Goal: Task Accomplishment & Management: Use online tool/utility

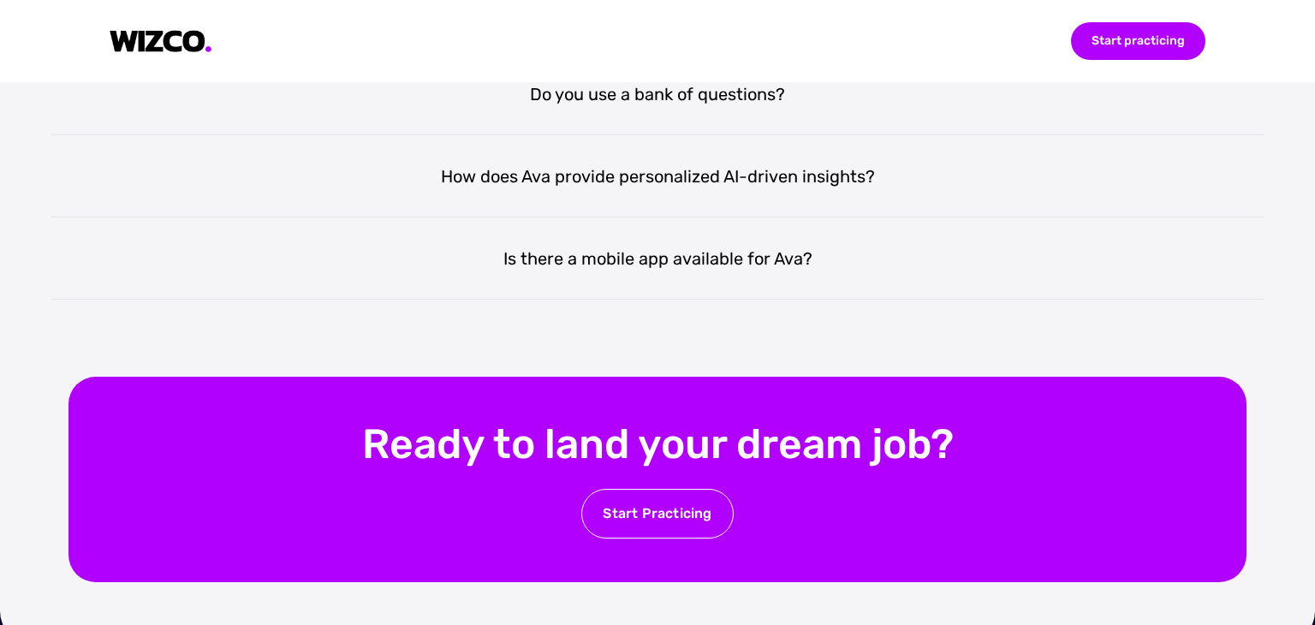
scroll to position [3698, 0]
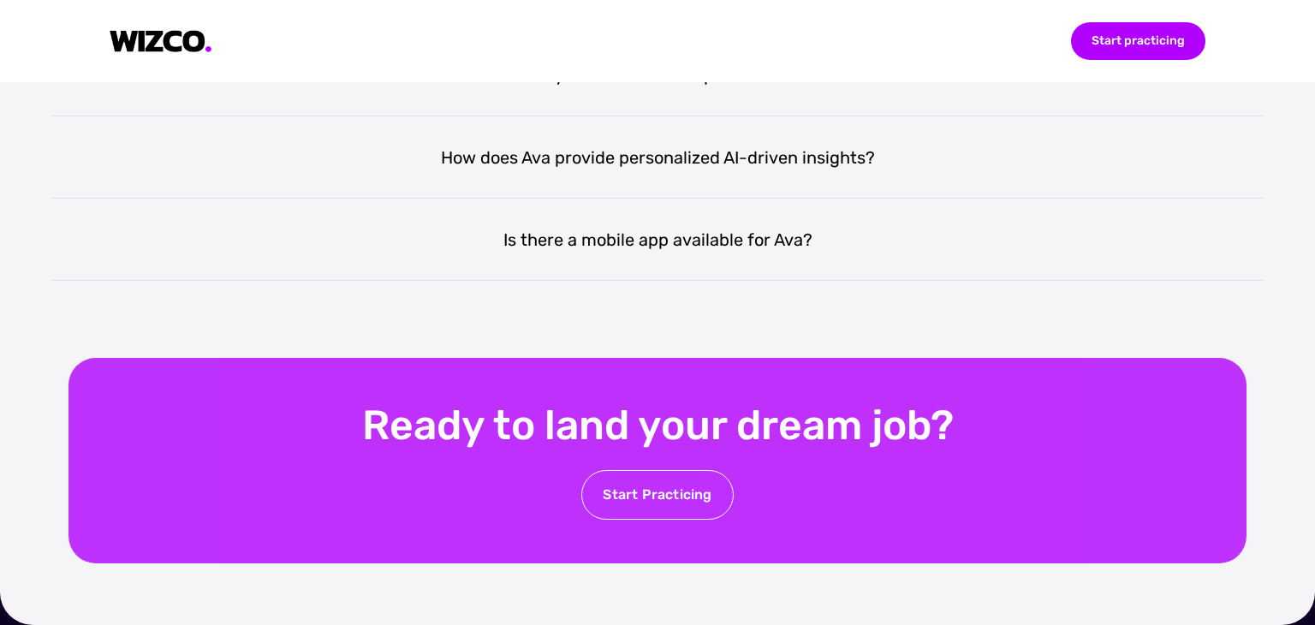
click at [678, 498] on div "Start Practicing" at bounding box center [657, 495] width 152 height 50
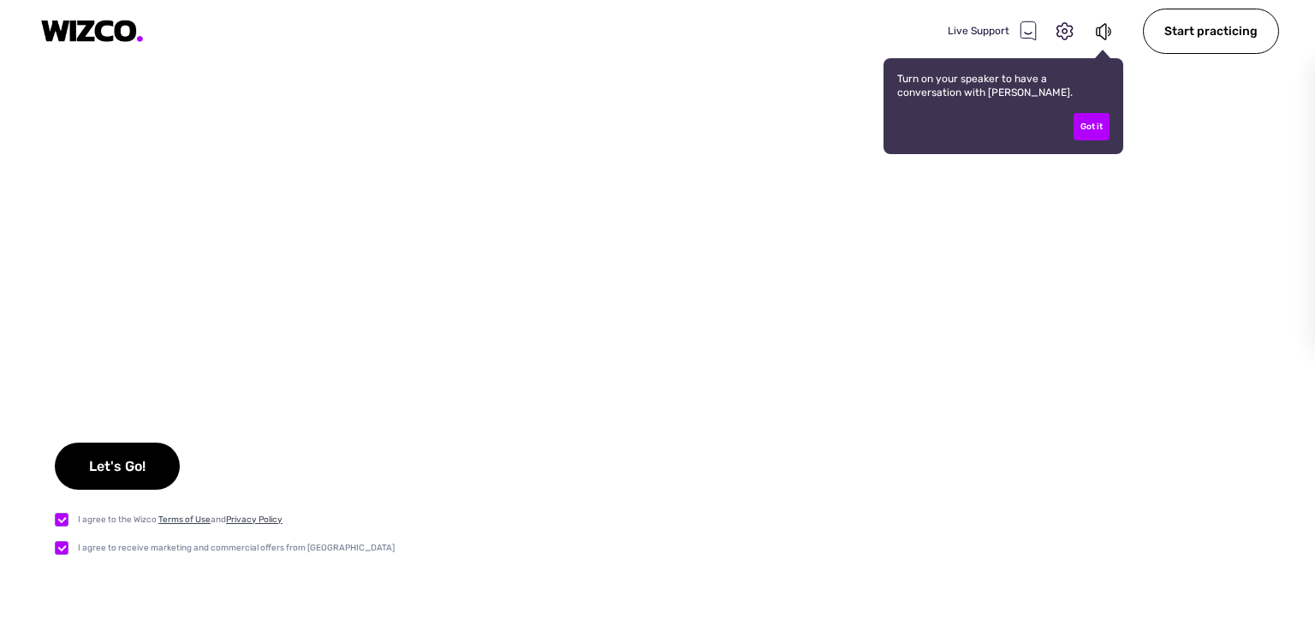
checkbox input "true"
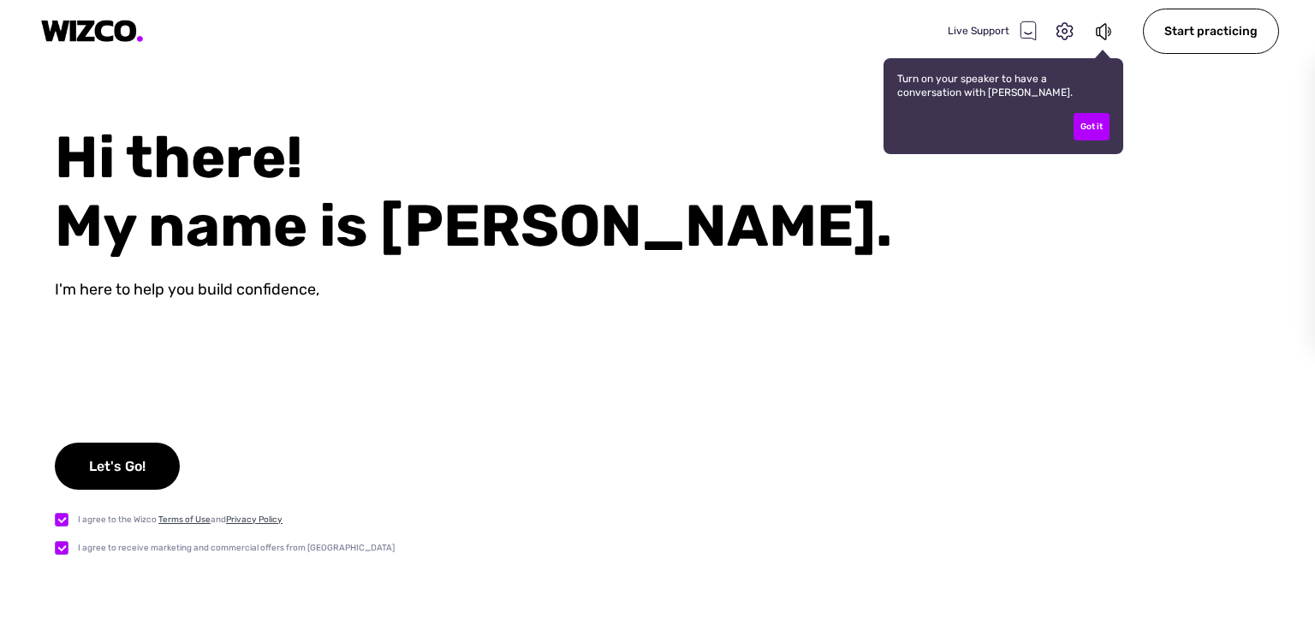
click at [635, 316] on div "Hi there! My name is Ava. I'm here to help you build confidence, Let's Go! I ag…" at bounding box center [657, 374] width 1315 height 502
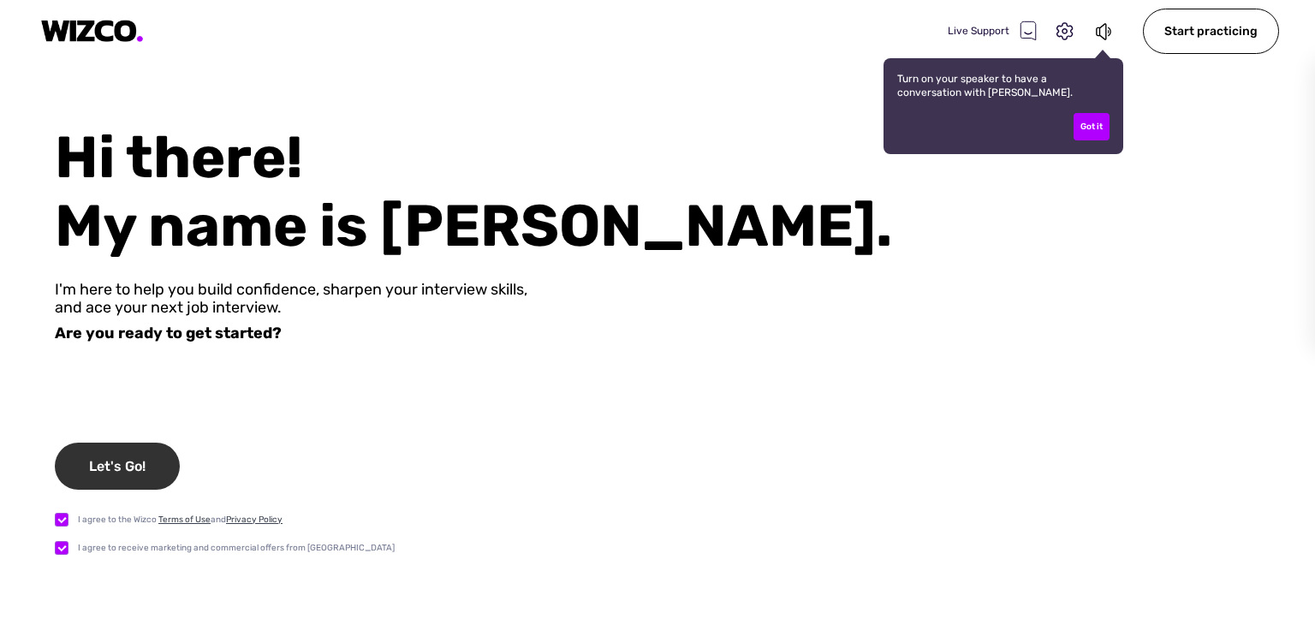
click at [116, 453] on div "Let's Go!" at bounding box center [117, 466] width 125 height 47
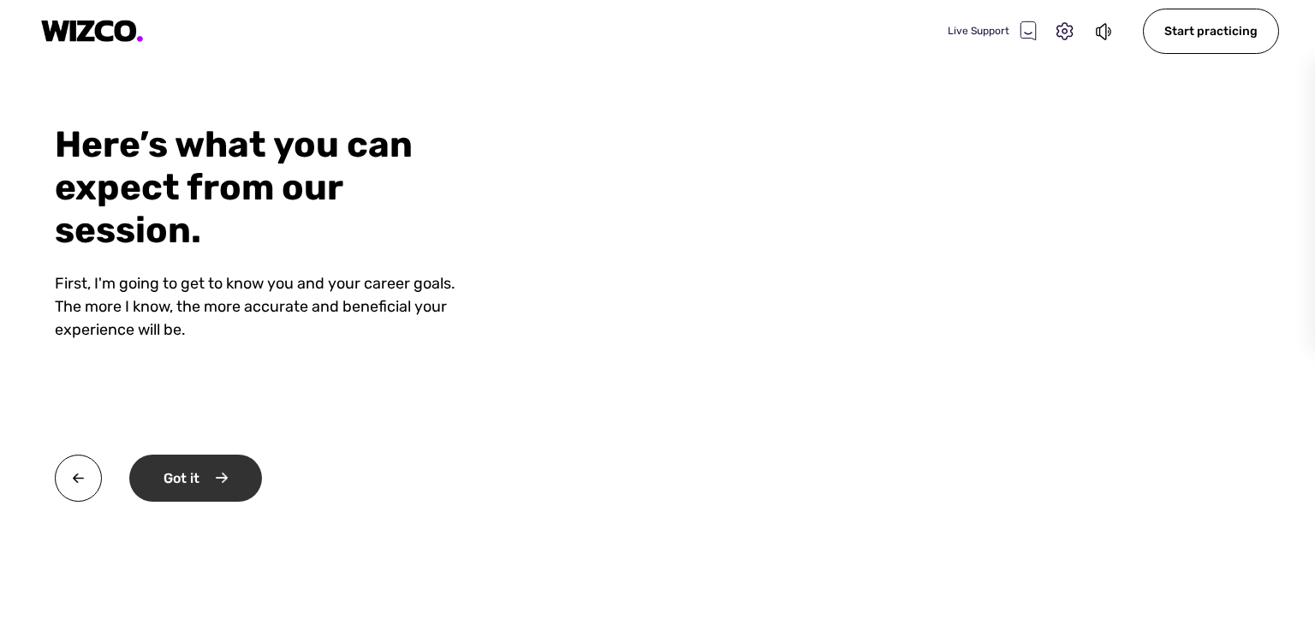
click at [170, 480] on div "Got it" at bounding box center [195, 478] width 133 height 47
click at [150, 484] on div "Okay" at bounding box center [193, 478] width 129 height 47
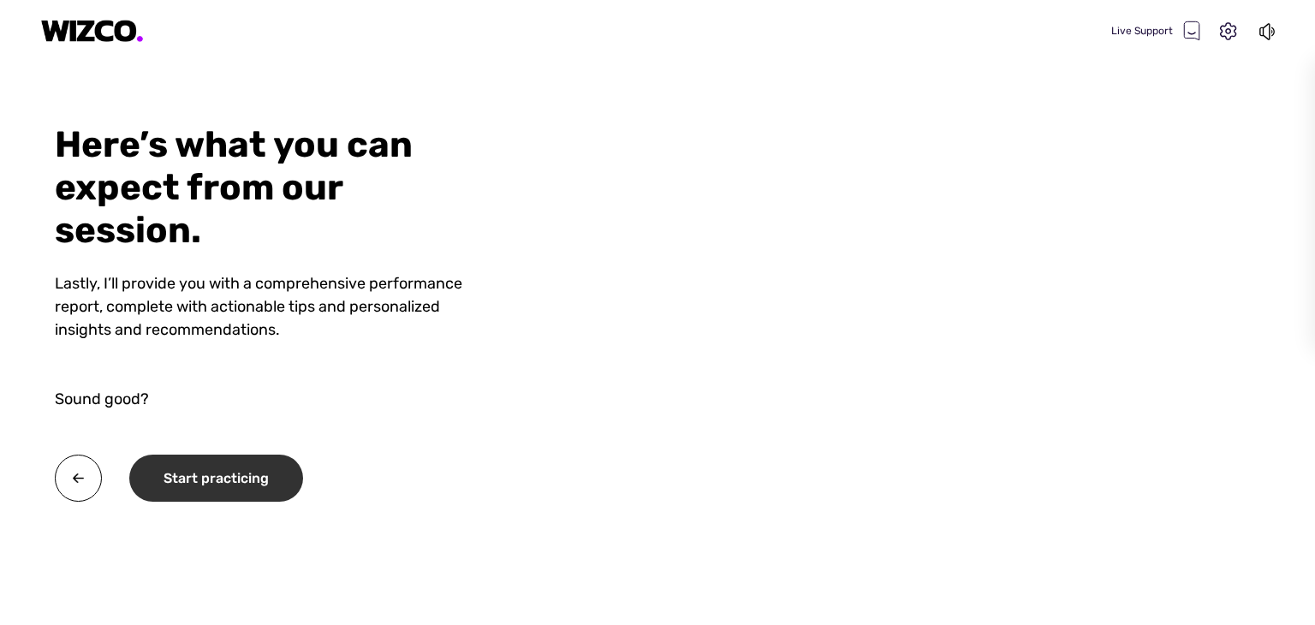
click at [233, 487] on div "Start practicing" at bounding box center [216, 478] width 174 height 47
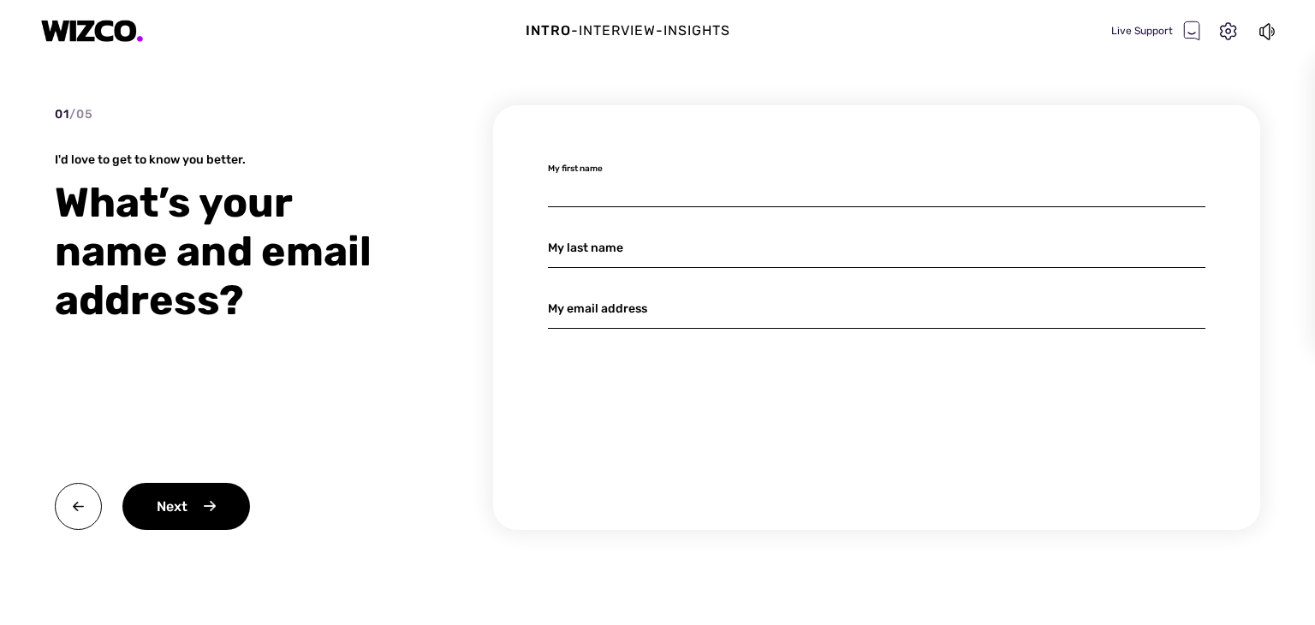
click at [610, 195] on input at bounding box center [877, 187] width 658 height 40
type input "r"
type input "Rehema"
click at [610, 247] on input at bounding box center [877, 248] width 658 height 40
type input "Luziga"
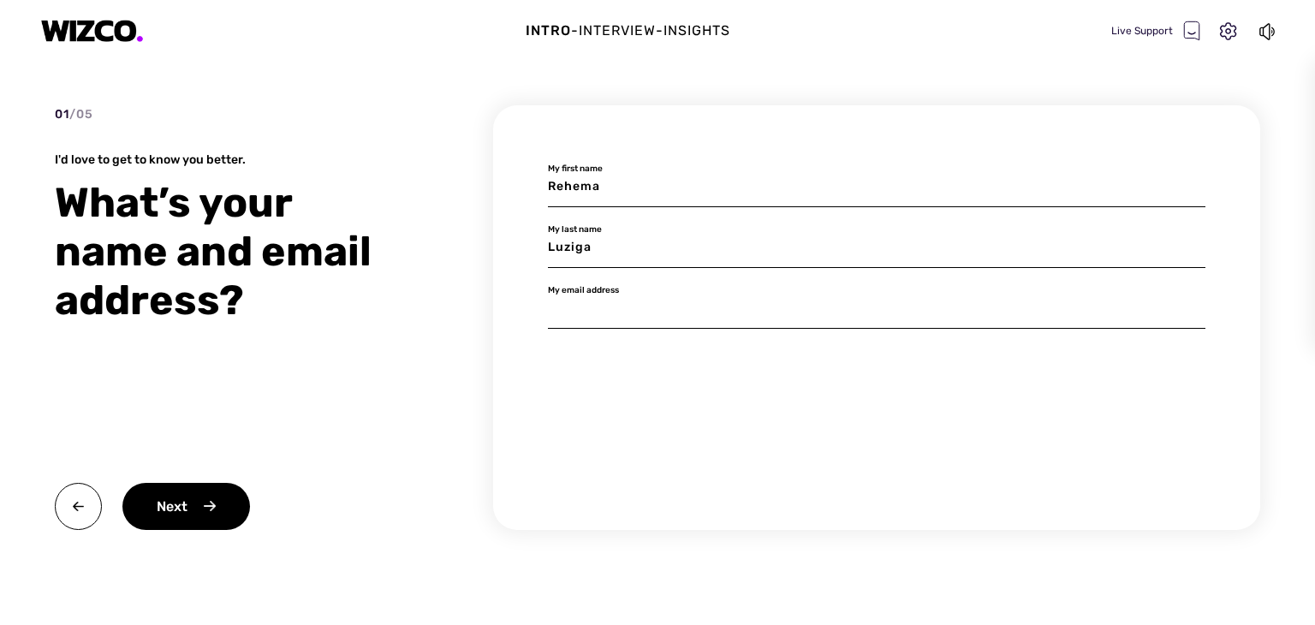
click at [618, 299] on input at bounding box center [877, 309] width 658 height 40
click at [675, 316] on input "R" at bounding box center [877, 309] width 658 height 40
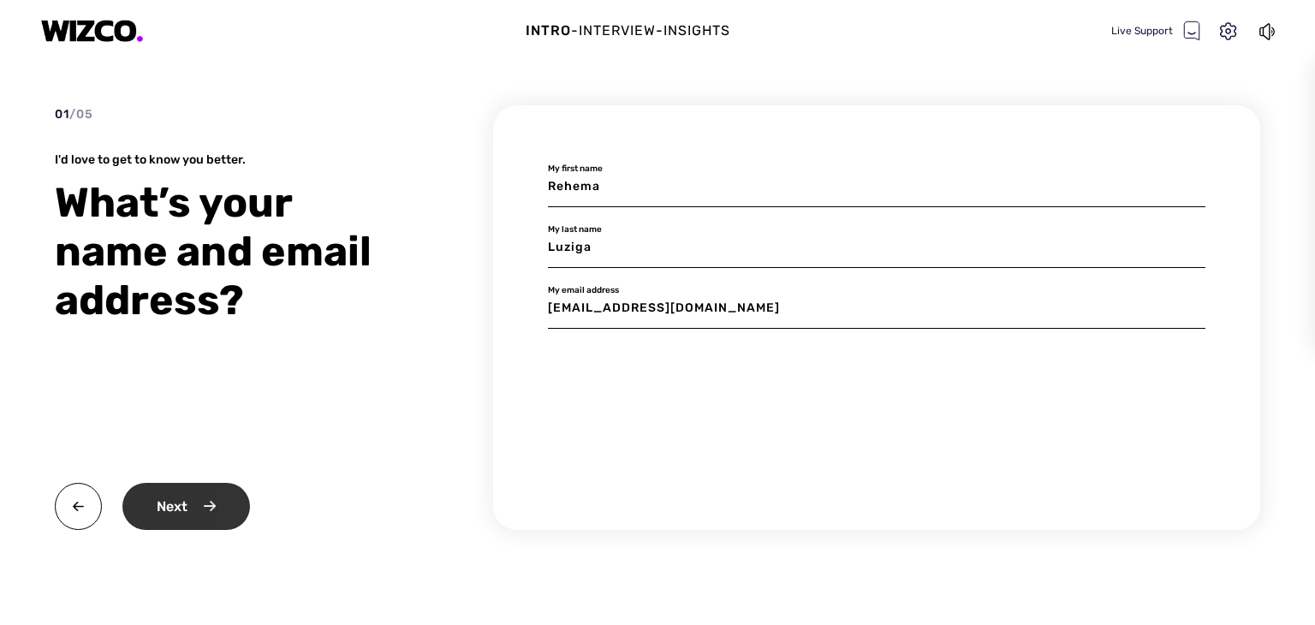
type input "Rehema.luziga@dci-student.org"
click at [182, 507] on div "Next" at bounding box center [186, 506] width 128 height 47
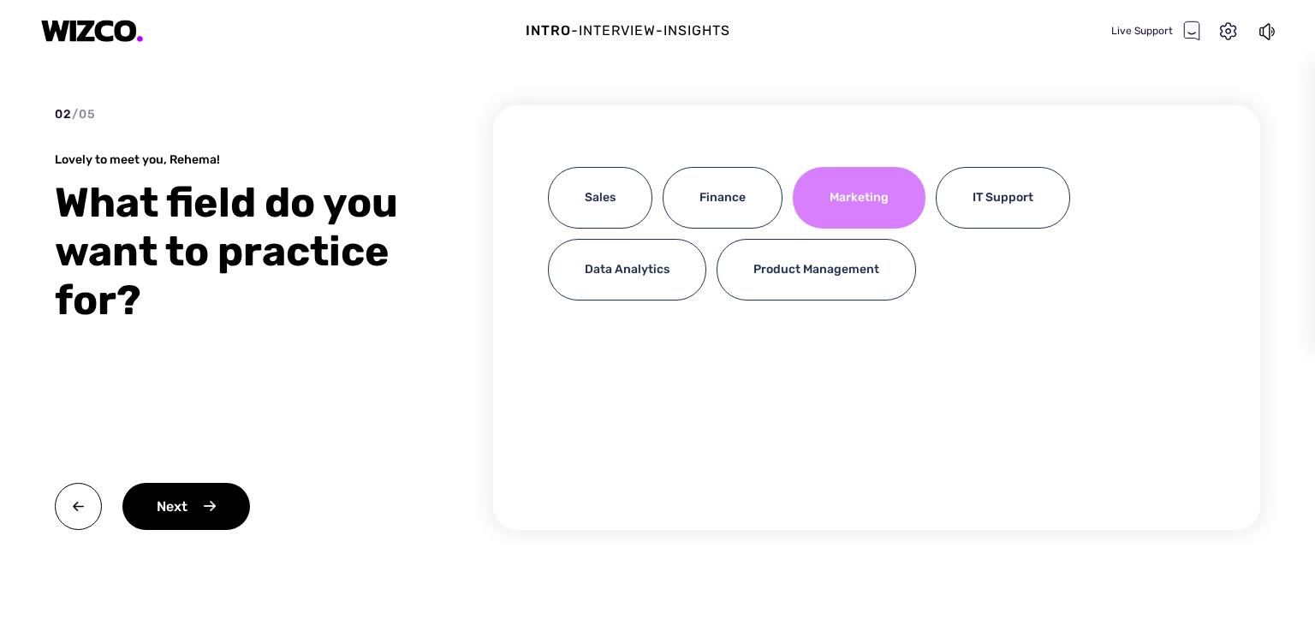
click at [832, 211] on div "Marketing" at bounding box center [859, 198] width 133 height 62
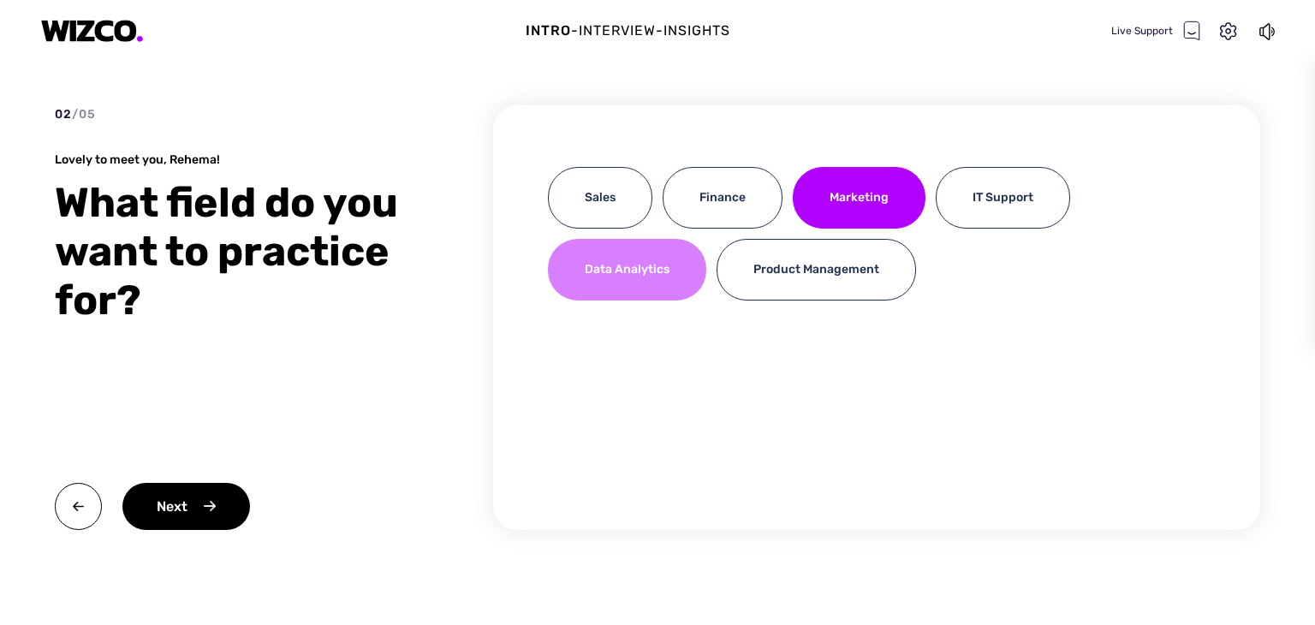
click at [644, 262] on div "Data Analytics" at bounding box center [627, 270] width 158 height 62
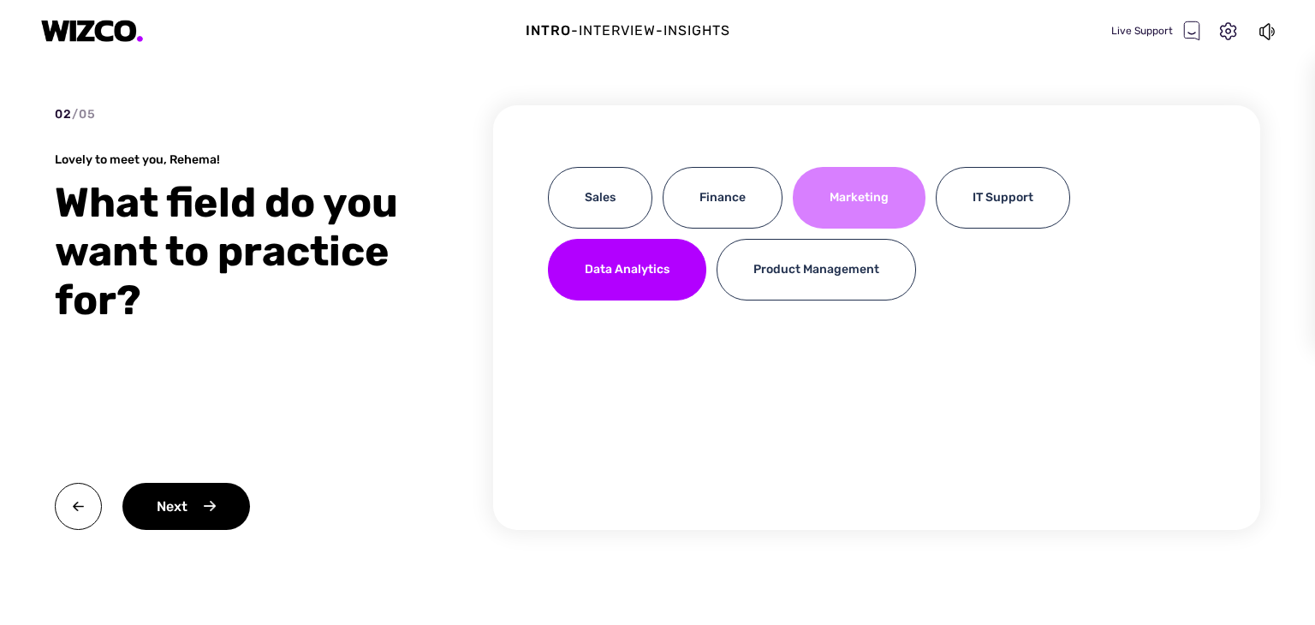
click at [856, 197] on div "Marketing" at bounding box center [859, 198] width 133 height 62
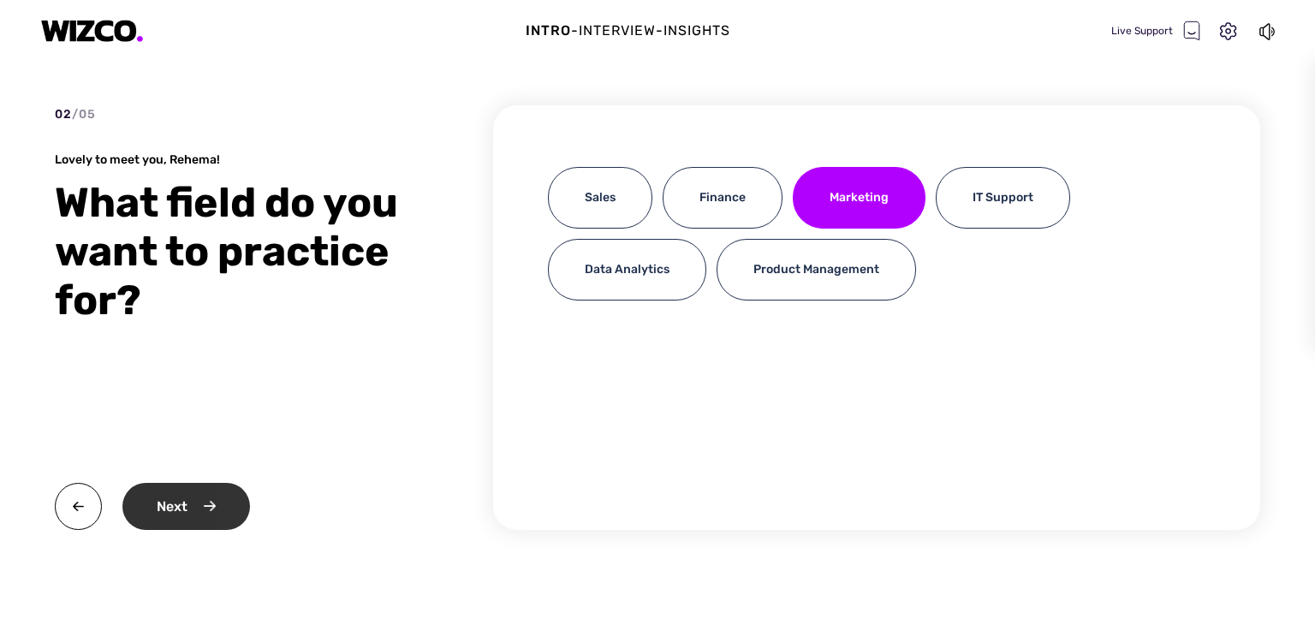
click at [192, 510] on div "Next" at bounding box center [186, 506] width 128 height 47
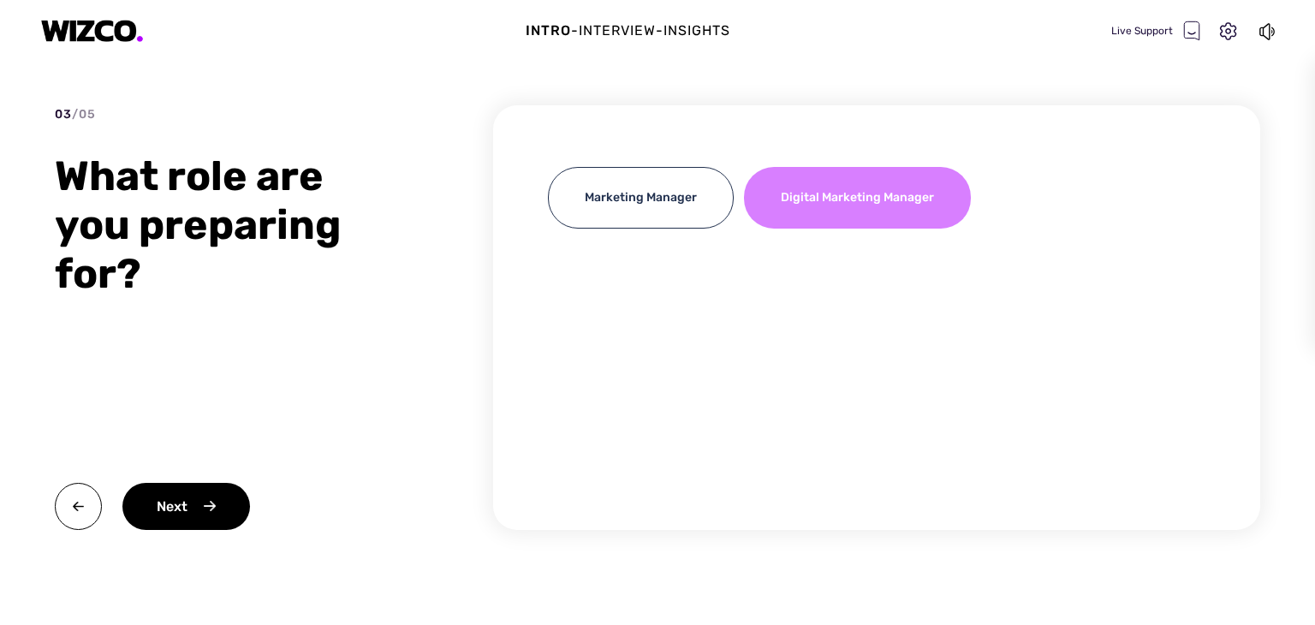
click at [814, 203] on div "Digital Marketing Manager" at bounding box center [857, 198] width 227 height 62
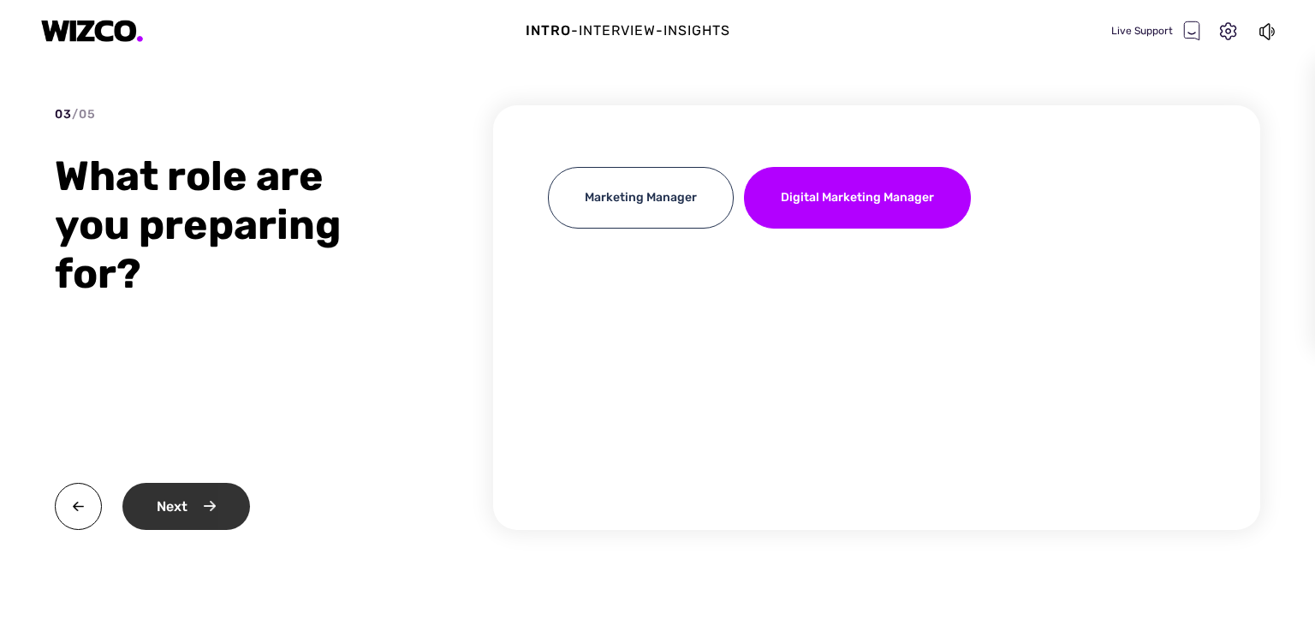
click at [185, 499] on div "Next" at bounding box center [186, 506] width 128 height 47
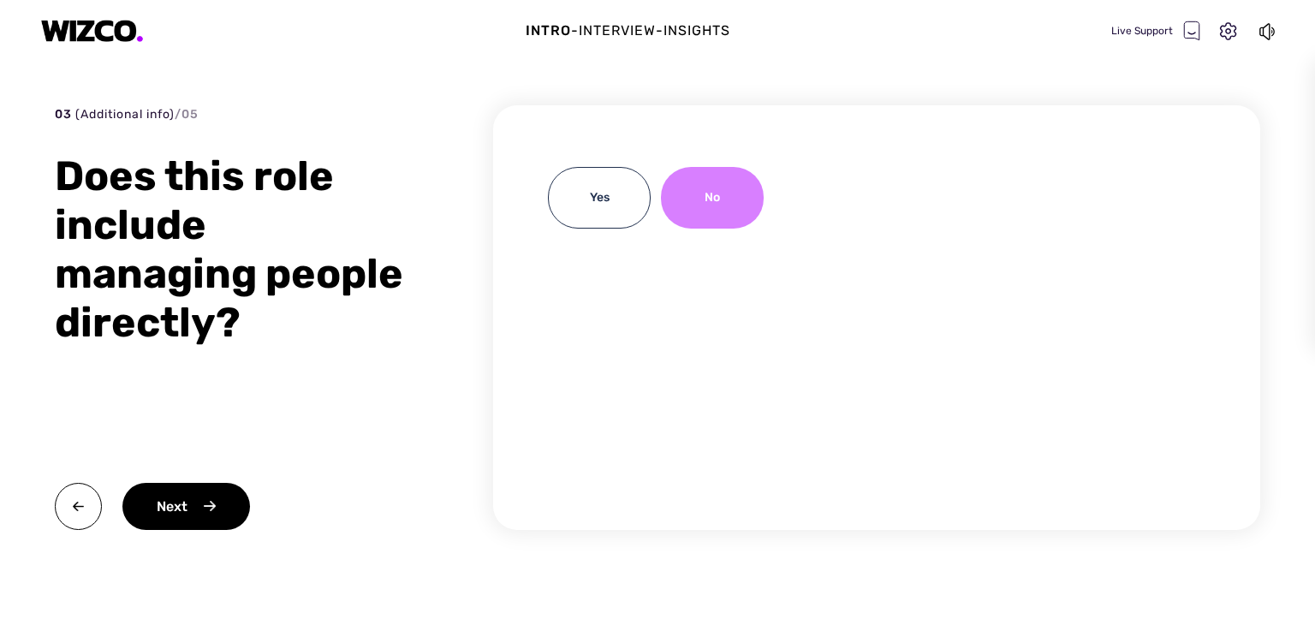
click at [729, 200] on div "No" at bounding box center [712, 198] width 103 height 62
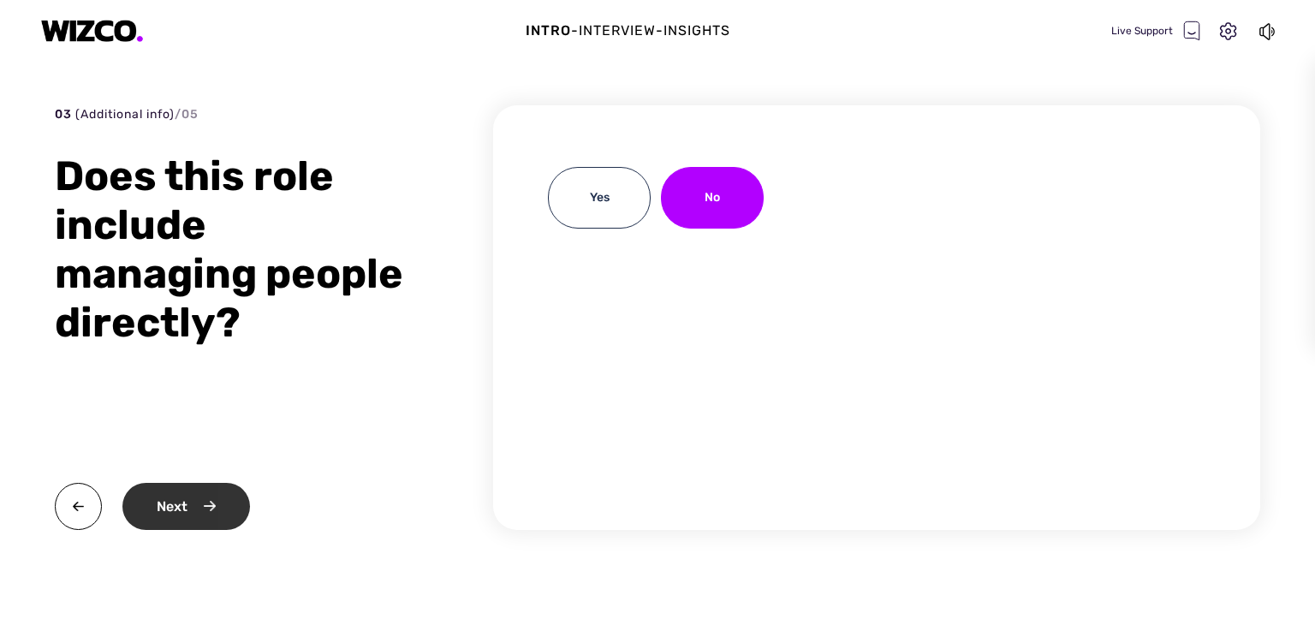
click at [178, 509] on div "Next" at bounding box center [186, 506] width 128 height 47
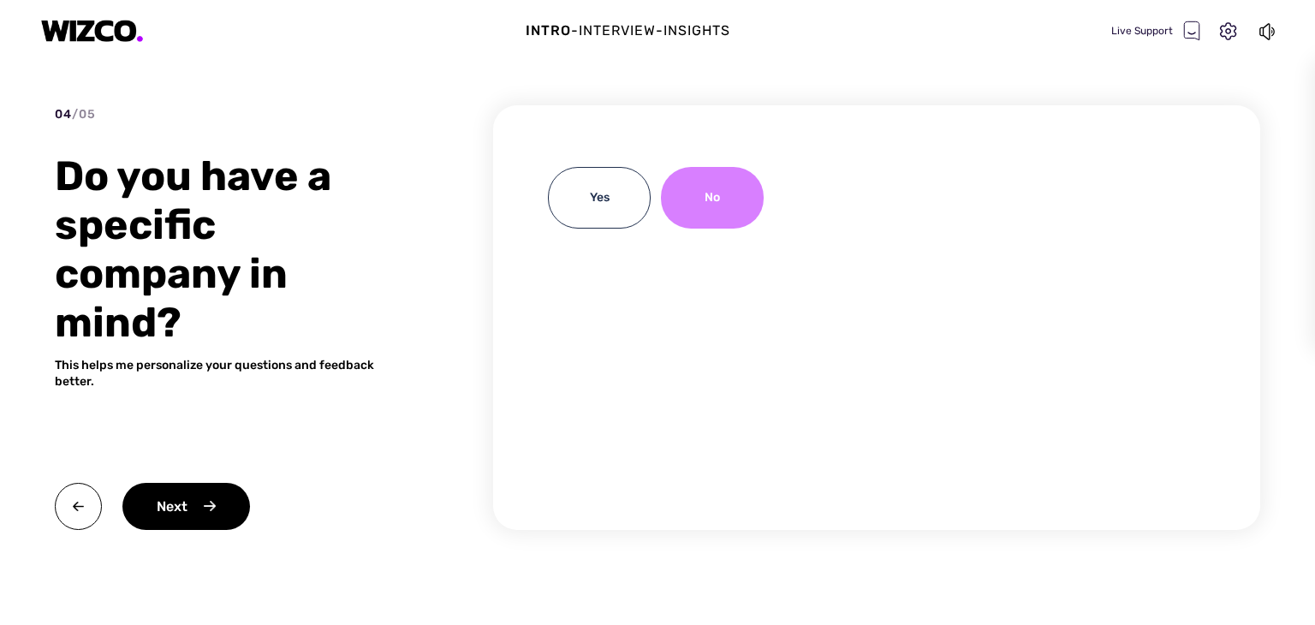
click at [709, 215] on div "No" at bounding box center [712, 198] width 103 height 62
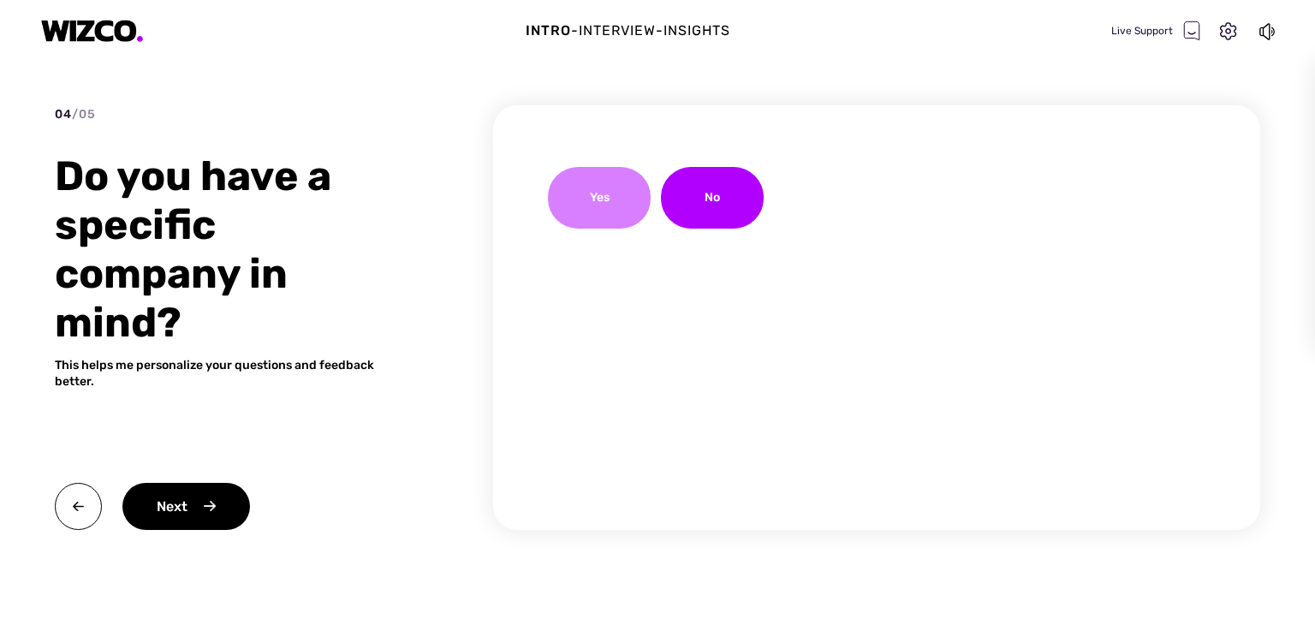
click at [634, 208] on div "Yes" at bounding box center [599, 198] width 103 height 62
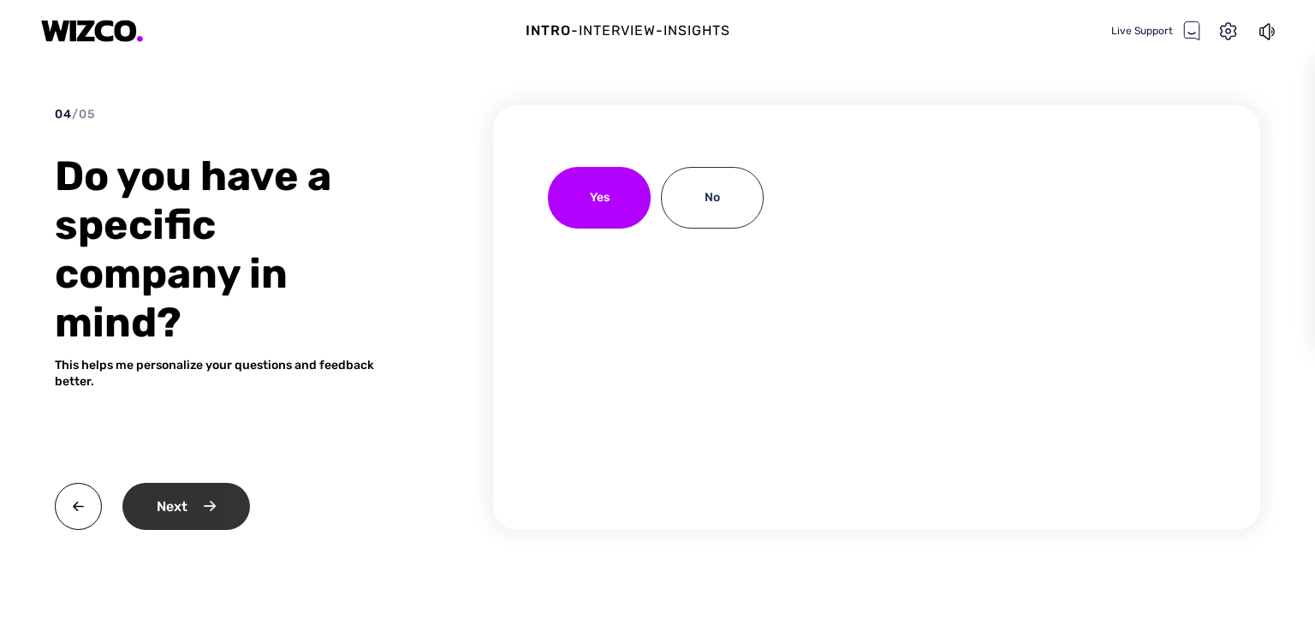
click at [182, 515] on div "Next" at bounding box center [186, 506] width 128 height 47
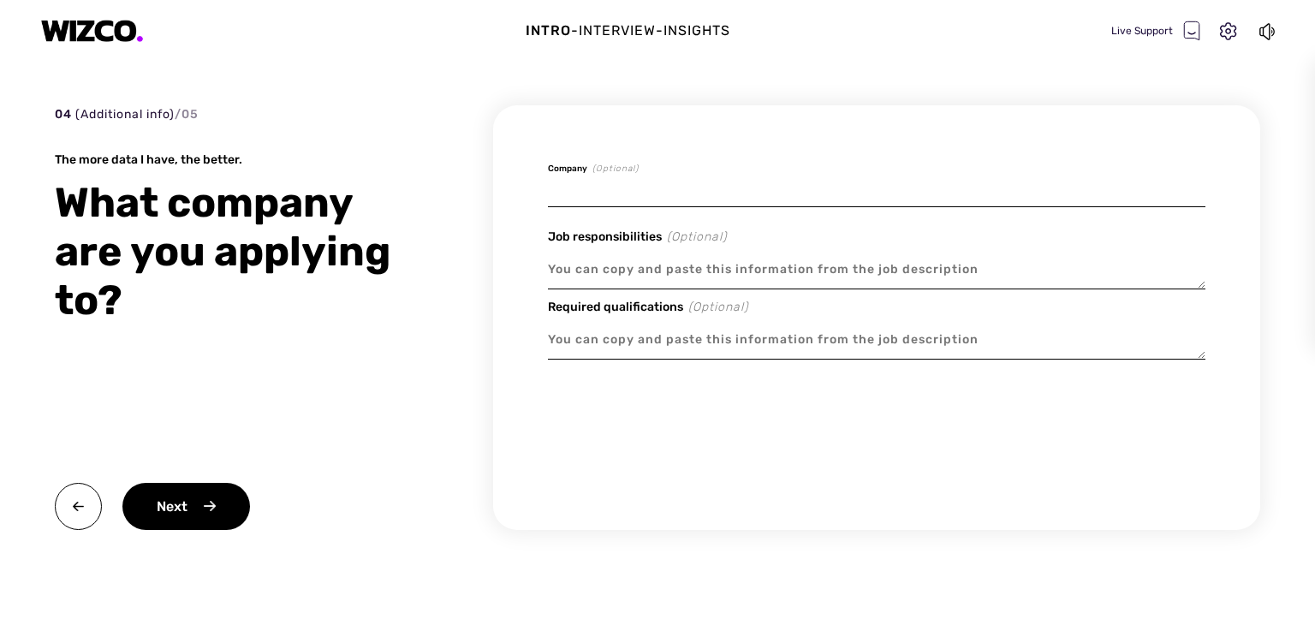
click at [610, 194] on input at bounding box center [877, 187] width 658 height 40
type textarea "x"
type input "A"
type textarea "x"
type input "Am"
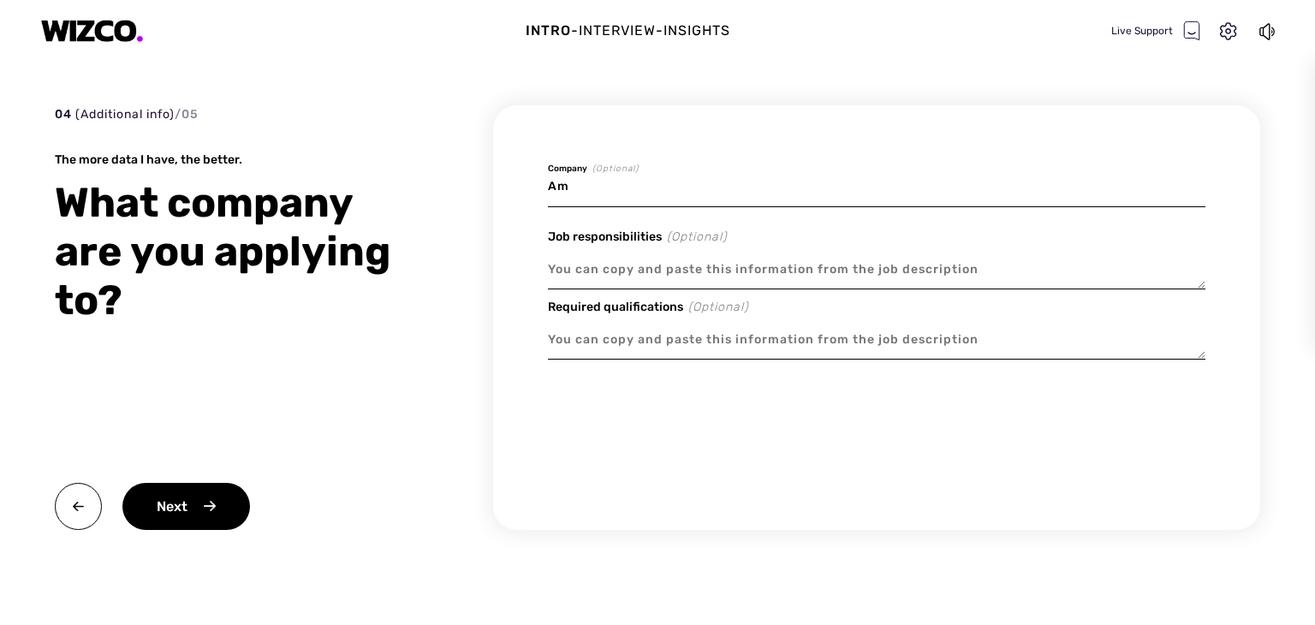
type textarea "x"
type input "Ama"
type textarea "x"
type input "Amaz"
type textarea "x"
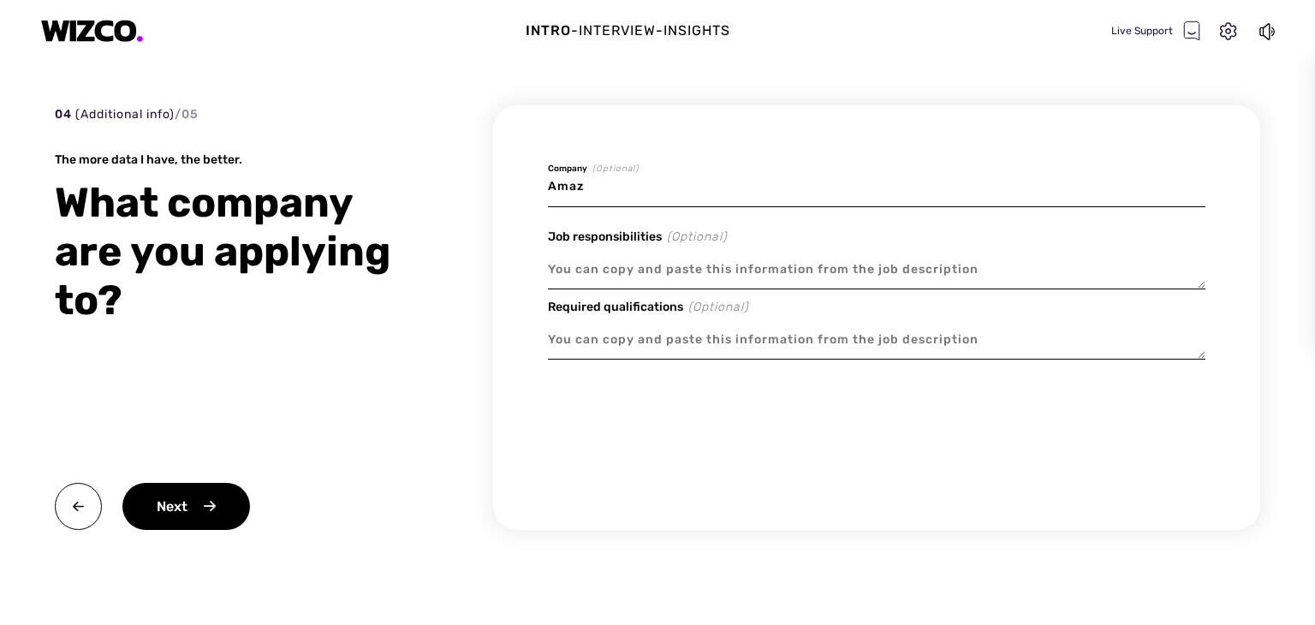
type input "Amazo"
type textarea "x"
type input "Amazon"
click at [168, 516] on div "Next" at bounding box center [186, 506] width 128 height 47
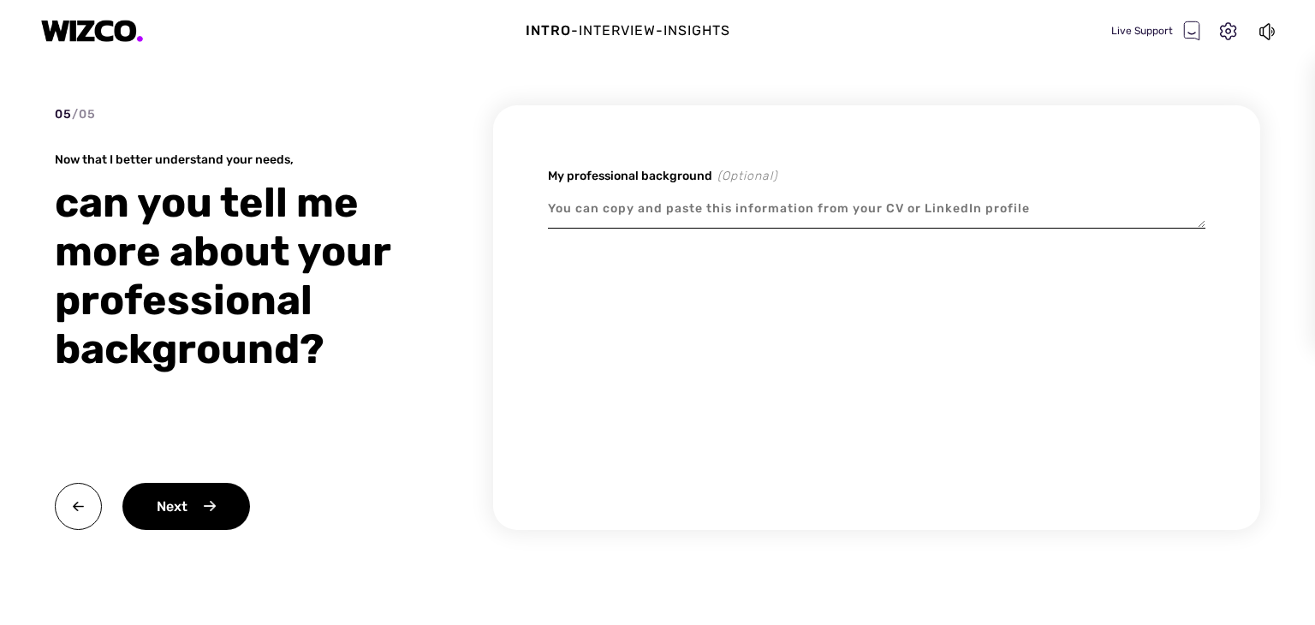
click at [603, 4] on div "Intro - Interview - Insights Live Support" at bounding box center [657, 31] width 1315 height 62
click at [570, 208] on textarea at bounding box center [877, 208] width 658 height 39
paste textarea "Alongside my expertise in goldsmithing and passion for presenting things beauti…"
type textarea "x"
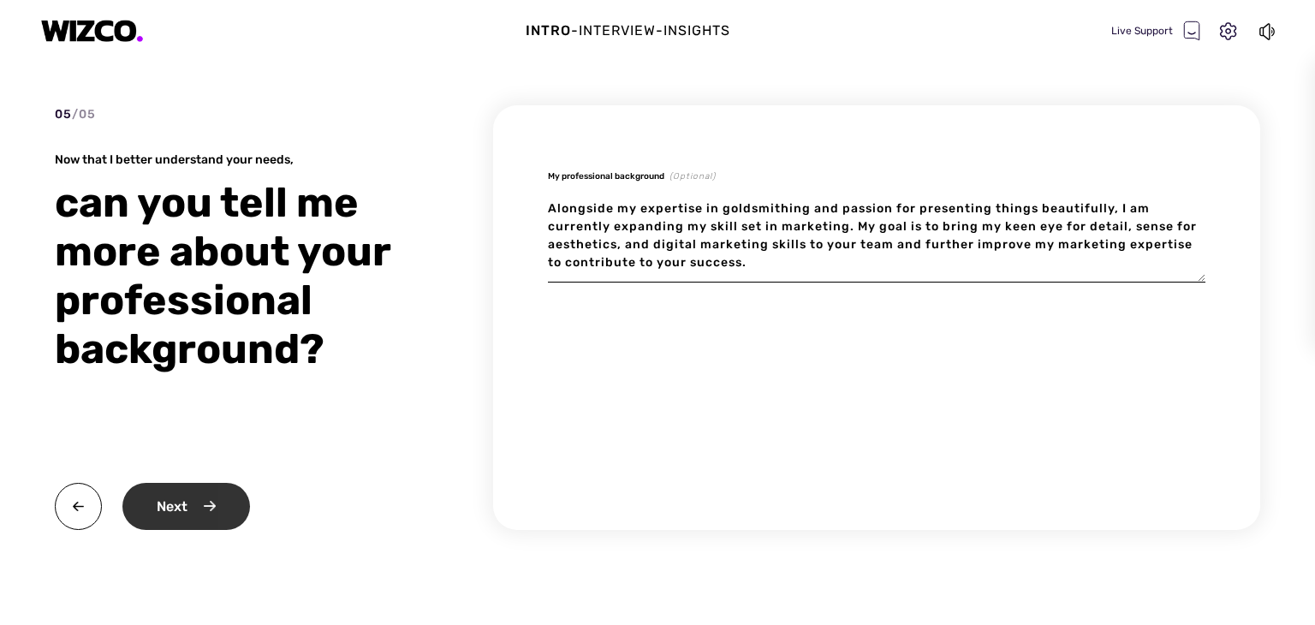
type textarea "Alongside my expertise in goldsmithing and passion for presenting things beauti…"
type textarea "x"
click at [188, 511] on div "Next" at bounding box center [186, 506] width 128 height 47
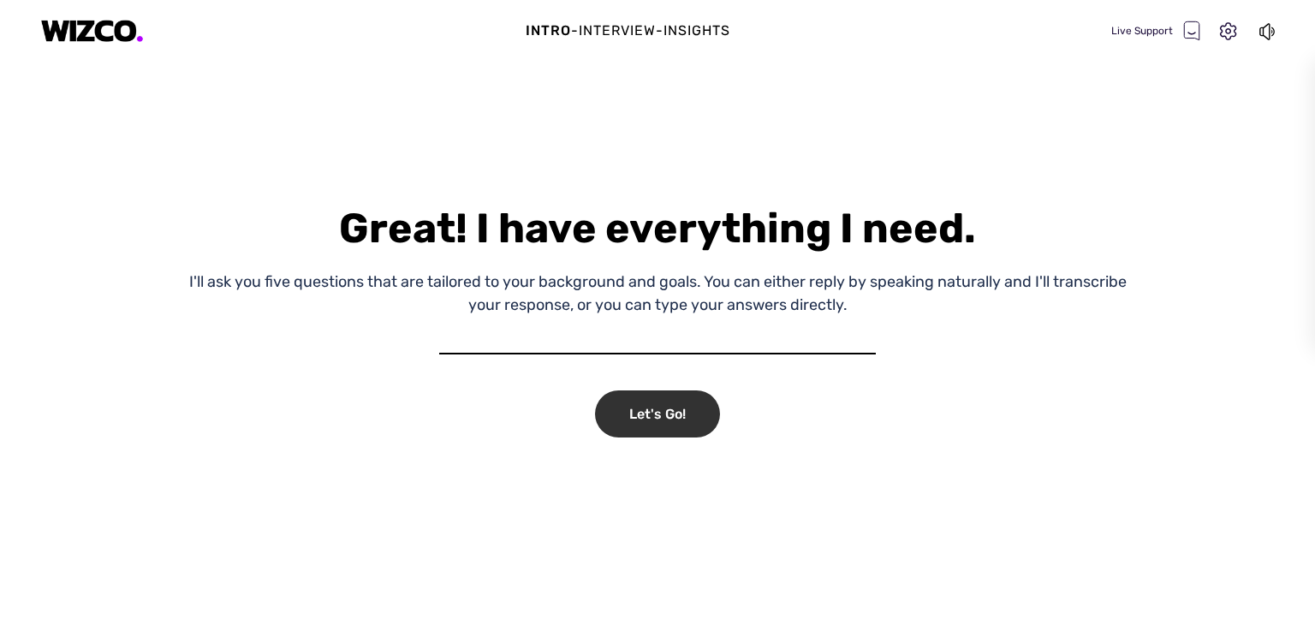
click at [681, 400] on div "Let's Go!" at bounding box center [657, 414] width 125 height 47
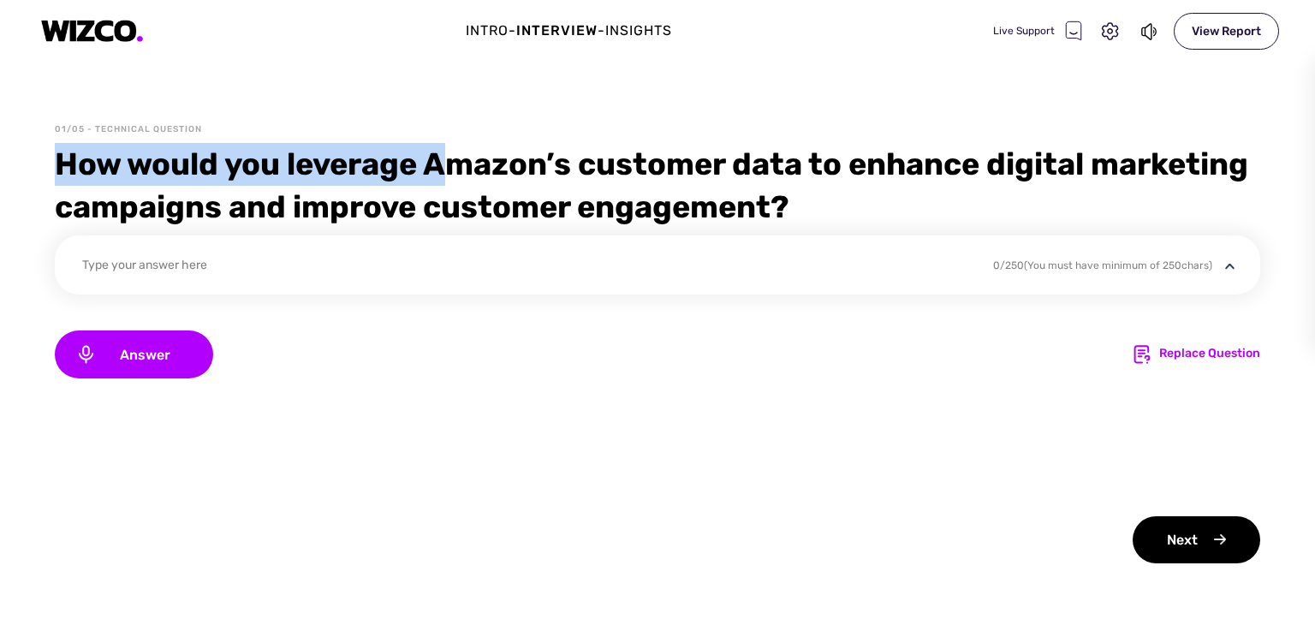
drag, startPoint x: 57, startPoint y: 158, endPoint x: 517, endPoint y: 139, distance: 461.2
click at [517, 139] on div "01/05 - Technical Question How would you leverage Amazon’s customer data to enh…" at bounding box center [657, 374] width 1315 height 502
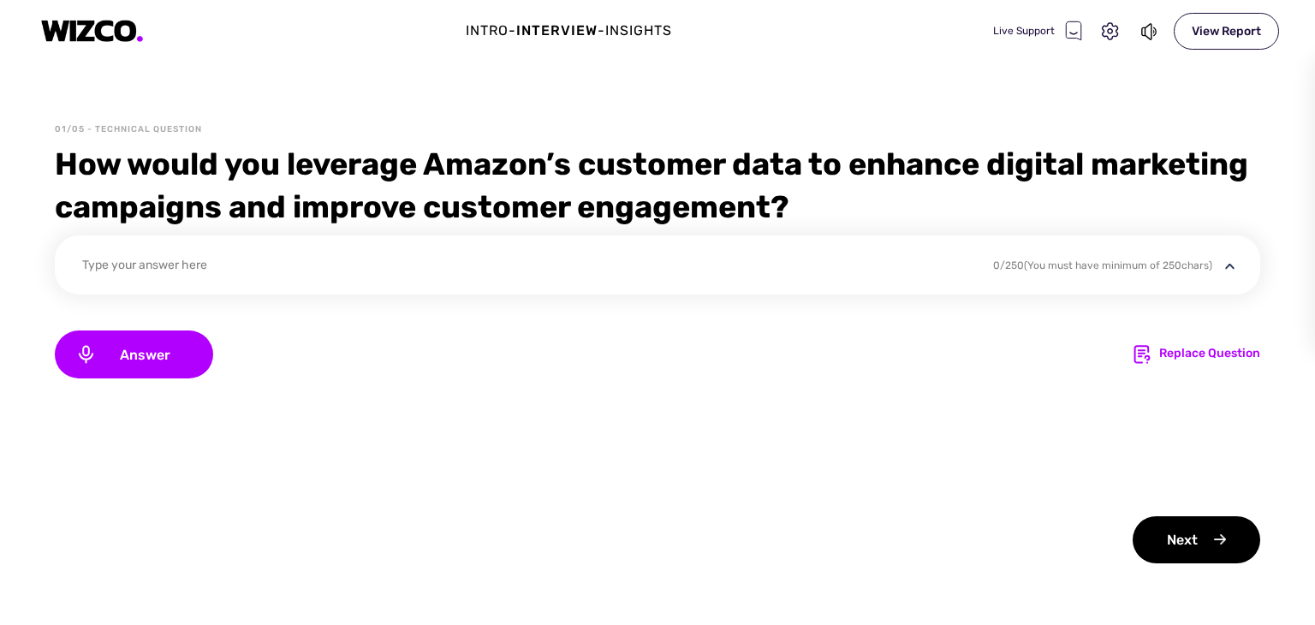
click at [814, 199] on div "How would you leverage Amazon’s customer data to enhance digital marketing camp…" at bounding box center [658, 186] width 1206 height 86
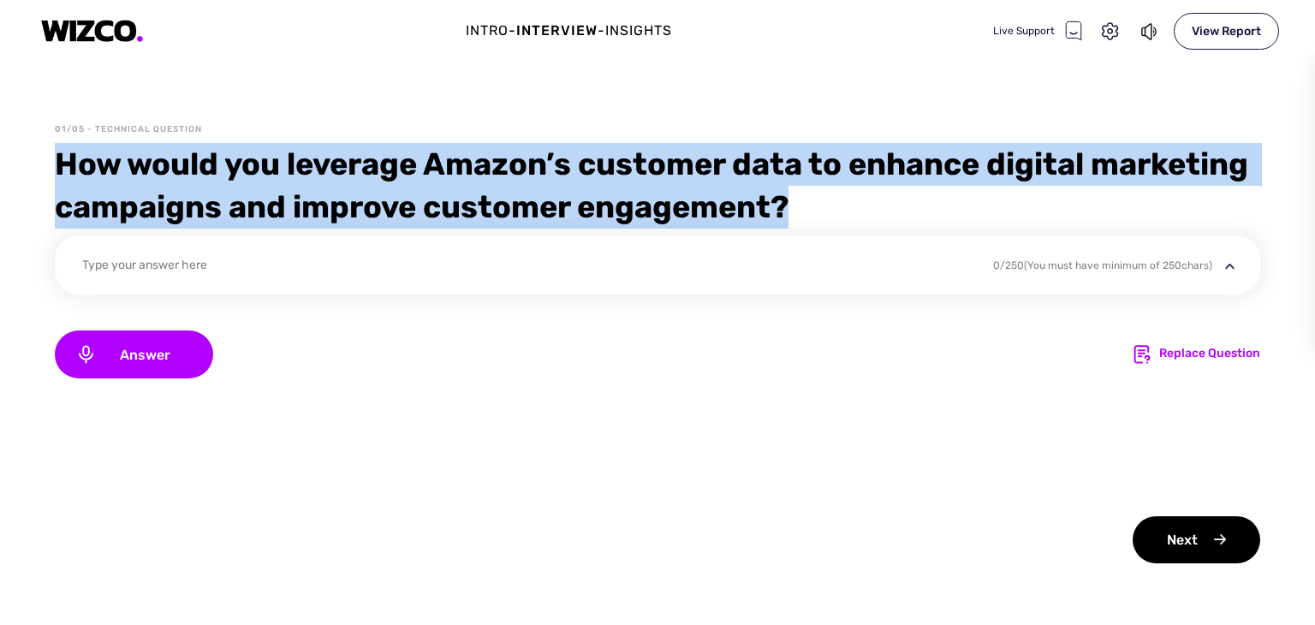
drag, startPoint x: 56, startPoint y: 159, endPoint x: 826, endPoint y: 205, distance: 771.2
click at [826, 205] on div "How would you leverage Amazon’s customer data to enhance digital marketing camp…" at bounding box center [658, 186] width 1206 height 86
copy div "How would you leverage Amazon’s customer data to enhance digital marketing camp…"
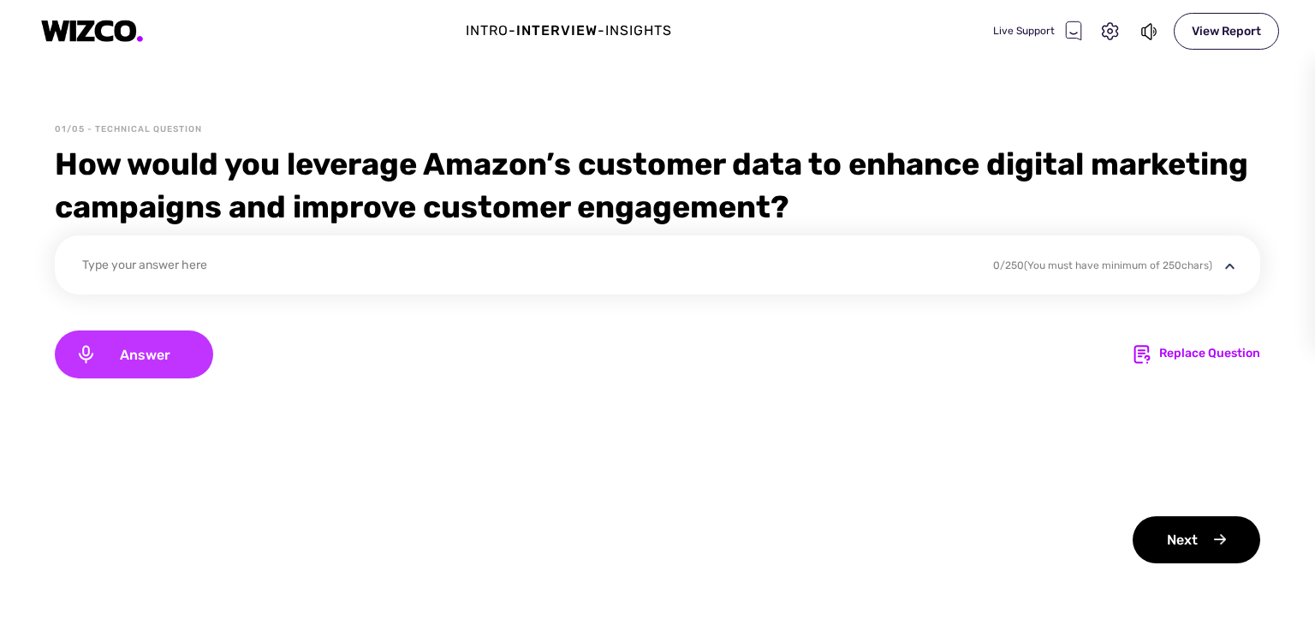
click at [195, 355] on div "Answer" at bounding box center [134, 355] width 158 height 48
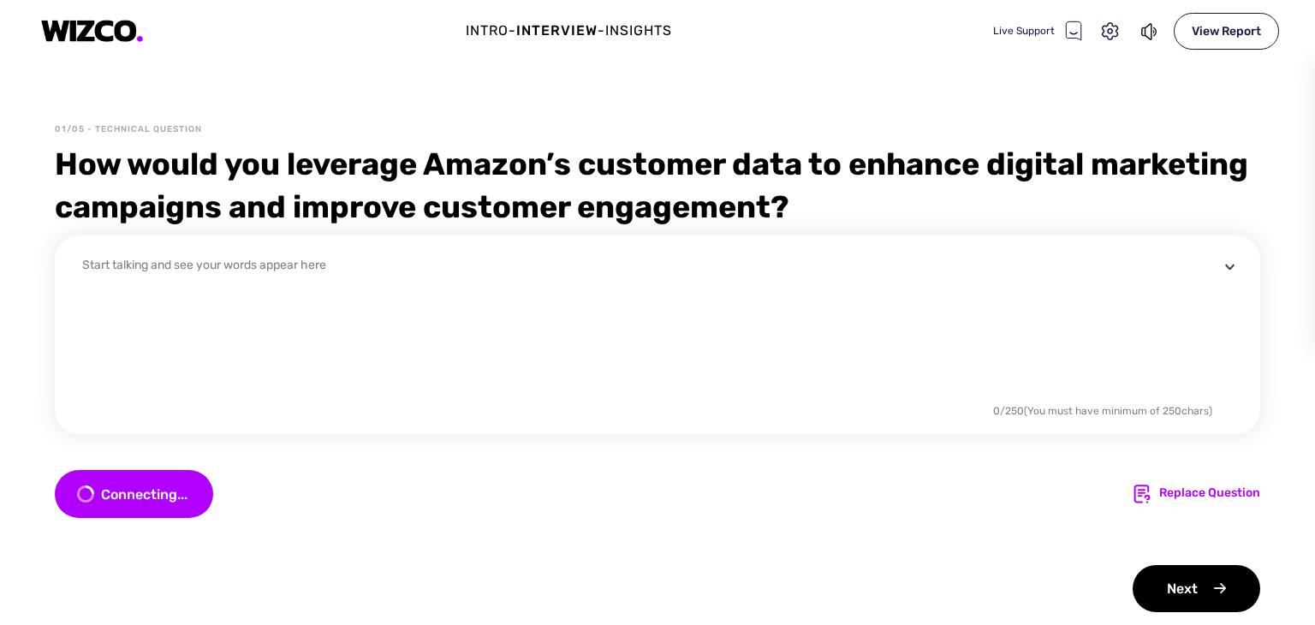
click at [185, 276] on div "Start talking and see your words appear here" at bounding box center [650, 345] width 1137 height 178
click at [175, 265] on div "Start talking and see your words appear here" at bounding box center [650, 345] width 1137 height 178
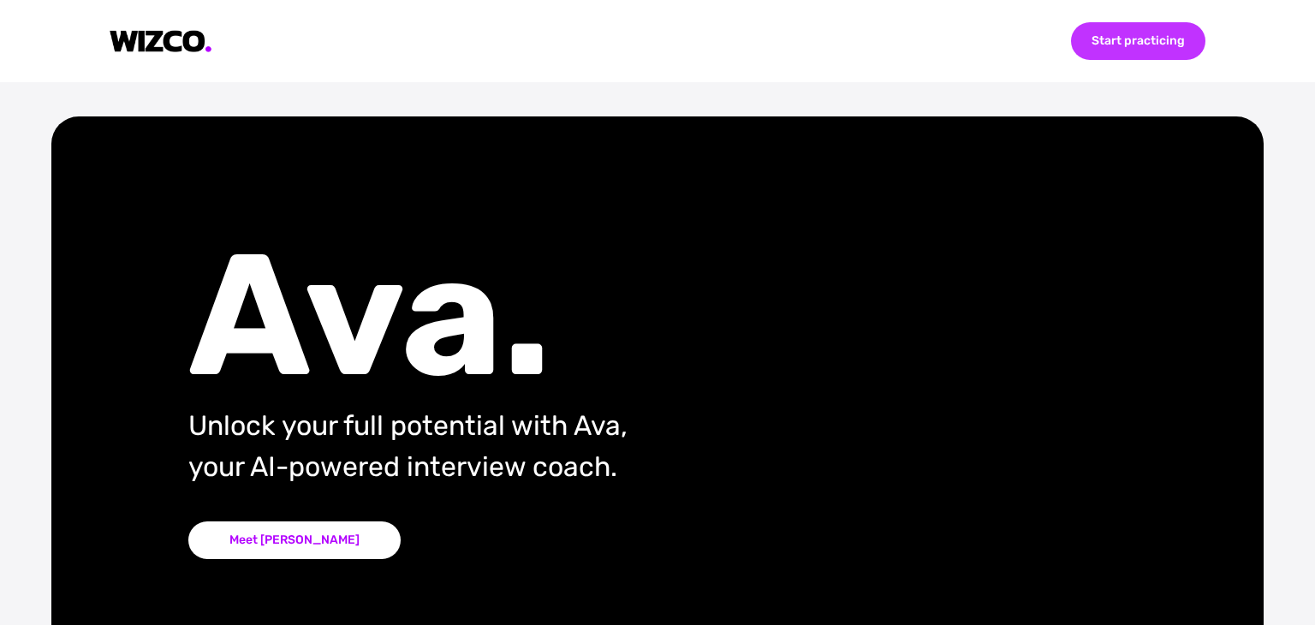
click at [1158, 37] on div "Start practicing" at bounding box center [1138, 41] width 134 height 38
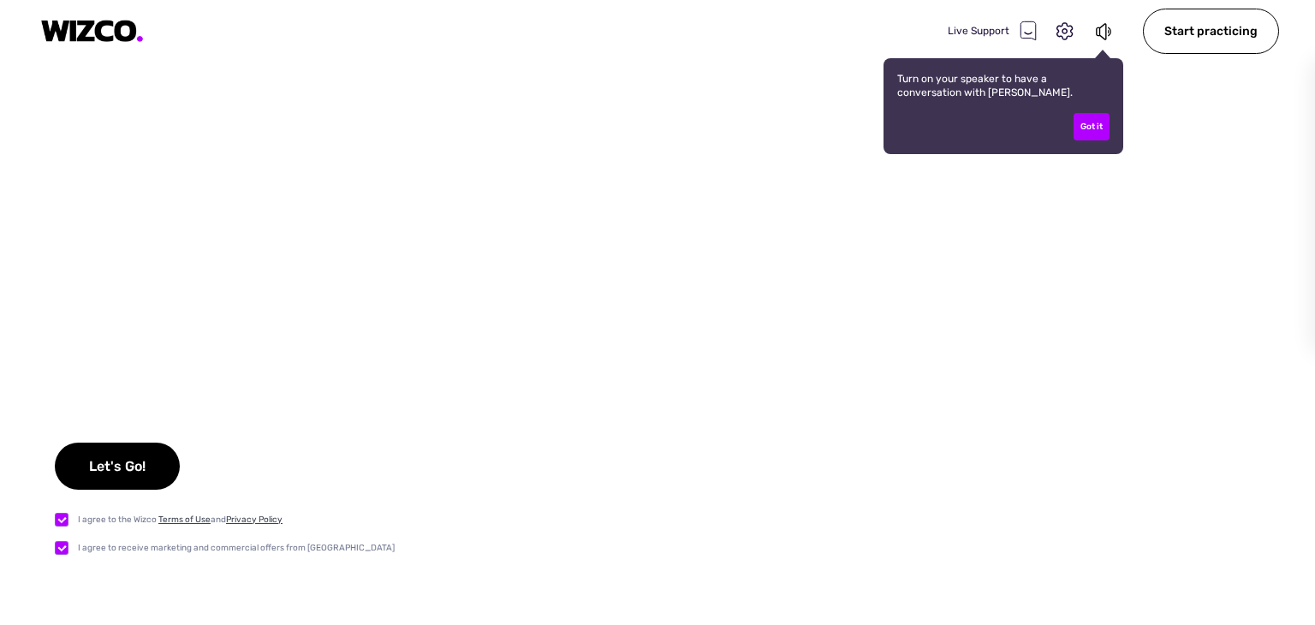
checkbox input "true"
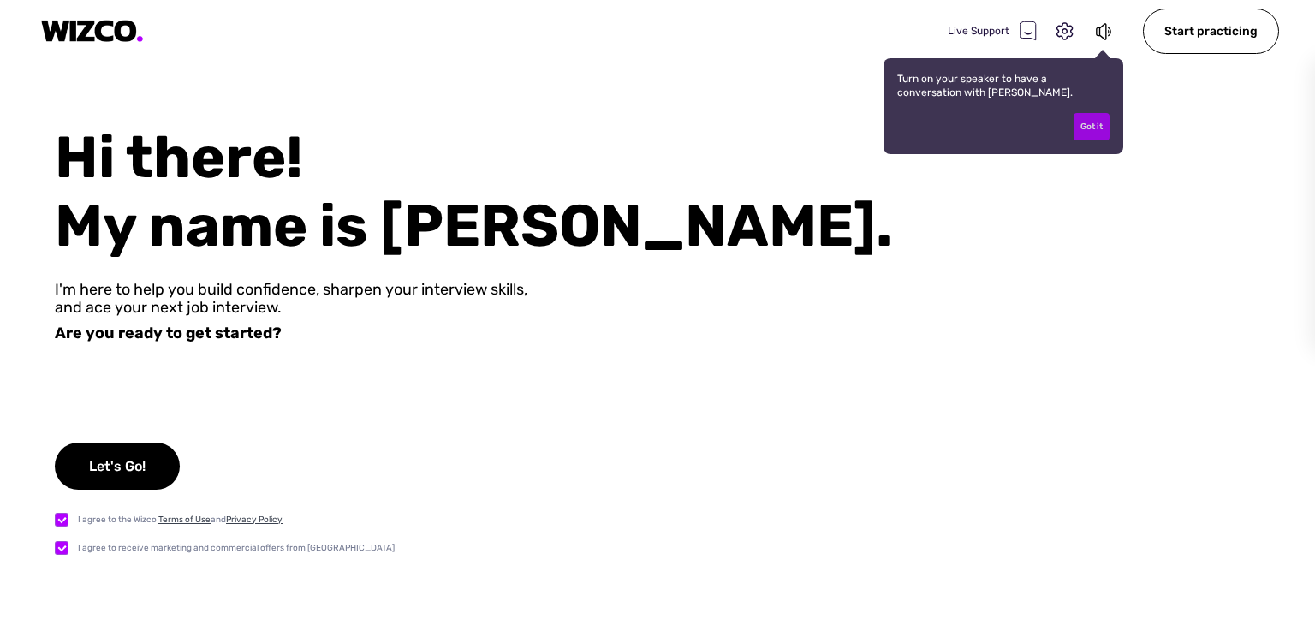
click at [1094, 128] on div "Got it" at bounding box center [1092, 126] width 36 height 27
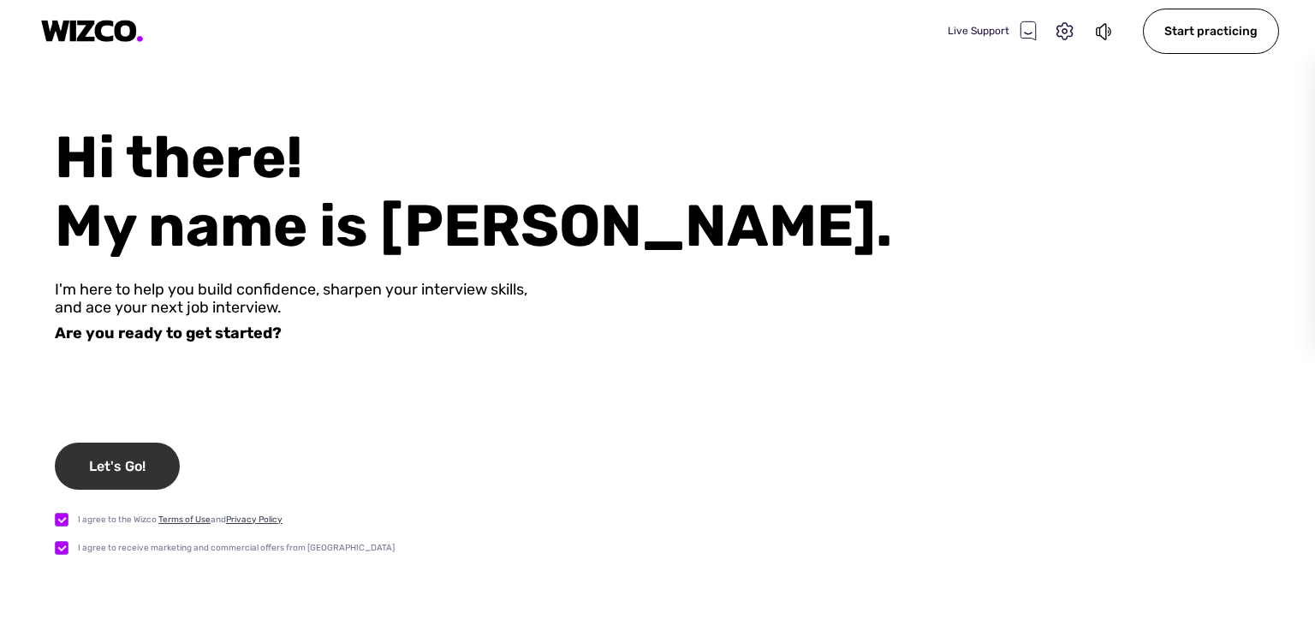
click at [118, 472] on div "Let's Go!" at bounding box center [117, 466] width 125 height 47
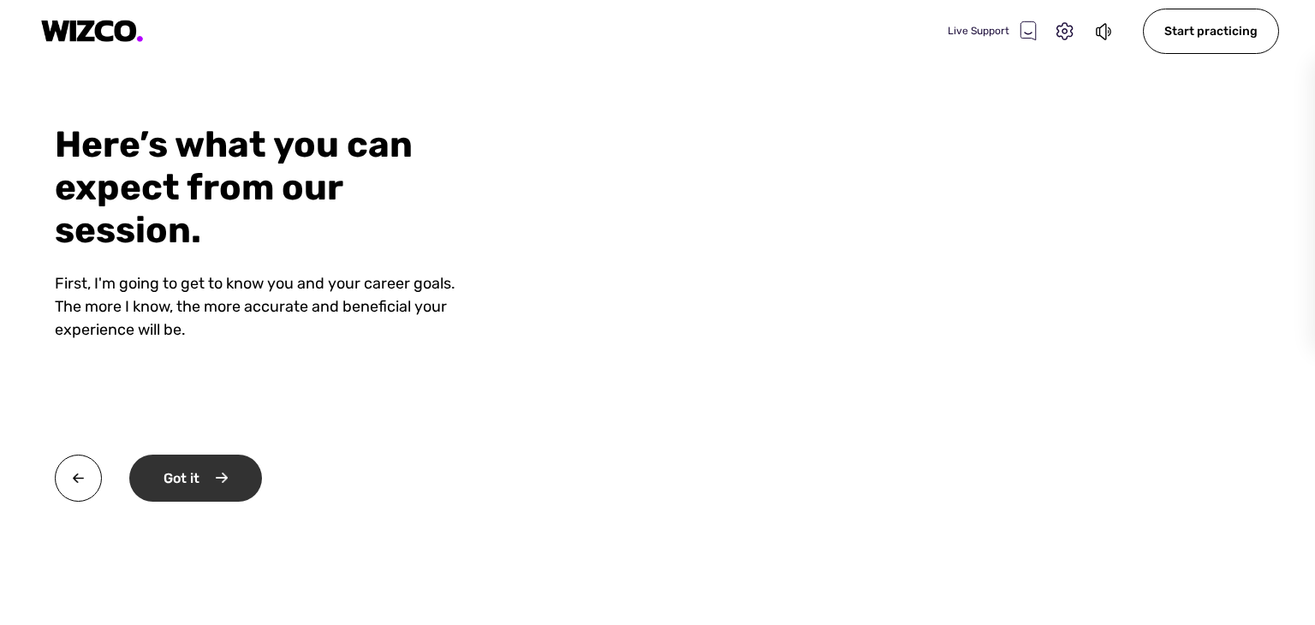
click at [196, 475] on div "Got it" at bounding box center [195, 478] width 133 height 47
click at [196, 475] on div "Okay" at bounding box center [193, 478] width 129 height 47
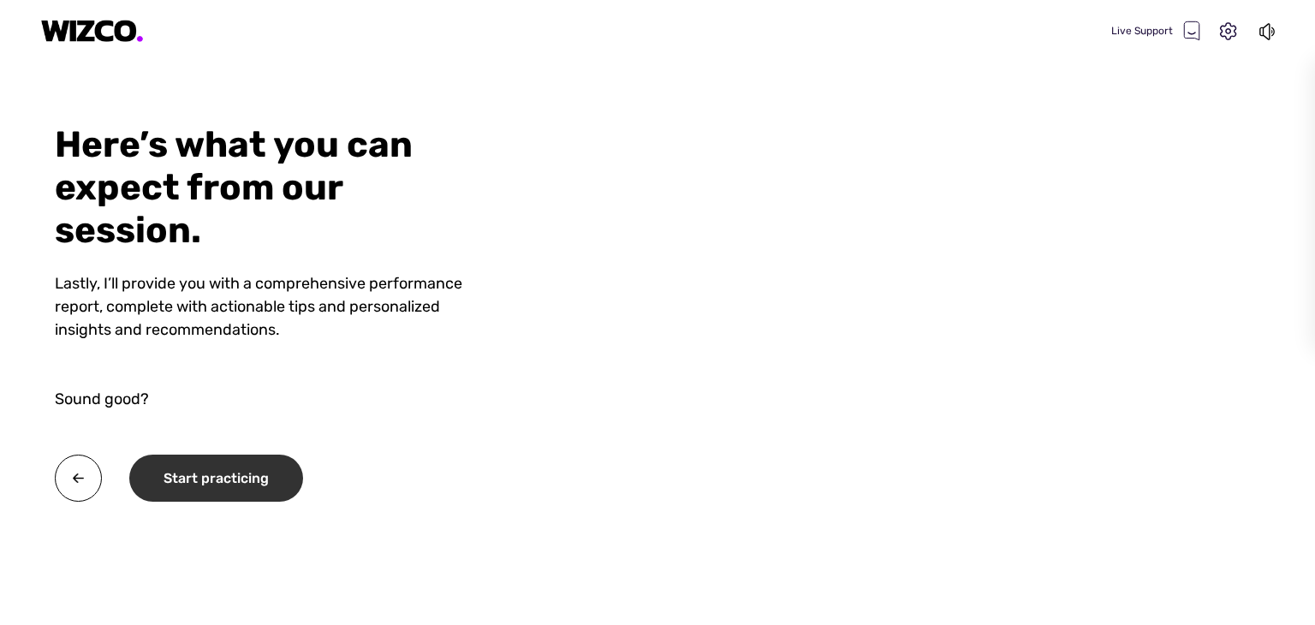
click at [269, 489] on div "Start practicing" at bounding box center [216, 478] width 174 height 47
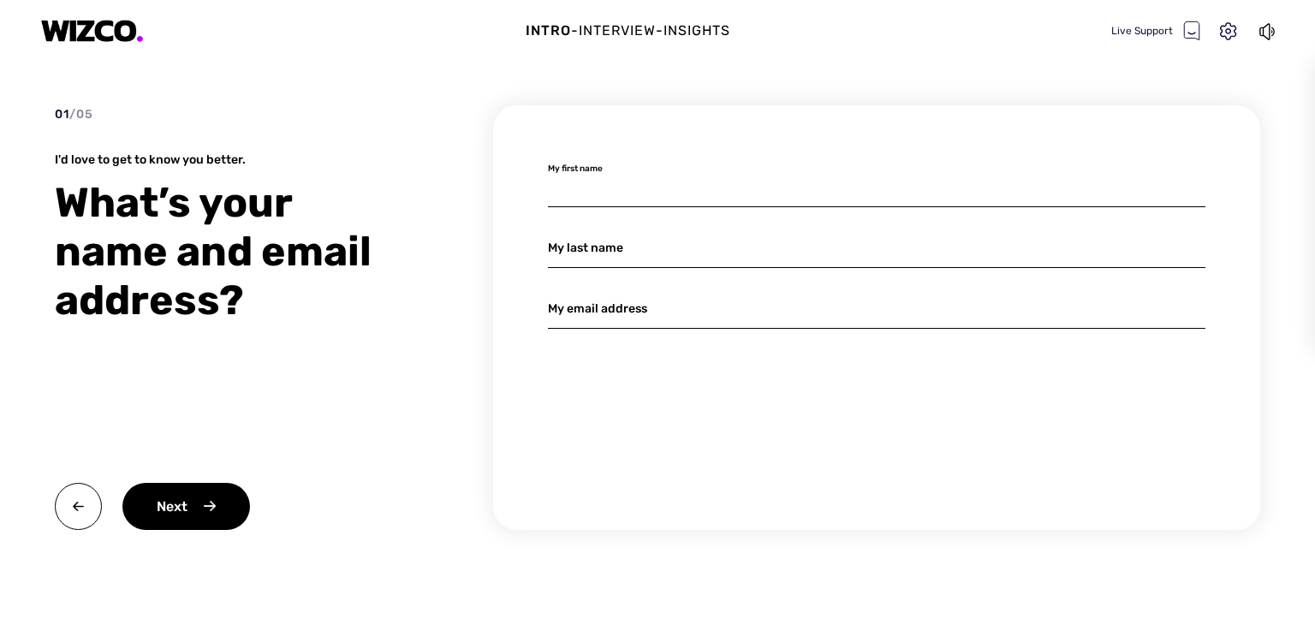
click at [695, 188] on input at bounding box center [877, 187] width 658 height 40
type input "r"
type input "Rehema"
click at [609, 253] on input at bounding box center [877, 248] width 658 height 40
type input "Luziga"
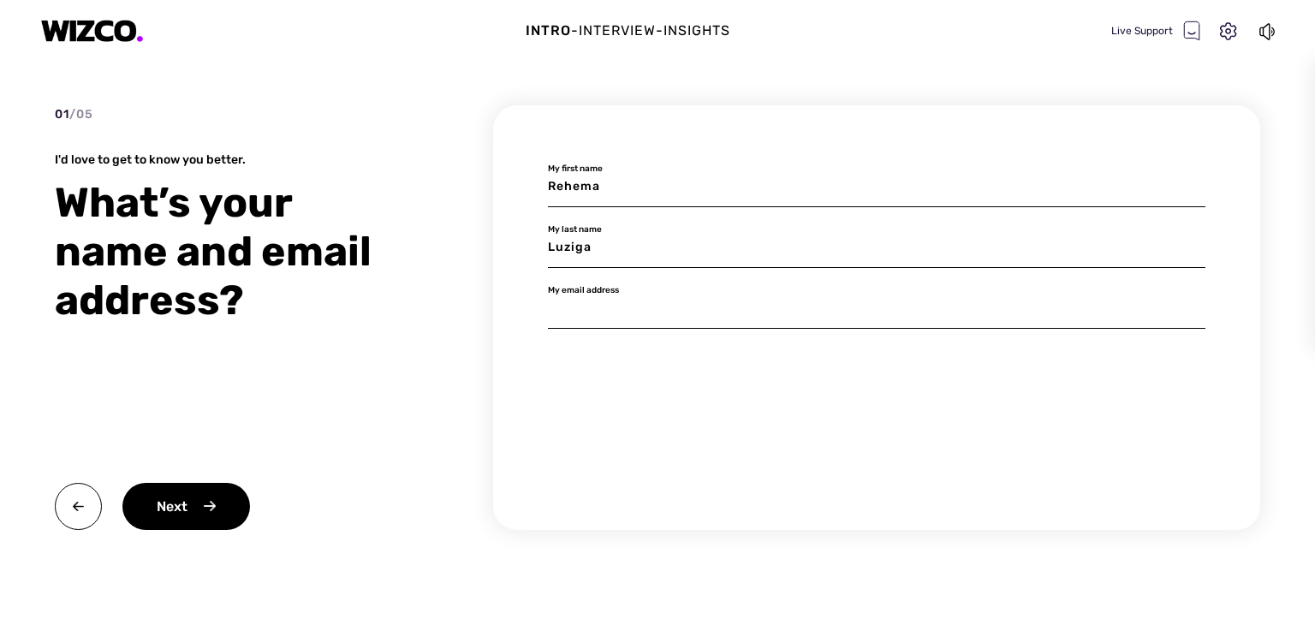
click at [570, 318] on input at bounding box center [877, 309] width 658 height 40
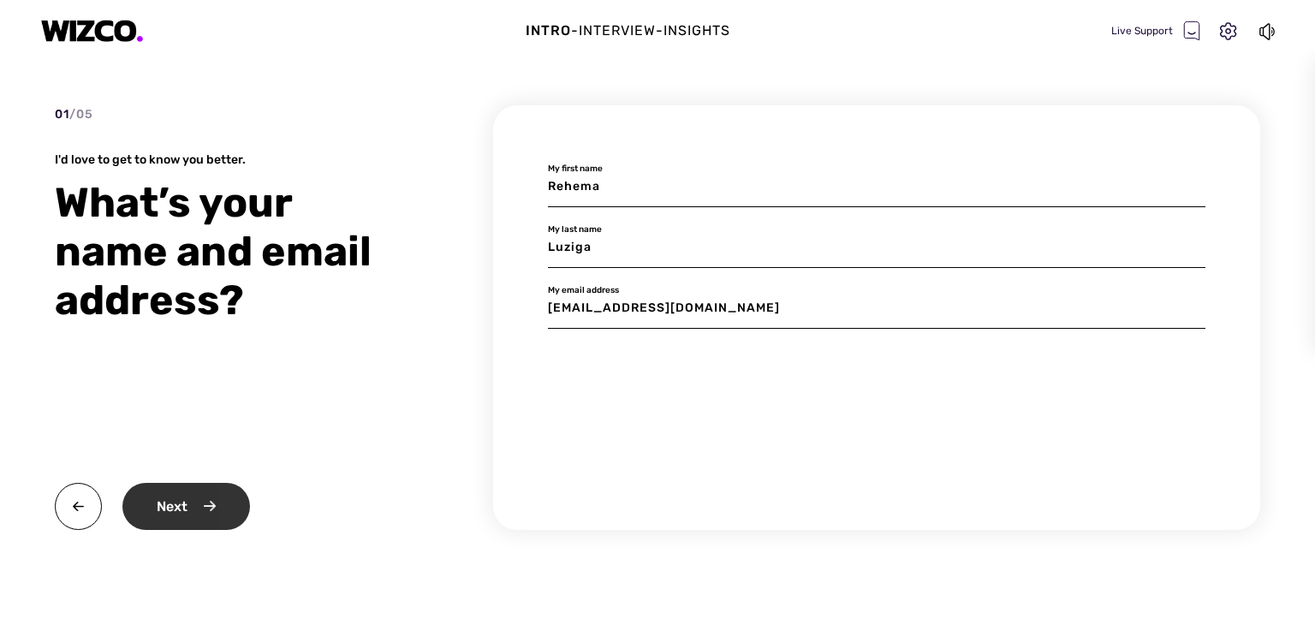
type input "Rehema.luziga@dci-student.org"
click at [169, 496] on div "Next" at bounding box center [186, 506] width 128 height 47
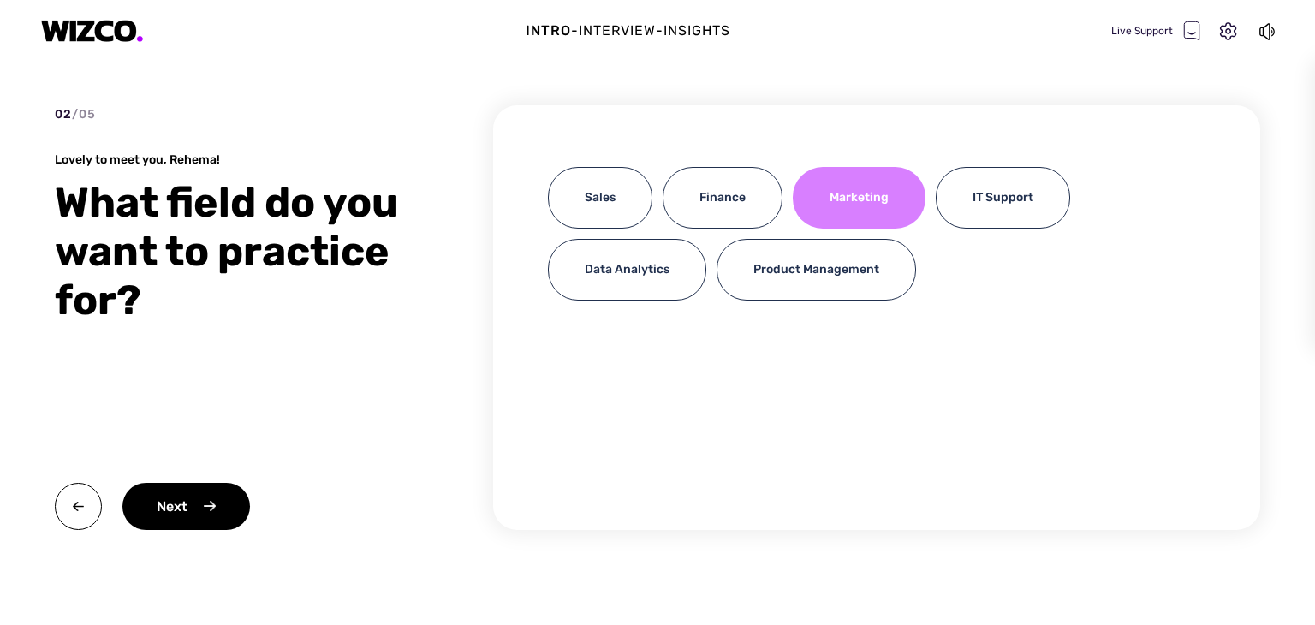
click at [839, 207] on div "Marketing" at bounding box center [859, 198] width 133 height 62
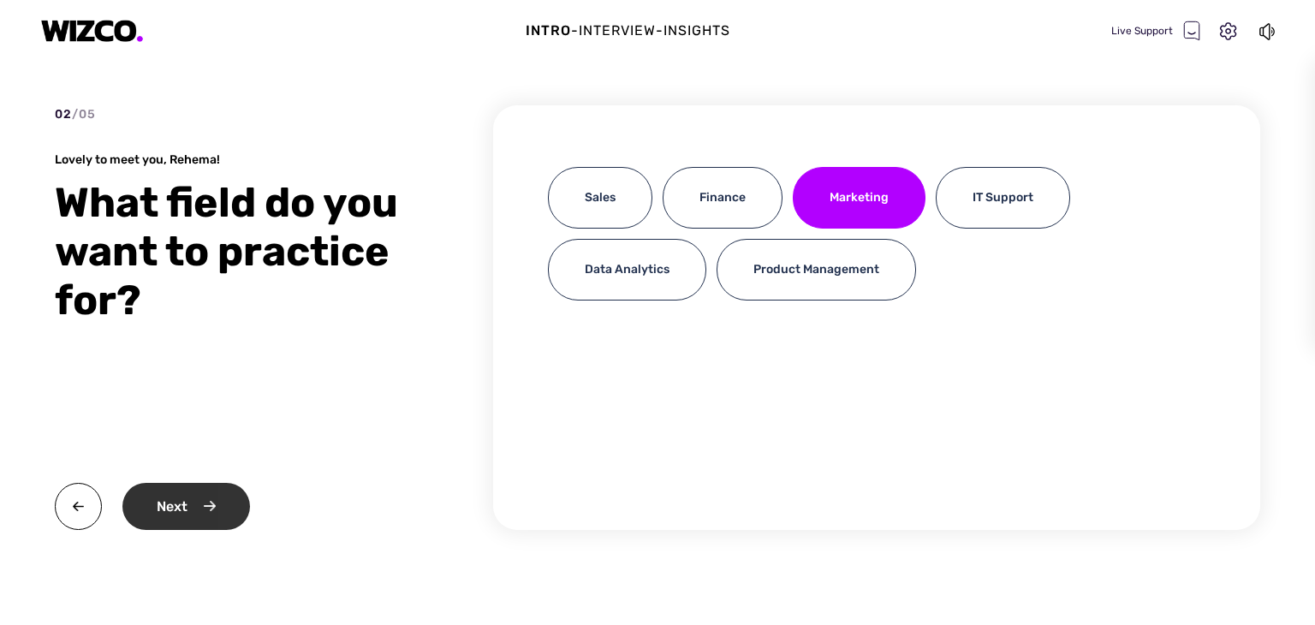
click at [196, 501] on div "Next" at bounding box center [186, 506] width 128 height 47
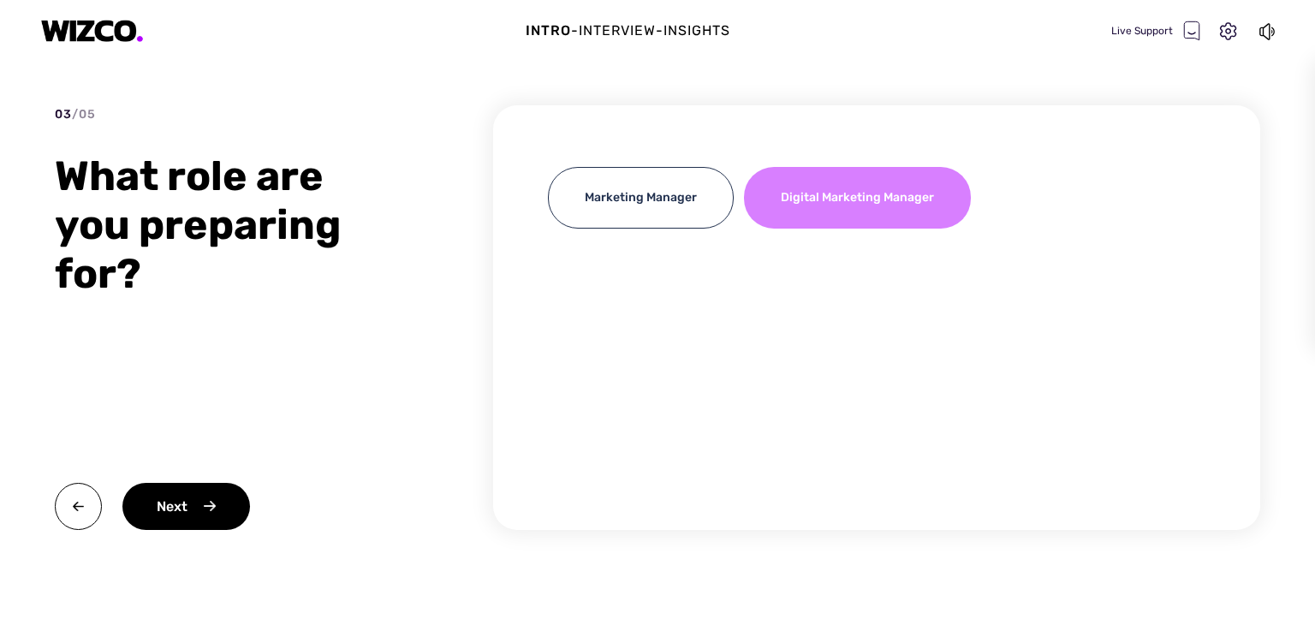
click at [831, 189] on div "Digital Marketing Manager" at bounding box center [857, 198] width 227 height 62
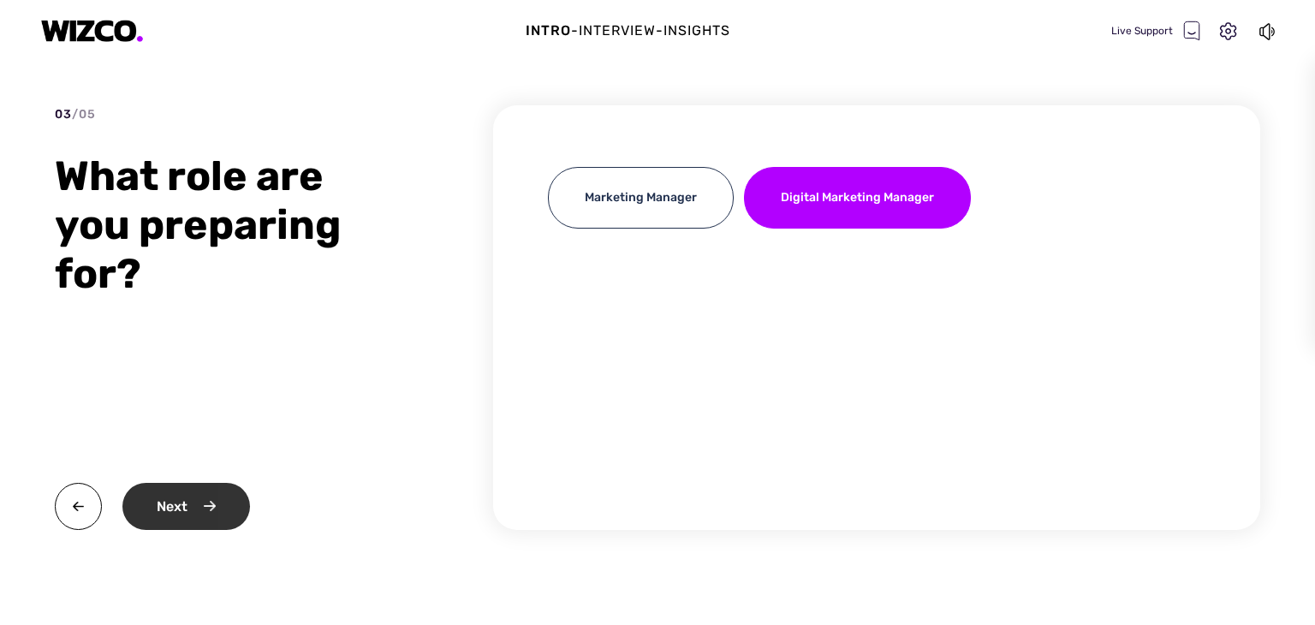
click at [164, 519] on div "Next" at bounding box center [186, 506] width 128 height 47
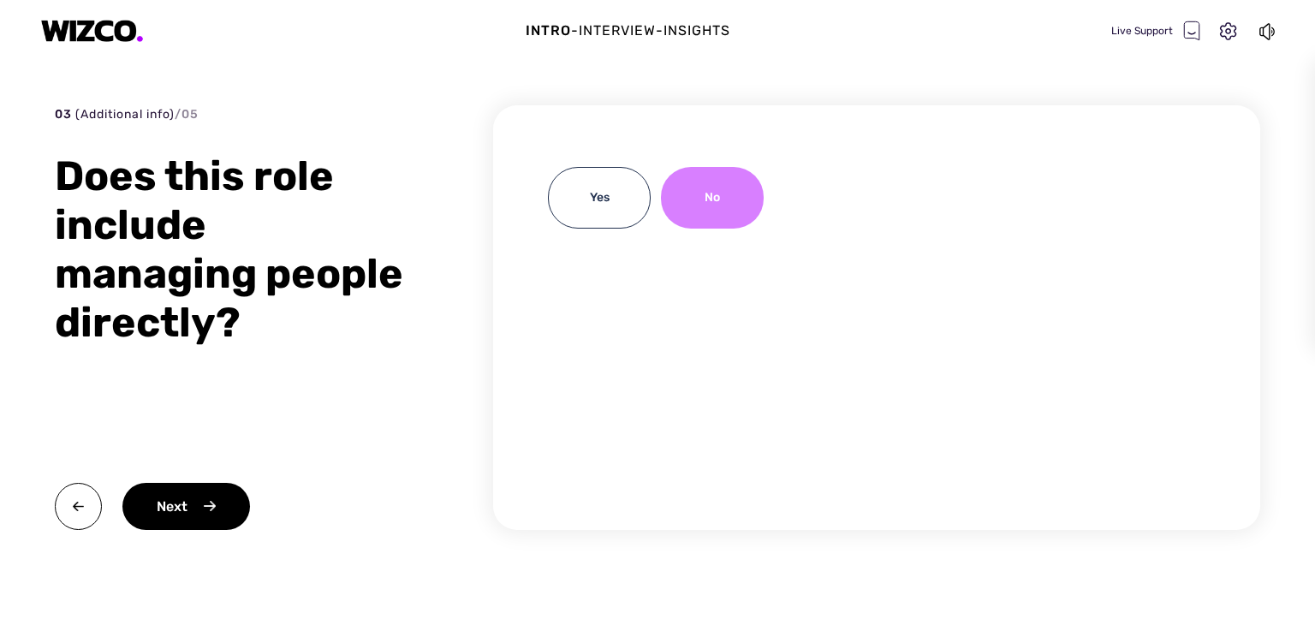
click at [719, 201] on div "No" at bounding box center [712, 198] width 103 height 62
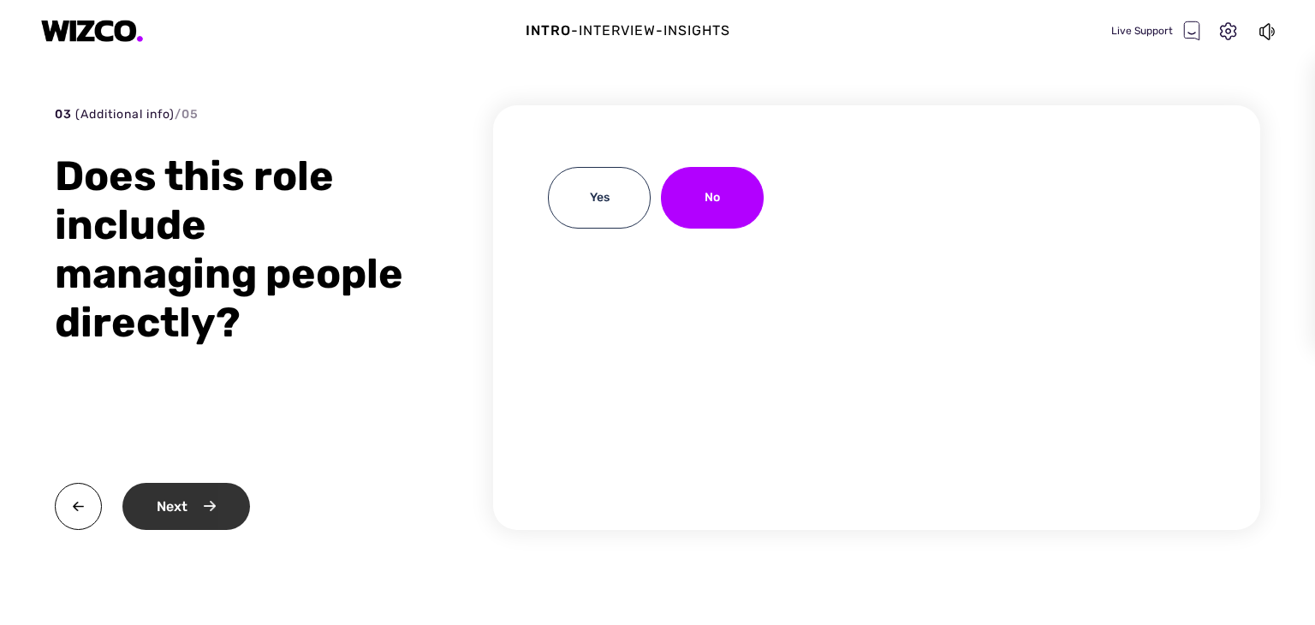
click at [170, 509] on div "Next" at bounding box center [186, 506] width 128 height 47
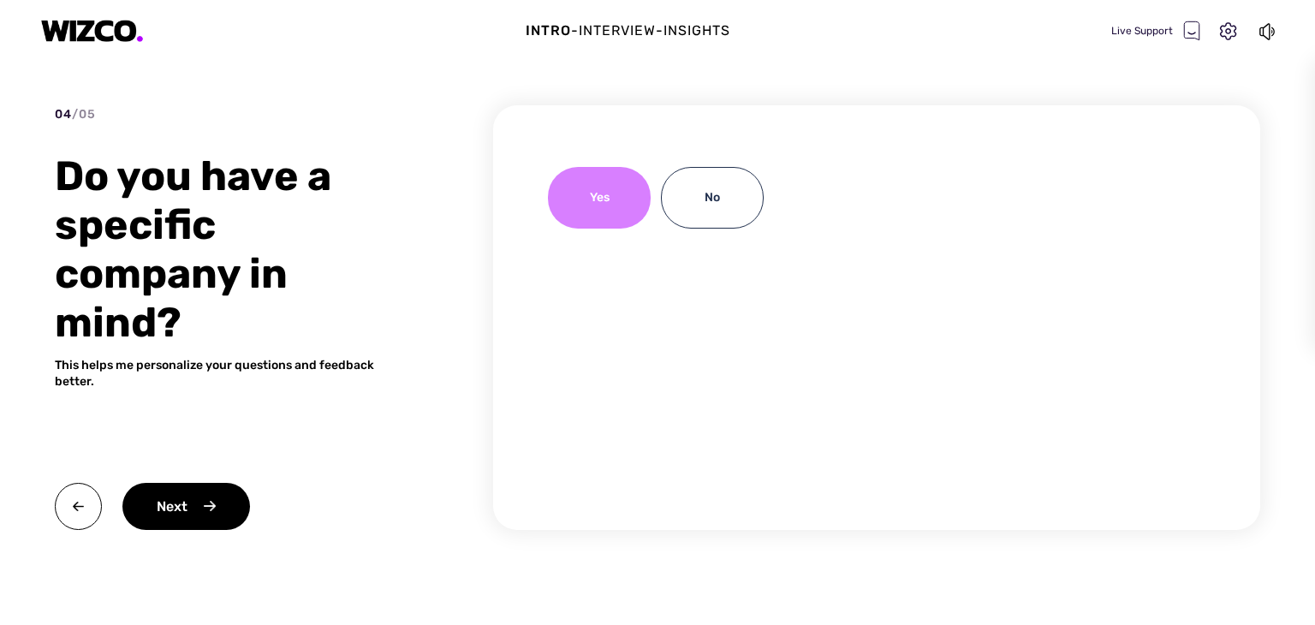
click at [604, 208] on div "Yes" at bounding box center [599, 198] width 103 height 62
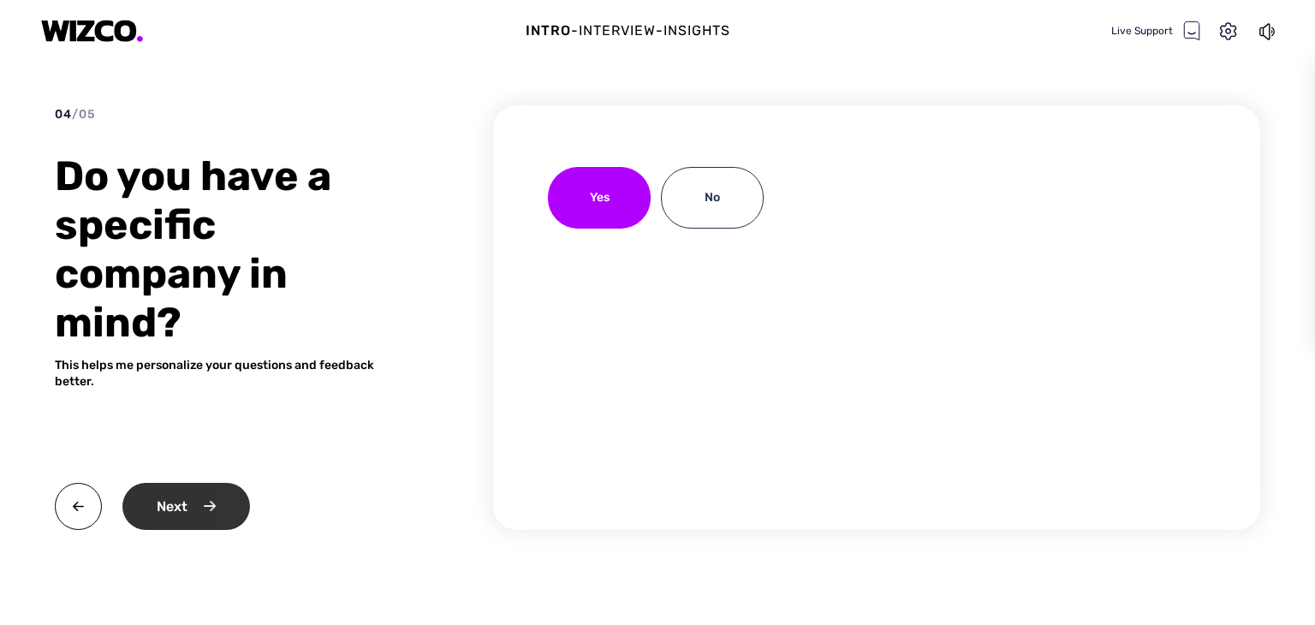
click at [170, 508] on div "Next" at bounding box center [186, 506] width 128 height 47
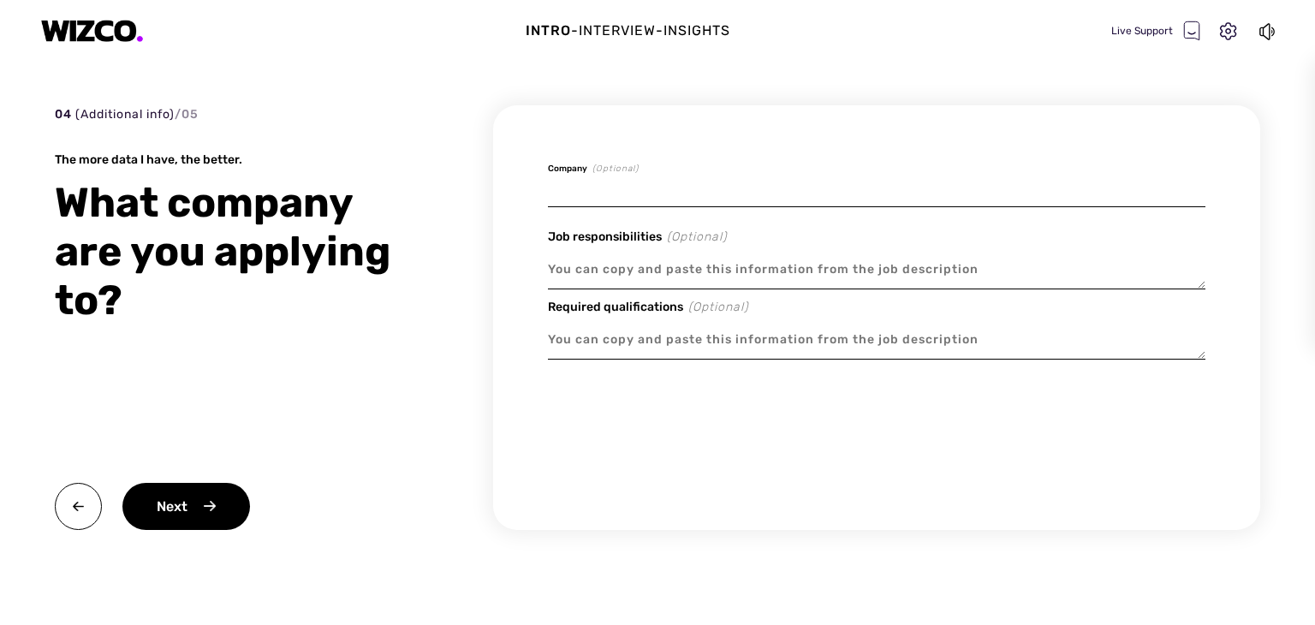
click at [616, 186] on input at bounding box center [877, 187] width 658 height 40
type textarea "x"
type input "A"
type textarea "x"
type input "Am"
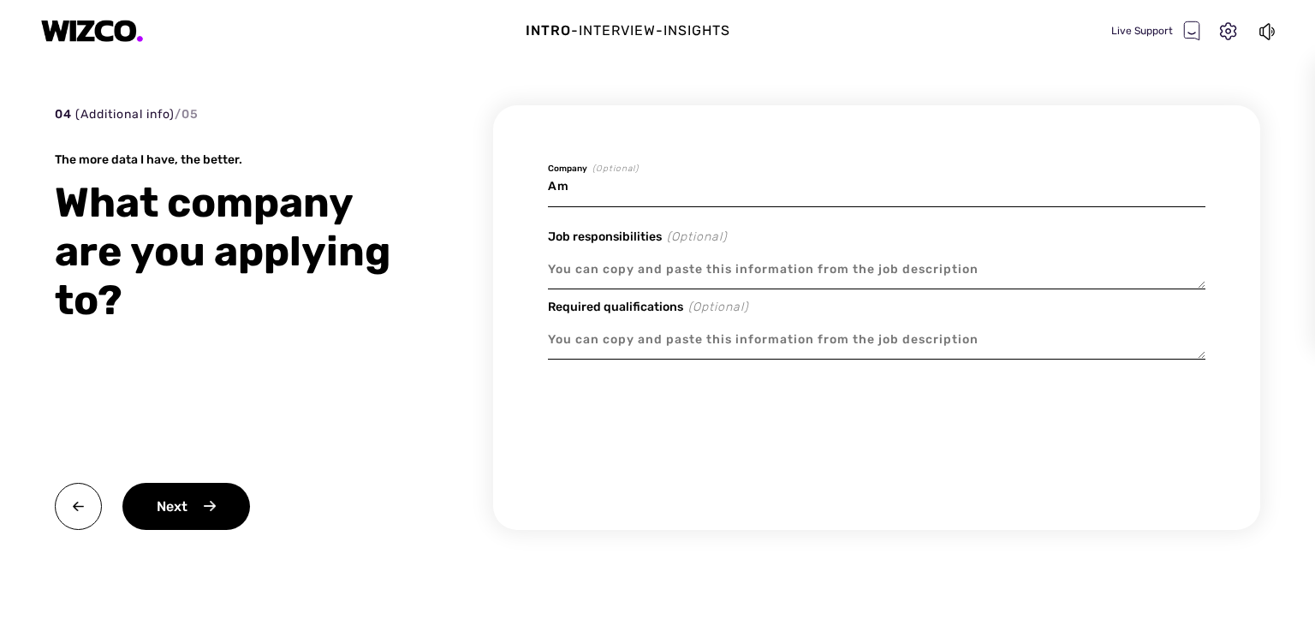
type textarea "x"
type input "Ama"
type textarea "x"
type input "Amaz"
type textarea "x"
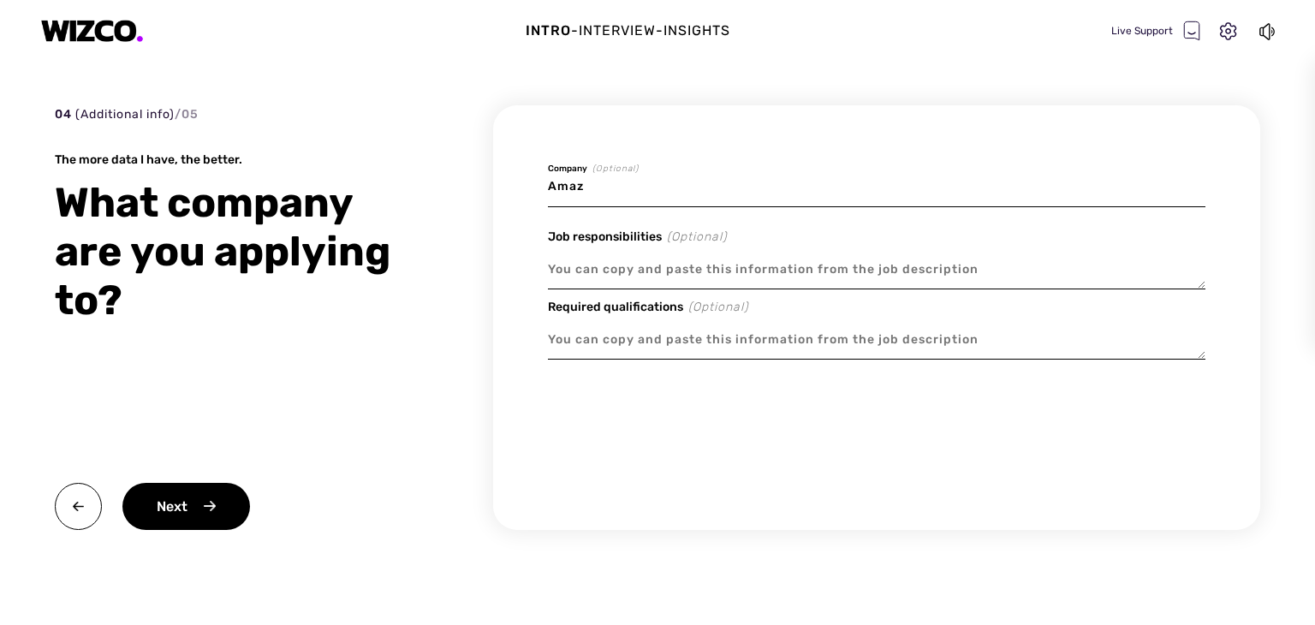
type input "Amazo"
type textarea "x"
type input "Amazon"
click at [194, 514] on div "Next" at bounding box center [186, 506] width 128 height 47
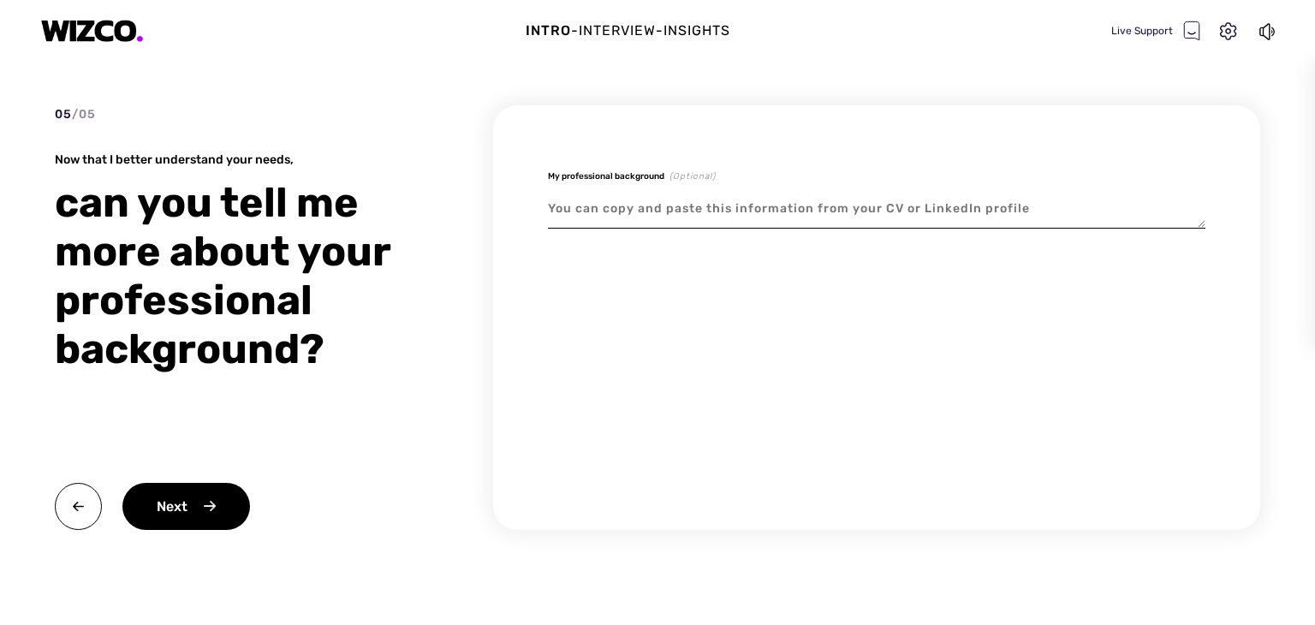
click at [618, 206] on textarea at bounding box center [877, 208] width 658 height 39
paste textarea "How would you leverage Amazon’s customer data to enhance digital marketing camp…"
type textarea "x"
type textarea "How would you leverage Amazon’s customer data to enhance digital marketing camp…"
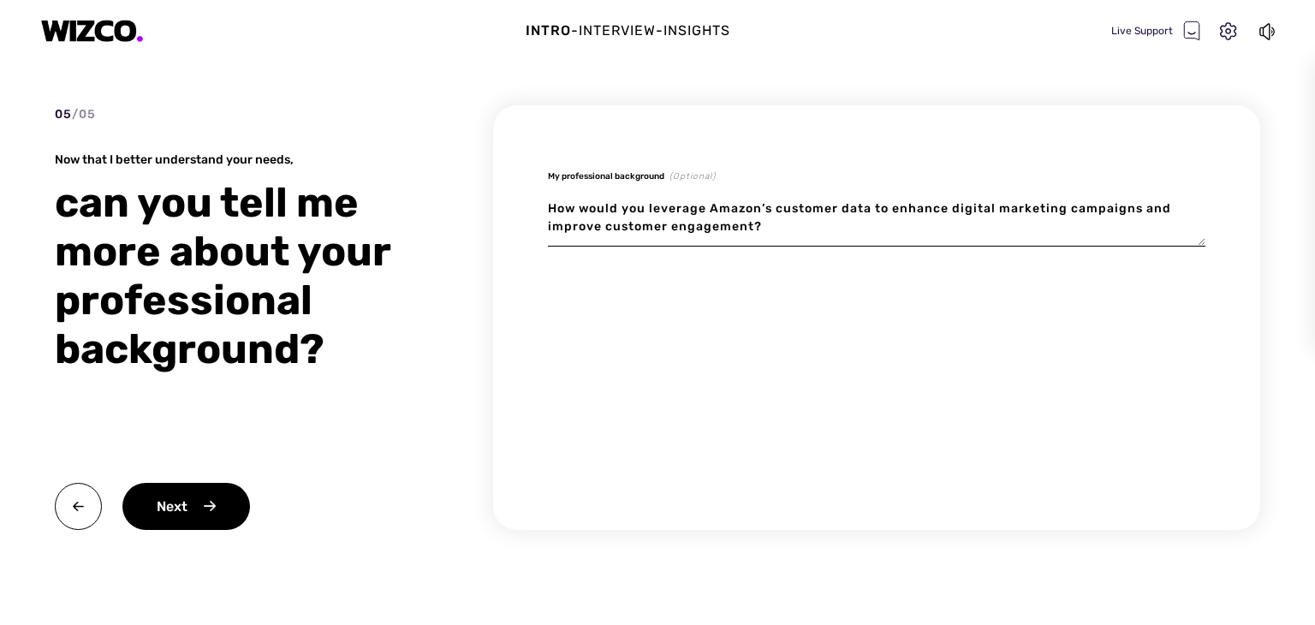
type textarea "x"
type textarea "How would you leverage Amazon’s customer data to enhance digital marketing camp…"
type textarea "x"
type textarea "How would you leverage Amazon’s customer data to enhance digital marketing camp…"
type textarea "x"
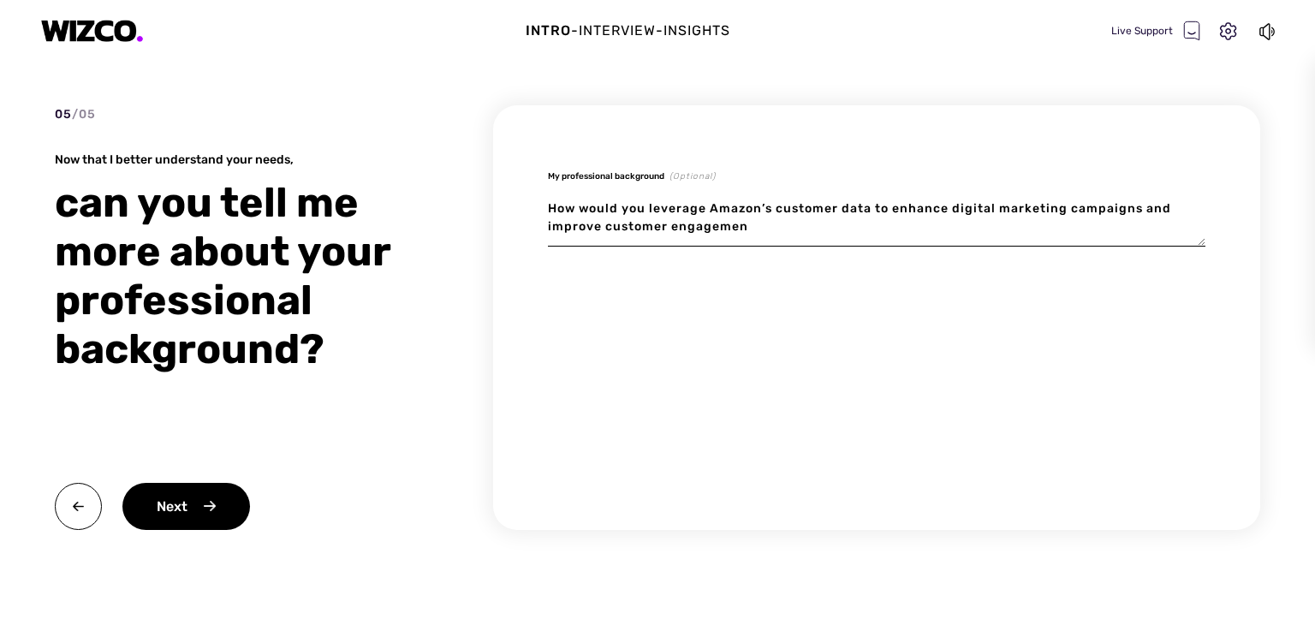
type textarea "How would you leverage Amazon’s customer data to enhance digital marketing camp…"
type textarea "x"
type textarea "How would you leverage Amazon’s customer data to enhance digital marketing camp…"
type textarea "x"
type textarea "How would you leverage Amazon’s customer data to enhance digital marketing camp…"
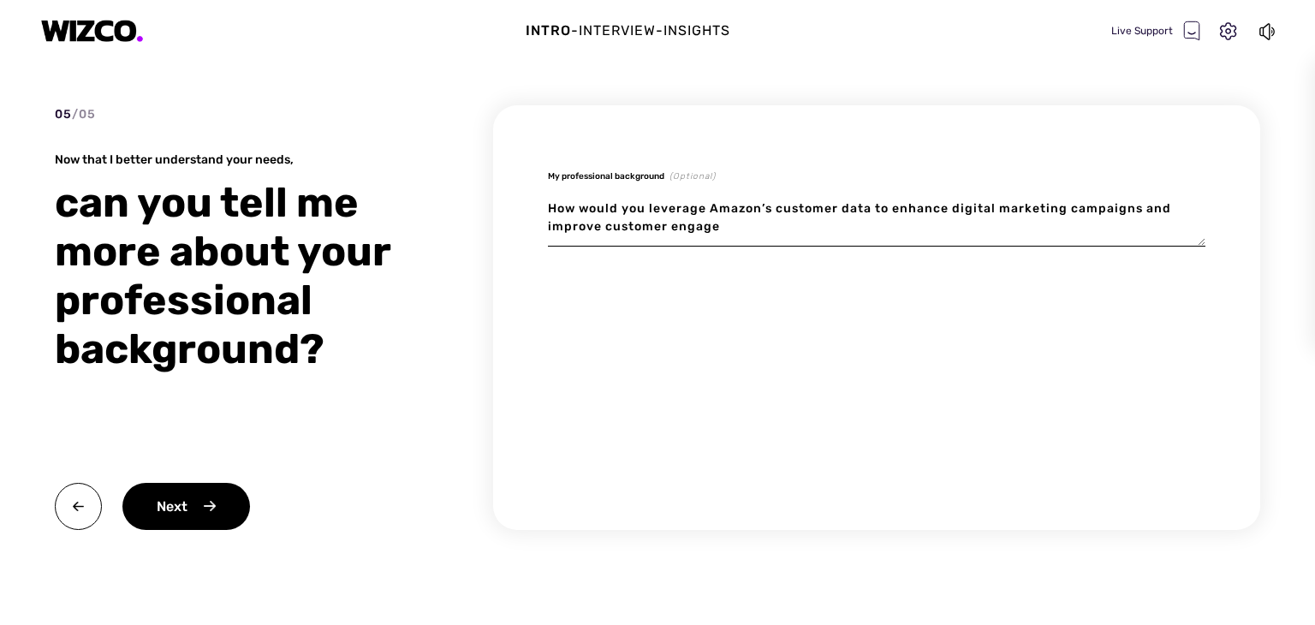
type textarea "x"
type textarea "How would you leverage Amazon’s customer data to enhance digital marketing camp…"
type textarea "x"
type textarea "How would you leverage Amazon’s customer data to enhance digital marketing camp…"
type textarea "x"
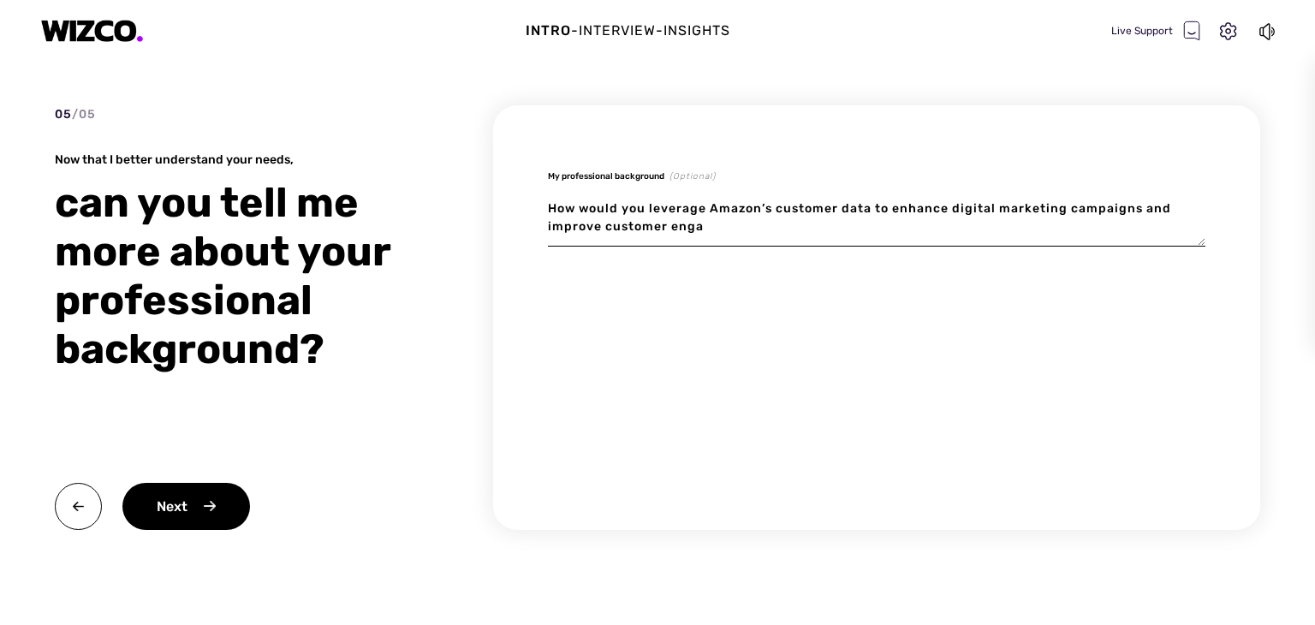
type textarea "How would you leverage Amazon’s customer data to enhance digital marketing camp…"
type textarea "x"
type textarea "How would you leverage Amazon’s customer data to enhance digital marketing camp…"
type textarea "x"
type textarea "How would you leverage Amazon’s customer data to enhance digital marketing camp…"
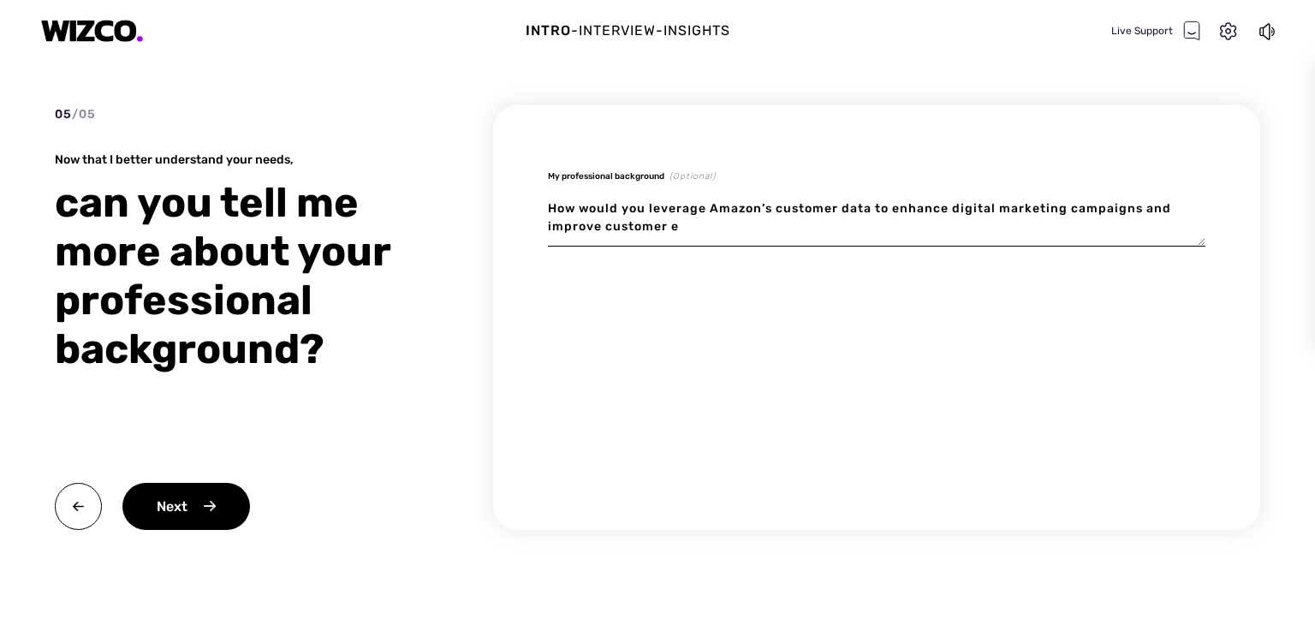
type textarea "x"
type textarea "How would you leverage Amazon’s customer data to enhance digital marketing camp…"
type textarea "x"
type textarea "How would you leverage Amazon’s customer data to enhance digital marketing camp…"
type textarea "x"
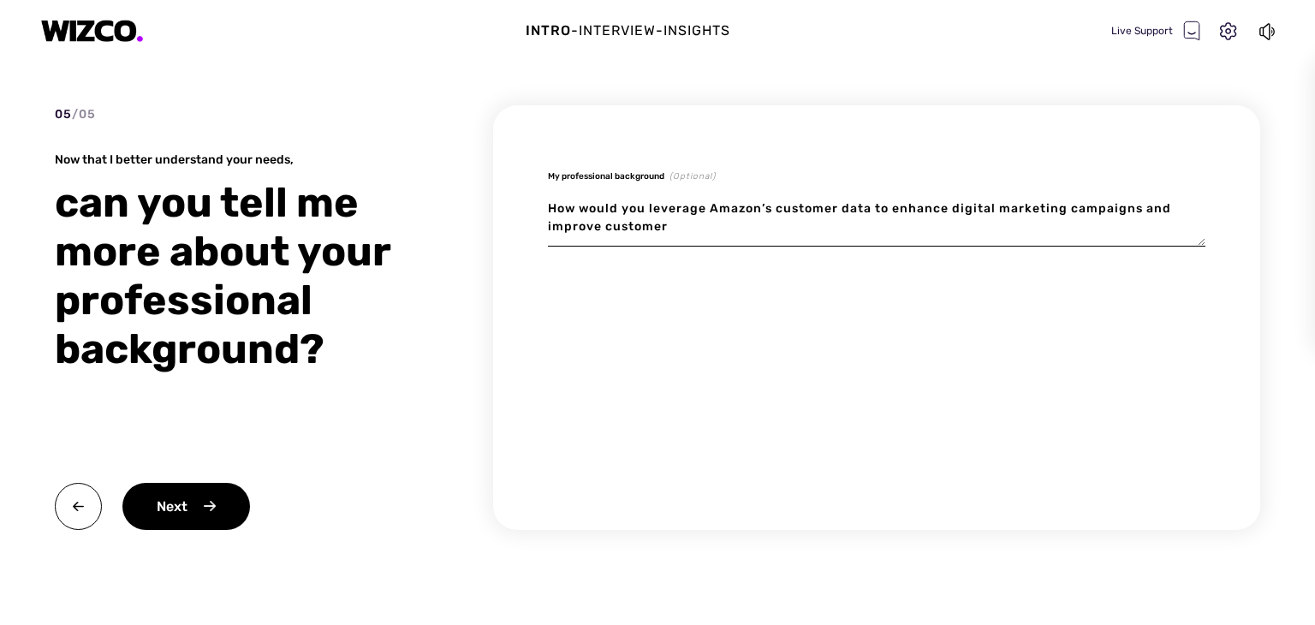
type textarea "How would you leverage Amazon’s customer data to enhance digital marketing camp…"
type textarea "x"
type textarea "How would you leverage Amazon’s customer data to enhance digital marketing camp…"
type textarea "x"
type textarea "How would you leverage Amazon’s customer data to enhance digital marketing camp…"
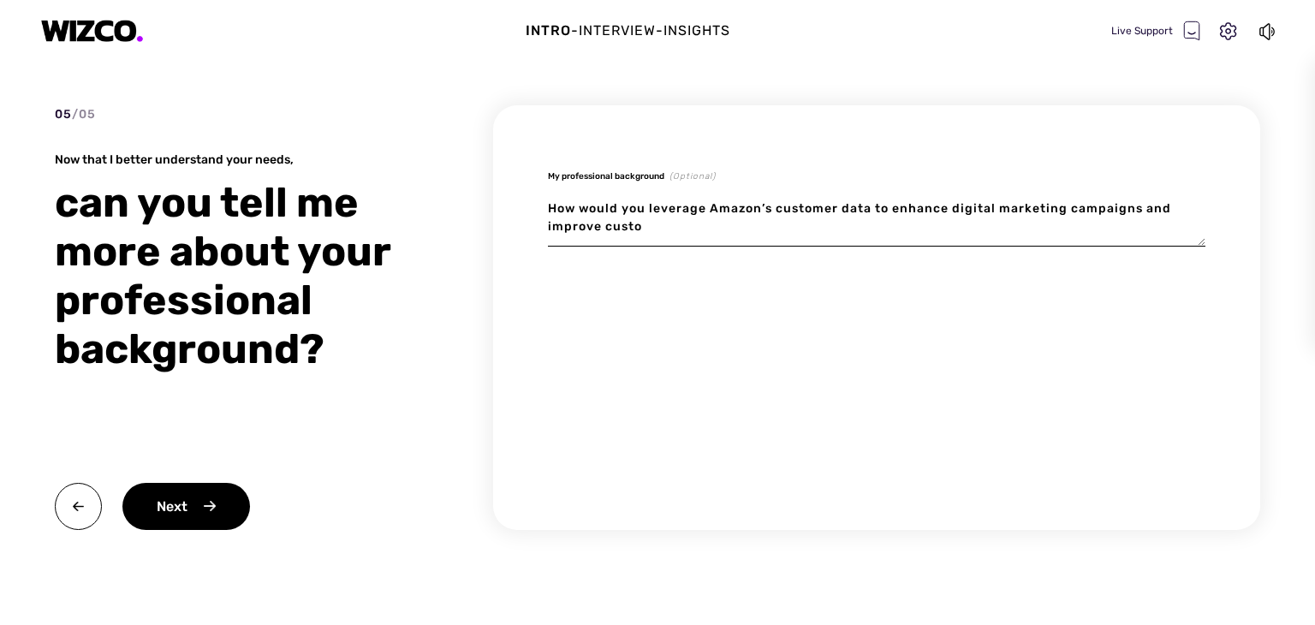
type textarea "x"
type textarea "How would you leverage Amazon’s customer data to enhance digital marketing camp…"
type textarea "x"
type textarea "How would you leverage Amazon’s customer data to enhance digital marketing camp…"
type textarea "x"
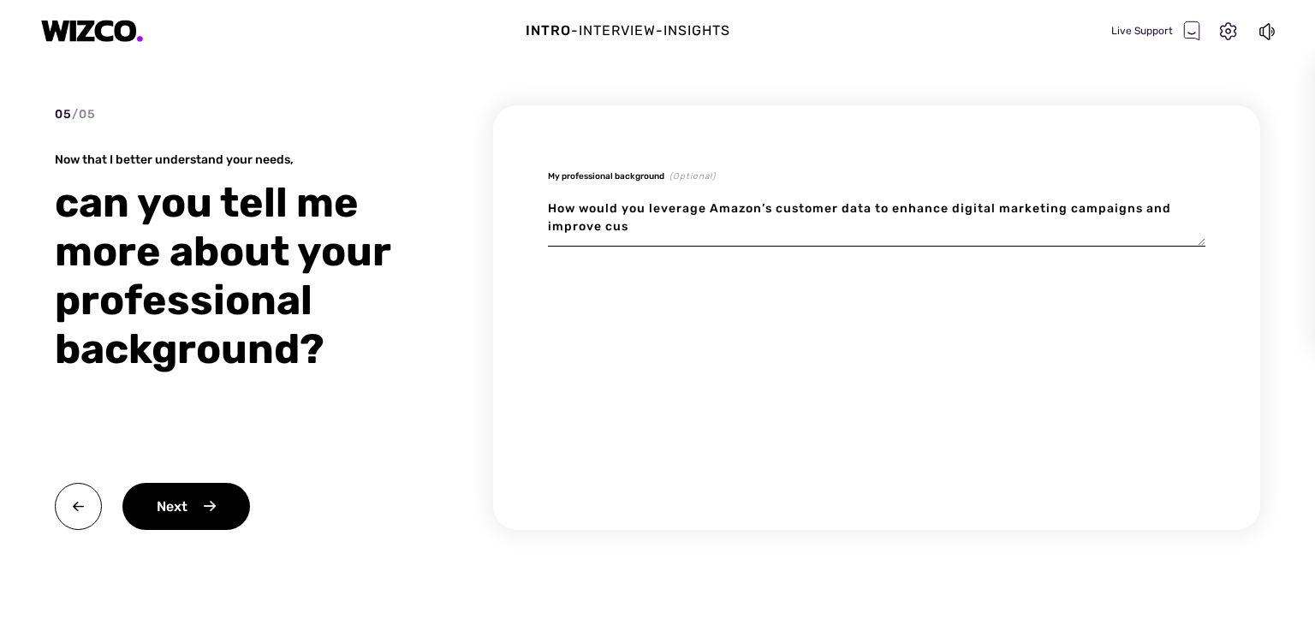
type textarea "How would you leverage Amazon’s customer data to enhance digital marketing camp…"
type textarea "x"
type textarea "How would you leverage Amazon’s customer data to enhance digital marketing camp…"
type textarea "x"
type textarea "How would you leverage Amazon’s customer data to enhance digital marketing camp…"
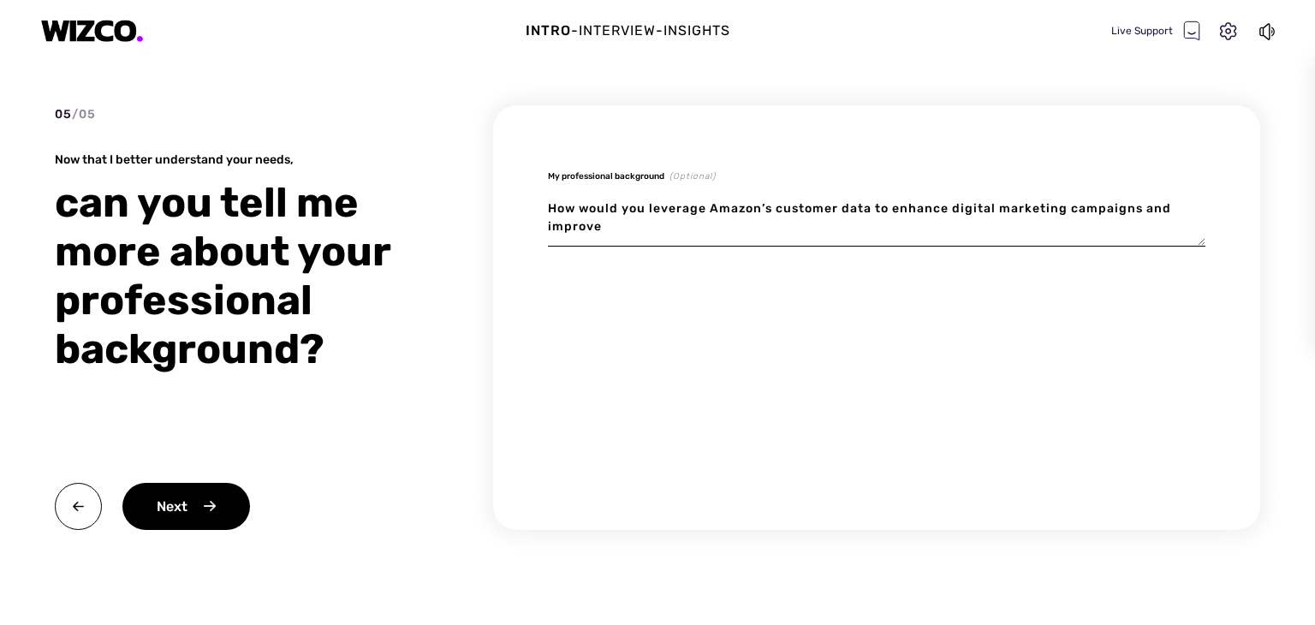
type textarea "x"
type textarea "How would you leverage Amazon’s customer data to enhance digital marketing camp…"
type textarea "x"
type textarea "How would you leverage Amazon’s customer data to enhance digital marketing camp…"
type textarea "x"
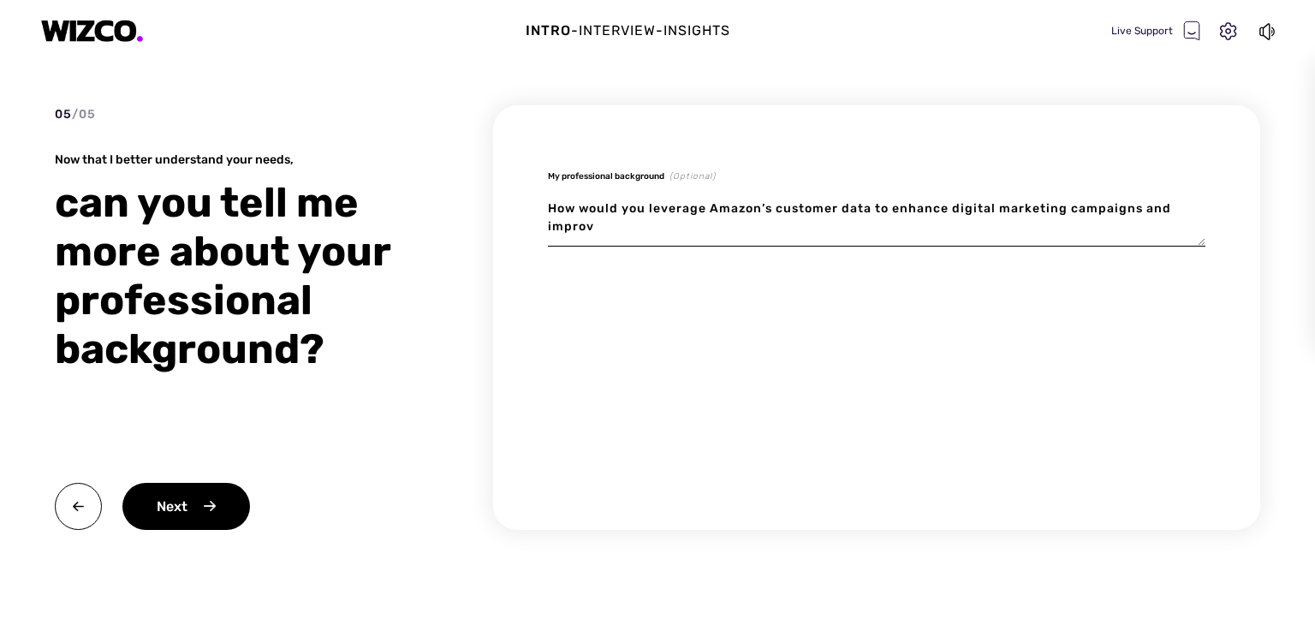
type textarea "How would you leverage Amazon’s customer data to enhance digital marketing camp…"
type textarea "x"
type textarea "How would you leverage Amazon’s customer data to enhance digital marketing camp…"
type textarea "x"
type textarea "How would you leverage Amazon’s customer data to enhance digital marketing camp…"
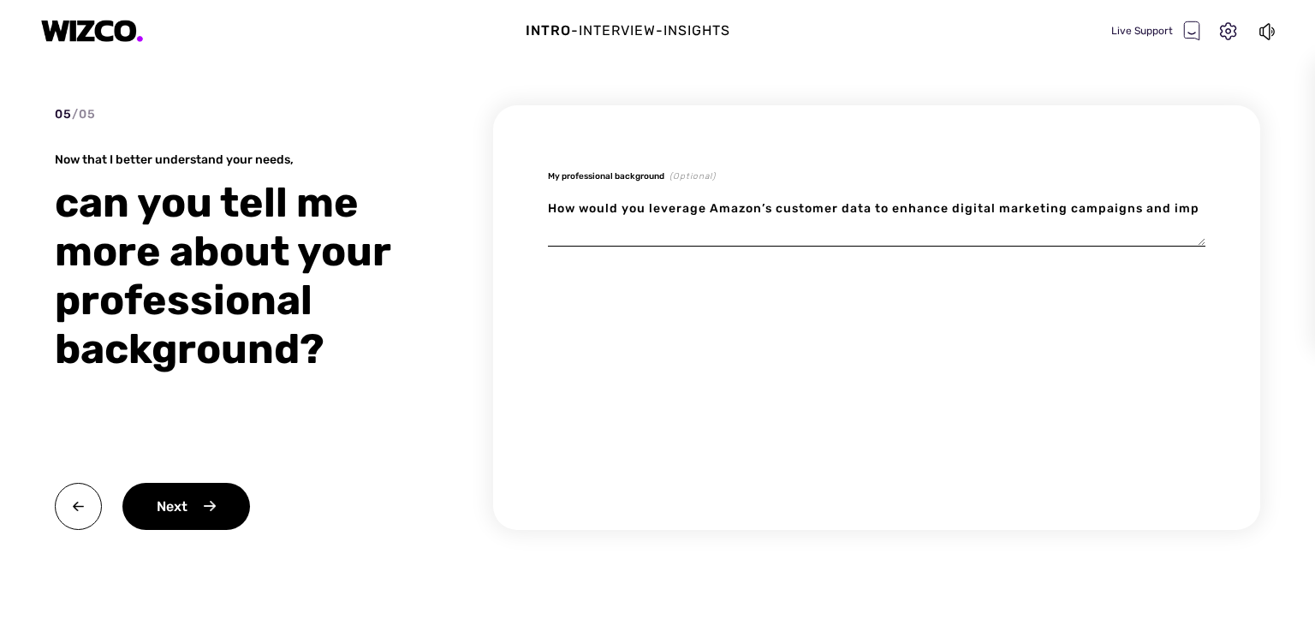
type textarea "x"
type textarea "How would you leverage Amazon’s customer data to enhance digital marketing camp…"
type textarea "x"
type textarea "How would you leverage Amazon’s customer data to enhance digital marketing camp…"
type textarea "x"
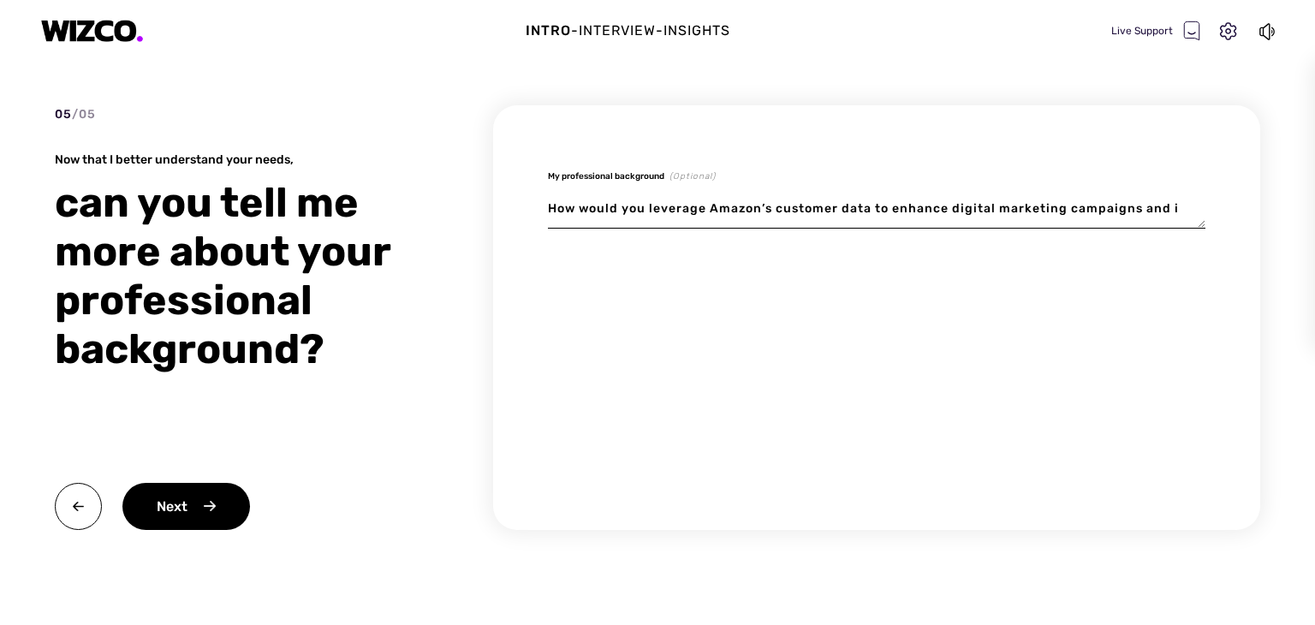
type textarea "How would you leverage Amazon’s customer data to enhance digital marketing camp…"
type textarea "x"
type textarea "How would you leverage Amazon’s customer data to enhance digital marketing camp…"
type textarea "x"
type textarea "How would you leverage Amazon’s customer data to enhance digital marketing camp…"
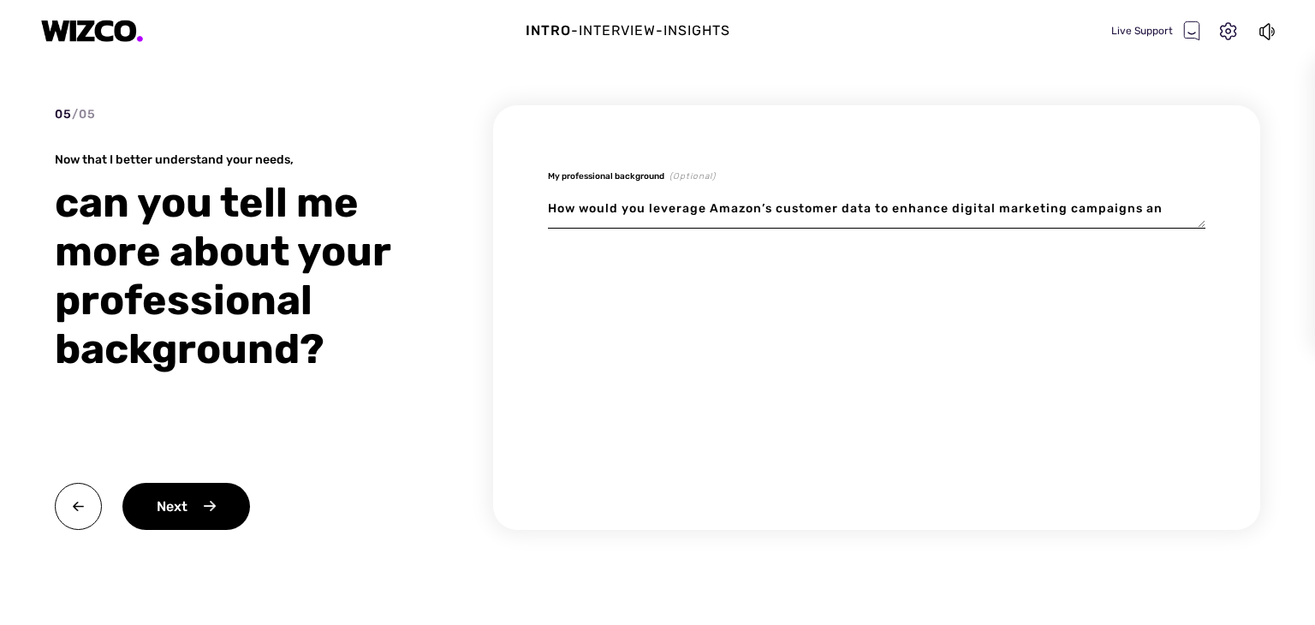
type textarea "x"
type textarea "How would you leverage Amazon’s customer data to enhance digital marketing camp…"
type textarea "x"
type textarea "How would you leverage Amazon’s customer data to enhance digital marketing camp…"
type textarea "x"
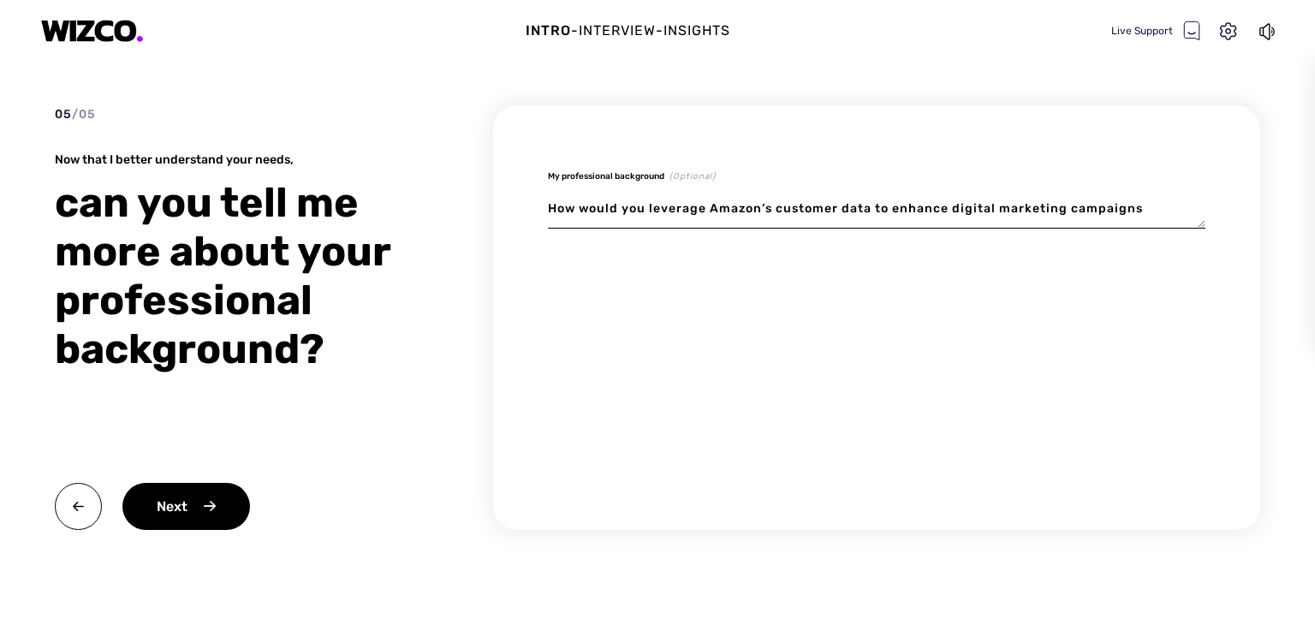
type textarea "How would you leverage Amazon’s customer data to enhance digital marketing camp…"
type textarea "x"
type textarea "How would you leverage Amazon’s customer data to enhance digital marketing camp…"
type textarea "x"
type textarea "How would you leverage Amazon’s customer data to enhance digital marketing camp…"
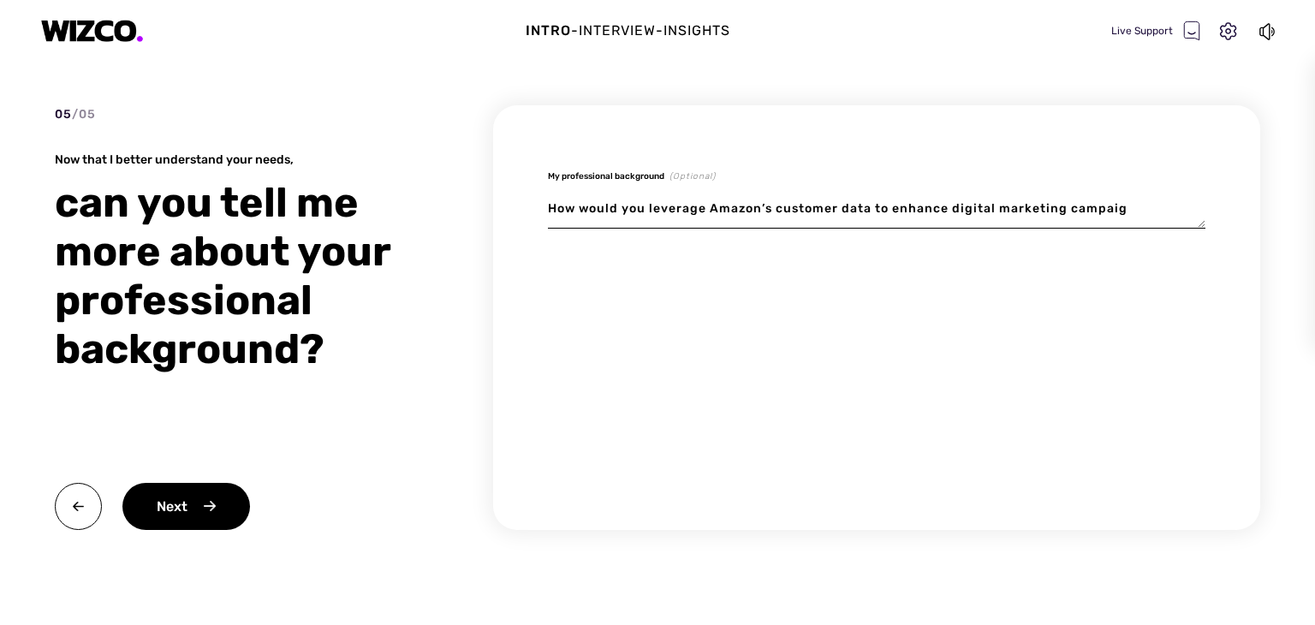
type textarea "x"
type textarea "How would you leverage Amazon’s customer data to enhance digital marketing camp…"
type textarea "x"
type textarea "How would you leverage Amazon’s customer data to enhance digital marketing campa"
type textarea "x"
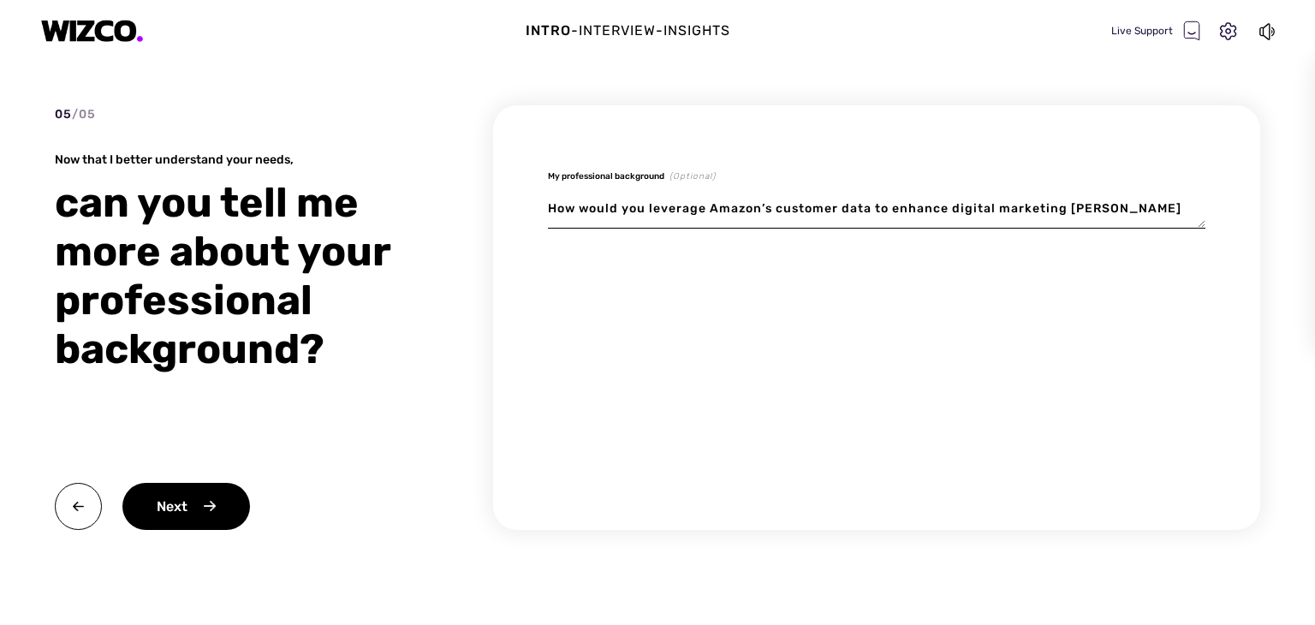
type textarea "How would you leverage Amazon’s customer data to enhance digital marketing camp"
type textarea "x"
type textarea "How would you leverage Amazon’s customer data to enhance digital marketing cam"
type textarea "x"
type textarea "How would you leverage Amazon’s customer data to enhance digital marketing ca"
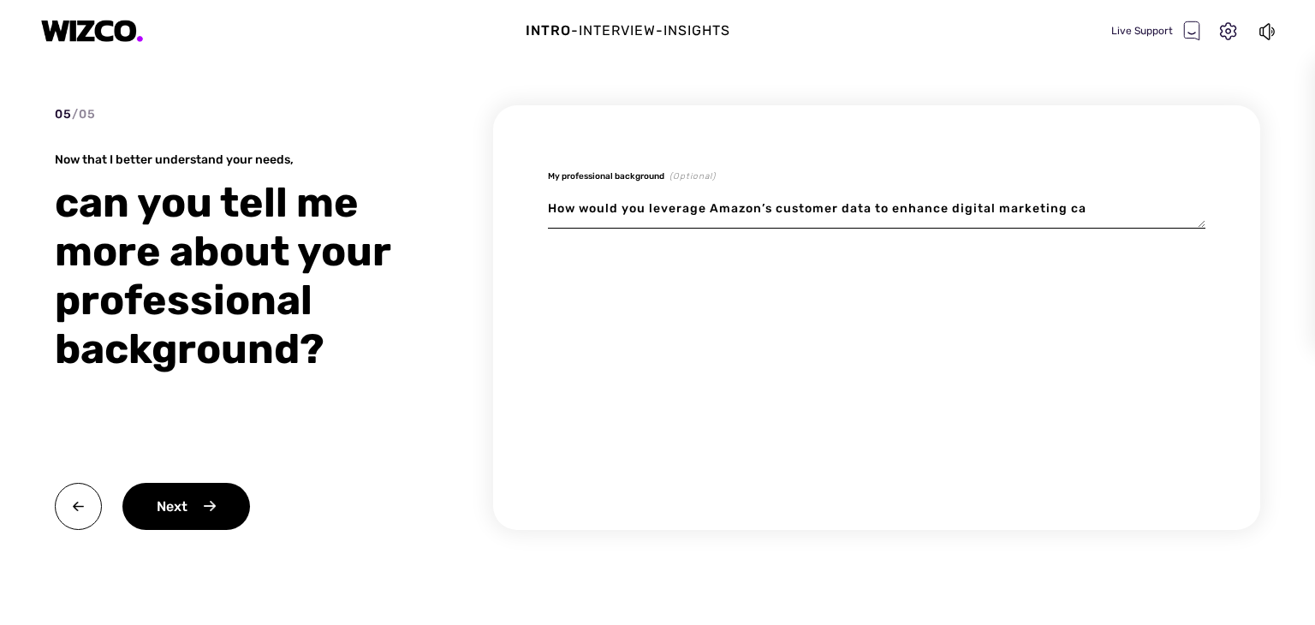
type textarea "x"
type textarea "How would you leverage Amazon’s customer data to enhance digital marketing c"
type textarea "x"
type textarea "How would you leverage Amazon’s customer data to enhance digital marketing"
type textarea "x"
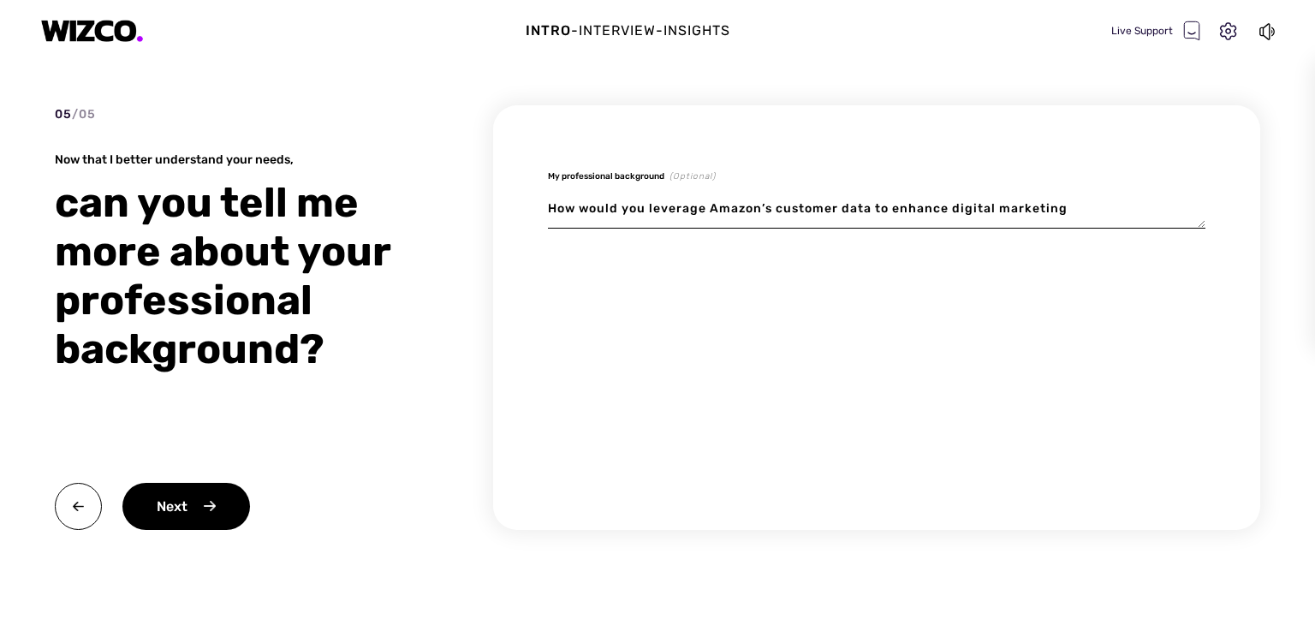
type textarea "How would you leverage Amazon’s customer data to enhance digital marketing"
type textarea "x"
type textarea "How would you leverage Amazon’s customer data to enhance digital marketin"
type textarea "x"
type textarea "How would you leverage Amazon’s customer data to enhance digital marketi"
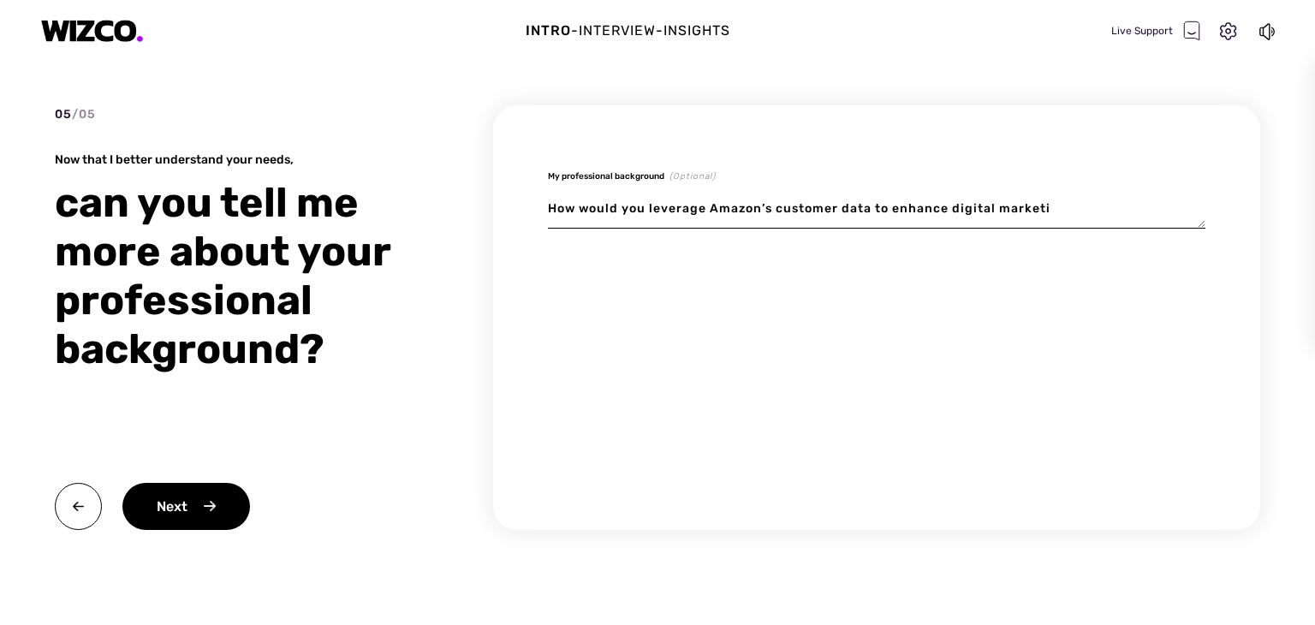
type textarea "x"
type textarea "How would you leverage Amazon’s customer data to enhance digital market"
type textarea "x"
type textarea "How would you leverage Amazon’s customer data to enhance digital marke"
type textarea "x"
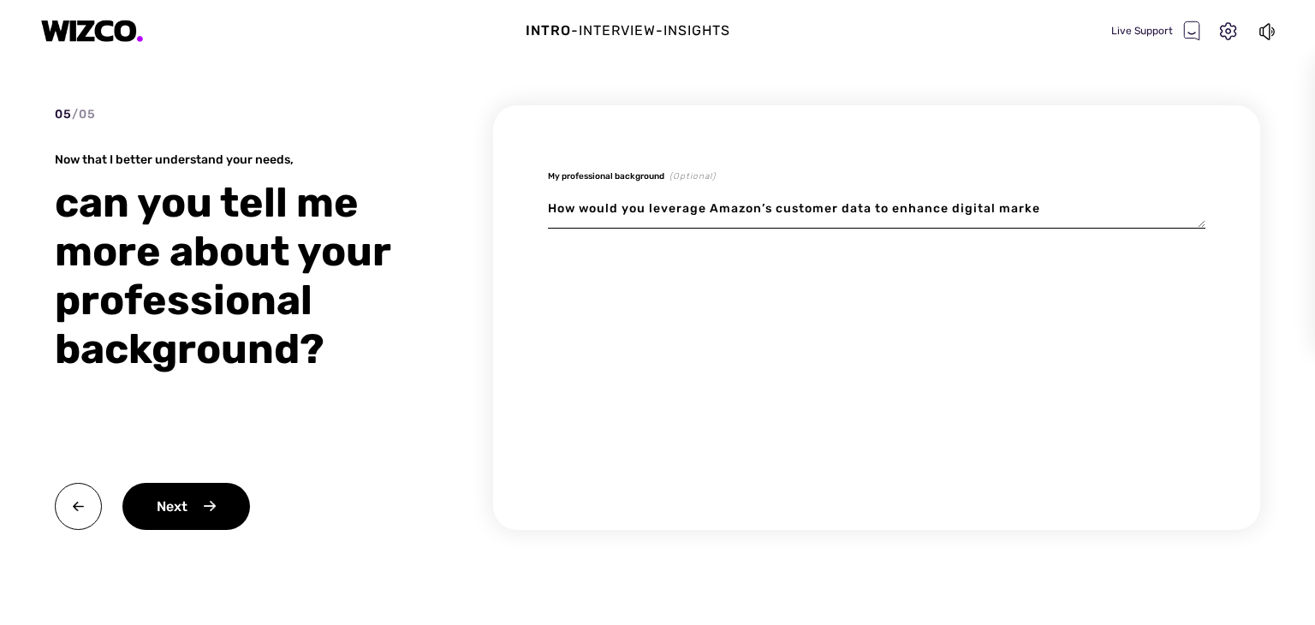
type textarea "How would you leverage Amazon’s customer data to enhance digital mark"
type textarea "x"
type textarea "How would you leverage Amazon’s customer data to enhance digital mar"
type textarea "x"
type textarea "How would you leverage Amazon’s customer data to enhance digital ma"
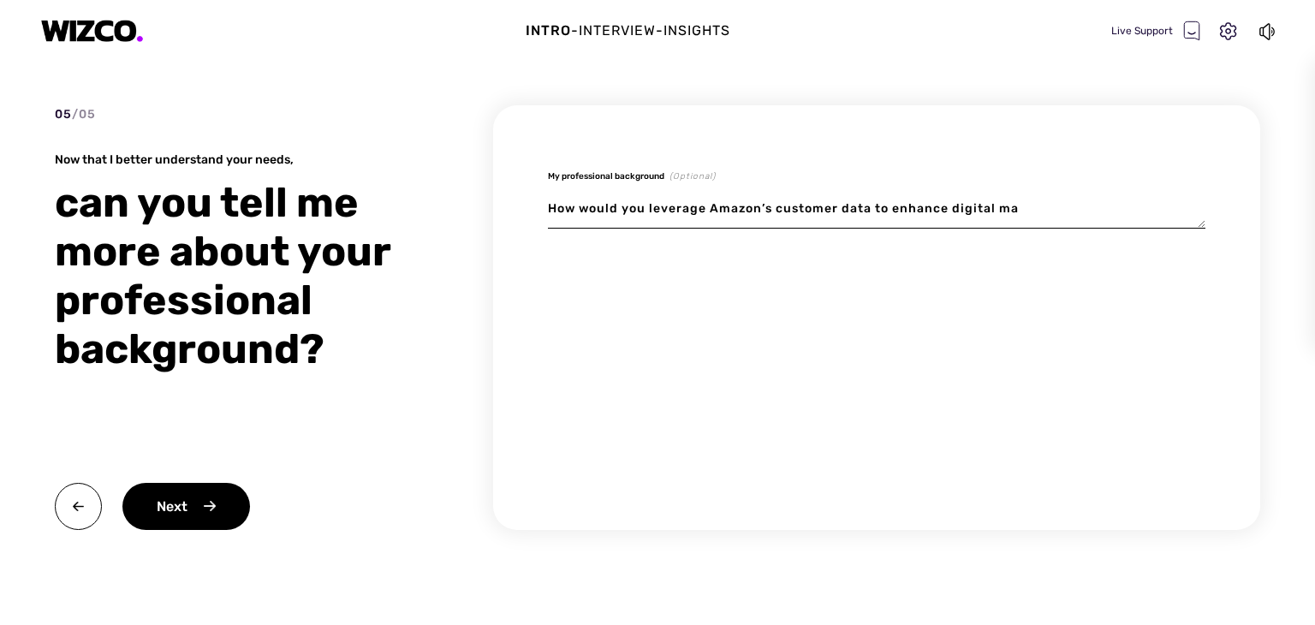
type textarea "x"
type textarea "How would you leverage Amazon’s customer data to enhance digital m"
type textarea "x"
type textarea "How would you leverage Amazon’s customer data to enhance digital"
type textarea "x"
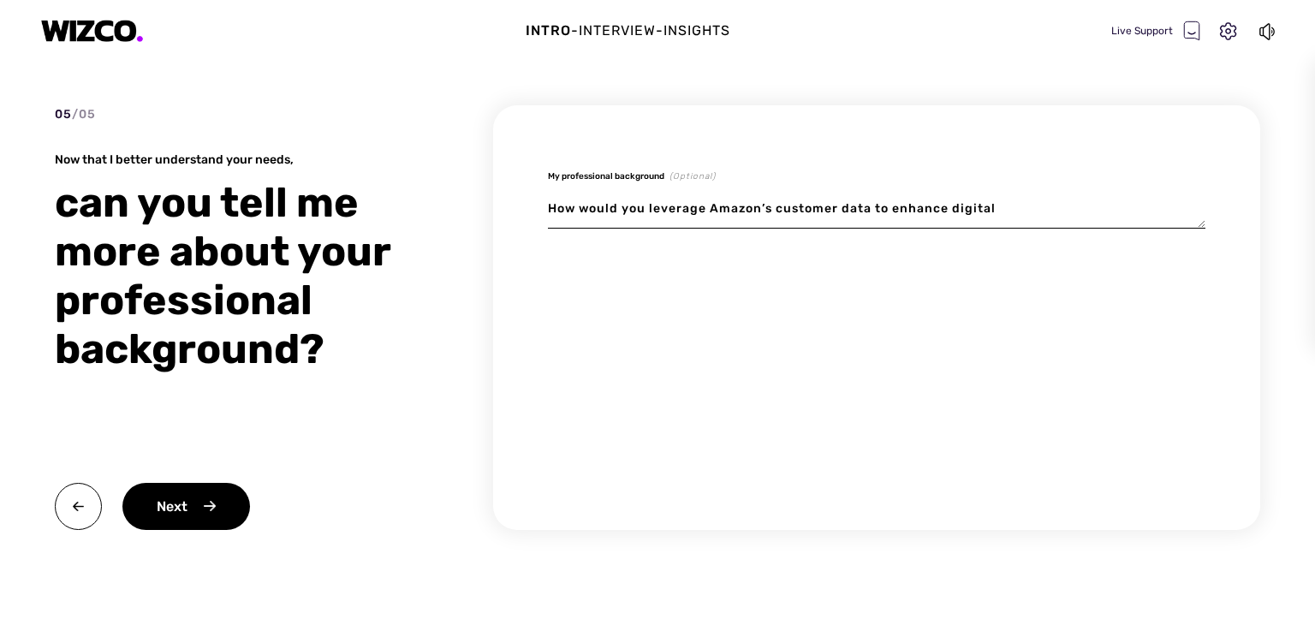
type textarea "How would you leverage Amazon’s customer data to enhance digital"
type textarea "x"
type textarea "How would you leverage Amazon’s customer data to enhance digita"
type textarea "x"
type textarea "How would you leverage Amazon’s customer data to enhance digit"
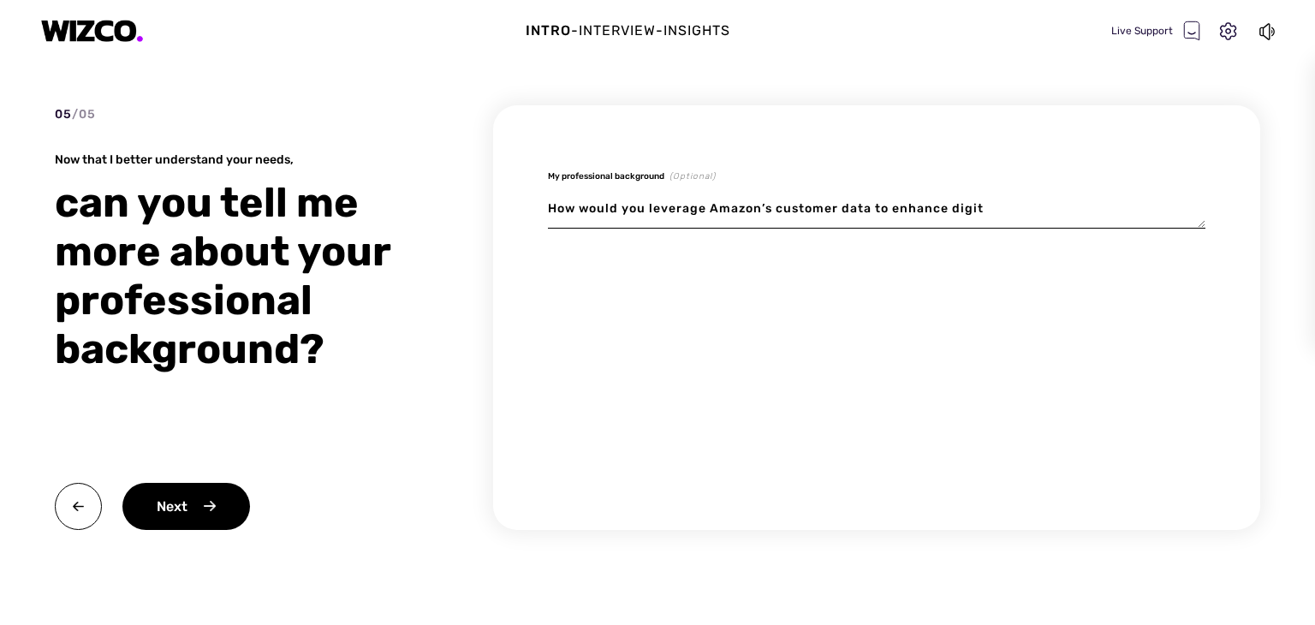
type textarea "x"
type textarea "How would you leverage Amazon’s customer data to enhance digi"
type textarea "x"
type textarea "How would you leverage Amazon’s customer data to enhance dig"
type textarea "x"
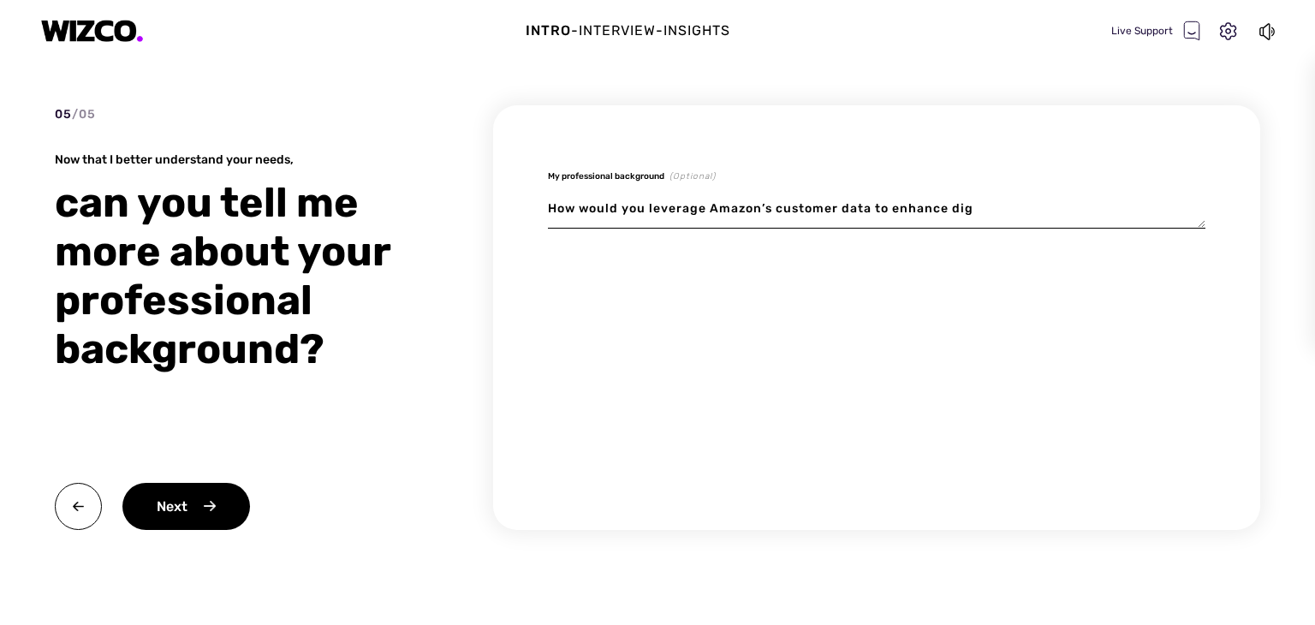
type textarea "How would you leverage Amazon’s customer data to enhance di"
type textarea "x"
type textarea "How would you leverage Amazon’s customer data to enhance d"
type textarea "x"
type textarea "How would you leverage Amazon’s customer data to enhance"
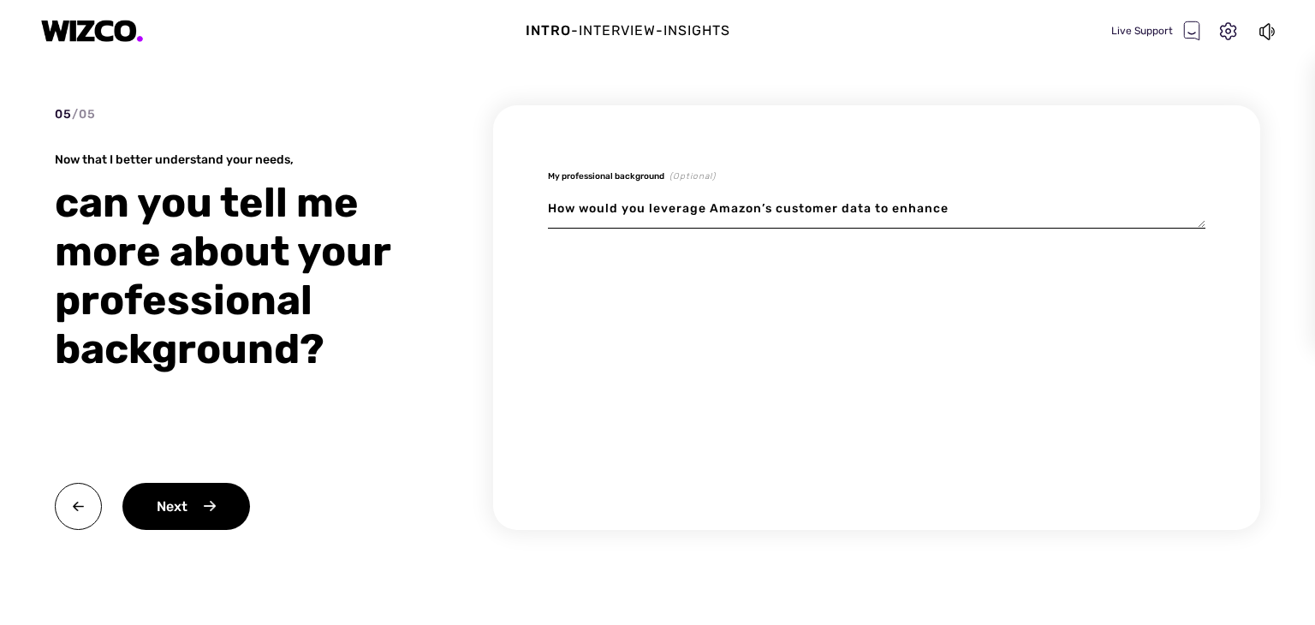
type textarea "x"
type textarea "How would you leverage Amazon’s customer data to enhance"
type textarea "x"
type textarea "How would you leverage Amazon’s customer data to enhanc"
type textarea "x"
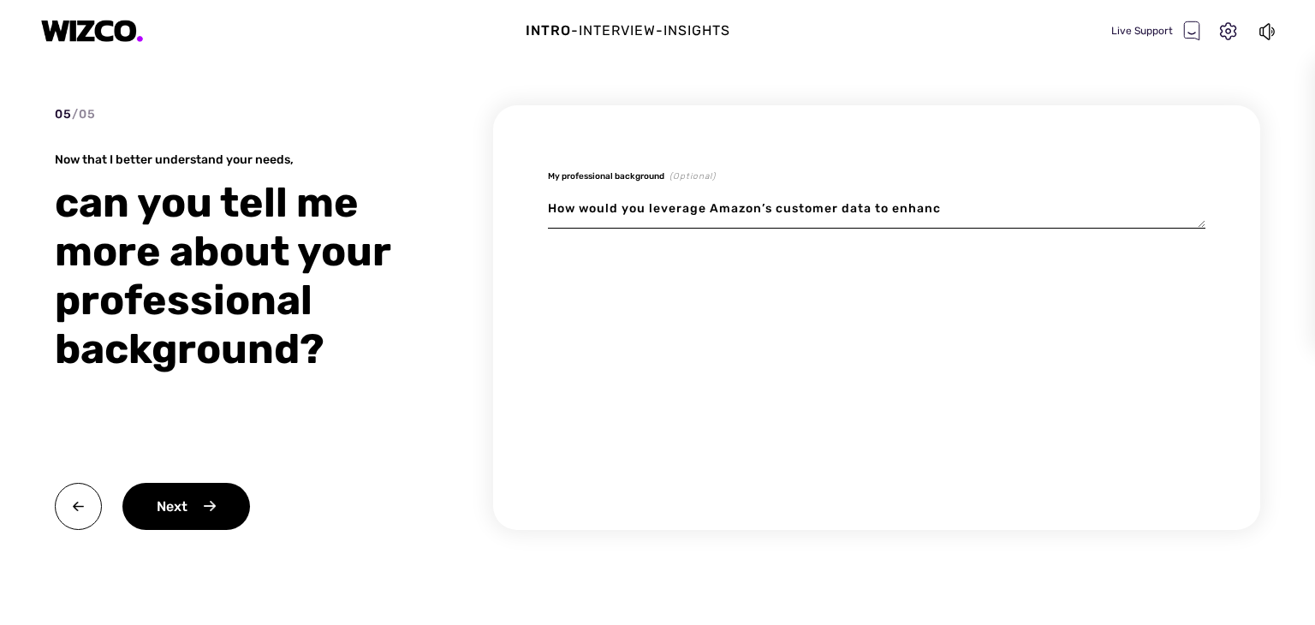
type textarea "How would you leverage Amazon’s customer data to enhan"
type textarea "x"
type textarea "How would you leverage Amazon’s customer data to enha"
type textarea "x"
type textarea "How would you leverage Amazon’s customer data to enh"
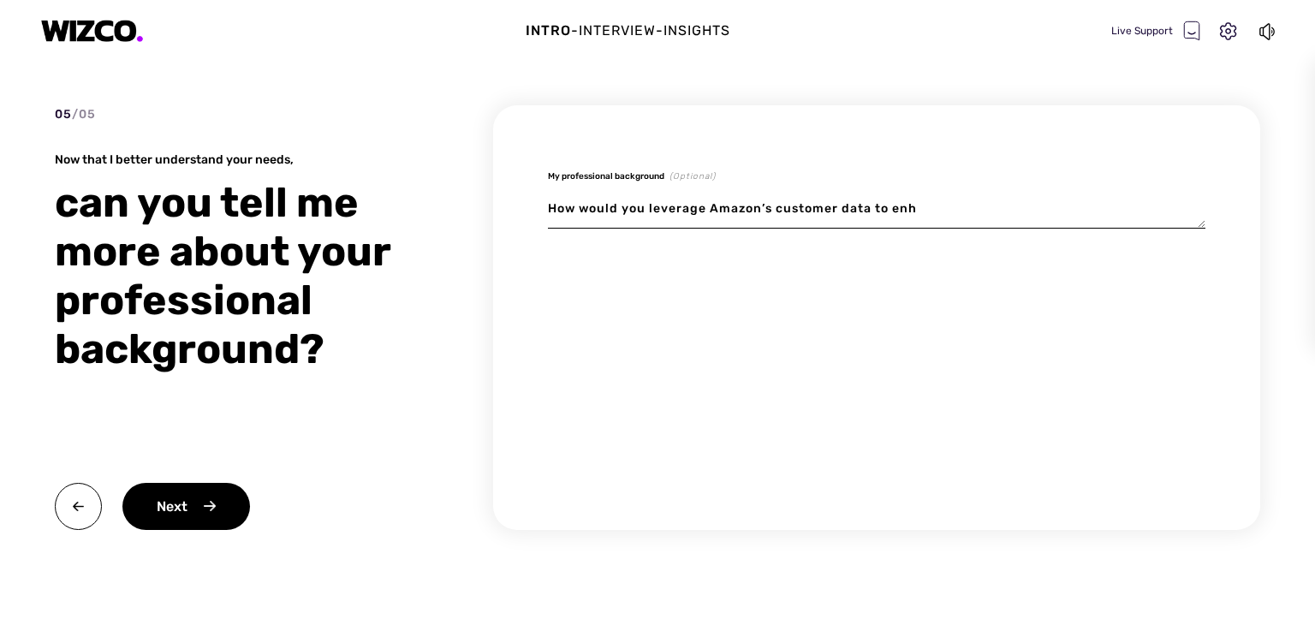
type textarea "x"
type textarea "How would you leverage Amazon’s customer data to en"
type textarea "x"
type textarea "How would you leverage Amazon’s customer data to e"
type textarea "x"
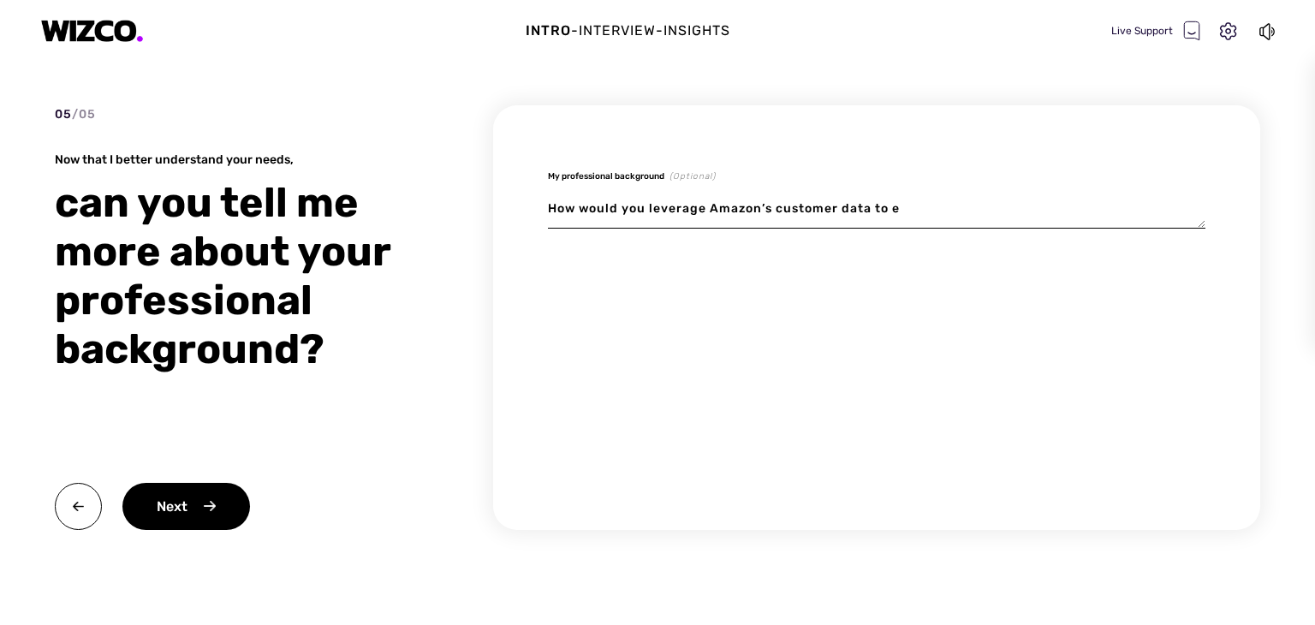
type textarea "How would you leverage Amazon’s customer data to"
type textarea "x"
type textarea "How would you leverage Amazon’s customer data to"
type textarea "x"
type textarea "How would you leverage Amazon’s customer data t"
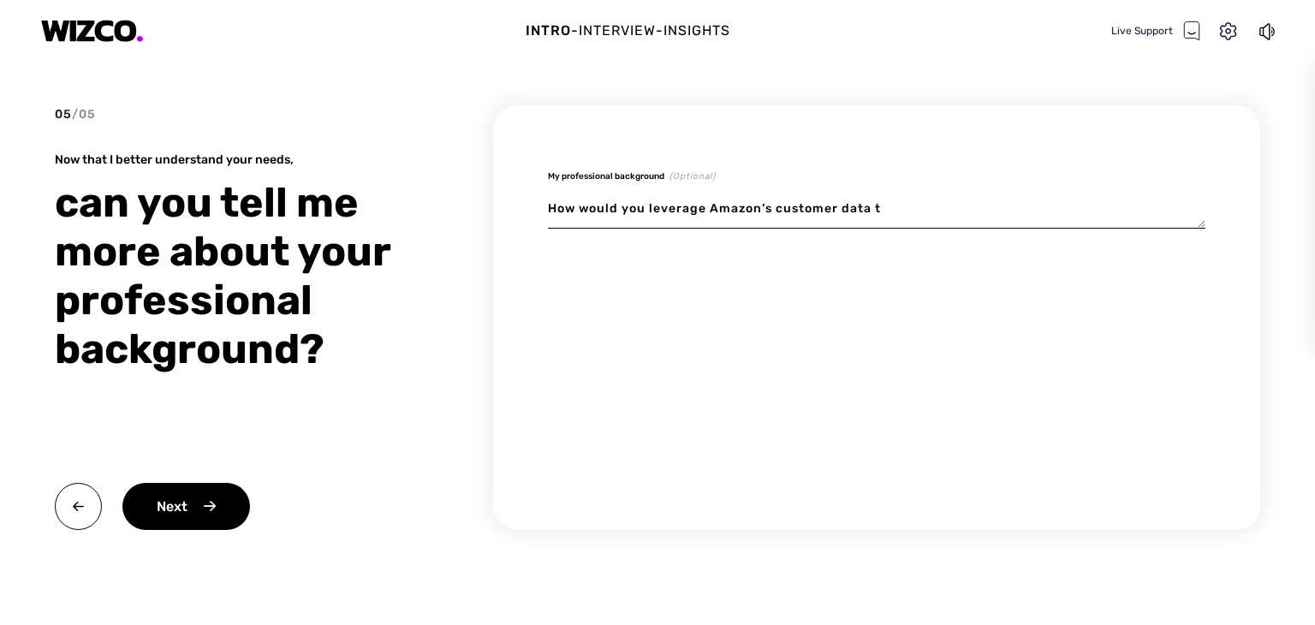
type textarea "x"
type textarea "How would you leverage Amazon’s customer data"
type textarea "x"
type textarea "How would you leverage Amazon’s customer data"
type textarea "x"
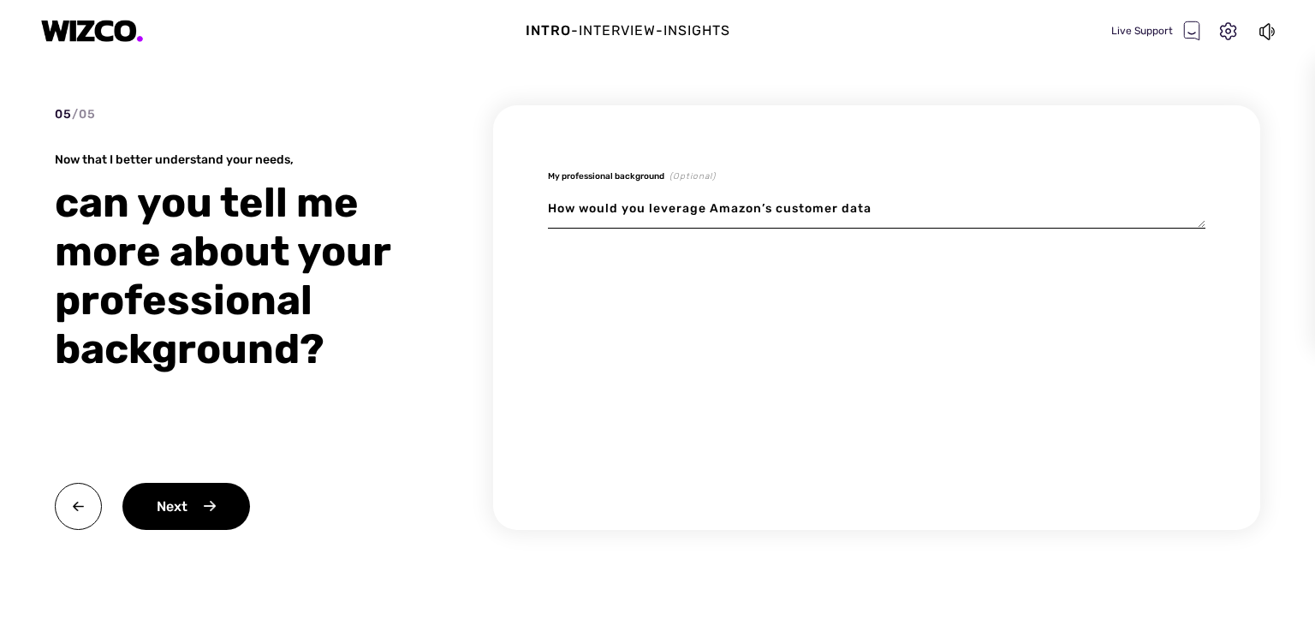
type textarea "How would you leverage Amazon’s customer dat"
type textarea "x"
type textarea "How would you leverage Amazon’s customer da"
type textarea "x"
type textarea "How would you leverage Amazon’s customer d"
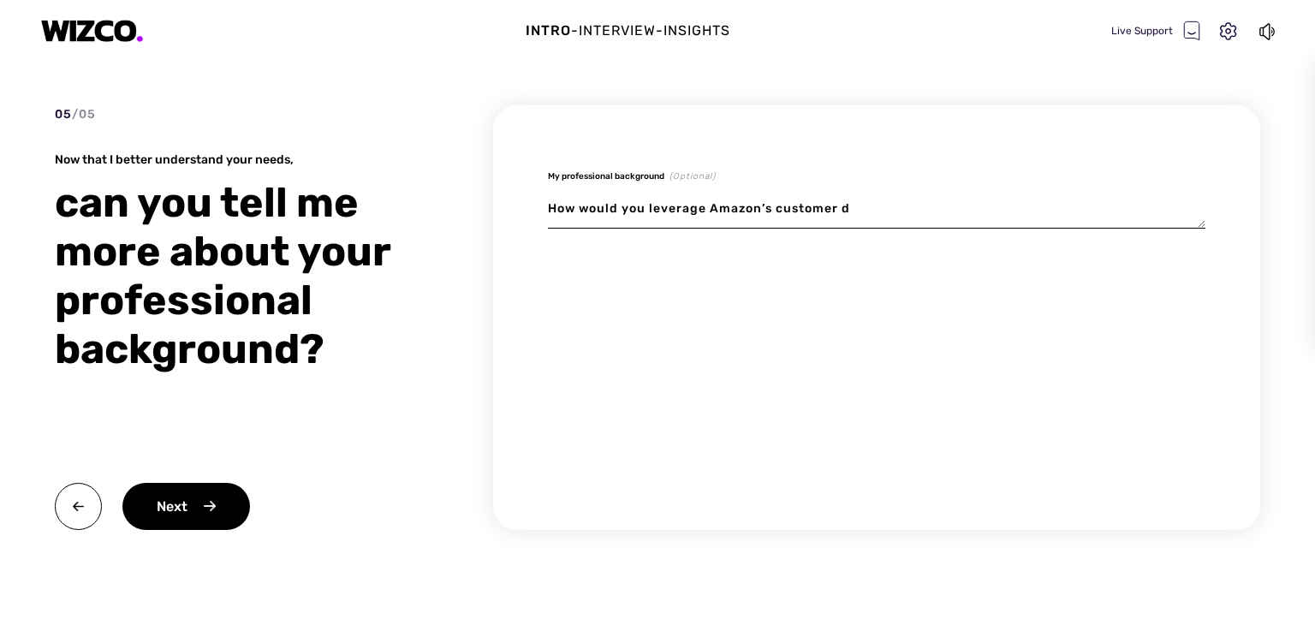
type textarea "x"
type textarea "How would you leverage Amazon’s customer"
type textarea "x"
type textarea "How would you leverage Amazon’s customer"
type textarea "x"
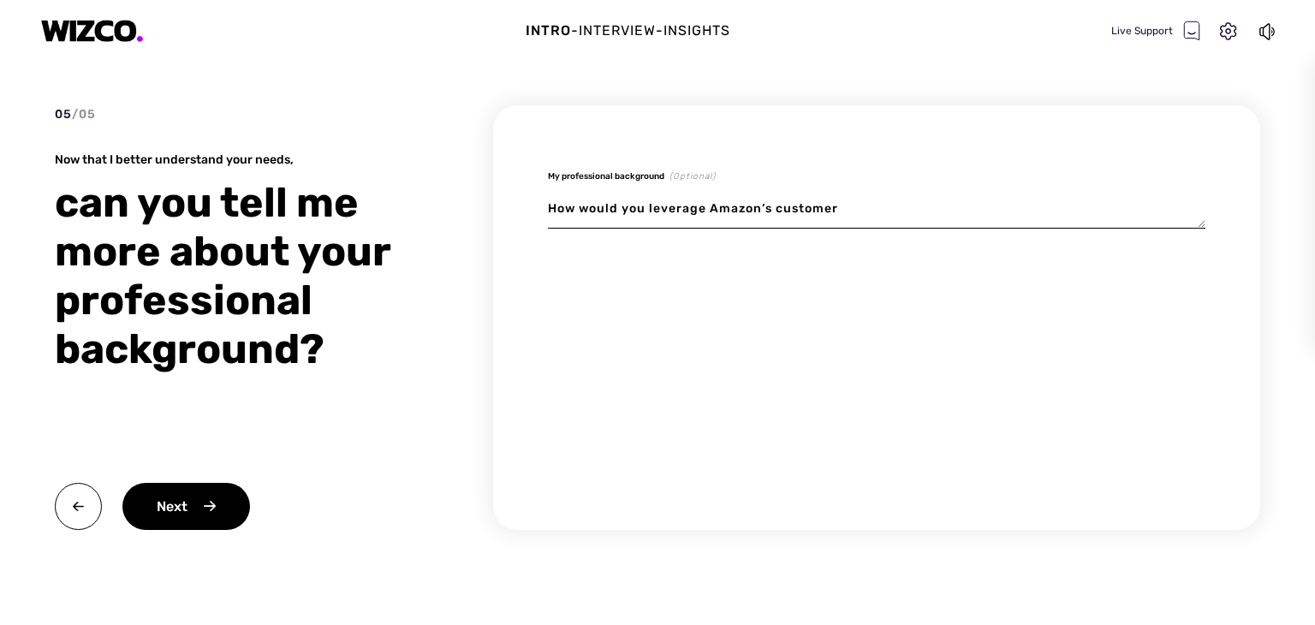
type textarea "How would you leverage Amazon’s custome"
type textarea "x"
type textarea "How would you leverage Amazon’s custom"
type textarea "x"
click at [727, 205] on textarea at bounding box center [877, 208] width 658 height 39
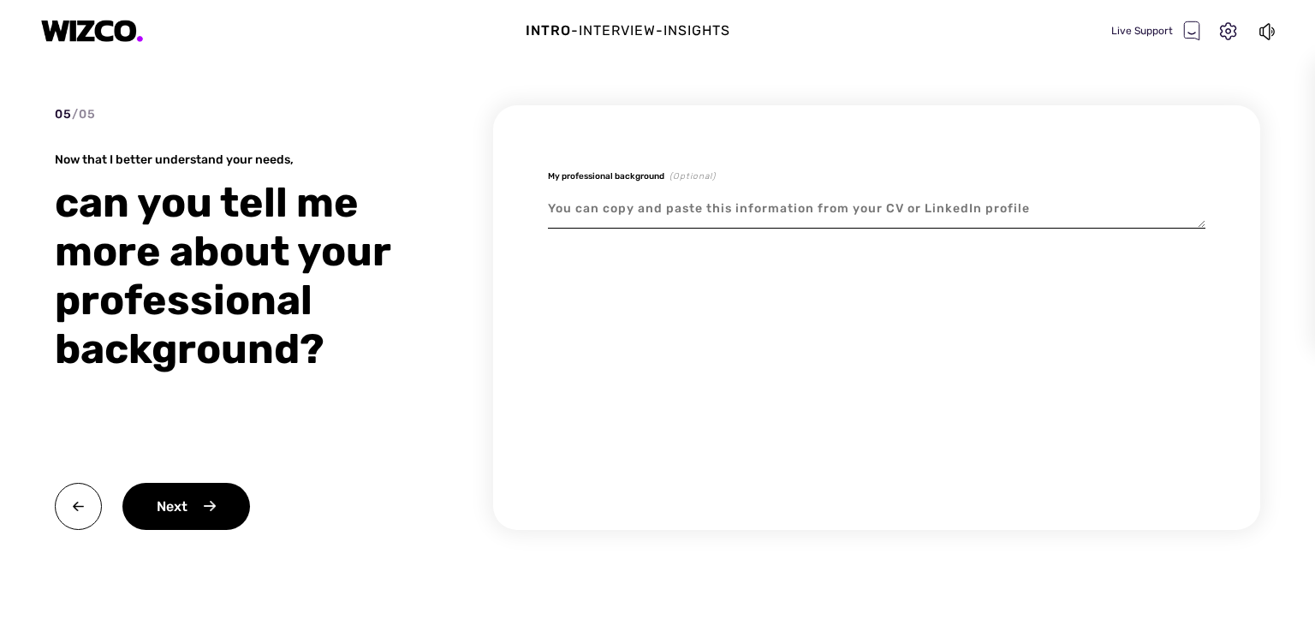
paste textarea "Alongside my expertise in goldsmithing and passion for presenting things beauti…"
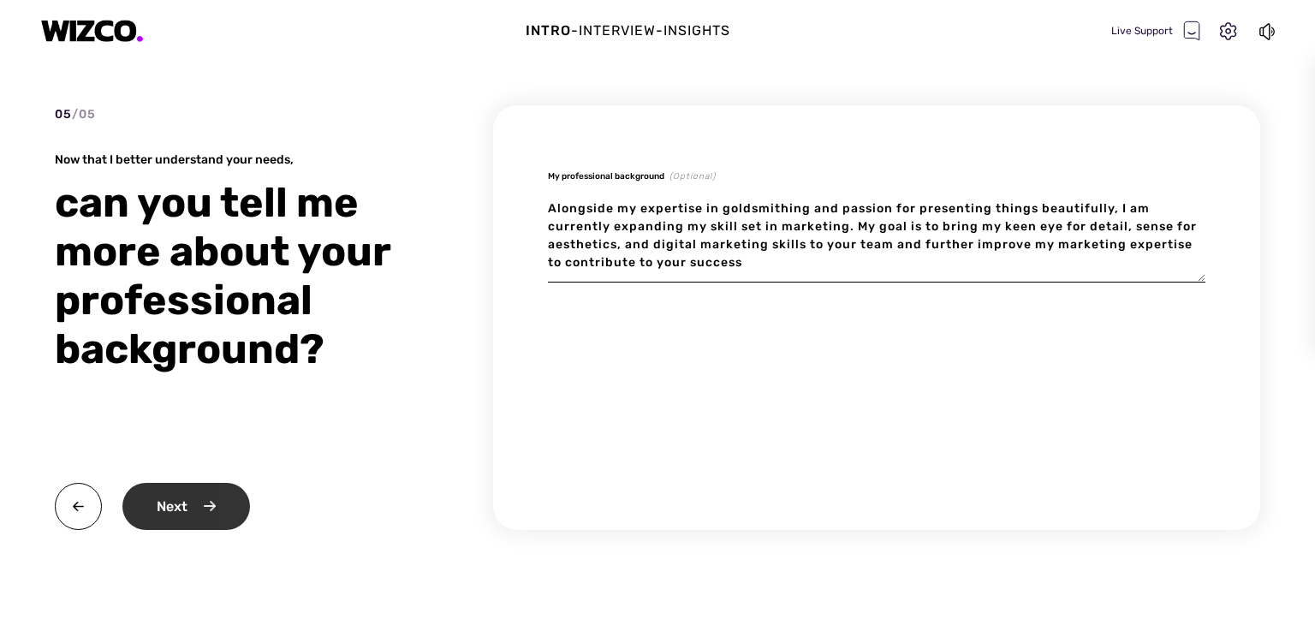
click at [188, 504] on div "Next" at bounding box center [186, 506] width 128 height 47
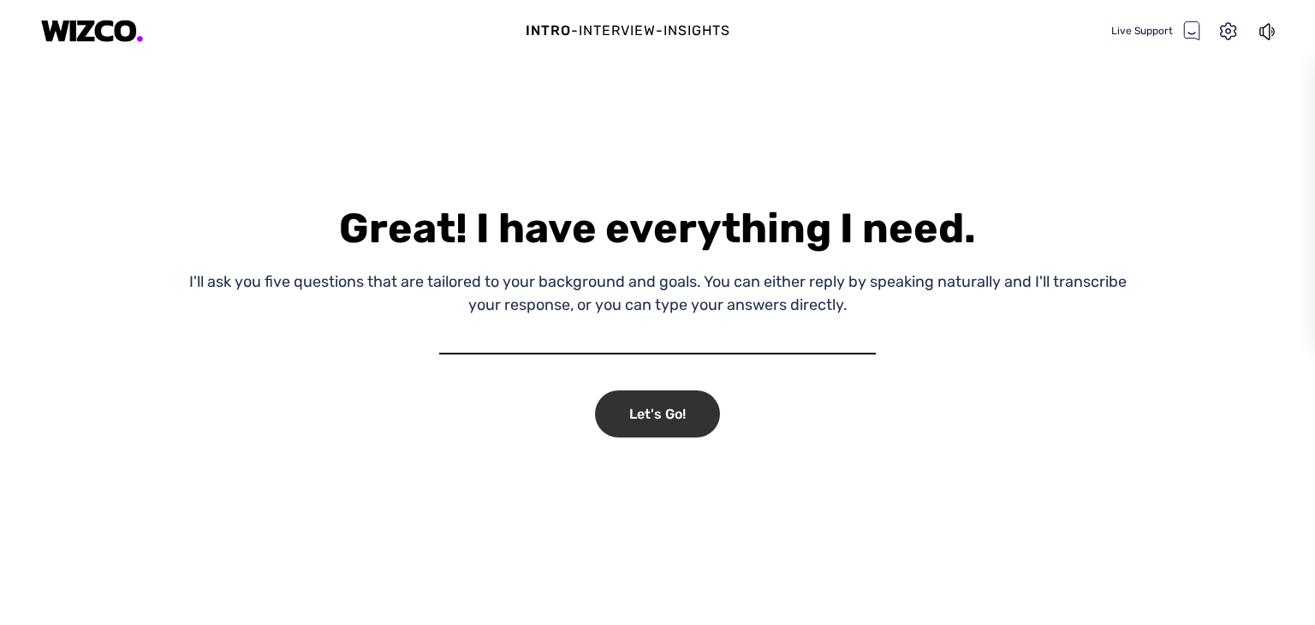
click at [678, 412] on div "Let's Go!" at bounding box center [657, 414] width 125 height 47
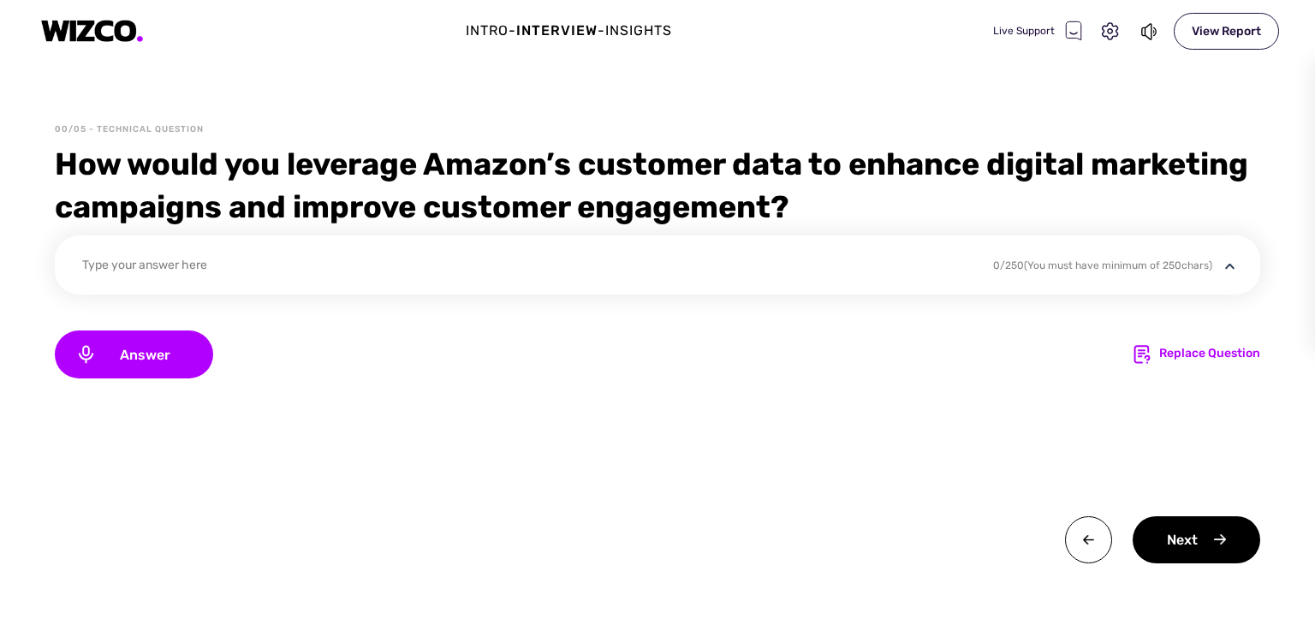
click at [277, 261] on div "Type your answer here" at bounding box center [526, 267] width 889 height 23
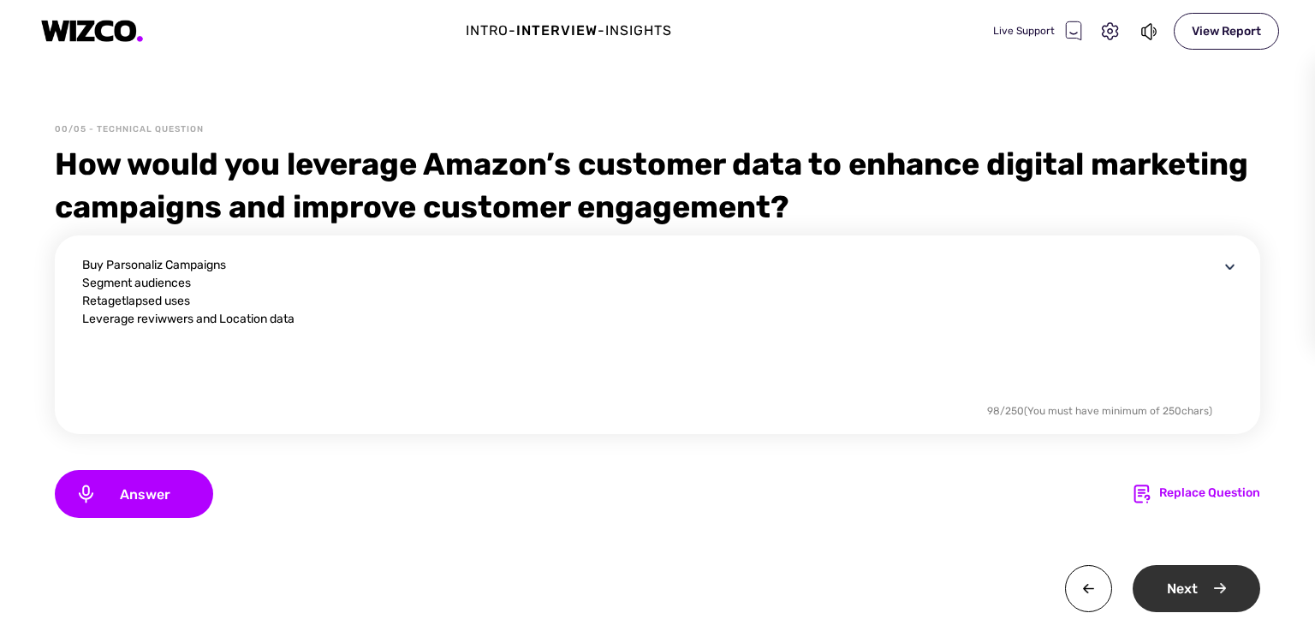
click at [1165, 581] on div "Next" at bounding box center [1197, 588] width 128 height 47
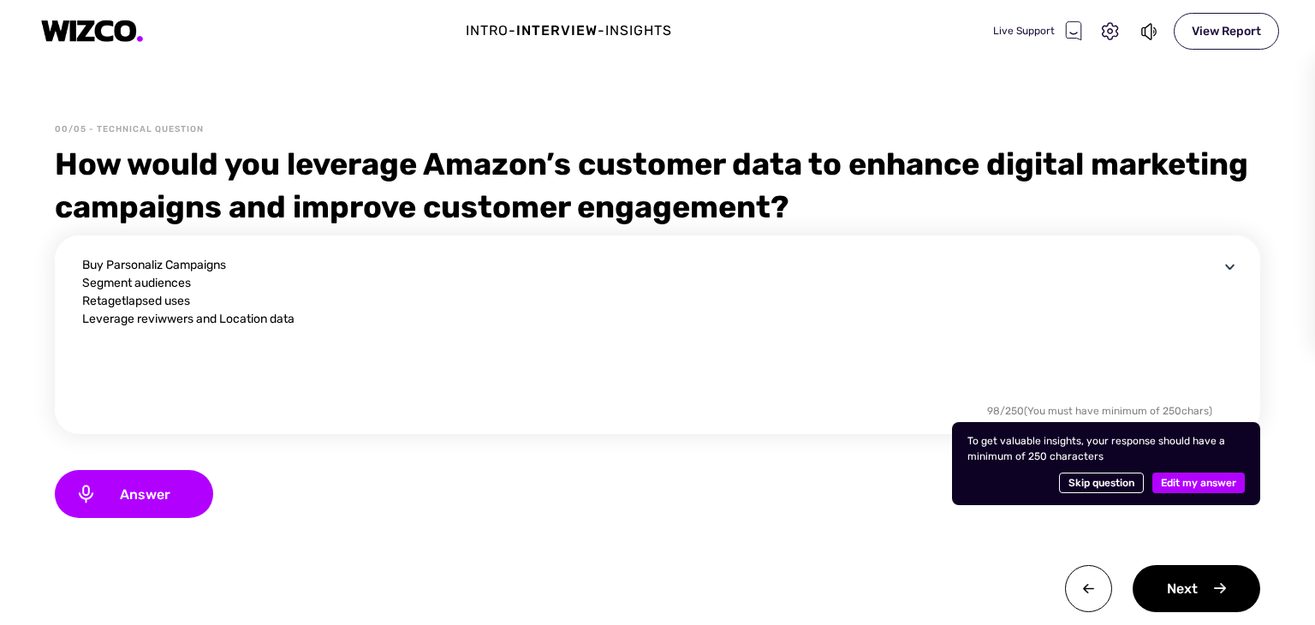
click at [992, 539] on div "Buy Parsonaliz Campaigns Segment audiences Retagetlapsed uses Leverage reviwwer…" at bounding box center [658, 424] width 1206 height 377
click at [1086, 535] on div "Buy Parsonaliz Campaigns Segment audiences Retagetlapsed uses Leverage reviwwer…" at bounding box center [658, 424] width 1206 height 377
click at [1161, 487] on span "Edit my answer" at bounding box center [1198, 483] width 75 height 21
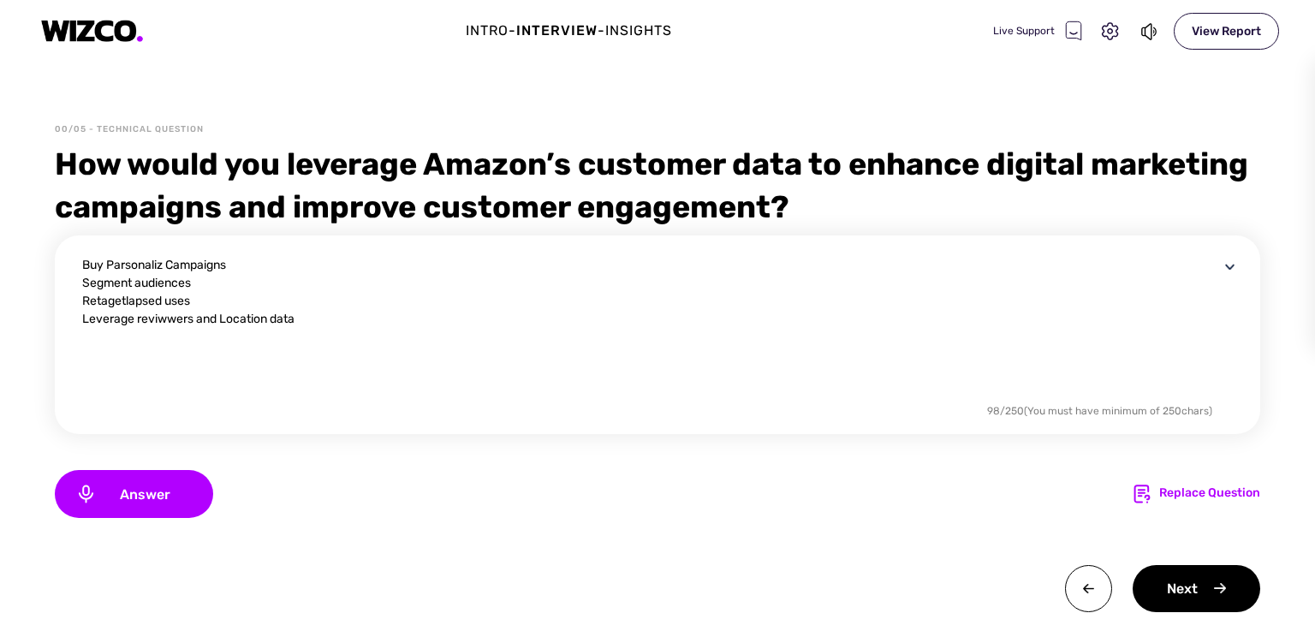
click at [298, 319] on textarea "Buy Parsonaliz Campaigns Segment audiences Retagetlapsed uses Leverage reviwwer…" at bounding box center [650, 328] width 1137 height 144
paste textarea "Use predictive analytics"
click at [1162, 585] on div "Next" at bounding box center [1197, 588] width 128 height 47
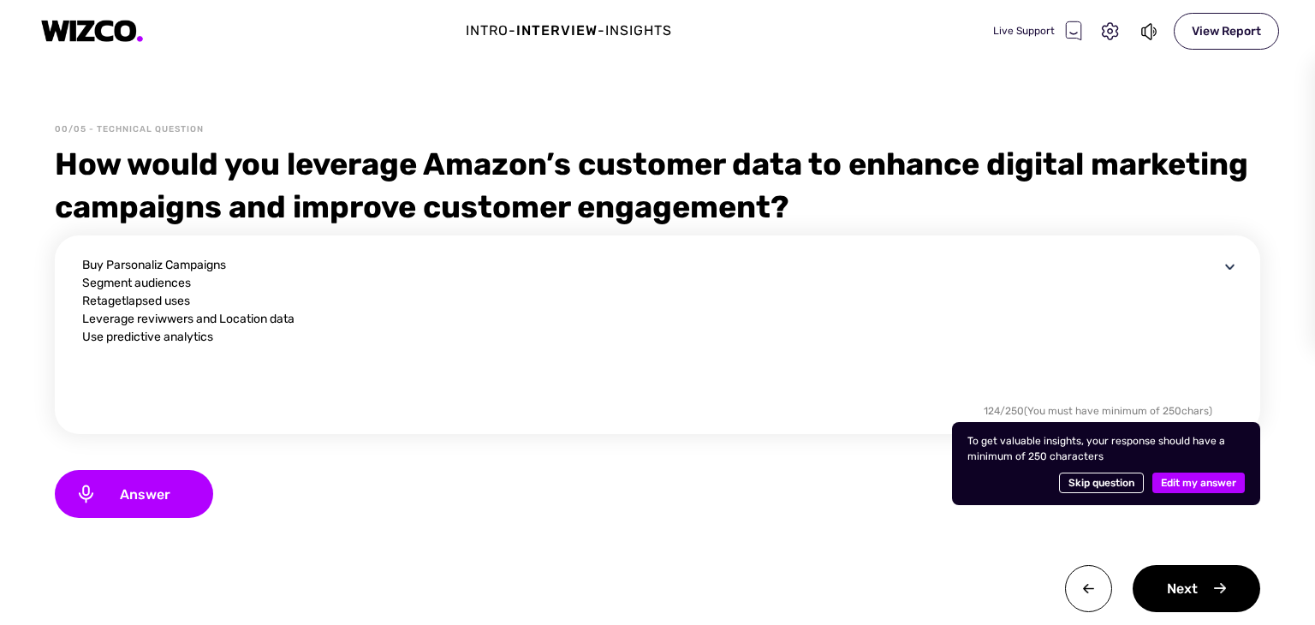
click at [1086, 373] on textarea "Buy Parsonaliz Campaigns Segment audiences Retagetlapsed uses Leverage reviwwer…" at bounding box center [650, 328] width 1137 height 144
click at [760, 385] on textarea "Buy Parsonaliz Campaigns Segment audiences Retagetlapsed uses Leverage reviwwer…" at bounding box center [650, 328] width 1137 height 144
click at [805, 472] on div "Answer Replace Question" at bounding box center [658, 494] width 1206 height 48
drag, startPoint x: 84, startPoint y: 264, endPoint x: 319, endPoint y: 341, distance: 247.8
click at [319, 341] on textarea "Buy Parsonaliz Campaigns Segment audiences Retagetlapsed uses Leverage reviwwer…" at bounding box center [650, 328] width 1137 height 144
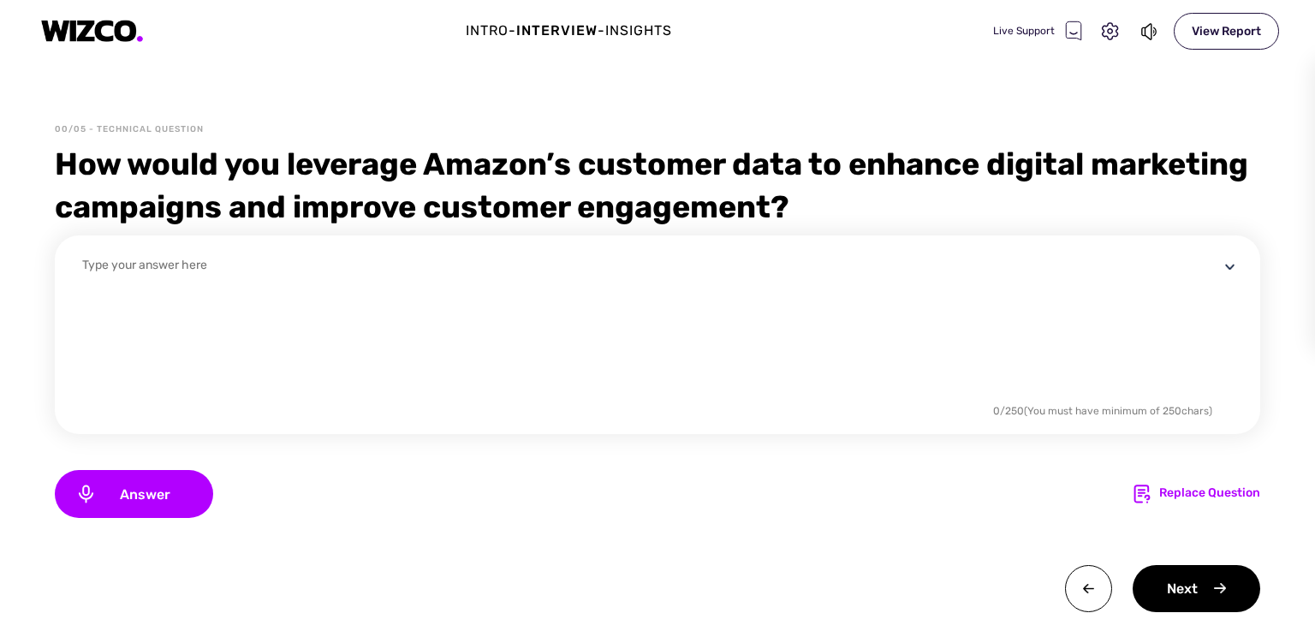
paste textarea "To enhance digital marketing with Amazon’s customer data, I would: Personalize …"
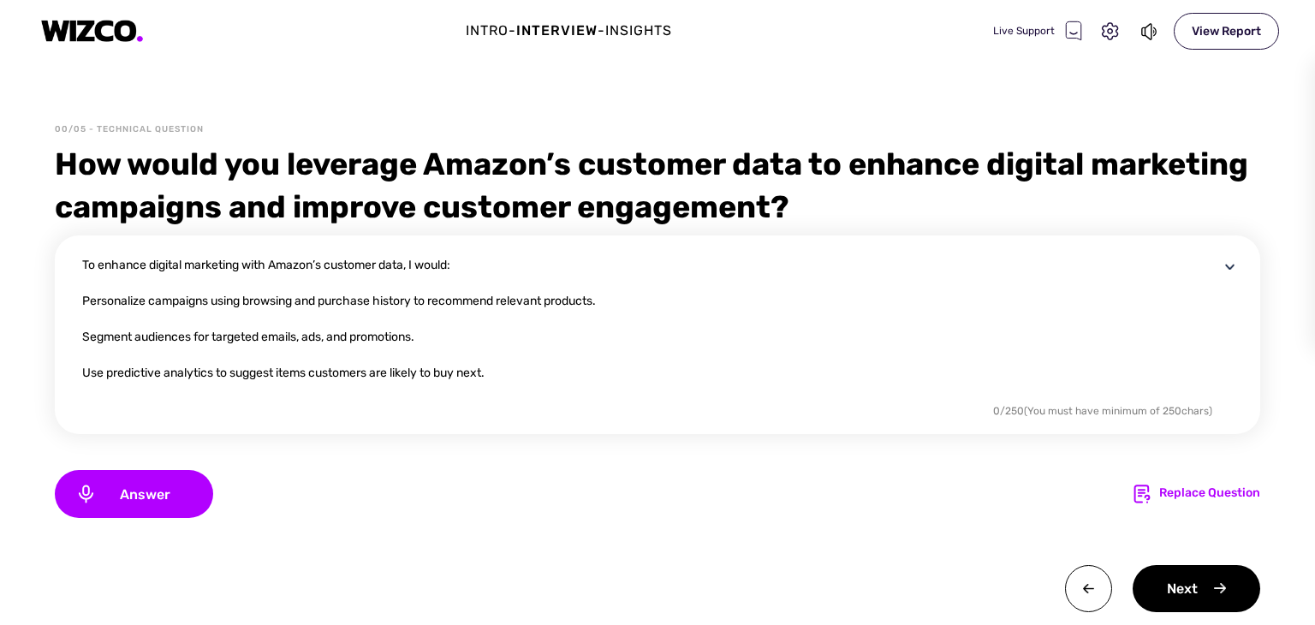
scroll to position [87, 0]
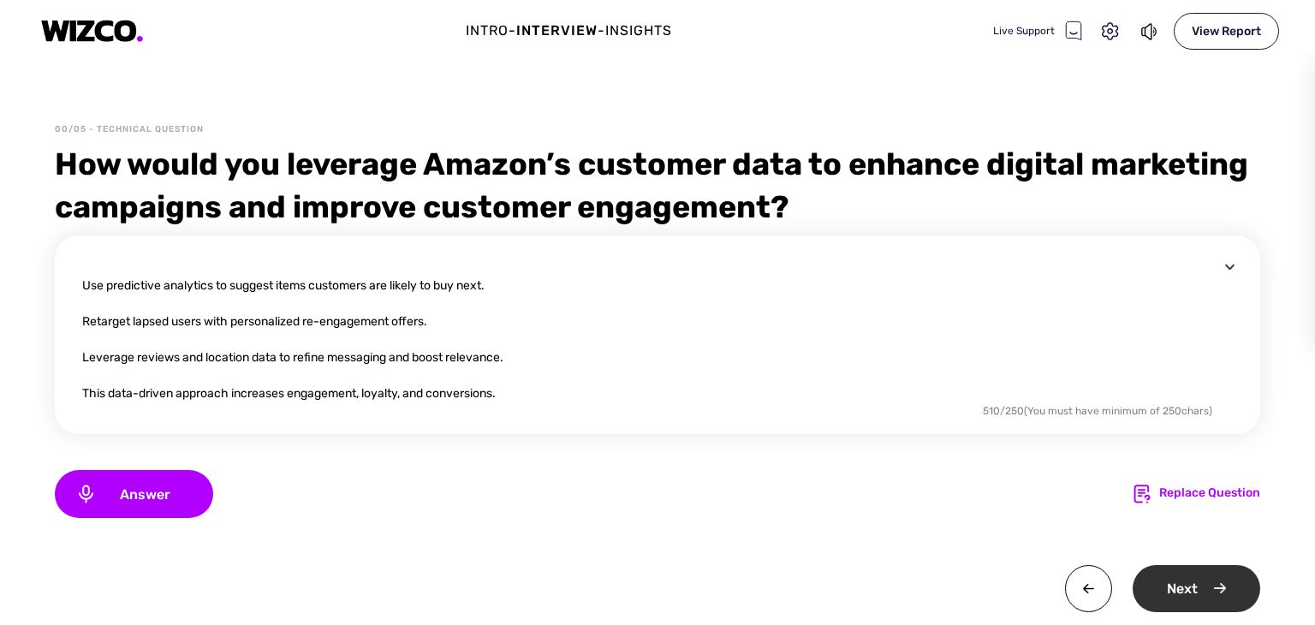
click at [1187, 594] on div "Next" at bounding box center [1197, 588] width 128 height 47
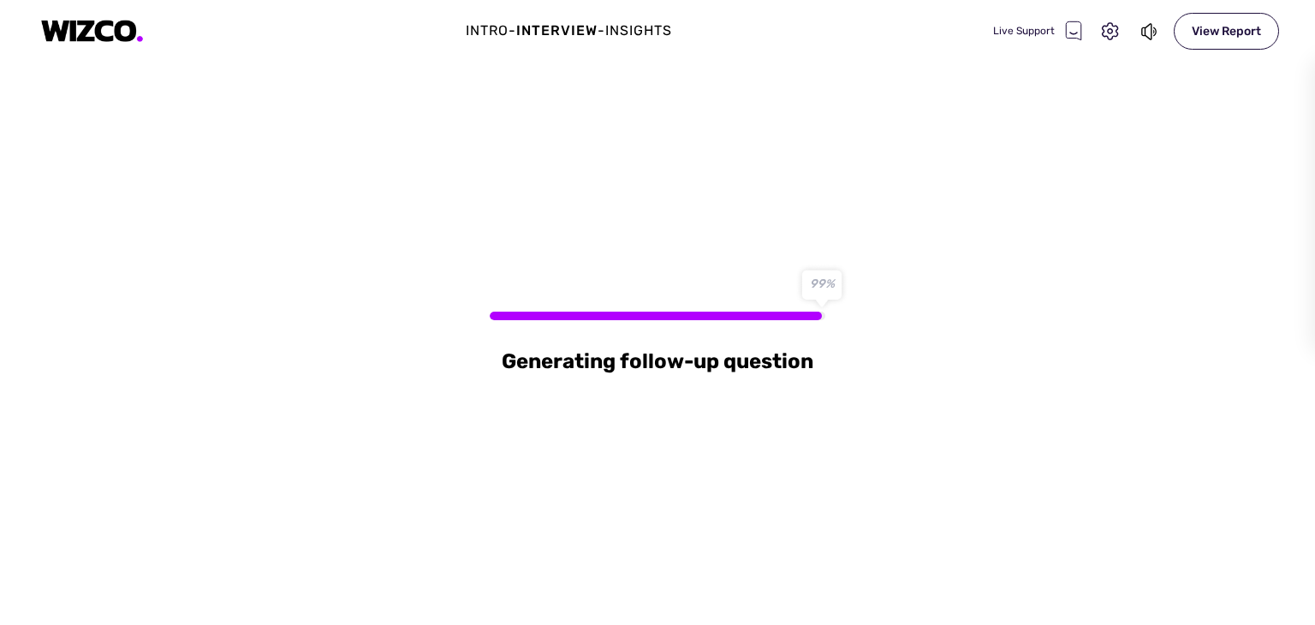
click at [799, 365] on div "Generating follow-up question" at bounding box center [658, 361] width 312 height 27
click at [820, 312] on div at bounding box center [658, 316] width 336 height 9
click at [856, 376] on div "Generating follow-up question" at bounding box center [657, 344] width 1315 height 564
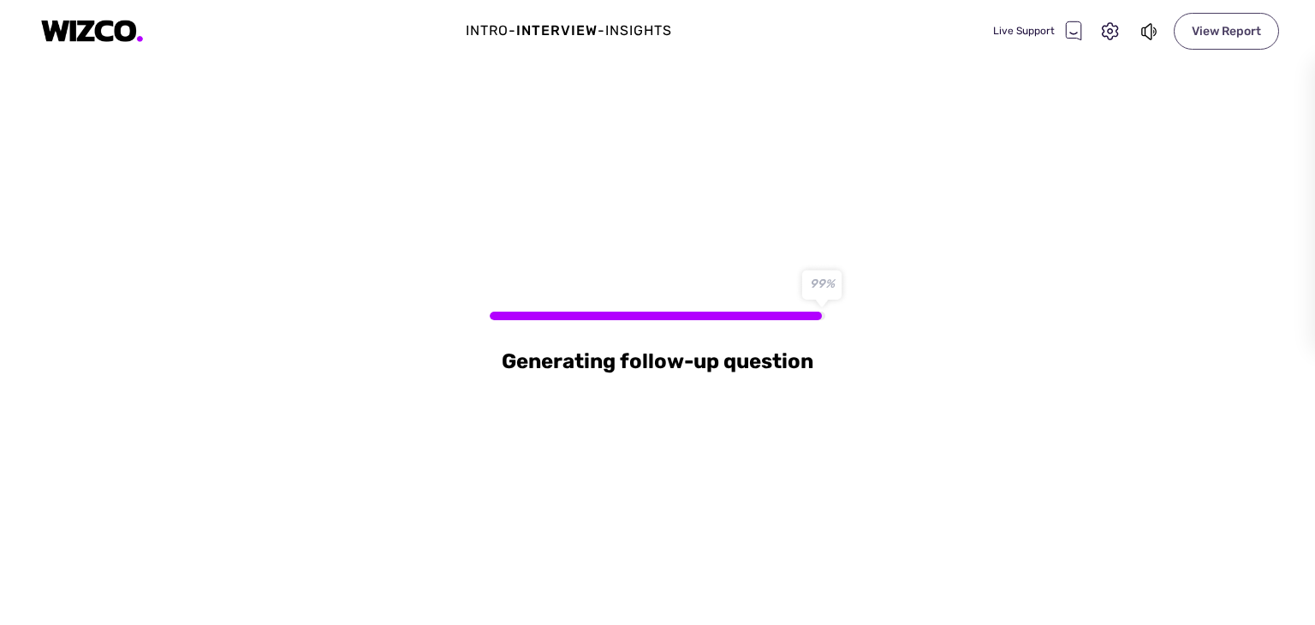
click at [1235, 30] on div "View Report" at bounding box center [1226, 31] width 105 height 37
click at [687, 324] on div "Generating follow-up question" at bounding box center [657, 344] width 1315 height 564
click at [687, 356] on div "Generating follow-up question" at bounding box center [658, 361] width 312 height 27
click at [733, 367] on div "Generating follow-up question" at bounding box center [658, 361] width 312 height 27
click at [811, 312] on div at bounding box center [658, 316] width 336 height 9
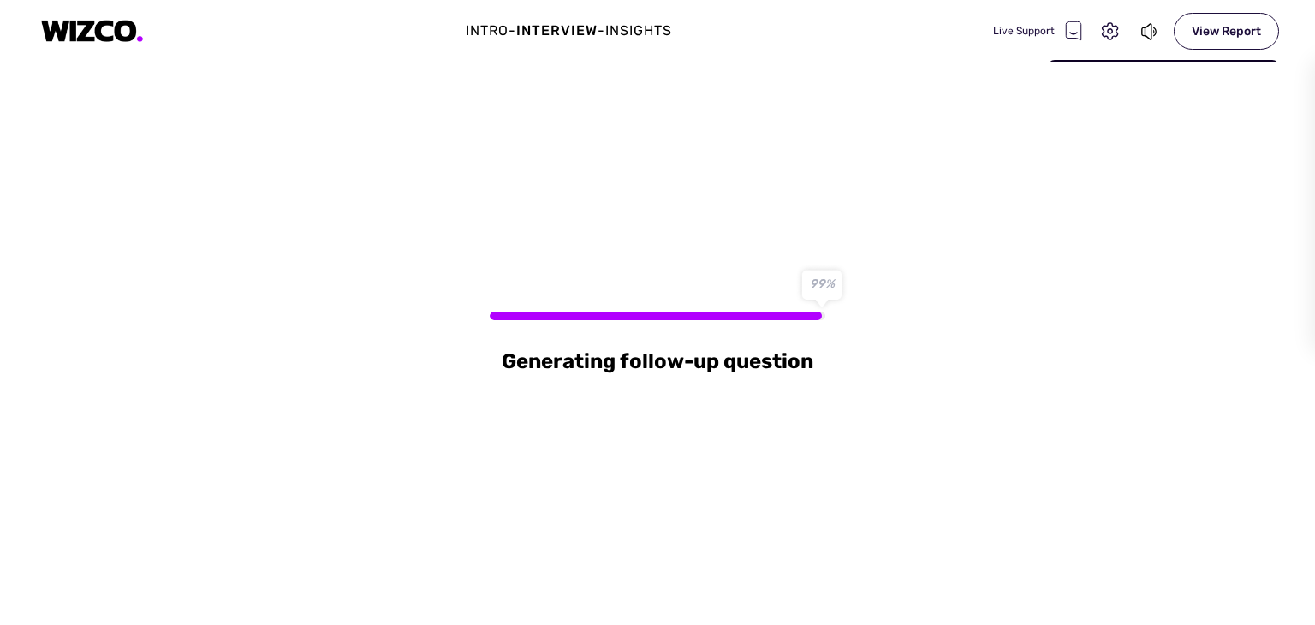
click at [554, 36] on div "Interview" at bounding box center [556, 31] width 81 height 21
click at [826, 312] on div at bounding box center [658, 316] width 336 height 9
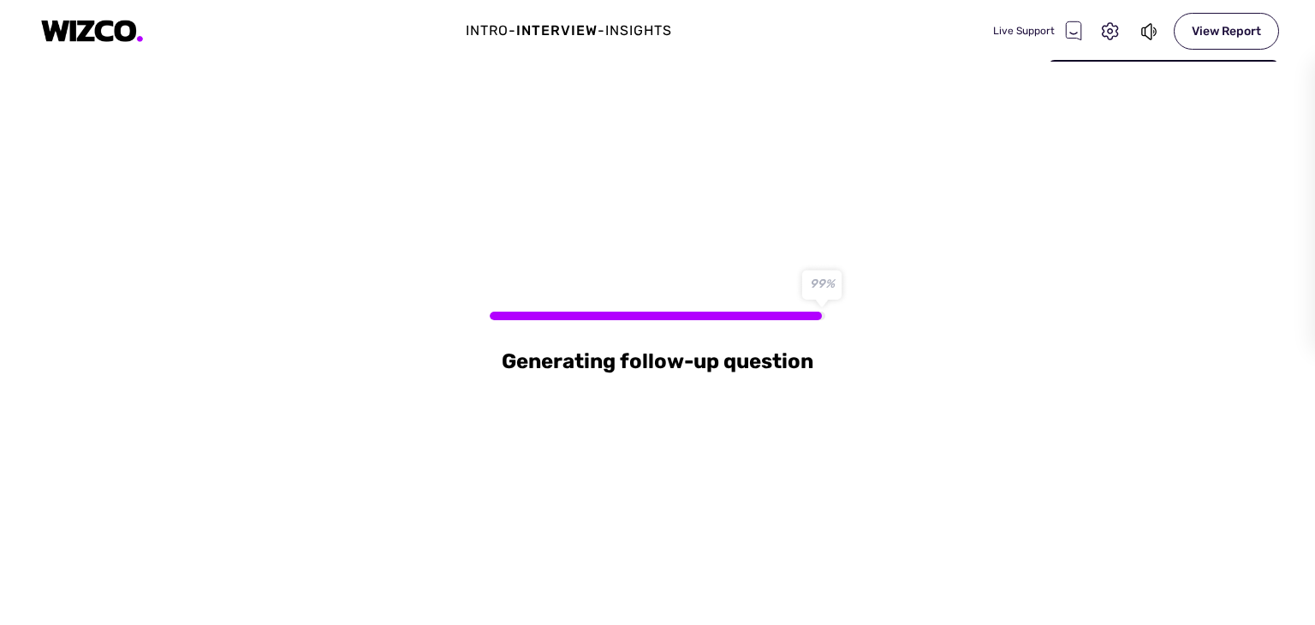
drag, startPoint x: 833, startPoint y: 278, endPoint x: 812, endPoint y: 362, distance: 86.6
click at [812, 362] on div "Generating follow-up question" at bounding box center [657, 344] width 1315 height 564
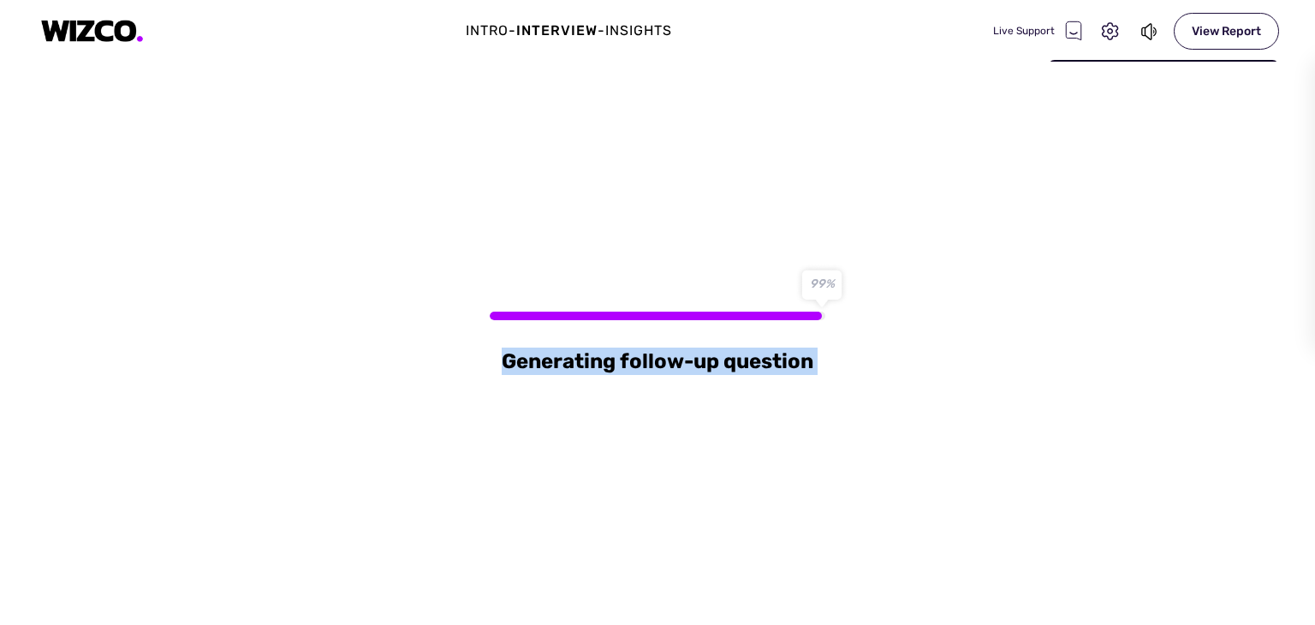
click at [812, 362] on div "Generating follow-up question" at bounding box center [657, 344] width 1315 height 564
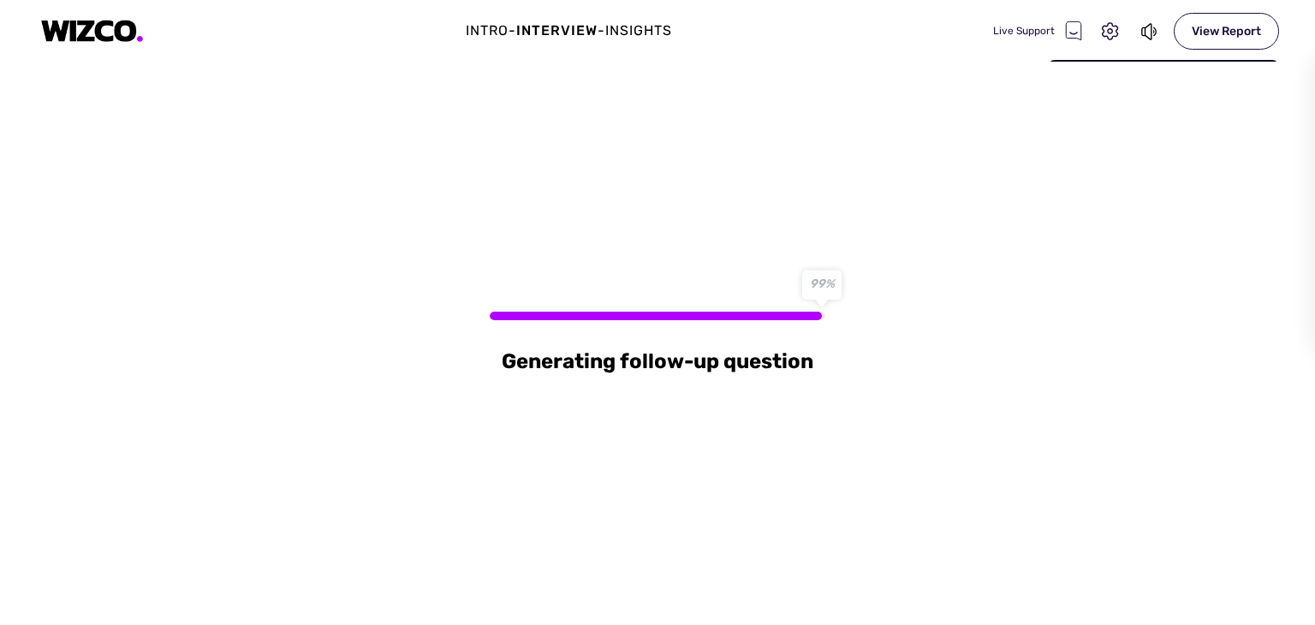
click at [812, 362] on div "Generating follow-up question" at bounding box center [657, 344] width 1315 height 564
click at [562, 34] on div "Interview" at bounding box center [556, 31] width 81 height 21
click at [630, 37] on div "Insights" at bounding box center [638, 31] width 67 height 21
click at [730, 188] on div "Generating follow-up question" at bounding box center [657, 344] width 1315 height 564
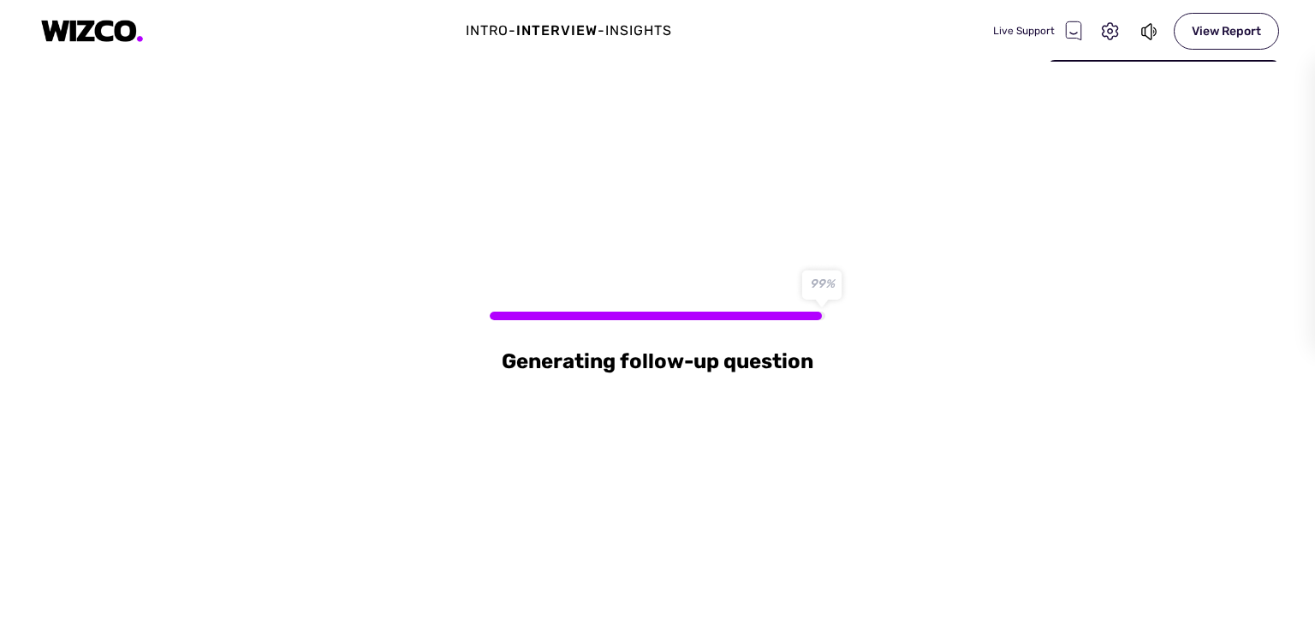
click at [730, 188] on div "Generating follow-up question" at bounding box center [657, 344] width 1315 height 564
click at [682, 397] on div "Generating follow-up question" at bounding box center [657, 344] width 1315 height 564
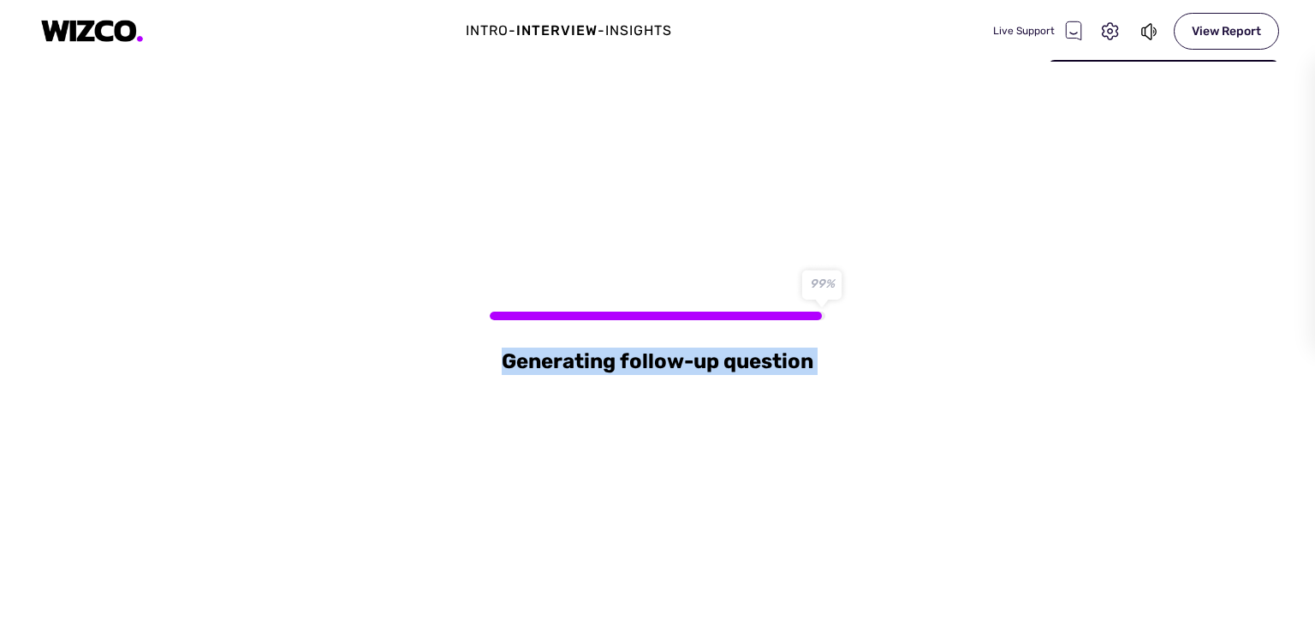
click at [682, 397] on div "Generating follow-up question" at bounding box center [657, 344] width 1315 height 564
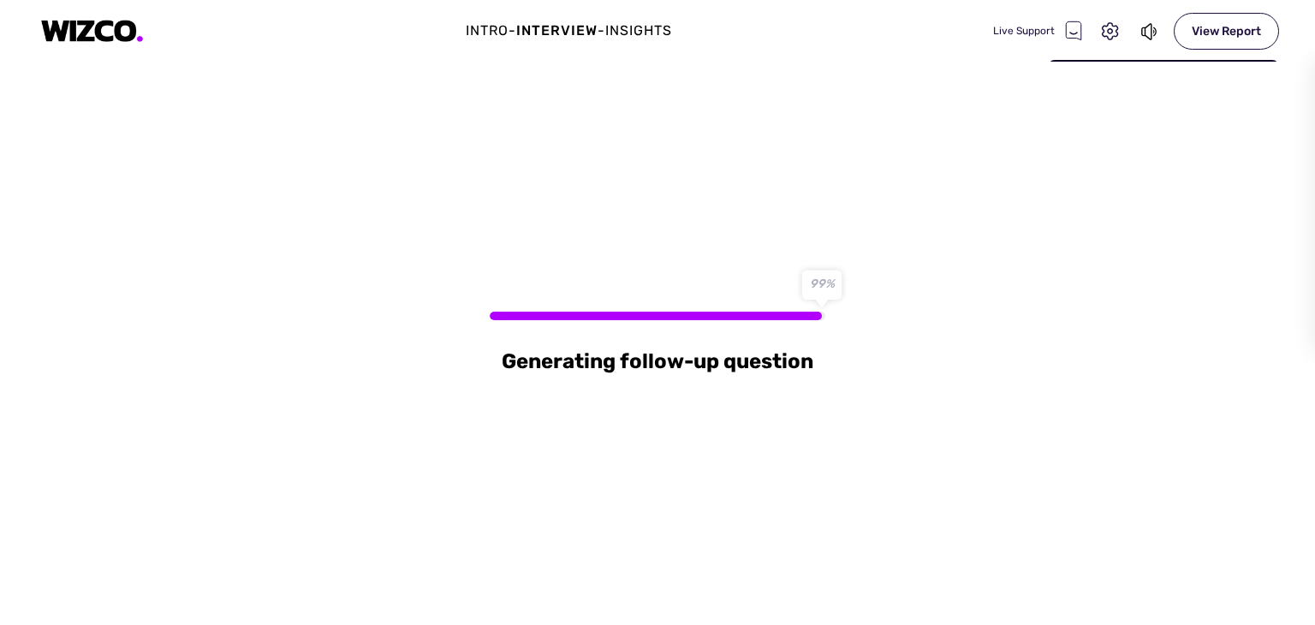
click at [826, 312] on div at bounding box center [658, 316] width 336 height 9
click at [1141, 33] on icon at bounding box center [1150, 31] width 19 height 21
click at [1023, 30] on div "Live Support" at bounding box center [1037, 31] width 89 height 21
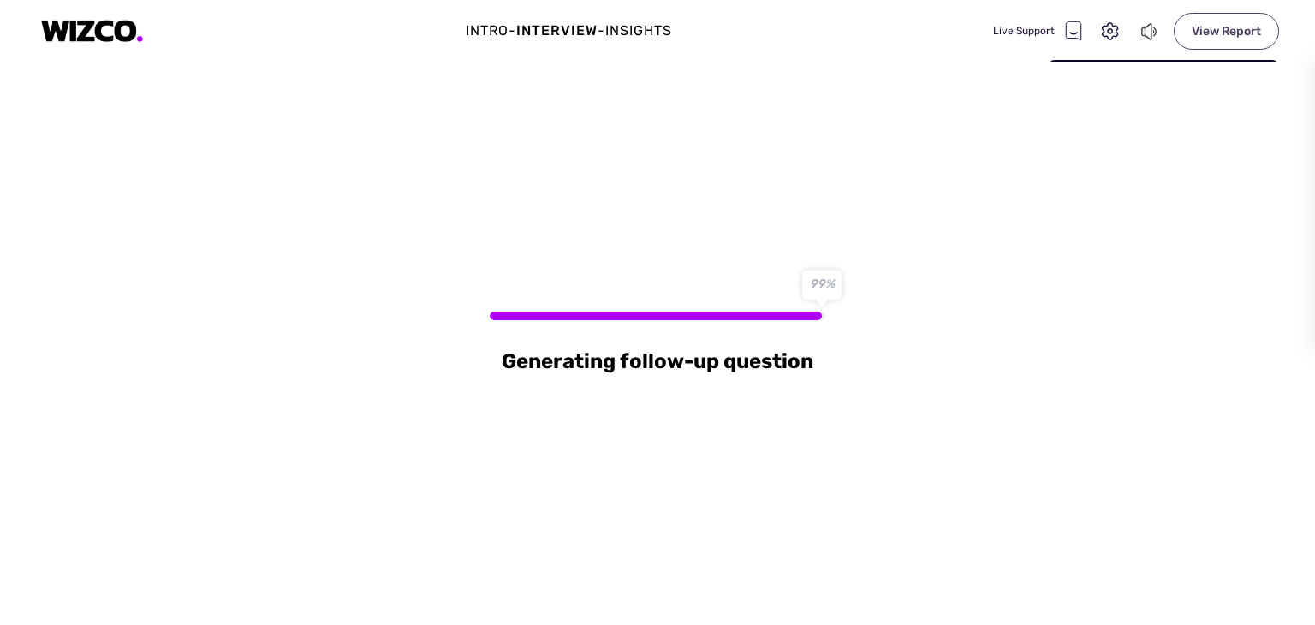
click at [1237, 33] on div "View Report" at bounding box center [1226, 31] width 105 height 37
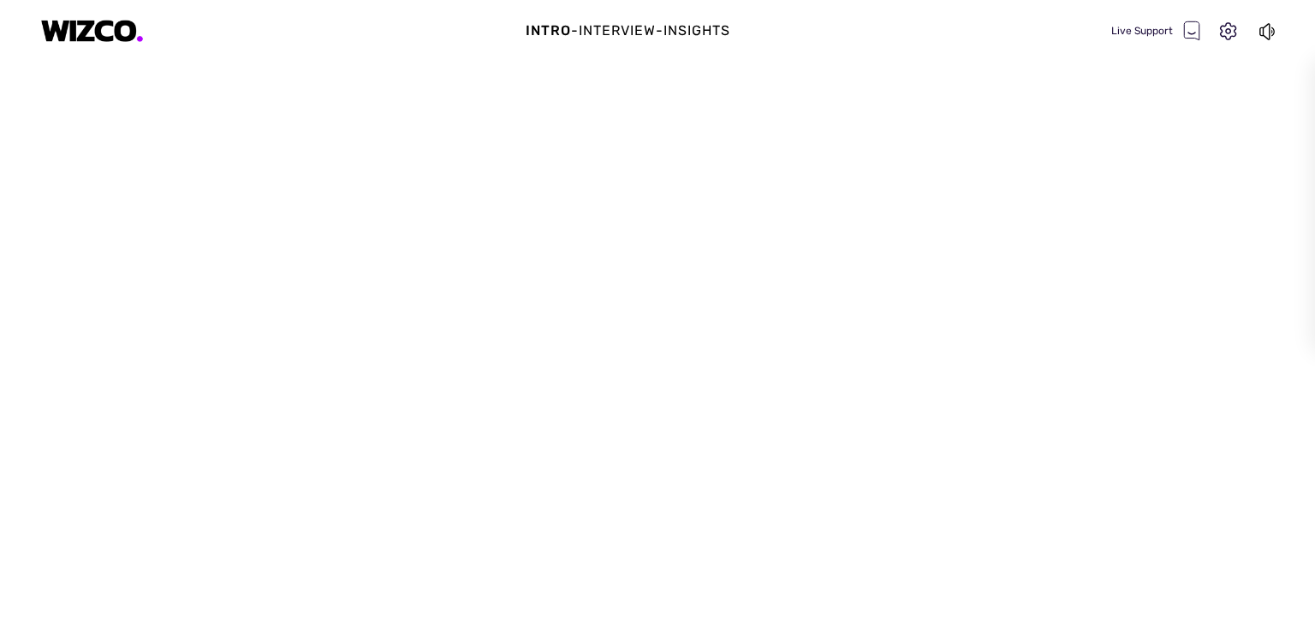
select select "default"
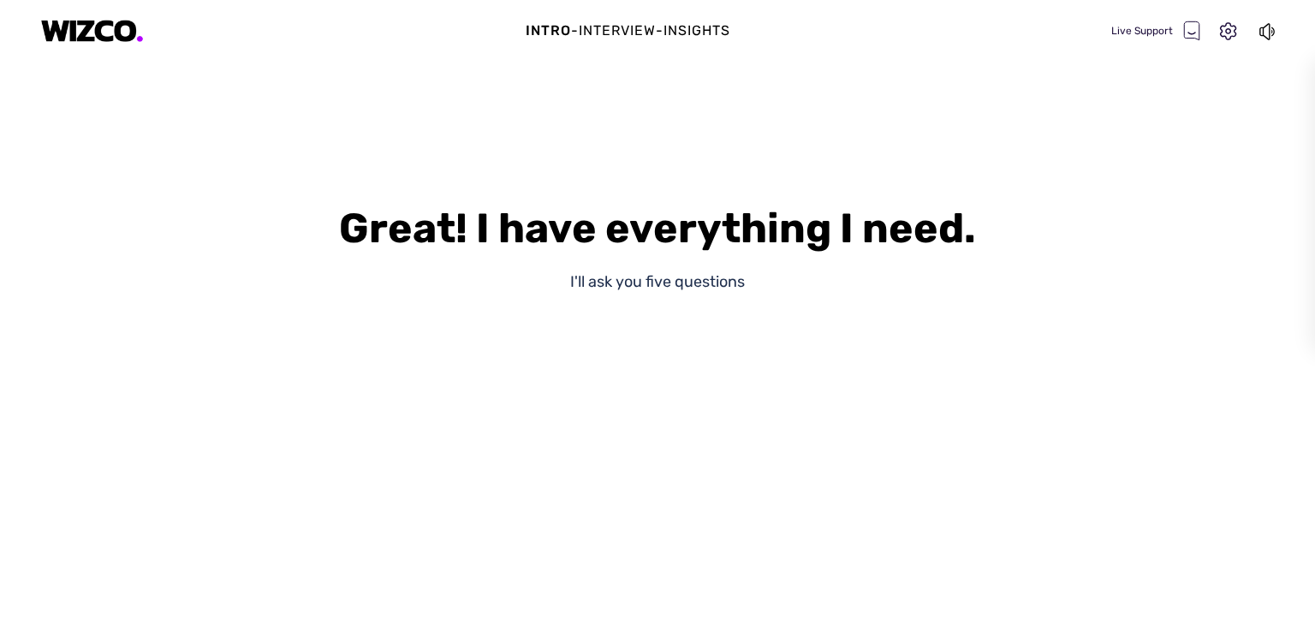
click at [620, 27] on div "Interview" at bounding box center [617, 31] width 77 height 21
click at [639, 32] on div "Interview" at bounding box center [617, 31] width 77 height 21
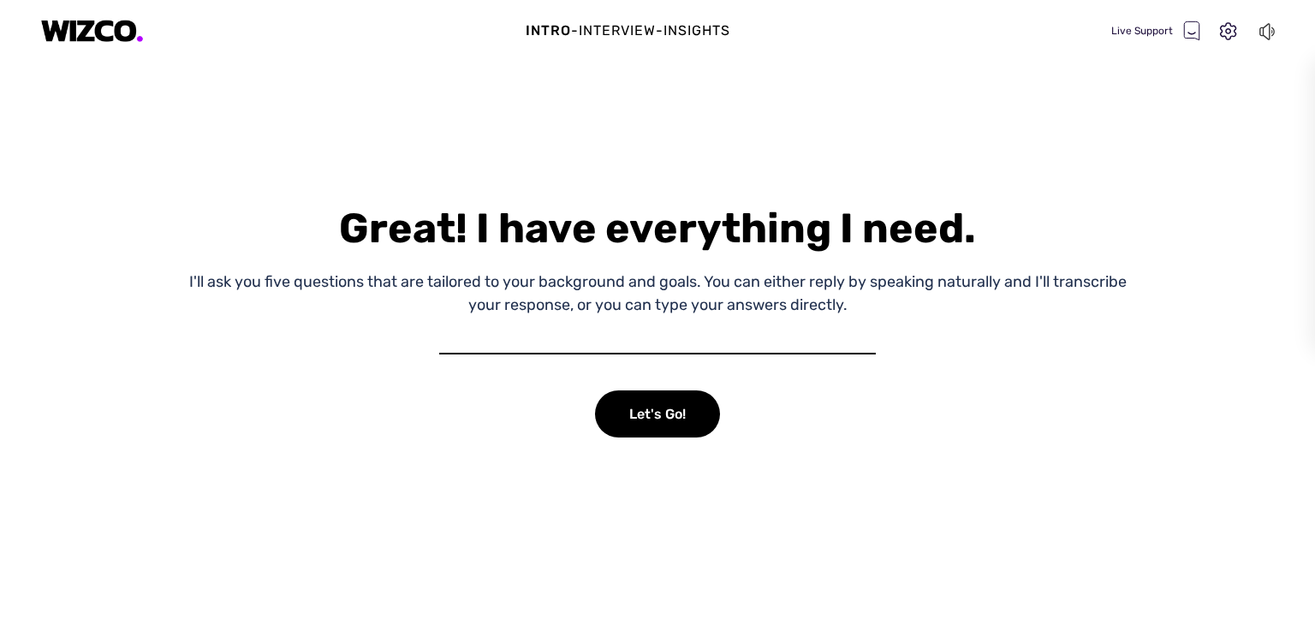
click at [1271, 28] on icon at bounding box center [1268, 31] width 19 height 21
click at [688, 415] on div "Let's Go!" at bounding box center [657, 414] width 125 height 47
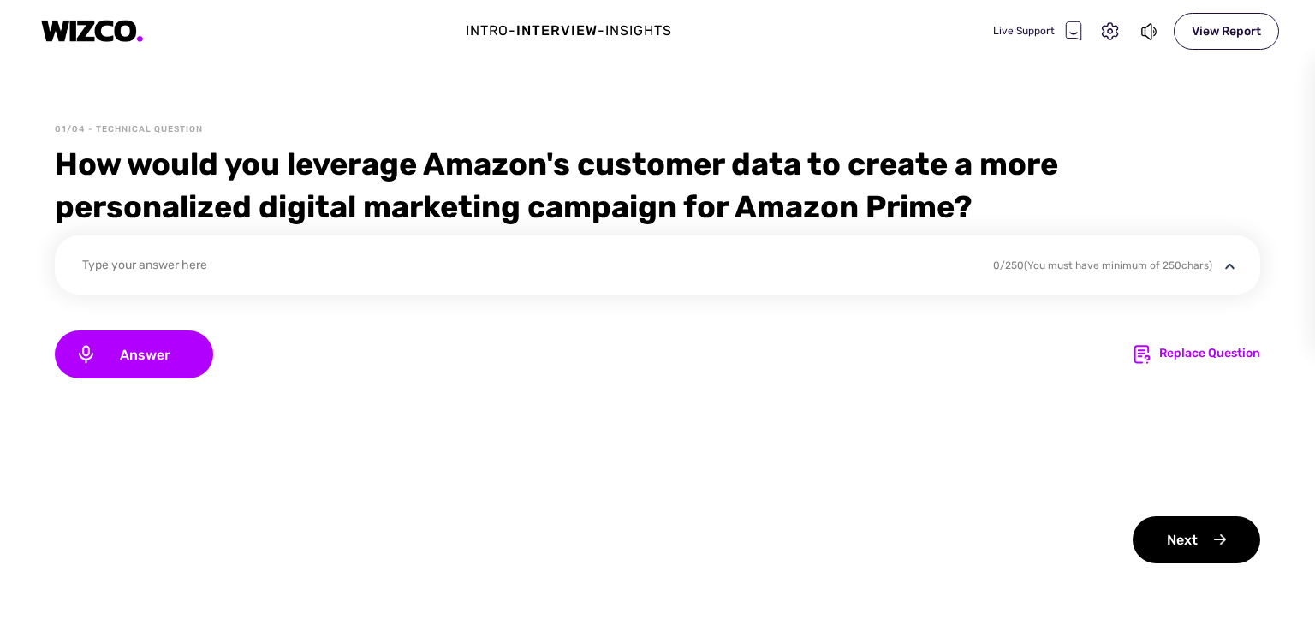
click at [160, 265] on div "Type your answer here" at bounding box center [526, 267] width 889 height 23
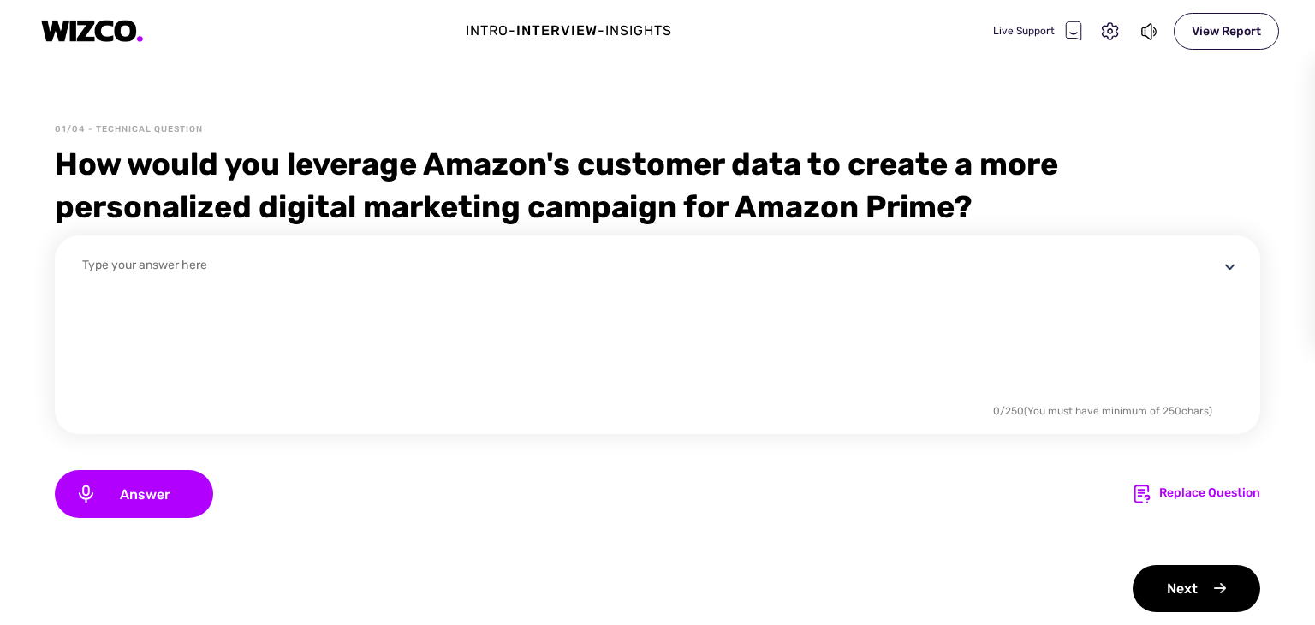
click at [212, 272] on textarea at bounding box center [650, 328] width 1137 height 144
click at [380, 264] on textarea at bounding box center [650, 328] width 1137 height 144
paste textarea "To enhance digital marketing with Amazon’s customer data, I would: Personalize …"
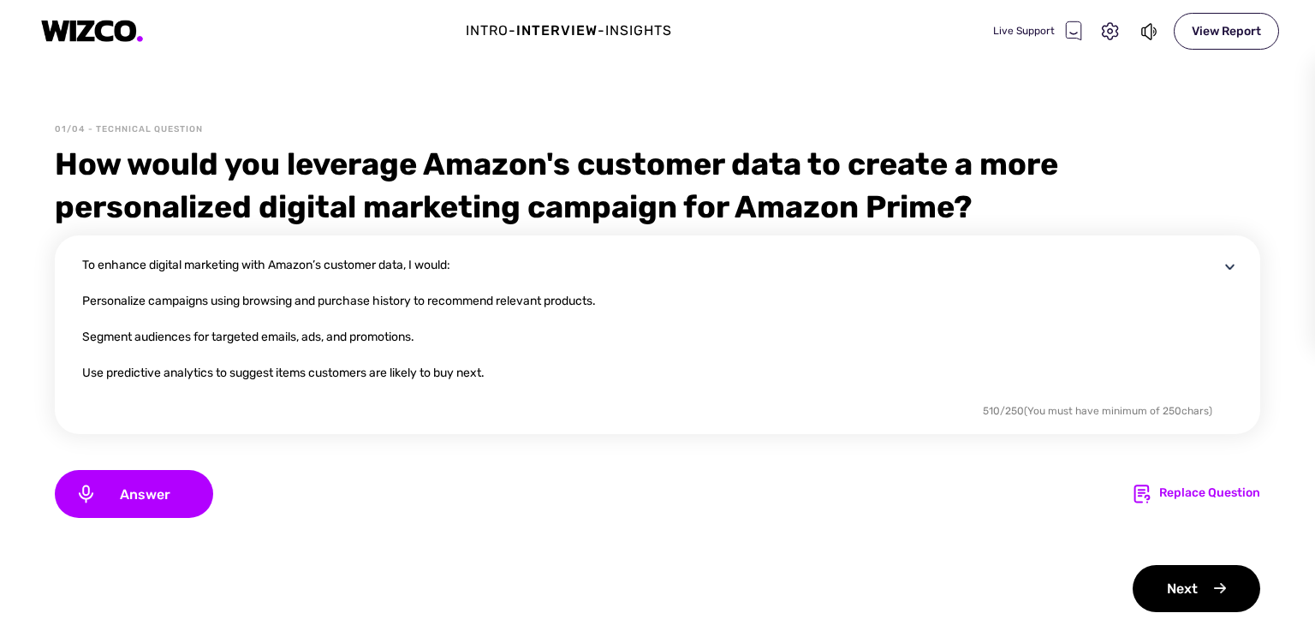
scroll to position [87, 0]
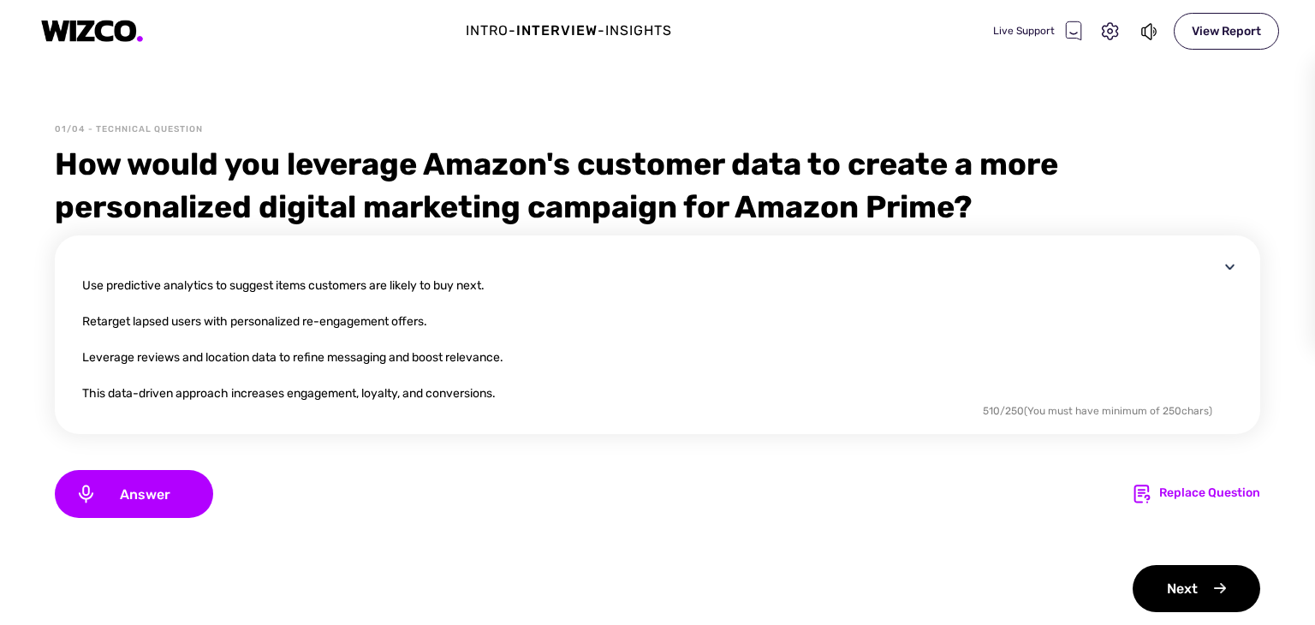
click at [522, 354] on textarea "To enhance digital marketing with Amazon’s customer data, I would: Personalize …" at bounding box center [650, 328] width 1137 height 144
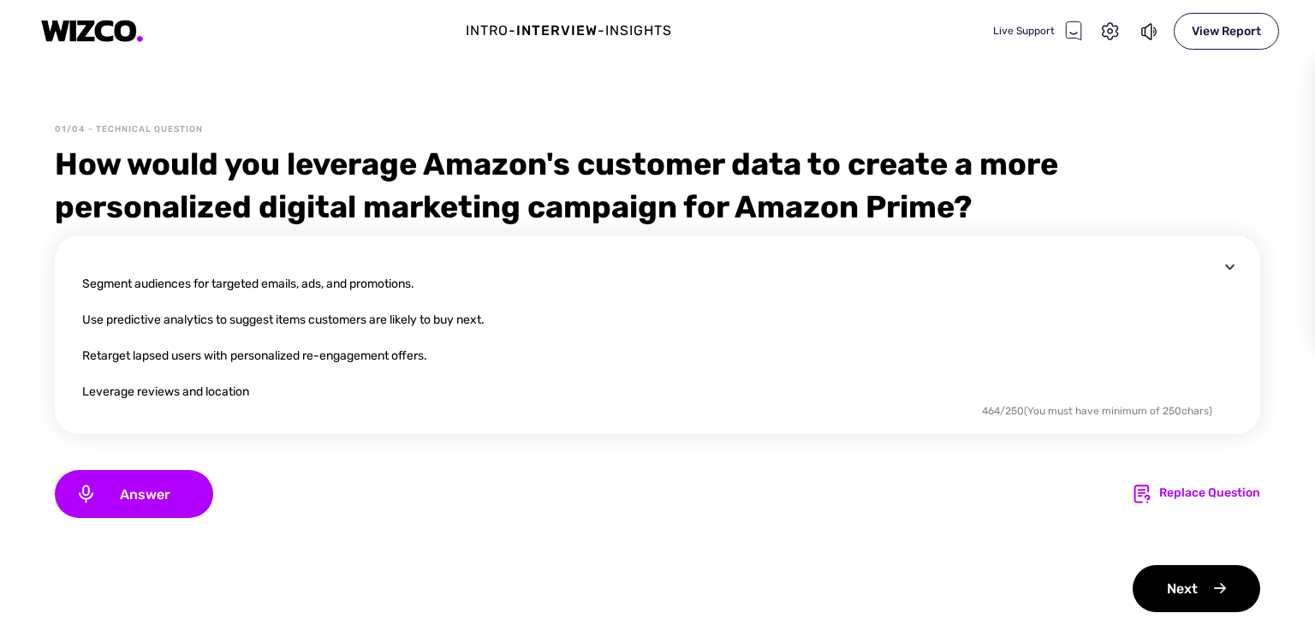
scroll to position [51, 0]
click at [493, 319] on textarea "To enhance digital marketing with Amazon’s customer data, I would: Personalize …" at bounding box center [650, 328] width 1137 height 144
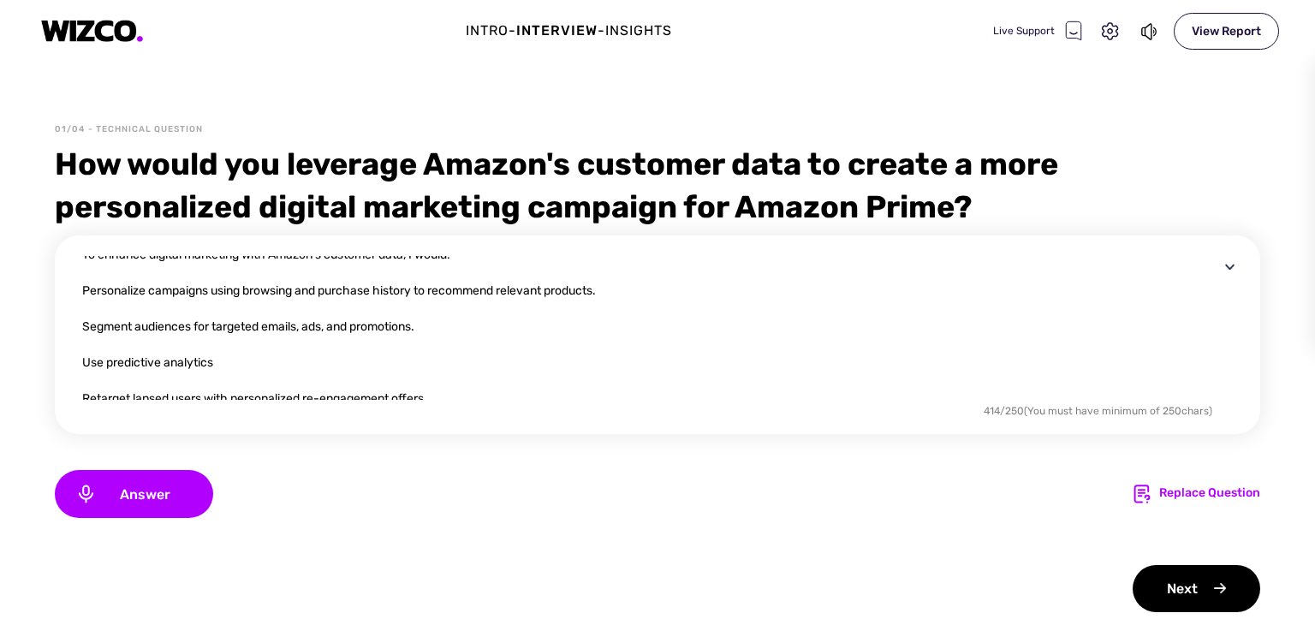
scroll to position [8, 0]
click at [609, 294] on textarea "To enhance digital marketing with Amazon’s customer data, I would: Personalize …" at bounding box center [650, 328] width 1137 height 144
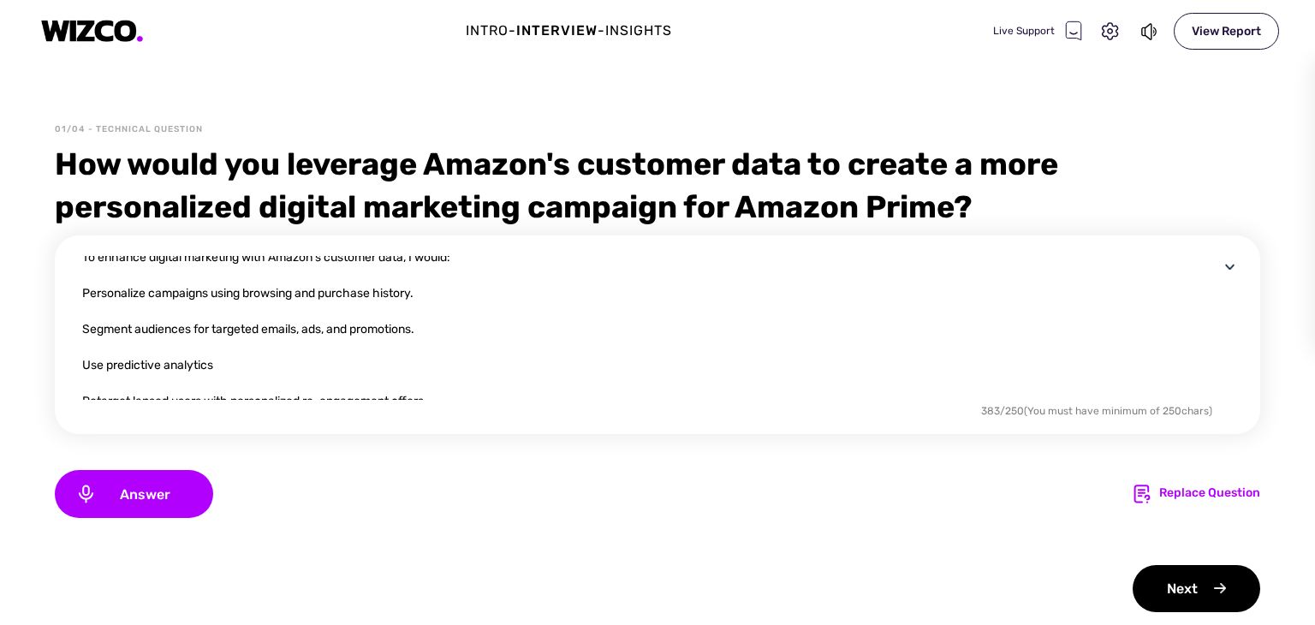
drag, startPoint x: 1199, startPoint y: 323, endPoint x: 1196, endPoint y: 297, distance: 25.9
click at [1196, 297] on textarea "To enhance digital marketing with Amazon’s customer data, I would: Personalize …" at bounding box center [650, 328] width 1137 height 144
click at [1103, 307] on textarea "To enhance digital marketing with Amazon’s customer data, I would: Personalize …" at bounding box center [650, 328] width 1137 height 144
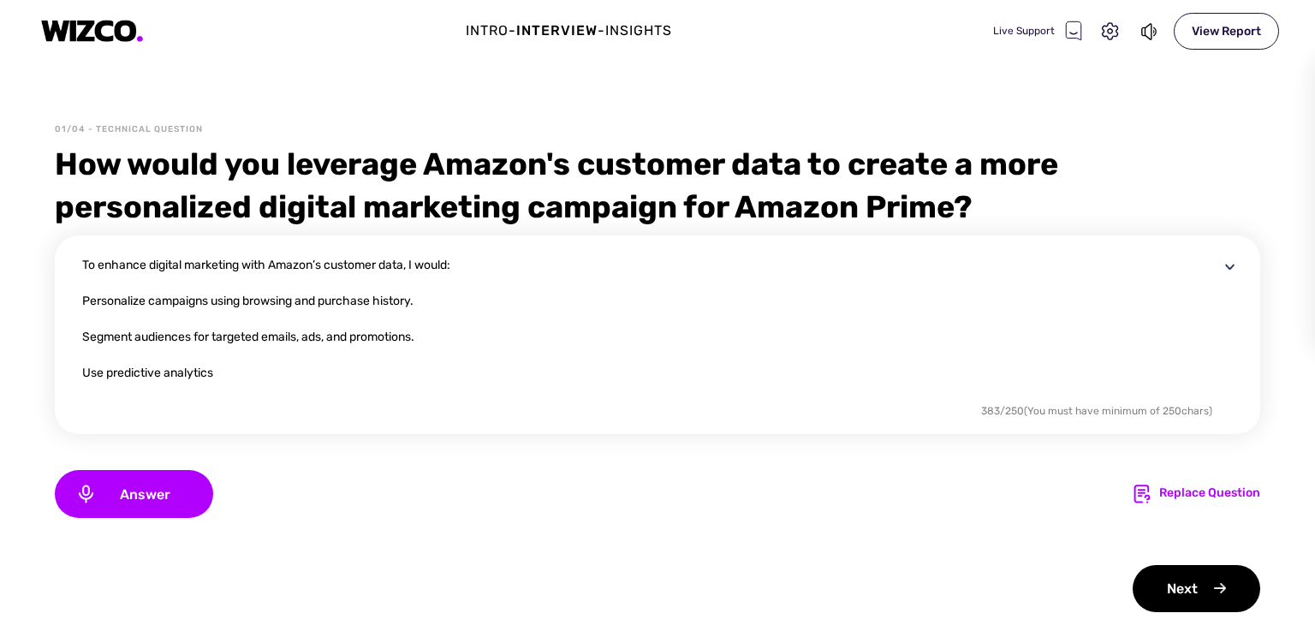
click at [750, 355] on textarea "To enhance digital marketing with Amazon’s customer data, I would: Personalize …" at bounding box center [650, 328] width 1137 height 144
click at [426, 300] on textarea "To enhance digital marketing with Amazon’s customer data, I would: Personalize …" at bounding box center [650, 328] width 1137 height 144
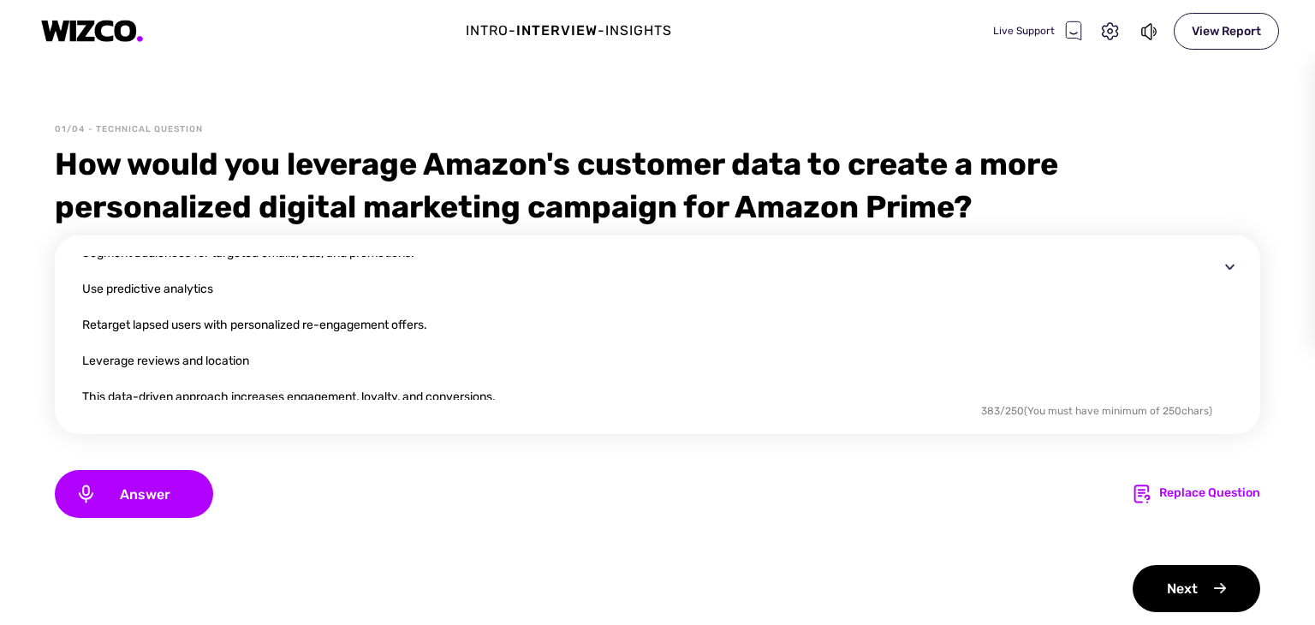
scroll to position [86, 0]
click at [437, 326] on textarea "To enhance digital marketing with Amazon’s customer data, I would: Personalize …" at bounding box center [650, 328] width 1137 height 144
click at [253, 358] on textarea "To enhance digital marketing with Amazon’s customer data, I would: Personalize …" at bounding box center [650, 328] width 1137 height 144
click at [230, 397] on textarea "To enhance digital marketing with Amazon’s customer data, I would: Personalize …" at bounding box center [650, 328] width 1137 height 144
click at [138, 396] on textarea "To enhance digital marketing with Amazon’s customer data, I would: Personalize …" at bounding box center [650, 328] width 1137 height 144
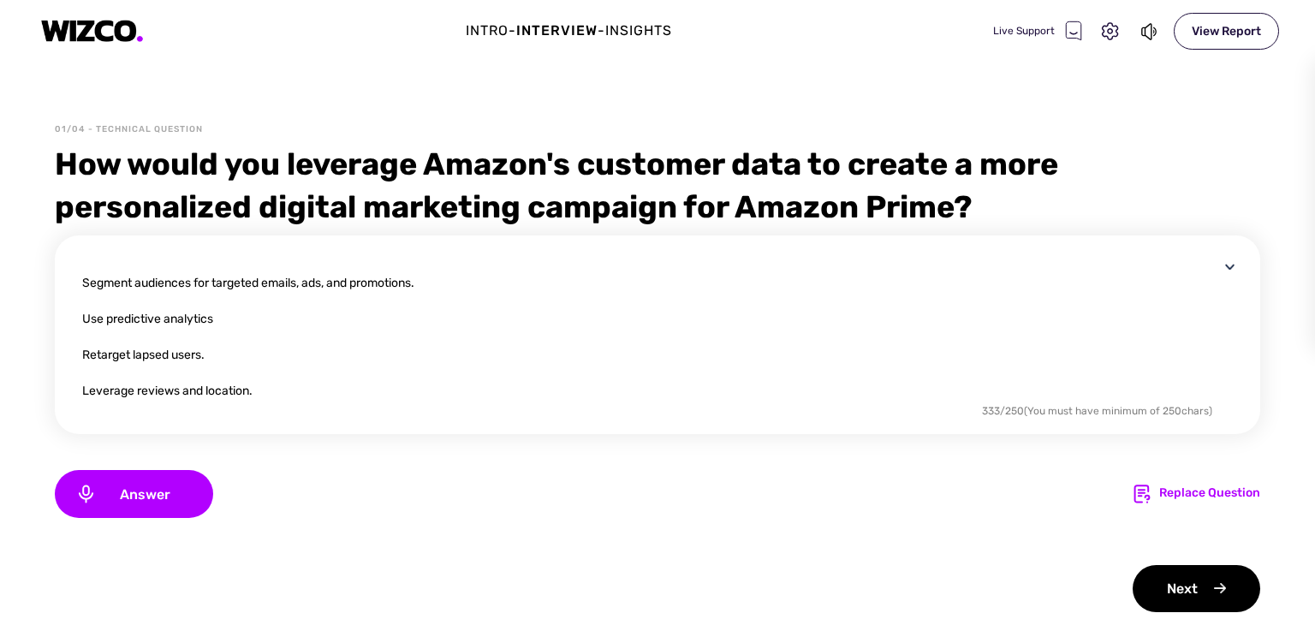
scroll to position [72, 0]
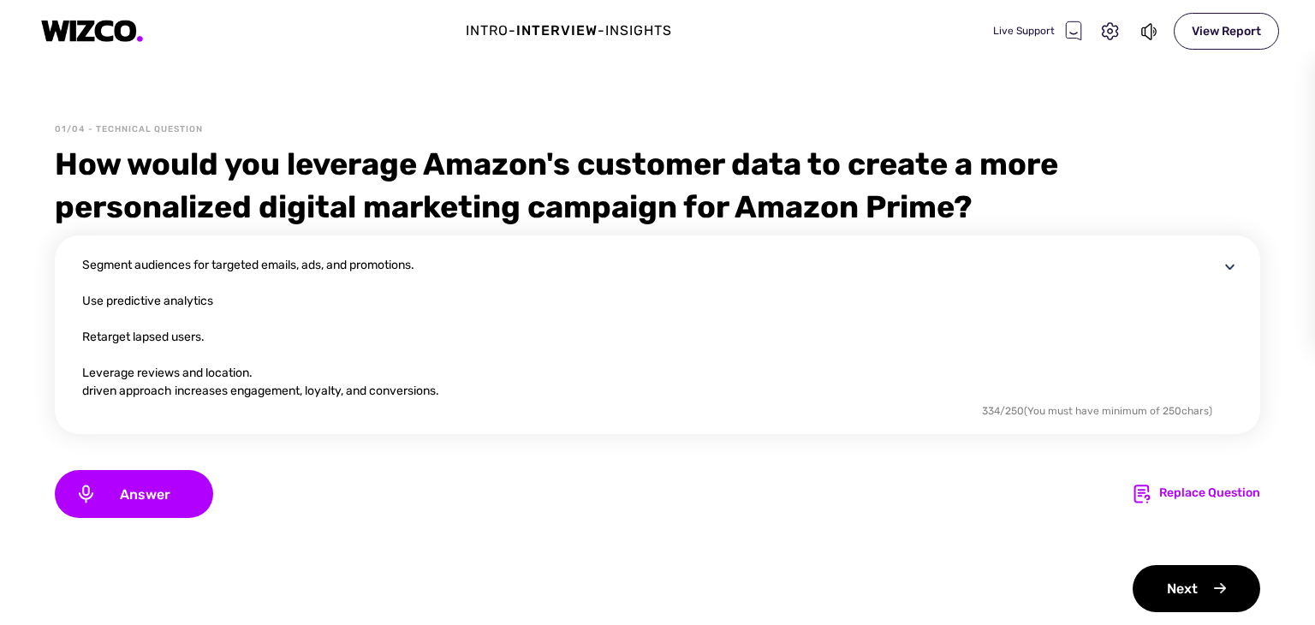
click at [175, 391] on textarea "To enhance digital marketing with Amazon’s customer data, I would: Personalize …" at bounding box center [650, 328] width 1137 height 144
click at [86, 391] on textarea "To enhance digital marketing with Amazon’s customer data, I would: Personalize …" at bounding box center [650, 328] width 1137 height 144
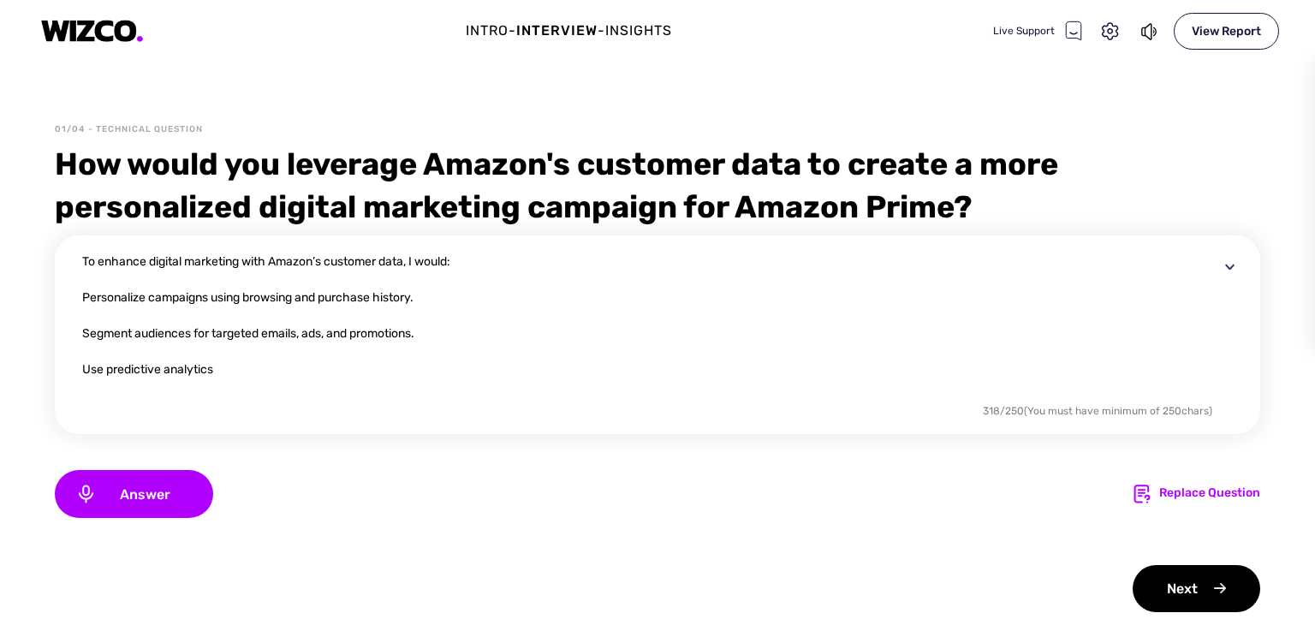
scroll to position [0, 0]
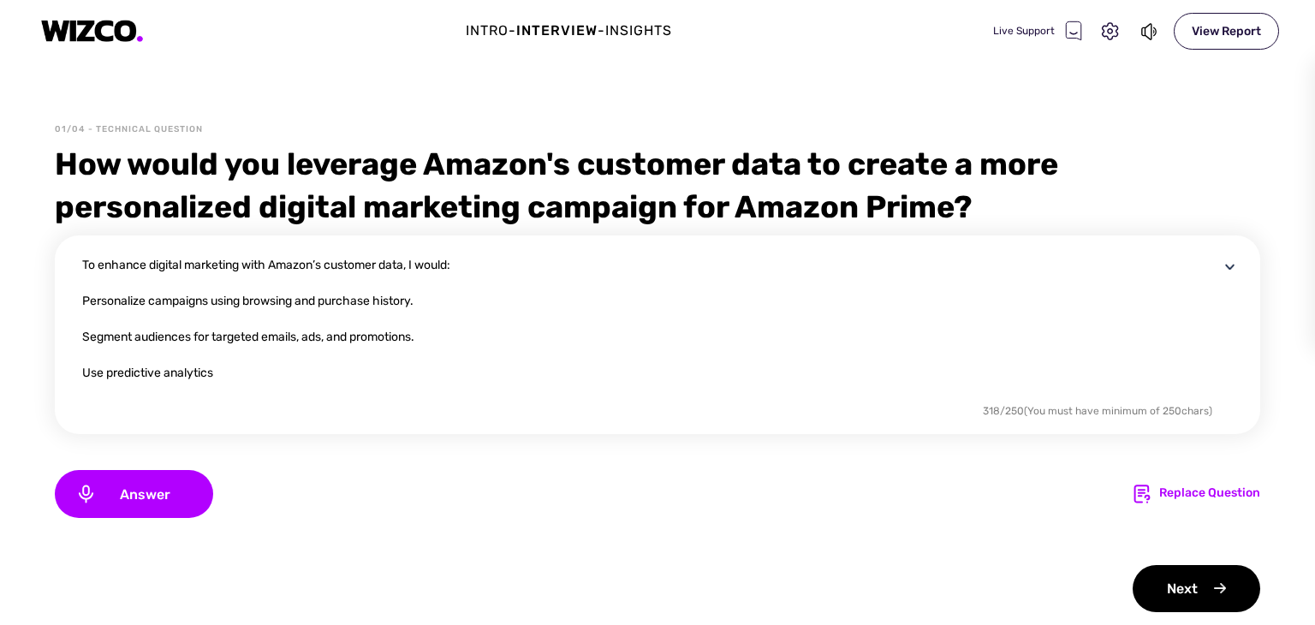
click at [271, 264] on textarea "To enhance digital marketing with Amazon’s customer data, I would: Personalize …" at bounding box center [650, 328] width 1137 height 144
click at [245, 265] on textarea "To enhance digital marketing with Amazon’s customer data, I would: Personalize …" at bounding box center [650, 328] width 1137 height 144
click at [89, 262] on textarea "with Amazon’s customer data, I would: Personalize campaigns using browsing and …" at bounding box center [650, 328] width 1137 height 144
click at [423, 302] on textarea "With Amazon’s customer data, I would: Personalize campaigns using browsing and …" at bounding box center [650, 328] width 1137 height 144
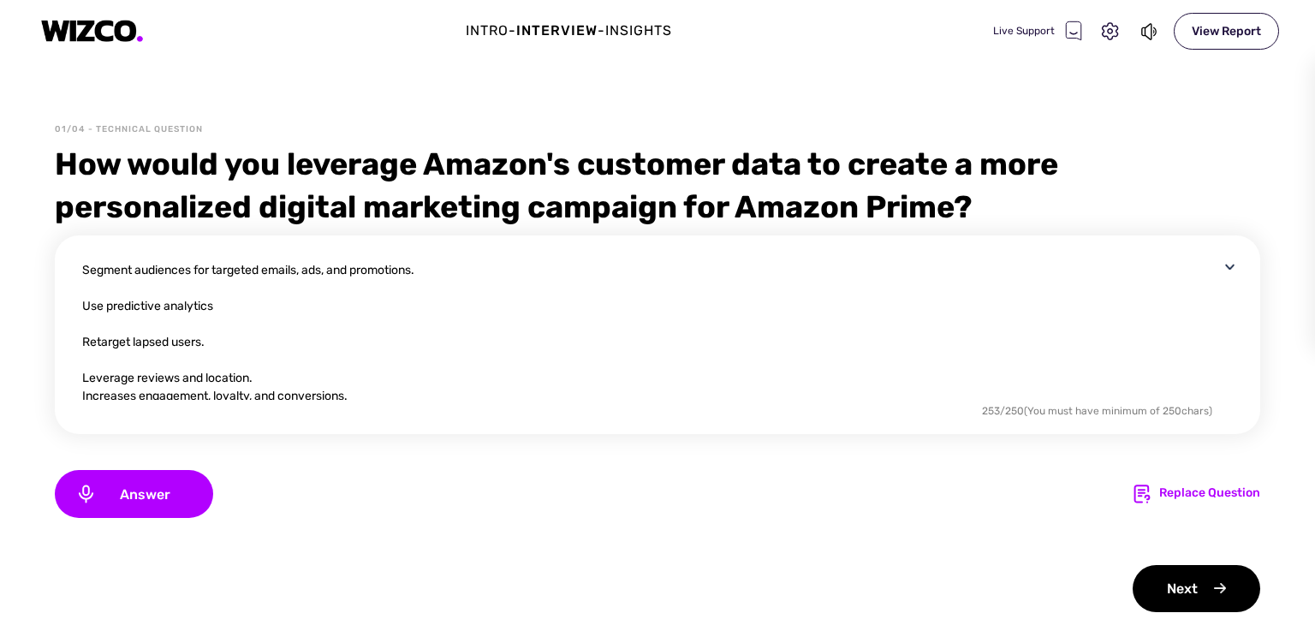
scroll to position [72, 0]
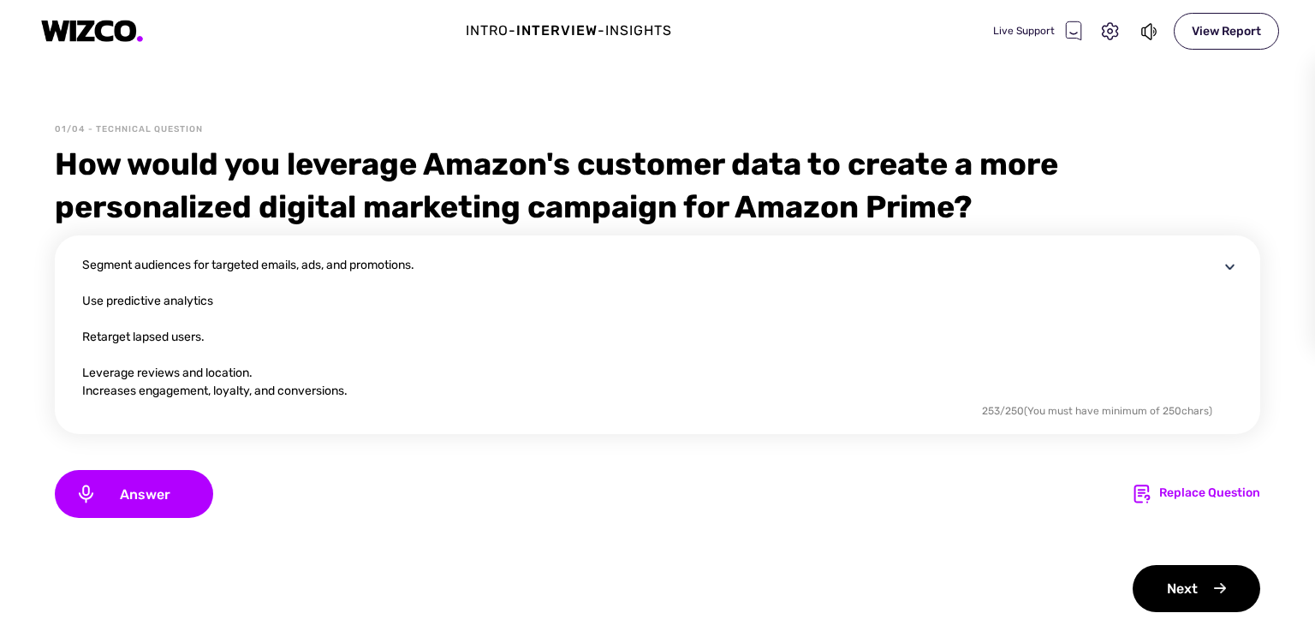
click at [257, 374] on textarea "With Amazon’s customer data, I would: Personalize campaigns Segment audiences f…" at bounding box center [650, 328] width 1137 height 144
click at [212, 266] on textarea "With Amazon’s customer data, I would: Personalize campaigns Segment audiences f…" at bounding box center [650, 328] width 1137 height 144
click at [247, 266] on textarea "With Amazon’s customer data, I would: Personalize campaigns Segment audiences t…" at bounding box center [650, 328] width 1137 height 144
click at [193, 266] on textarea "With Amazon’s customer data, I would: Personalize campaigns Segment audiences t…" at bounding box center [650, 328] width 1137 height 144
click at [194, 266] on textarea "With Amazon’s customer data, I would: Personalize campaigns Segment audiences t…" at bounding box center [650, 328] width 1137 height 144
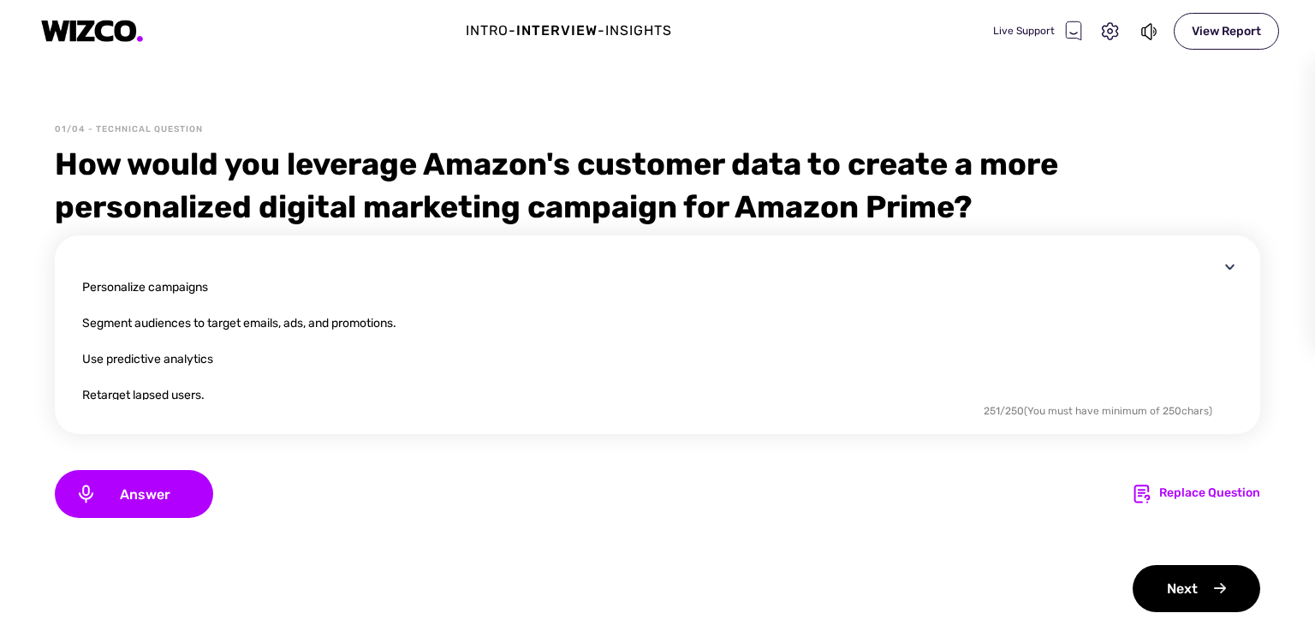
scroll to position [0, 0]
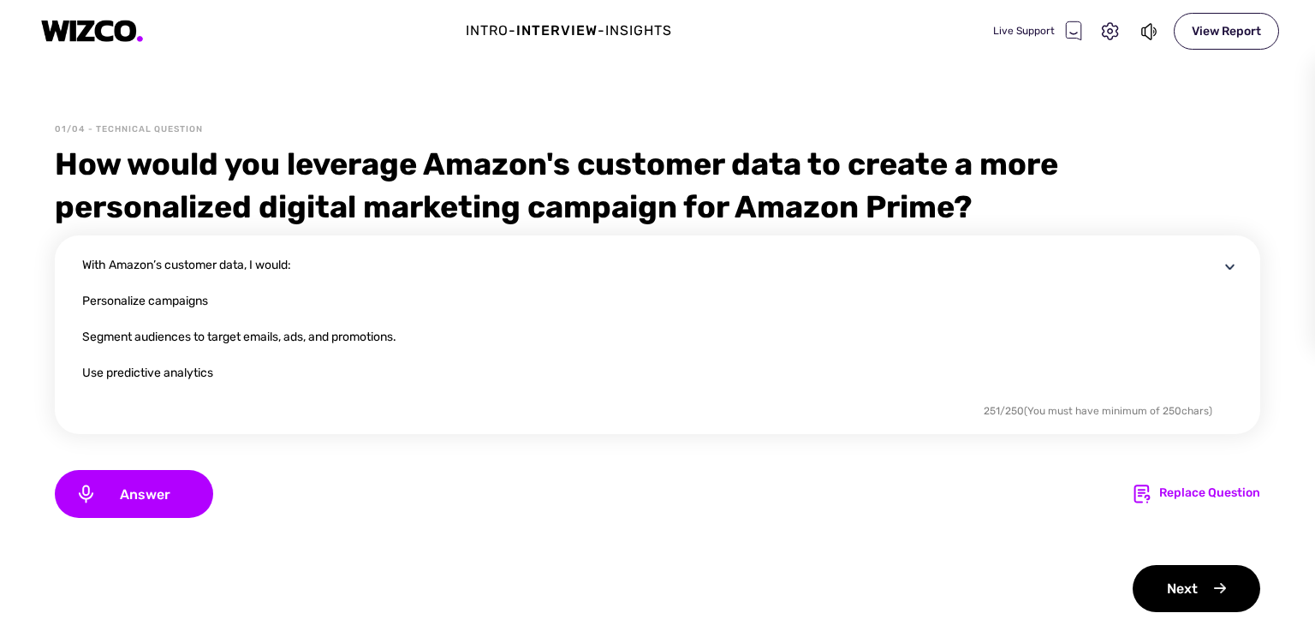
click at [249, 265] on textarea "With Amazon’s customer data, I would: Personalize campaigns Segment audiences t…" at bounding box center [650, 328] width 1137 height 144
type textarea "With Amazon’s customer data I would: Personalize campaigns Segment audiences to…"
click at [1179, 590] on div "Next" at bounding box center [1197, 588] width 128 height 47
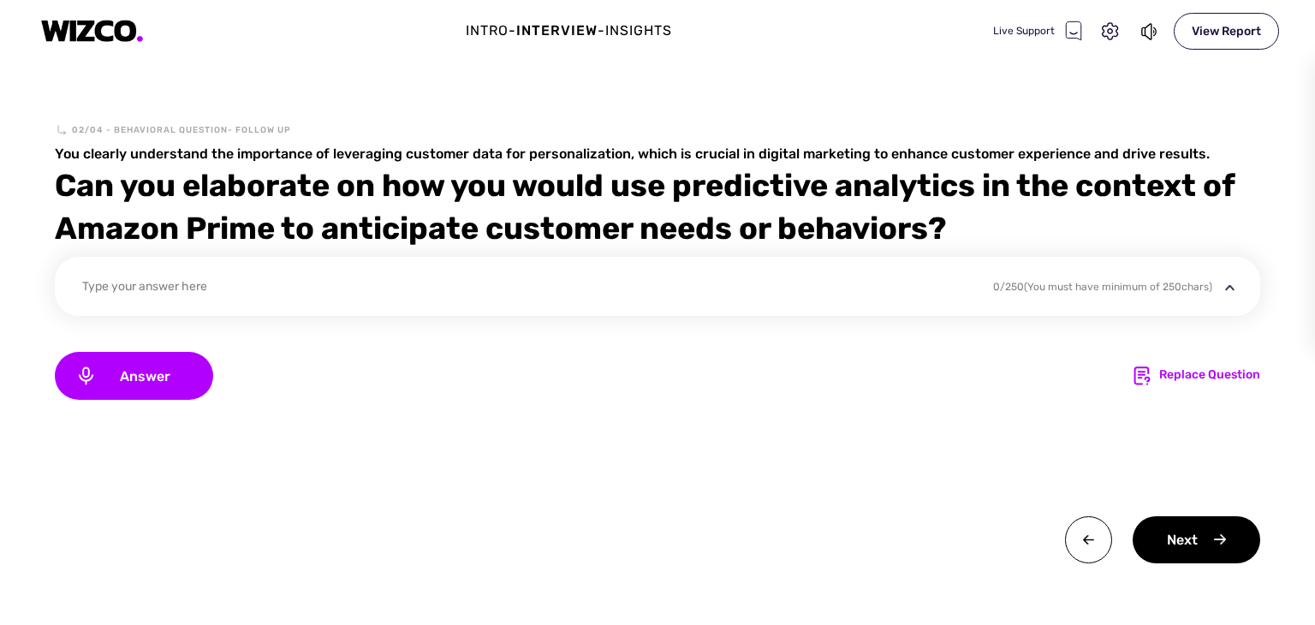
drag, startPoint x: 763, startPoint y: 49, endPoint x: 814, endPoint y: -62, distance: 121.8
click at [814, 0] on html "Intro - Interview - Insights Live Support View Report 02/04 - Behavioral Questi…" at bounding box center [657, 312] width 1315 height 625
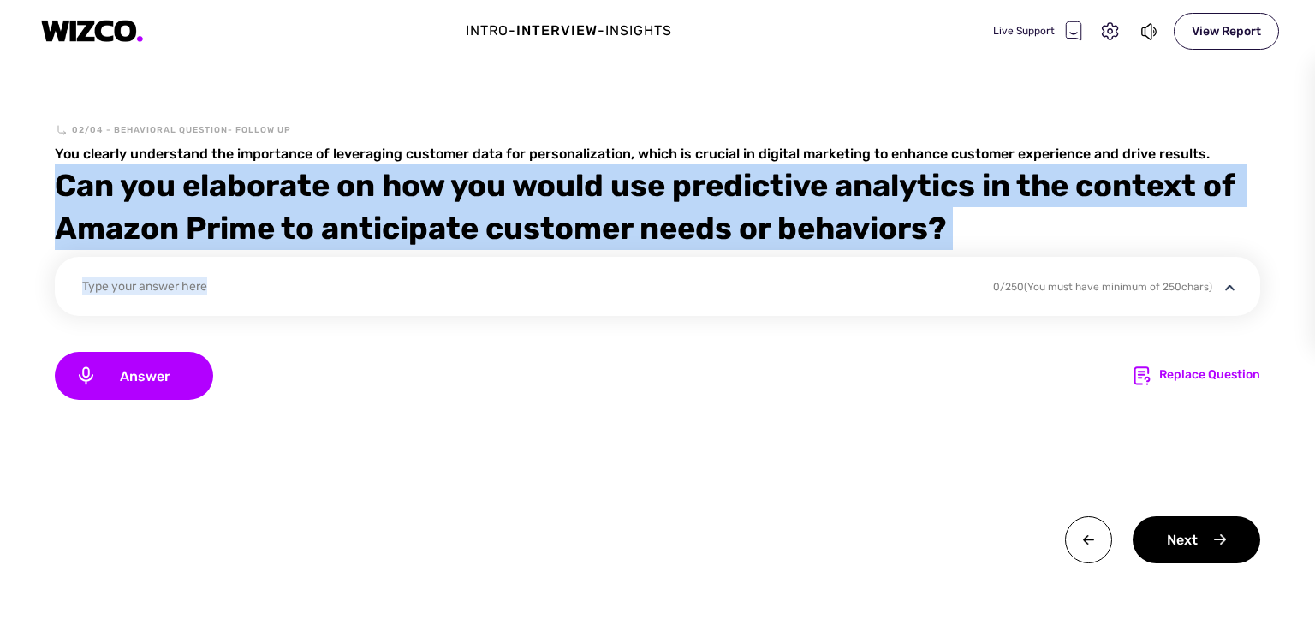
drag, startPoint x: 60, startPoint y: 185, endPoint x: 939, endPoint y: 266, distance: 883.3
click at [939, 266] on div "02/04 - Behavioral Question- follow up You clearly understand the importance of…" at bounding box center [657, 374] width 1315 height 502
copy div "Can you elaborate on how you would use predictive analytics in the context of A…"
click at [617, 276] on div "Type your answer here 0 / 250 (You must have minimum of 250 chars)" at bounding box center [658, 286] width 1206 height 59
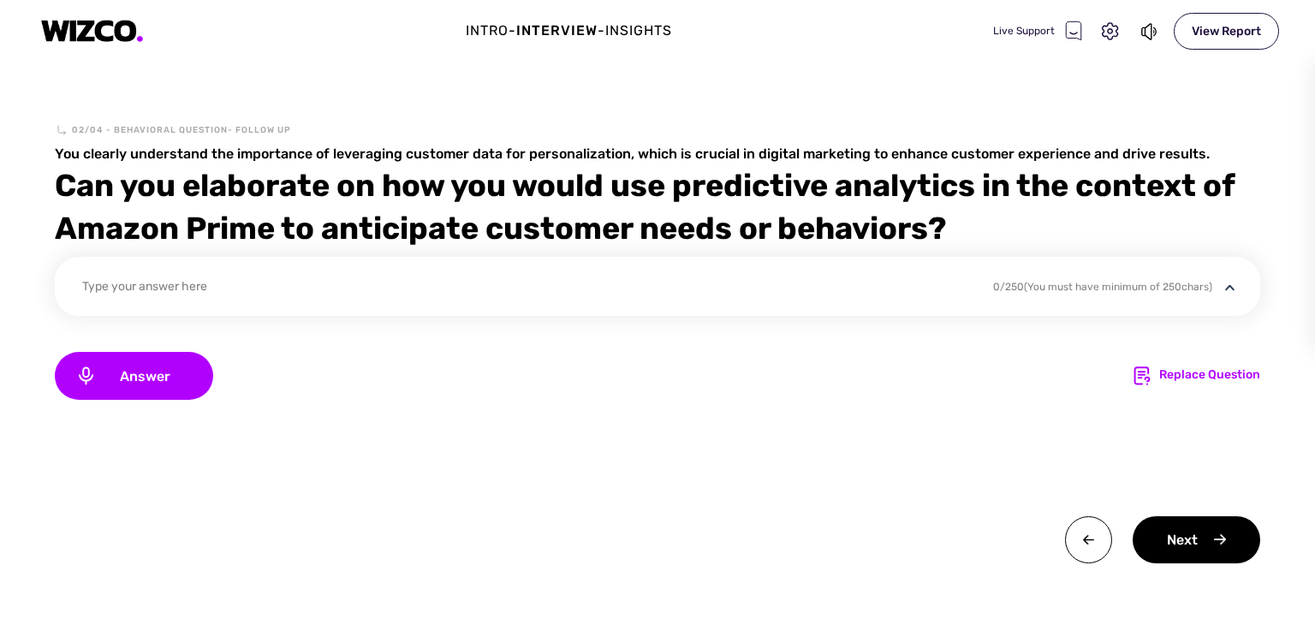
click at [202, 277] on div "Type your answer here" at bounding box center [526, 288] width 889 height 23
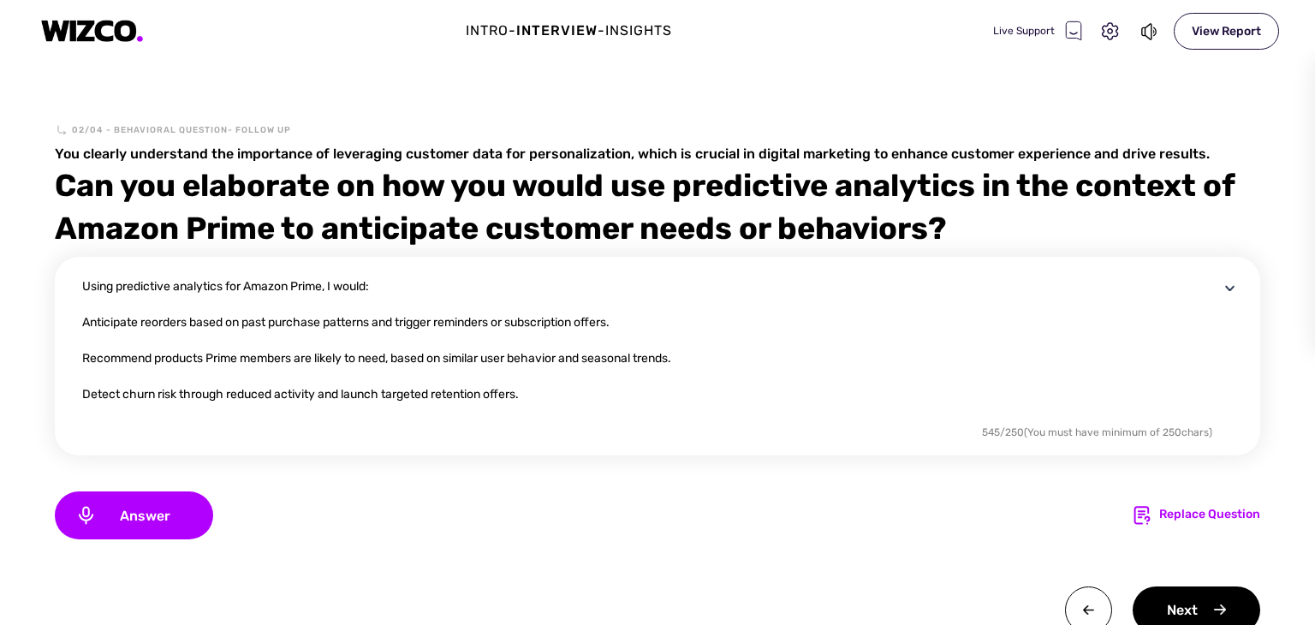
scroll to position [87, 0]
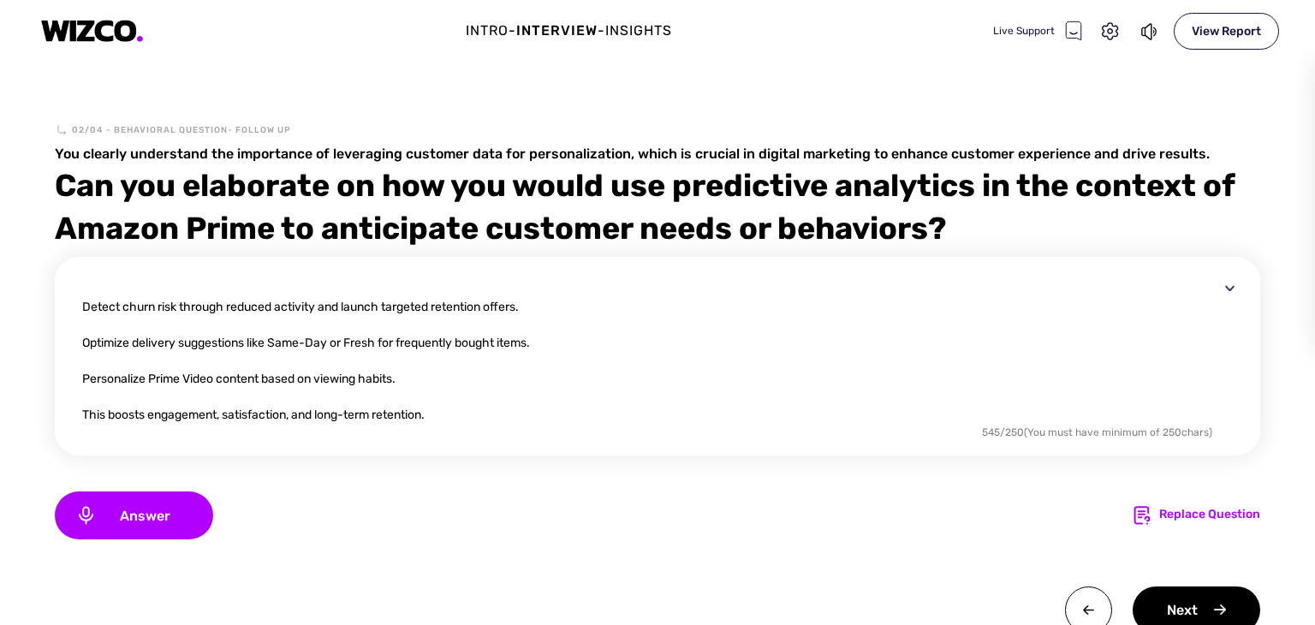
click at [540, 343] on textarea "Using predictive analytics for Amazon Prime, I would: Anticipate reorders based…" at bounding box center [650, 349] width 1137 height 144
click at [527, 304] on textarea "Using predictive analytics for Amazon Prime, I would: Anticipate reorders based…" at bounding box center [650, 349] width 1137 height 144
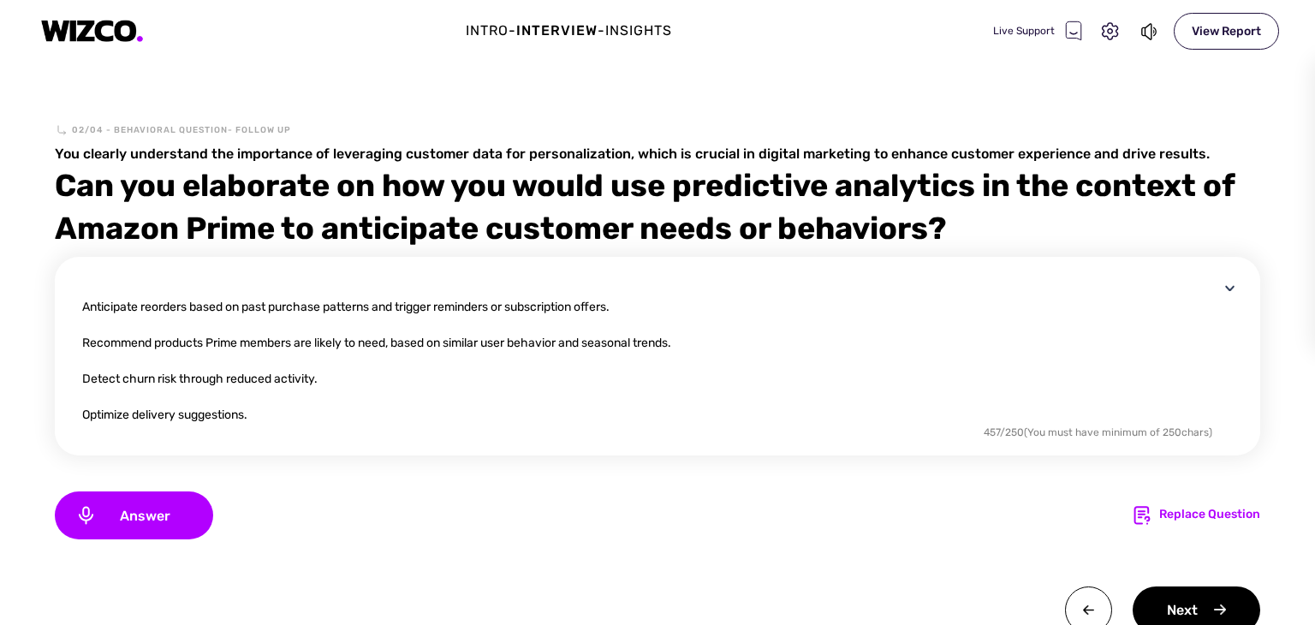
scroll to position [14, 0]
click at [690, 347] on textarea "Using predictive analytics for Amazon Prime, I would: Anticipate reorders based…" at bounding box center [650, 349] width 1137 height 144
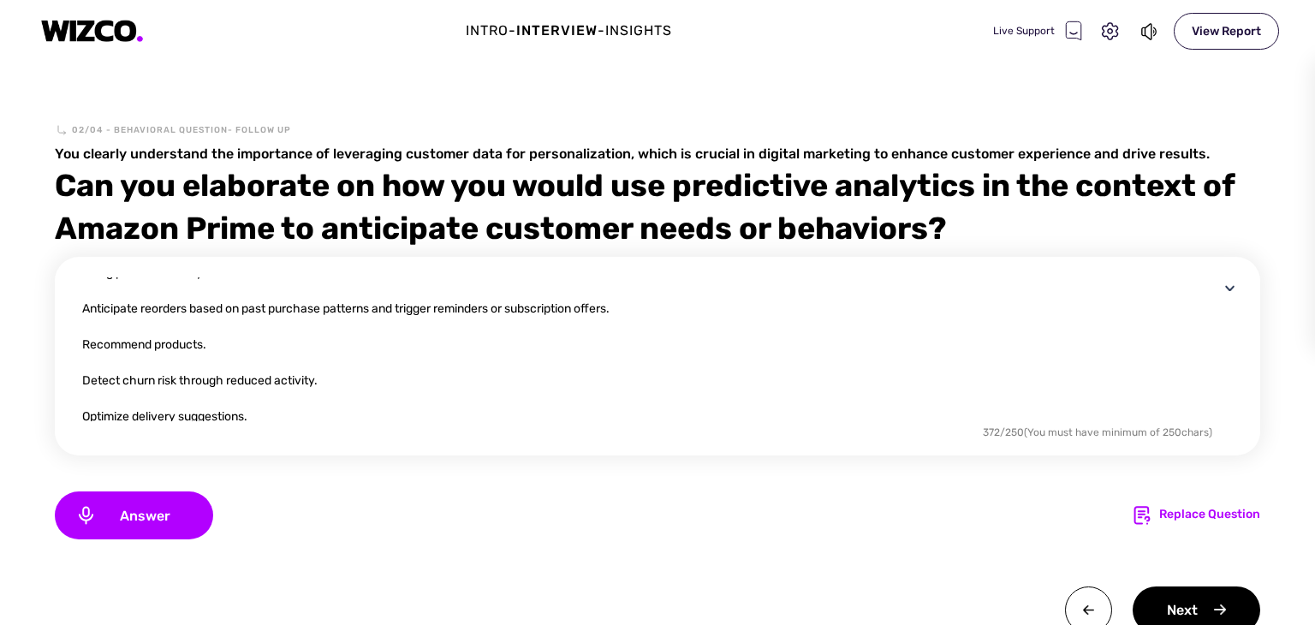
click at [627, 313] on textarea "Using predictive analytics for Amazon Prime, I would: Anticipate reorders based…" at bounding box center [650, 349] width 1137 height 144
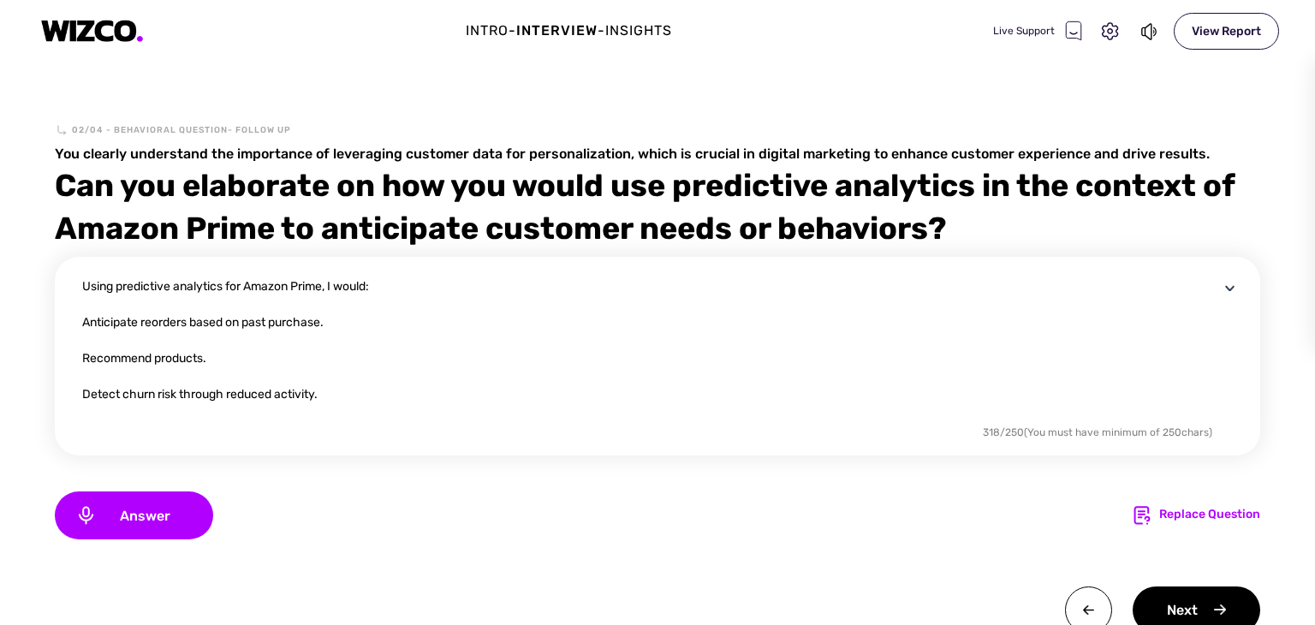
click at [116, 288] on textarea "Using predictive analytics for Amazon Prime, I would: Anticipate reorders based…" at bounding box center [650, 349] width 1137 height 144
click at [86, 286] on textarea "predictive analytics for Amazon Prime, I would: Anticipate reorders based on pa…" at bounding box center [650, 349] width 1137 height 144
click at [301, 289] on textarea "Predictive analytics for Amazon Prime, I would: Anticipate reorders based on pa…" at bounding box center [650, 349] width 1137 height 144
click at [298, 288] on textarea "Predictive analytics for Amazon Prime, I would: Anticipate reorders based on pa…" at bounding box center [650, 349] width 1137 height 144
click at [325, 399] on textarea "Predictive analytics for Amazon Prime I would: Anticipate reorders based on pas…" at bounding box center [650, 349] width 1137 height 144
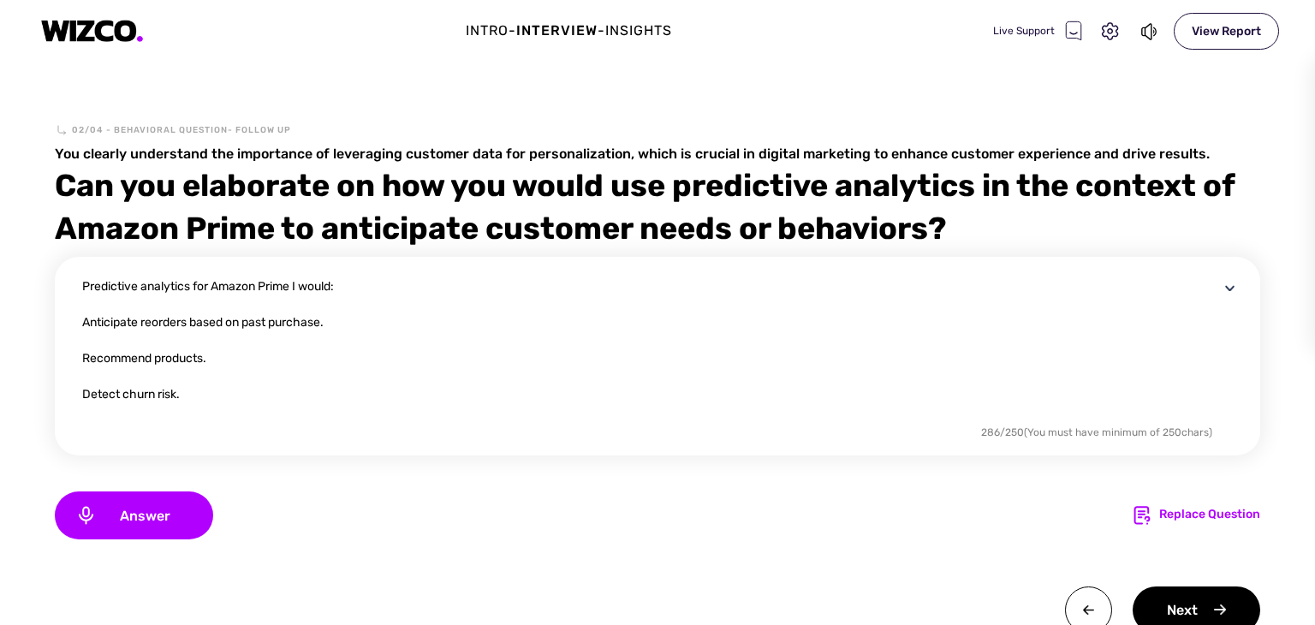
drag, startPoint x: 1208, startPoint y: 338, endPoint x: 1204, endPoint y: 307, distance: 31.9
click at [1204, 307] on div "Predictive analytics for Amazon Prime I would: Anticipate reorders based on pas…" at bounding box center [661, 366] width 1159 height 178
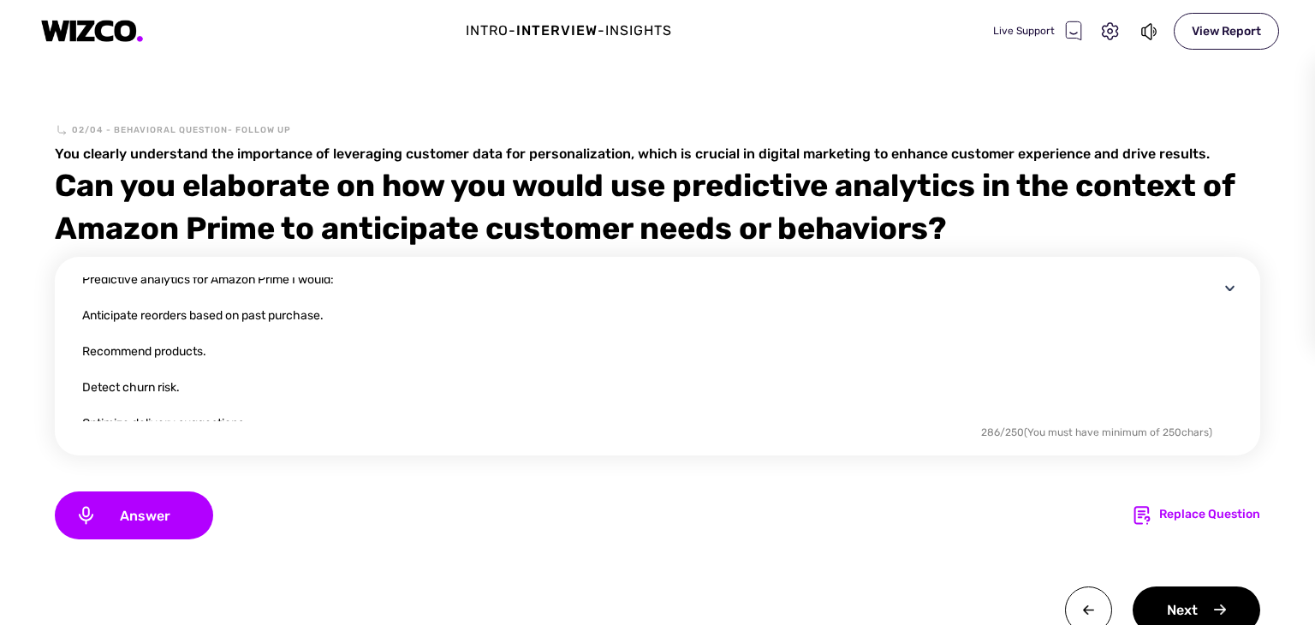
scroll to position [2, 0]
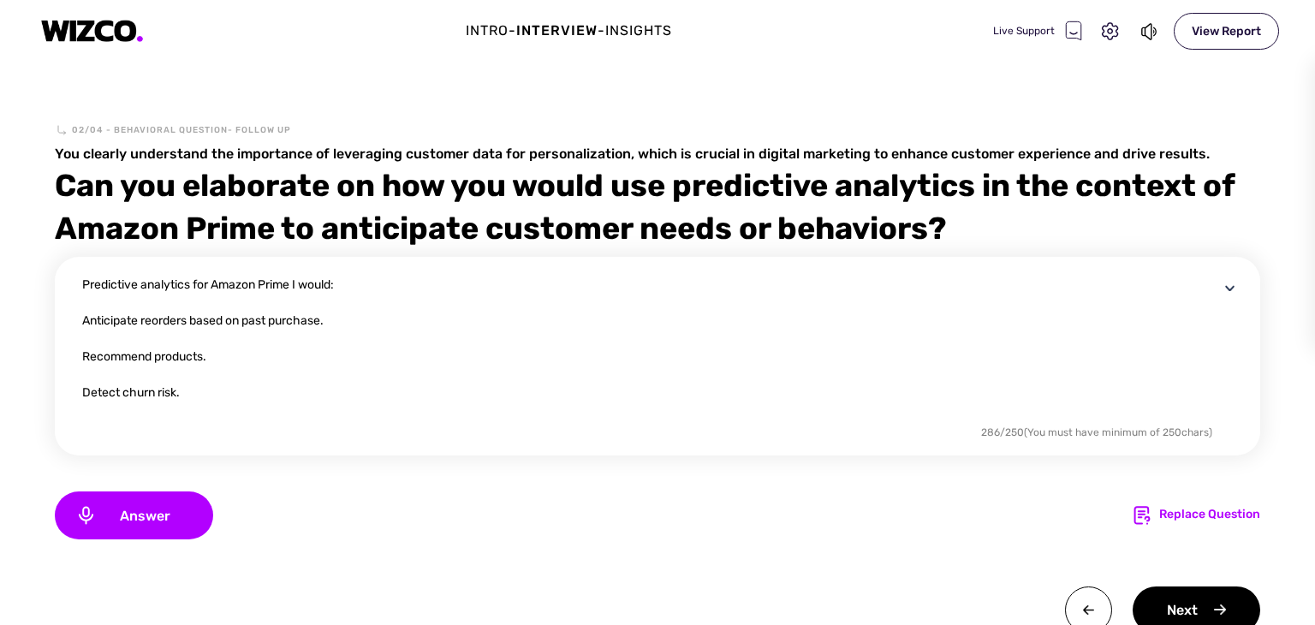
click at [334, 323] on textarea "Predictive analytics for Amazon Prime I would: Anticipate reorders based on pas…" at bounding box center [650, 349] width 1137 height 144
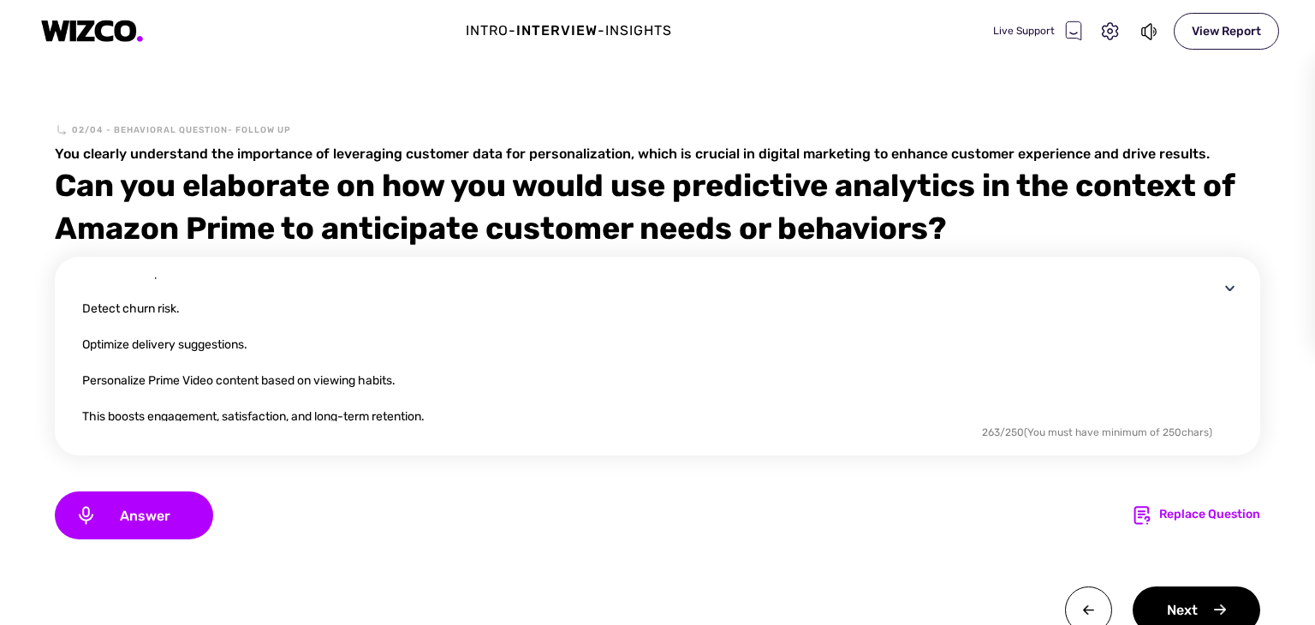
scroll to position [86, 0]
click at [411, 380] on textarea "Predictive analytics for Amazon Prime I would: Anticipate reorders. Recommend p…" at bounding box center [650, 349] width 1137 height 144
click at [1177, 604] on div "Next" at bounding box center [1197, 610] width 128 height 47
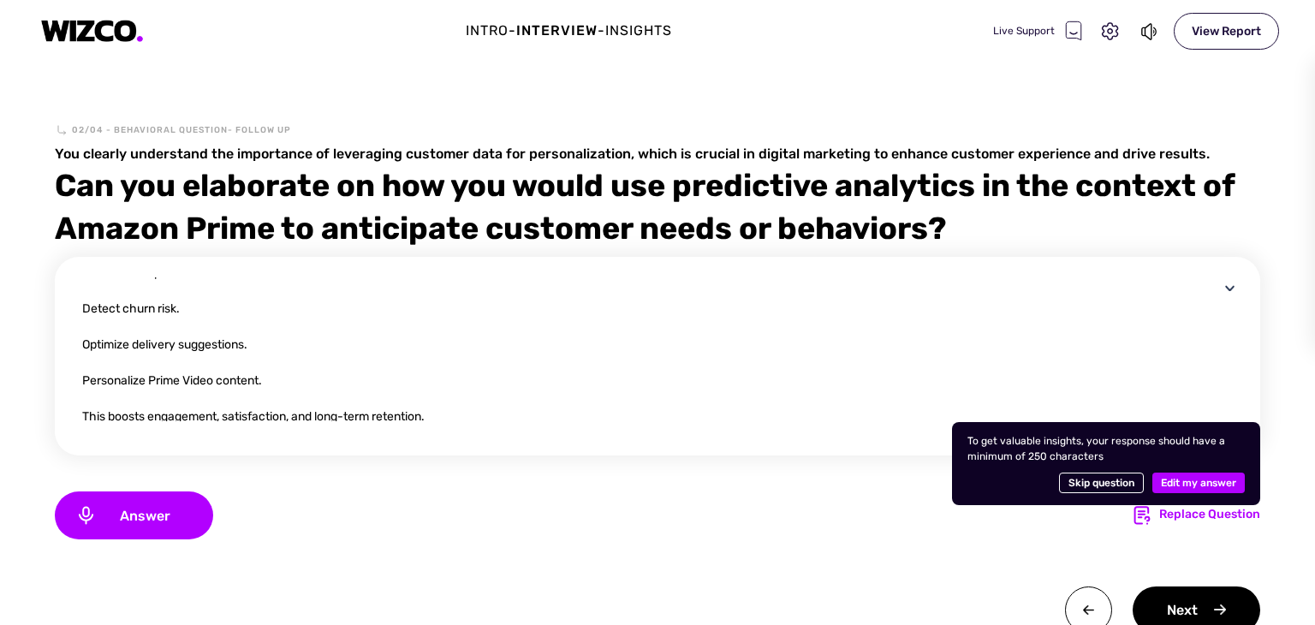
click at [1041, 541] on div "Predictive analytics for Amazon Prime I would: Anticipate reorders. Recommend p…" at bounding box center [658, 445] width 1206 height 377
click at [915, 320] on textarea "Predictive analytics for Amazon Prime I would: Anticipate reorders. Recommend p…" at bounding box center [650, 349] width 1137 height 144
drag, startPoint x: 1209, startPoint y: 359, endPoint x: 1198, endPoint y: 350, distance: 14.0
click at [1198, 350] on div "Predictive analytics for Amazon Prime I would: Anticipate reorders. Recommend p…" at bounding box center [661, 366] width 1159 height 178
click at [1023, 306] on textarea "Predictive analytics for Amazon Prime I would: Anticipate reorders. Recommend p…" at bounding box center [650, 349] width 1137 height 144
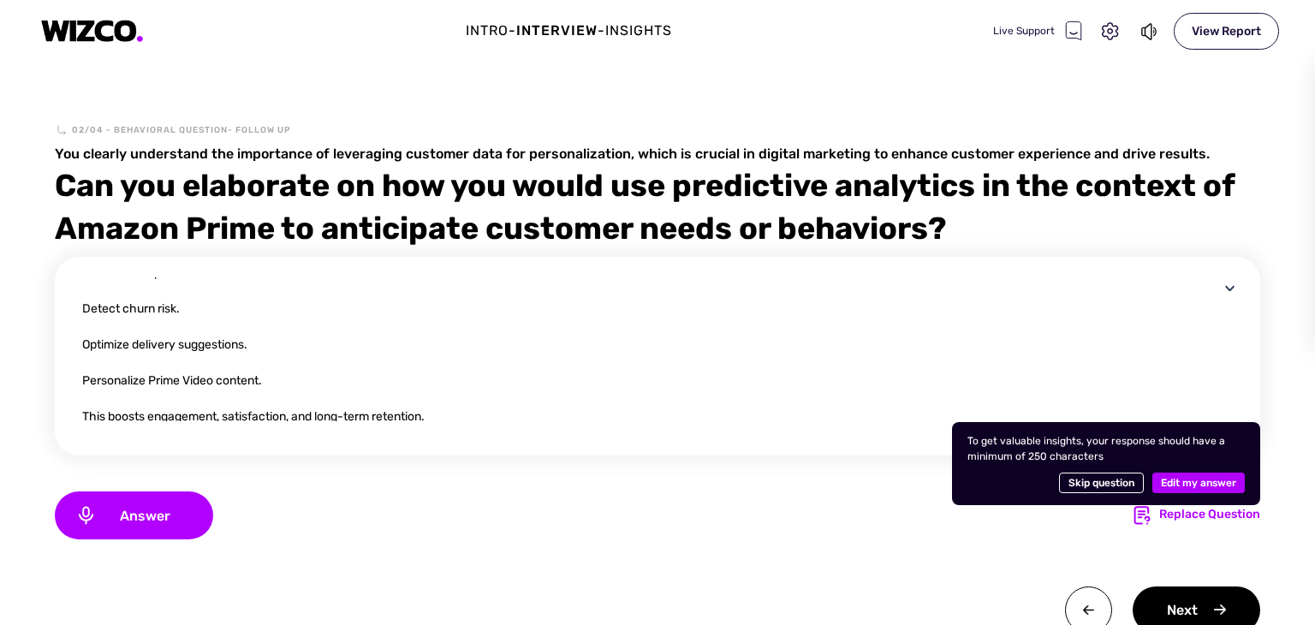
click at [1023, 306] on textarea "Predictive analytics for Amazon Prime I would: Anticipate reorders. Recommend p…" at bounding box center [650, 349] width 1137 height 144
click at [410, 385] on textarea "Predictive analytics for Amazon Prime I would: Anticipate reorders. Recommend p…" at bounding box center [650, 349] width 1137 height 144
click at [576, 428] on div "Predictive analytics for Amazon Prime I would: Anticipate reorders. Recommend p…" at bounding box center [661, 366] width 1159 height 178
click at [434, 411] on textarea "Predictive analytics for Amazon Prime I would: Anticipate reorders. Recommend p…" at bounding box center [650, 349] width 1137 height 144
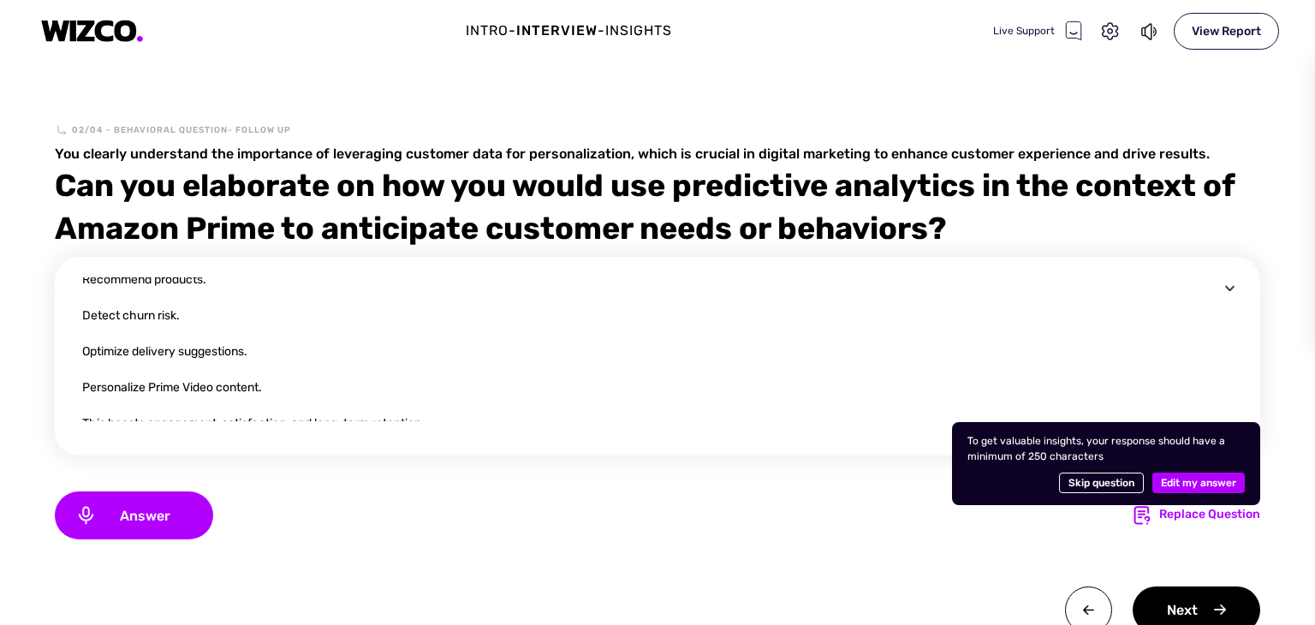
scroll to position [89, 0]
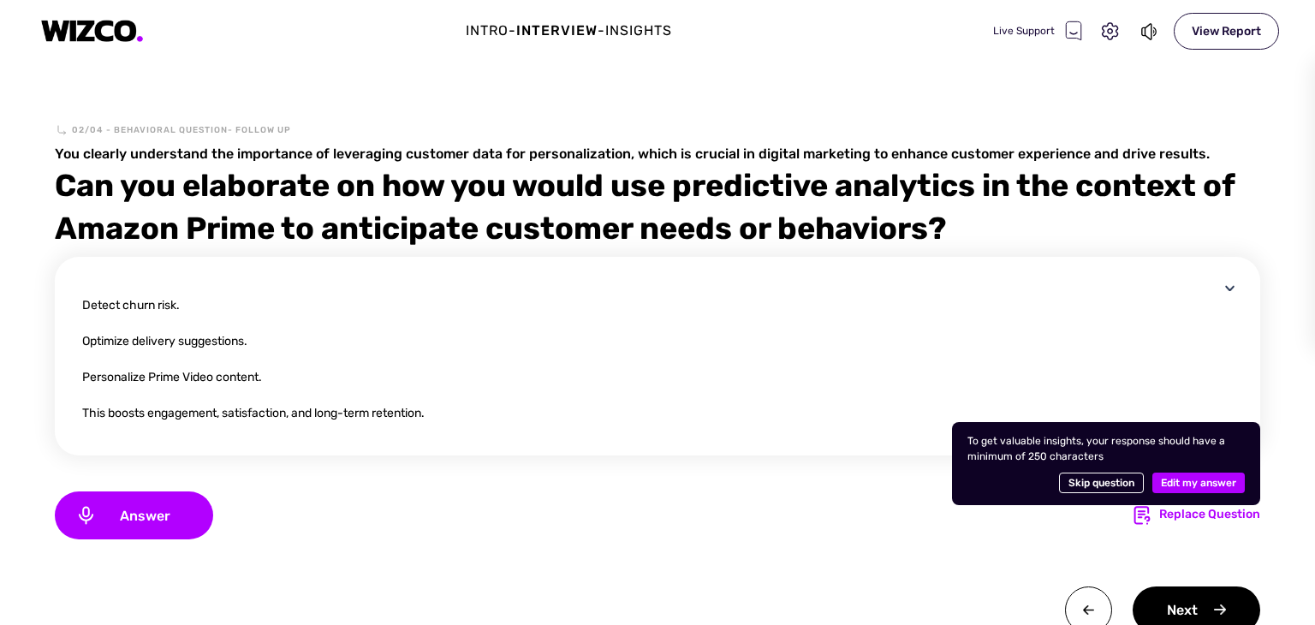
click at [800, 576] on div "Predictive analytics for Amazon Prime I would: Anticipate reorders. Recommend p…" at bounding box center [658, 445] width 1206 height 377
click at [279, 381] on textarea "Predictive analytics for Amazon Prime I would: Anticipate reorders. Recommend p…" at bounding box center [650, 349] width 1137 height 144
click at [261, 378] on textarea "Predictive analytics for Amazon Prime I would: Anticipate reorders. Recommend p…" at bounding box center [650, 349] width 1137 height 144
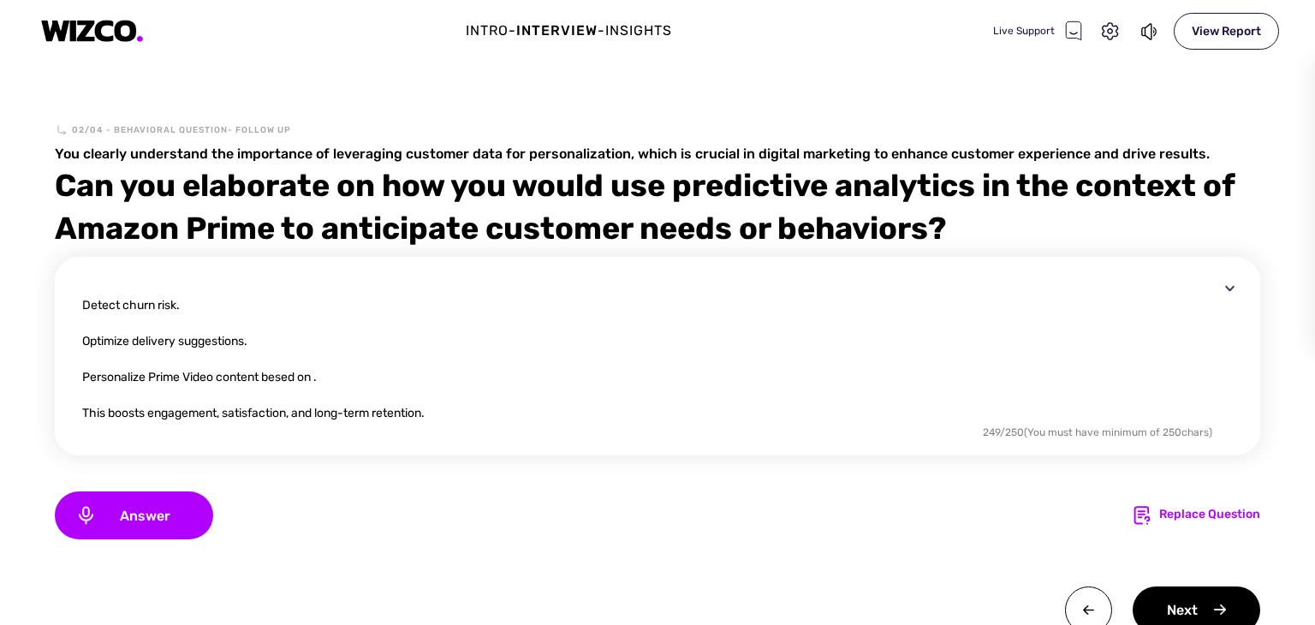
paste textarea "viewing habits"
type textarea "Predictive analytics for Amazon Prime I would: Anticipate reorders. Recommend p…"
click at [1178, 593] on div "Next" at bounding box center [1197, 610] width 128 height 47
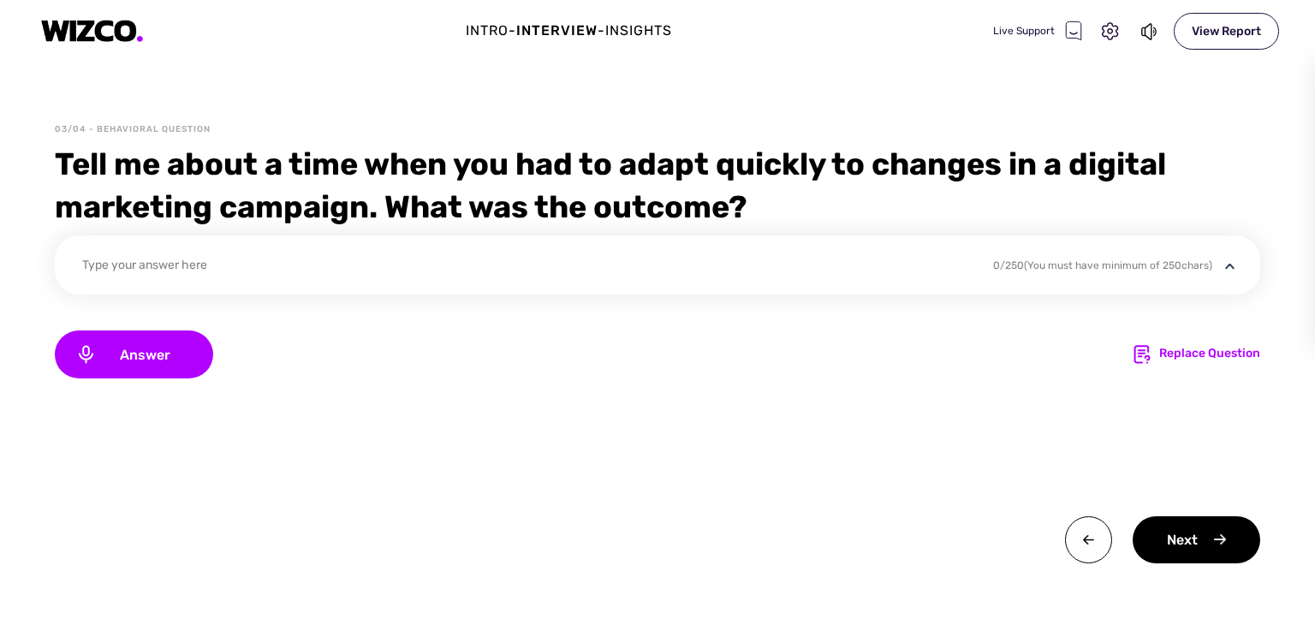
click at [790, 212] on div "Tell me about a time when you had to adapt quickly to changes in a digital mark…" at bounding box center [658, 186] width 1206 height 86
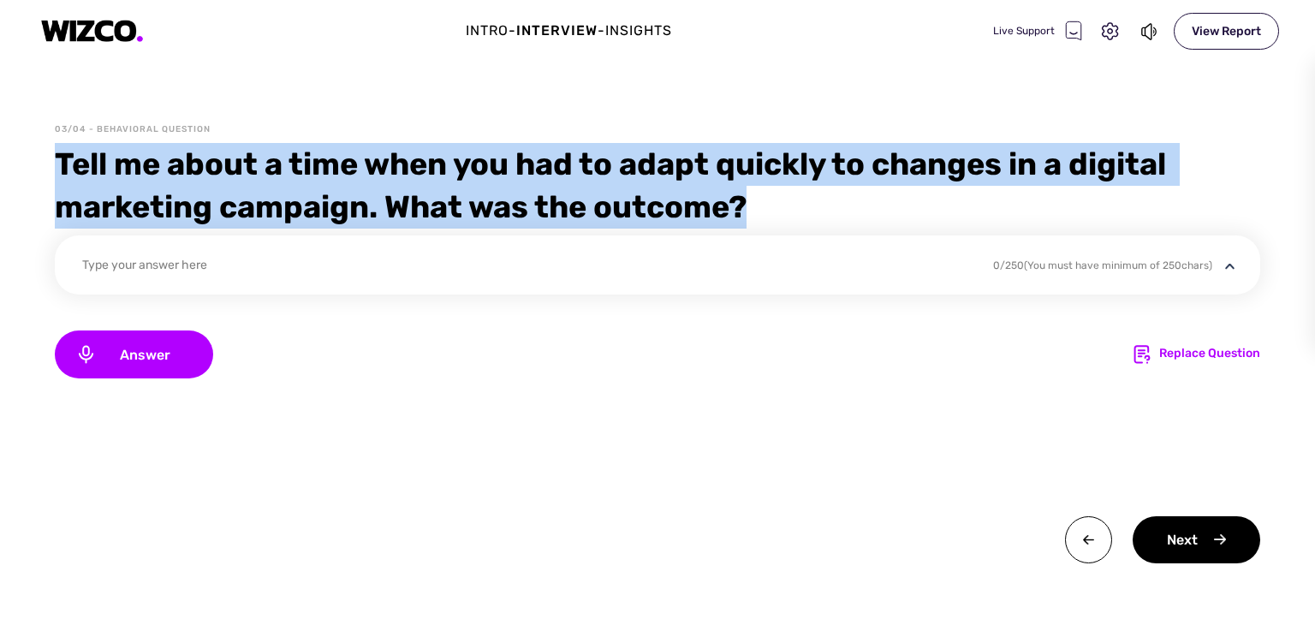
drag, startPoint x: 60, startPoint y: 155, endPoint x: 778, endPoint y: 221, distance: 721.5
click at [778, 221] on div "Tell me about a time when you had to adapt quickly to changes in a digital mark…" at bounding box center [658, 186] width 1206 height 86
copy div "Tell me about a time when you had to adapt quickly to changes in a digital mark…"
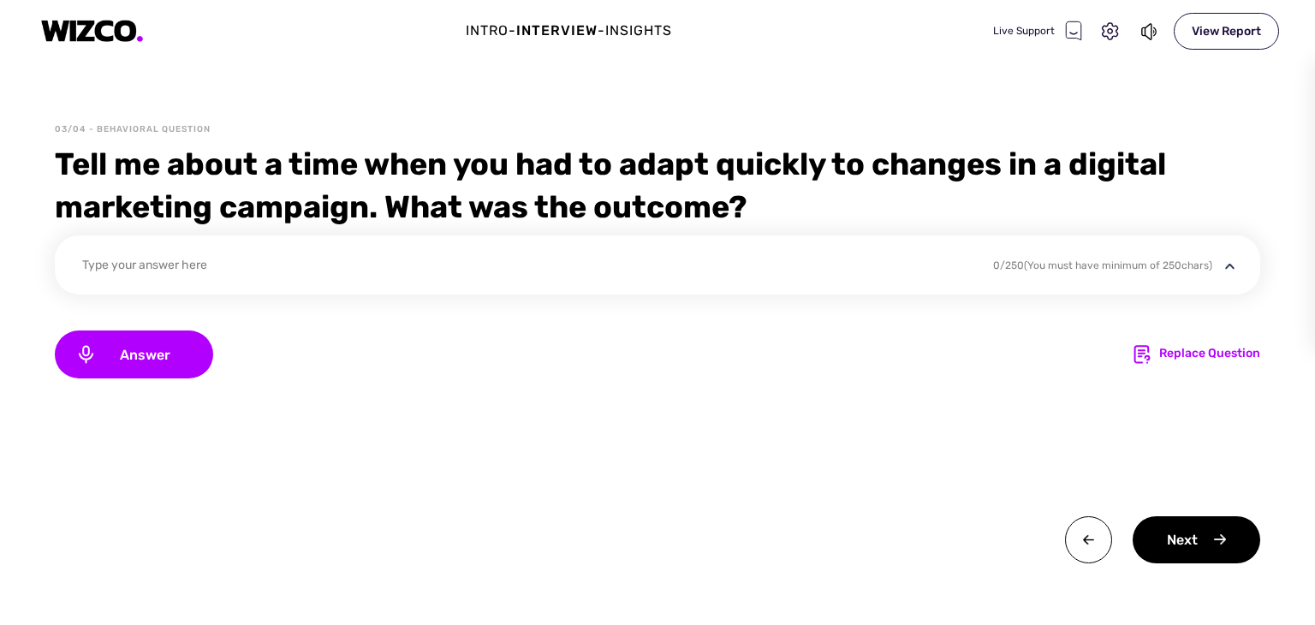
click at [871, 289] on div "Type your answer here" at bounding box center [661, 275] width 1159 height 39
click at [212, 266] on div "Type your answer here" at bounding box center [526, 267] width 889 height 23
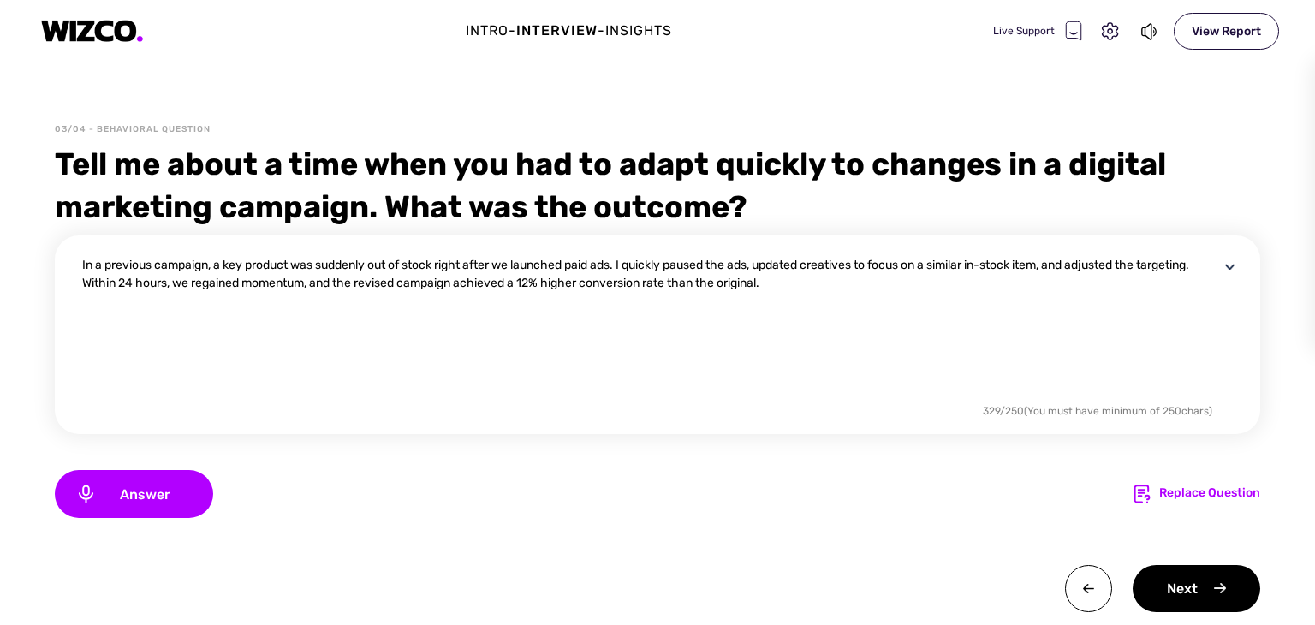
click at [872, 283] on textarea "In a previous campaign, a key product was suddenly out of stock right after we …" at bounding box center [650, 328] width 1137 height 144
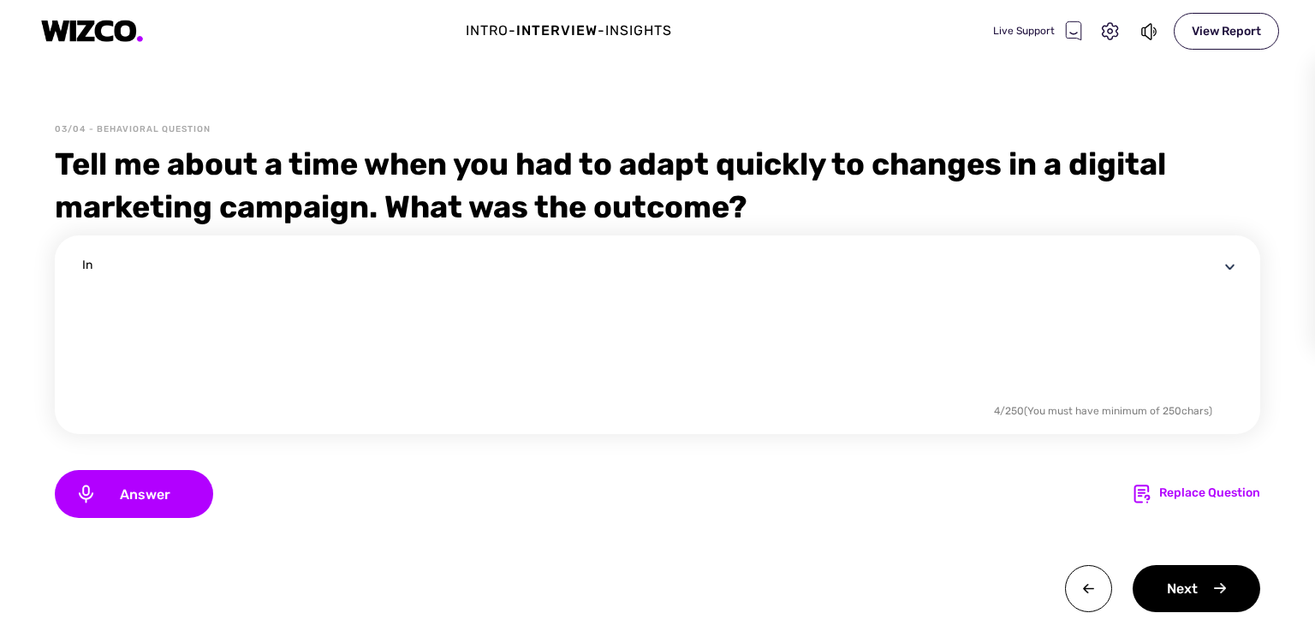
type textarea "I"
paste textarea "A product went out of stock mid-campaign, so I quickly shifted ads to a similar…"
click at [1192, 330] on textarea "A product went out of stock mid-campaign, so I quickly shifted ads to a similar…" at bounding box center [650, 328] width 1137 height 144
type textarea "A product went out of stock mid-campaign, so I quickly shifted ads to a similar…"
click at [1220, 274] on img at bounding box center [1230, 266] width 21 height 21
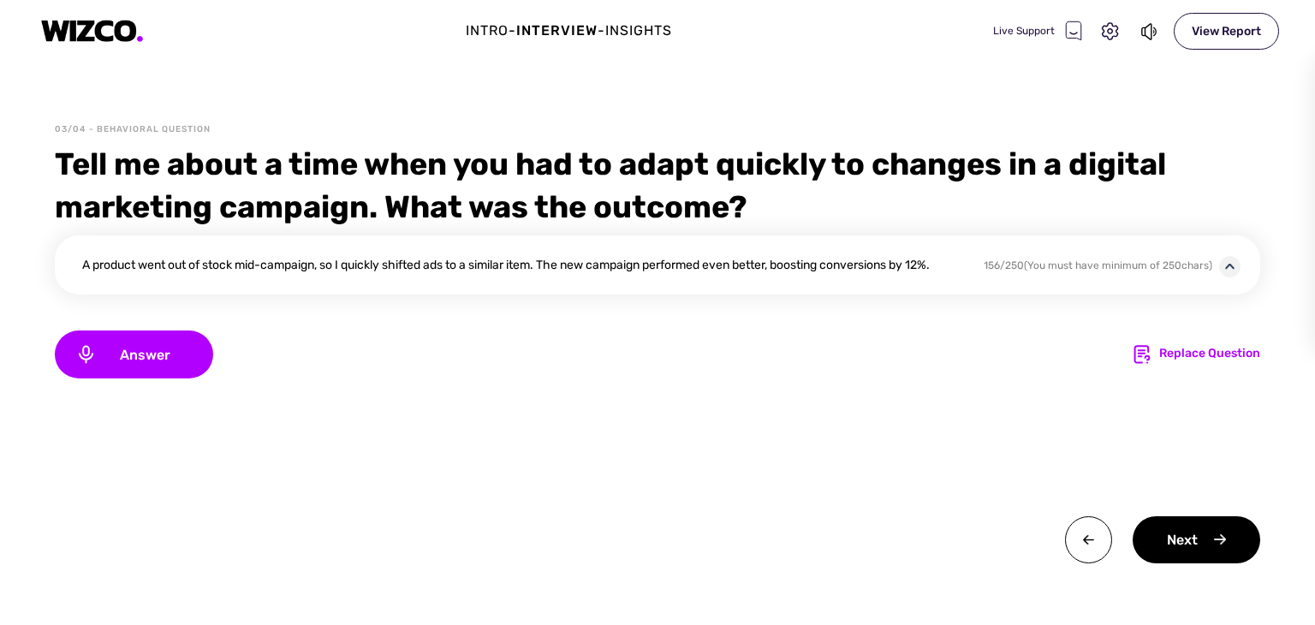
click at [1225, 269] on img at bounding box center [1230, 266] width 21 height 21
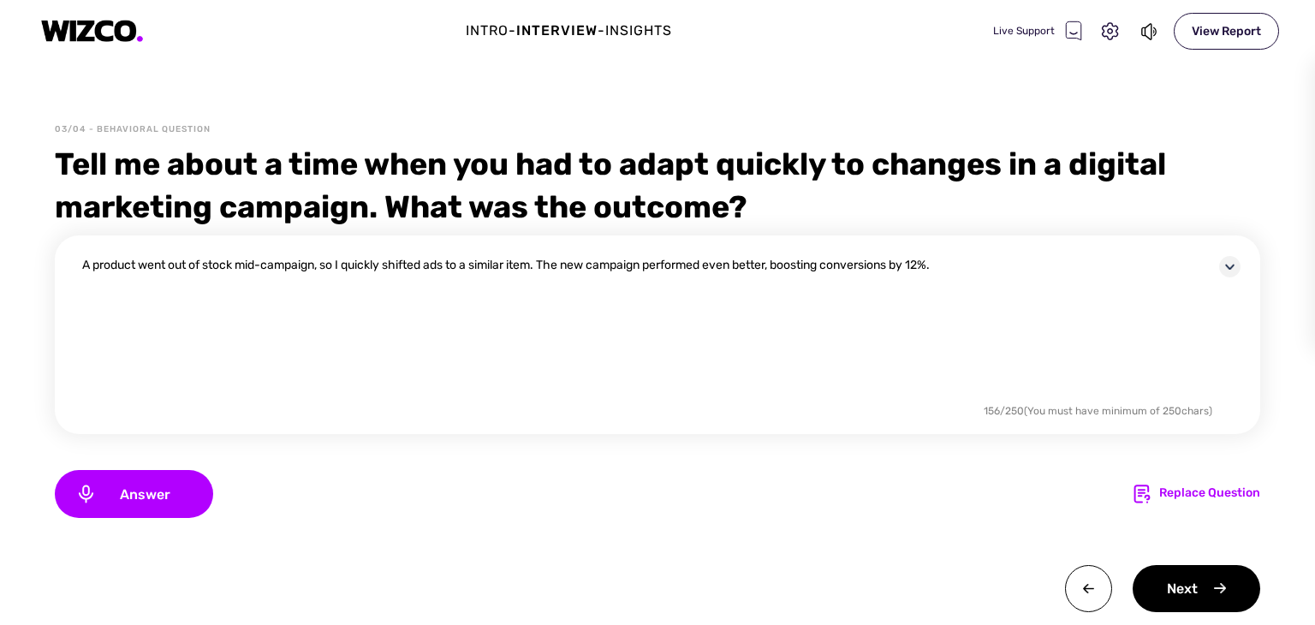
scroll to position [0, 0]
click at [955, 271] on textarea "A product went out of stock mid-campaign, so I quickly shifted ads to a similar…" at bounding box center [650, 328] width 1137 height 144
type textarea "A"
paste textarea "A product went out of stock mid-campaign, so I quickly shifted ads to a similar…"
type textarea "A"
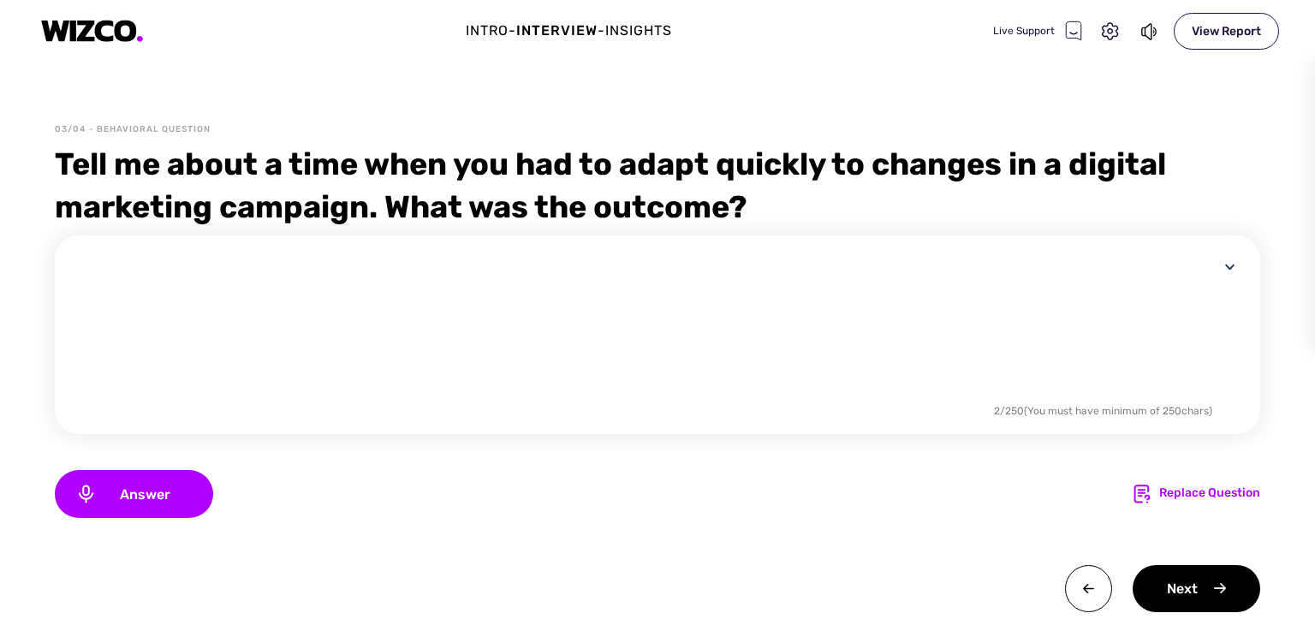
click at [617, 282] on textarea at bounding box center [650, 328] width 1137 height 144
paste textarea "During a digital ad campaign, our featured product went out of stock unexpected…"
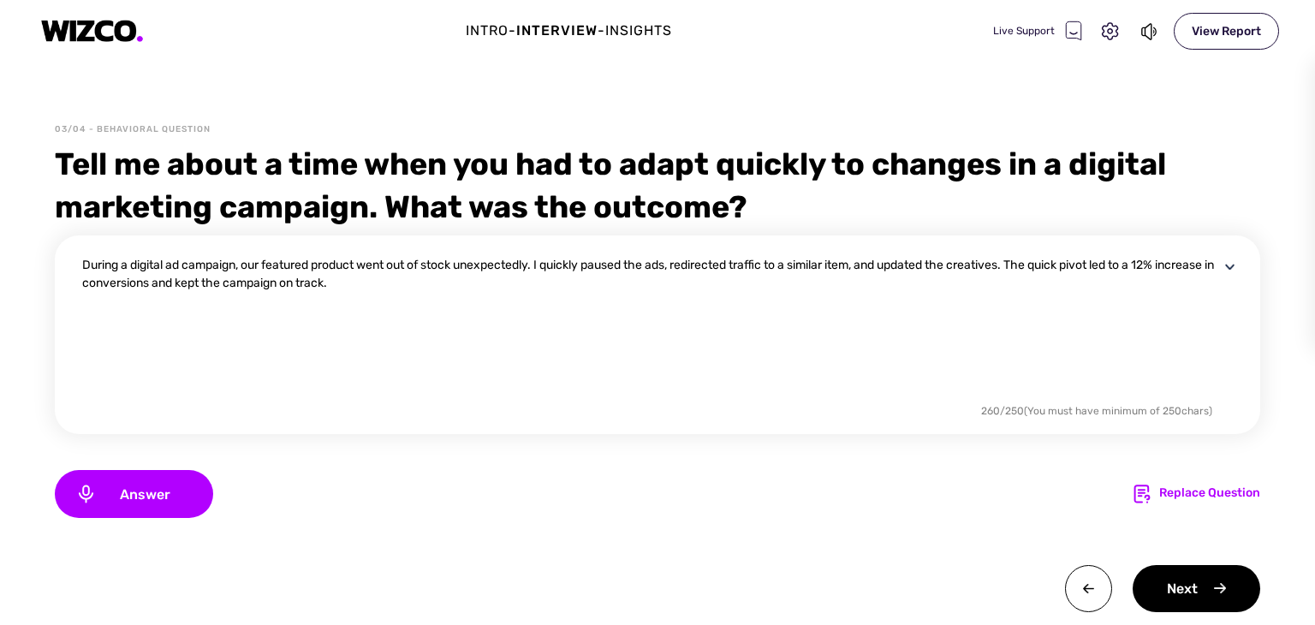
click at [684, 285] on textarea "During a digital ad campaign, our featured product went out of stock unexpected…" at bounding box center [650, 328] width 1137 height 144
click at [1025, 282] on textarea "During a digital ad campaign, our featured product went out of stock unexpected…" at bounding box center [650, 328] width 1137 height 144
click at [247, 283] on textarea "During a digital ad campaign, our featured product went out of stock unexpected…" at bounding box center [650, 328] width 1137 height 144
click at [387, 331] on textarea "During a digital ad campaign our featured product went out of stock unexpectedl…" at bounding box center [650, 328] width 1137 height 144
type textarea "During a digital ad campaign our featured product went out of stock unexpectedl…"
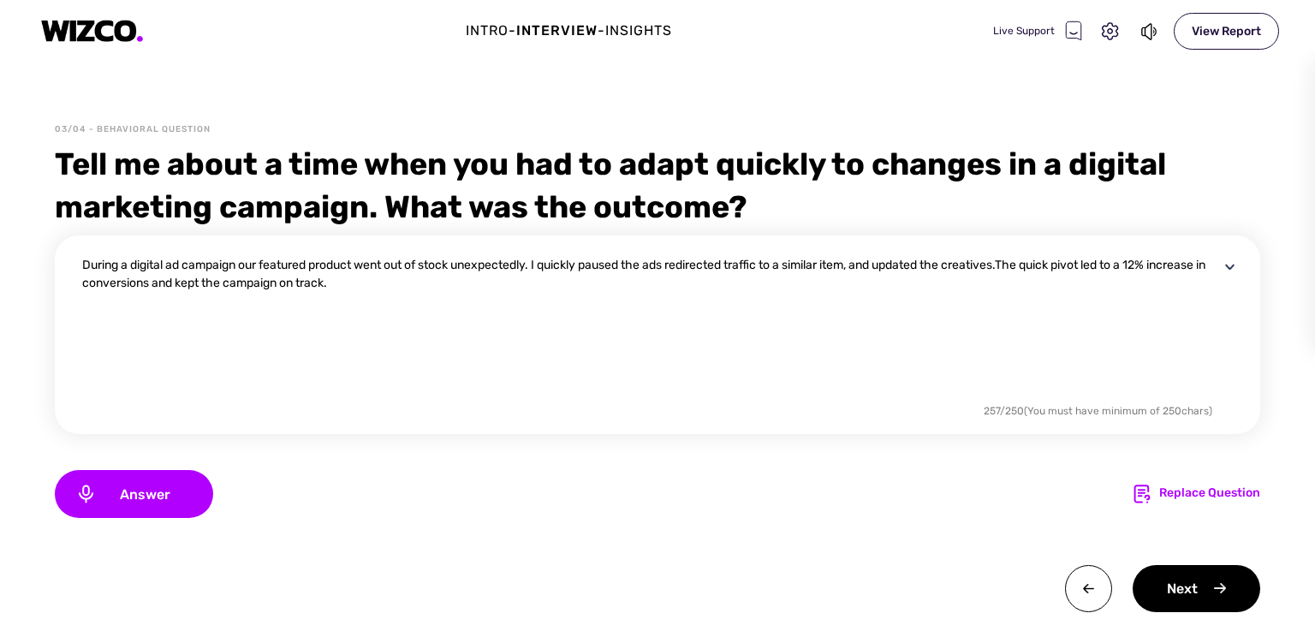
click at [462, 422] on div "During a digital ad campaign our featured product went out of stock unexpectedl…" at bounding box center [661, 345] width 1159 height 178
click at [1176, 587] on div "Next" at bounding box center [1197, 588] width 128 height 47
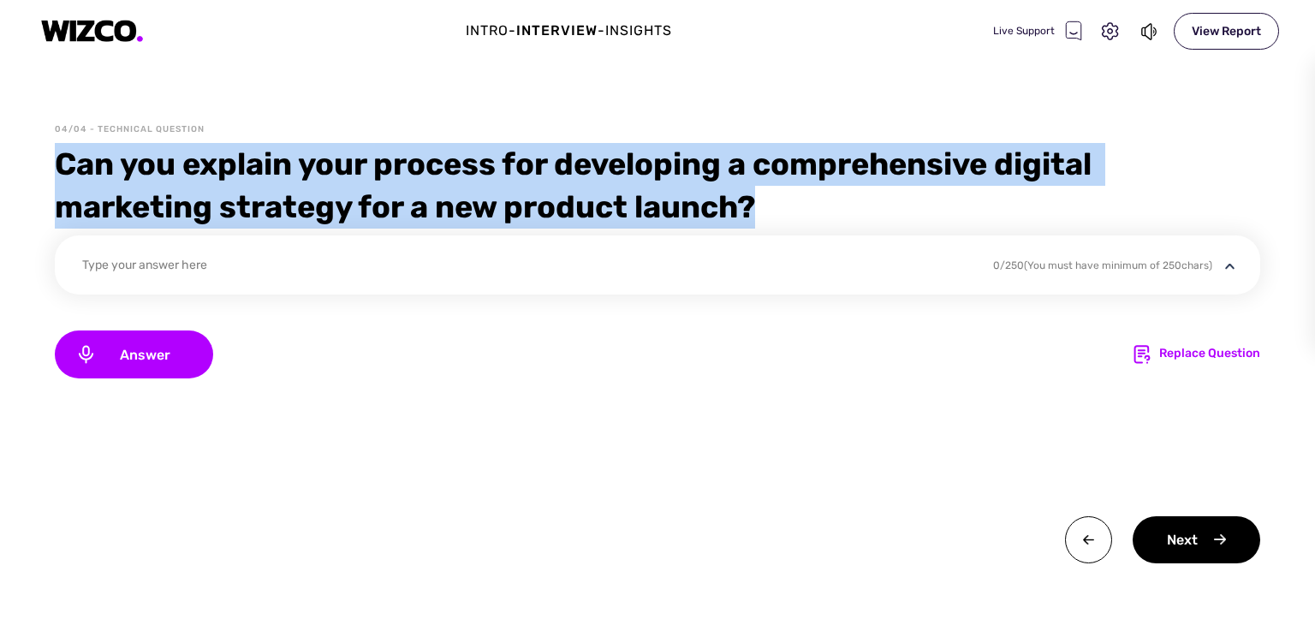
drag, startPoint x: 61, startPoint y: 162, endPoint x: 1161, endPoint y: 194, distance: 1100.9
click at [1161, 194] on div "Can you explain your process for developing a comprehensive digital marketing s…" at bounding box center [658, 186] width 1206 height 86
copy div "Can you explain your process for developing a comprehensive digital marketing s…"
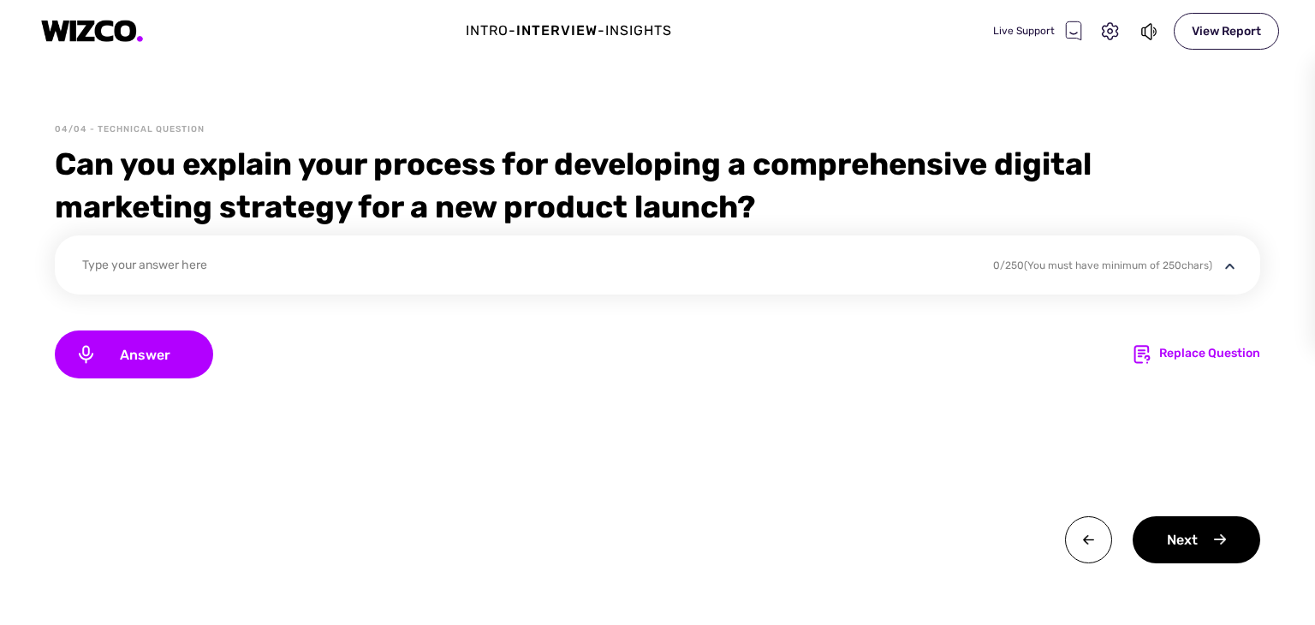
click at [456, 243] on div "Type your answer here 0 / 250 (You must have minimum of 250 chars)" at bounding box center [658, 265] width 1206 height 59
click at [326, 274] on div "Type your answer here" at bounding box center [526, 267] width 889 height 23
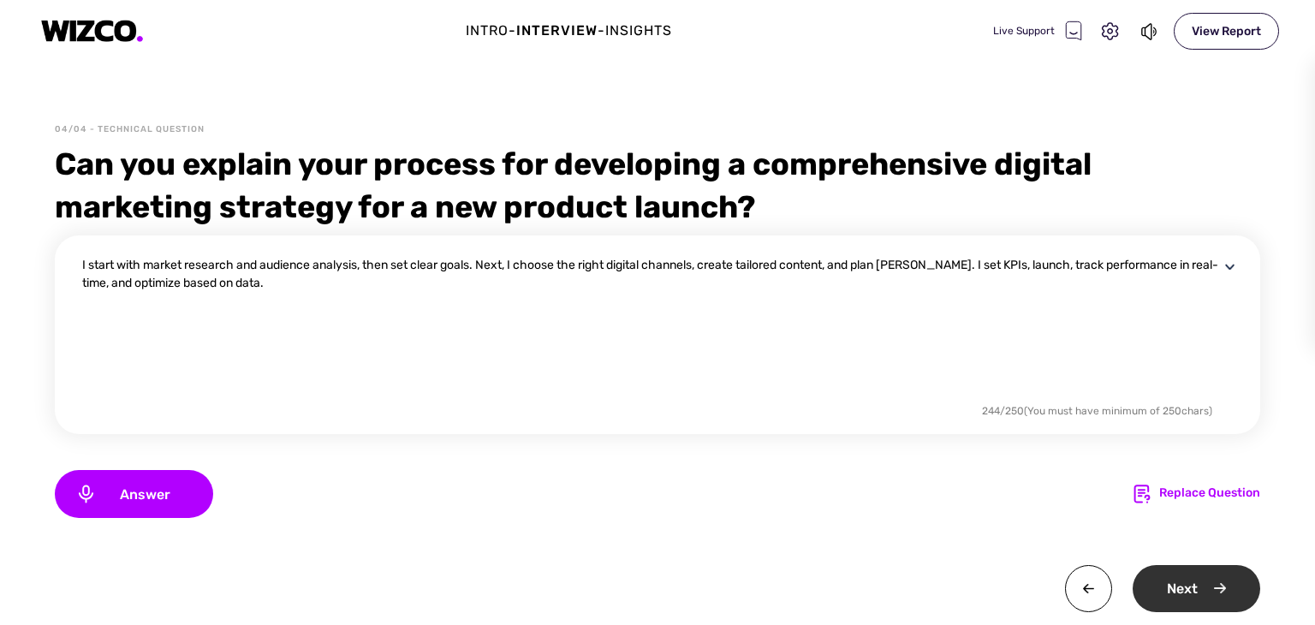
type textarea "I start with market research and audience analysis, then set clear goals. Next,…"
click at [1177, 597] on div "Next" at bounding box center [1197, 588] width 128 height 47
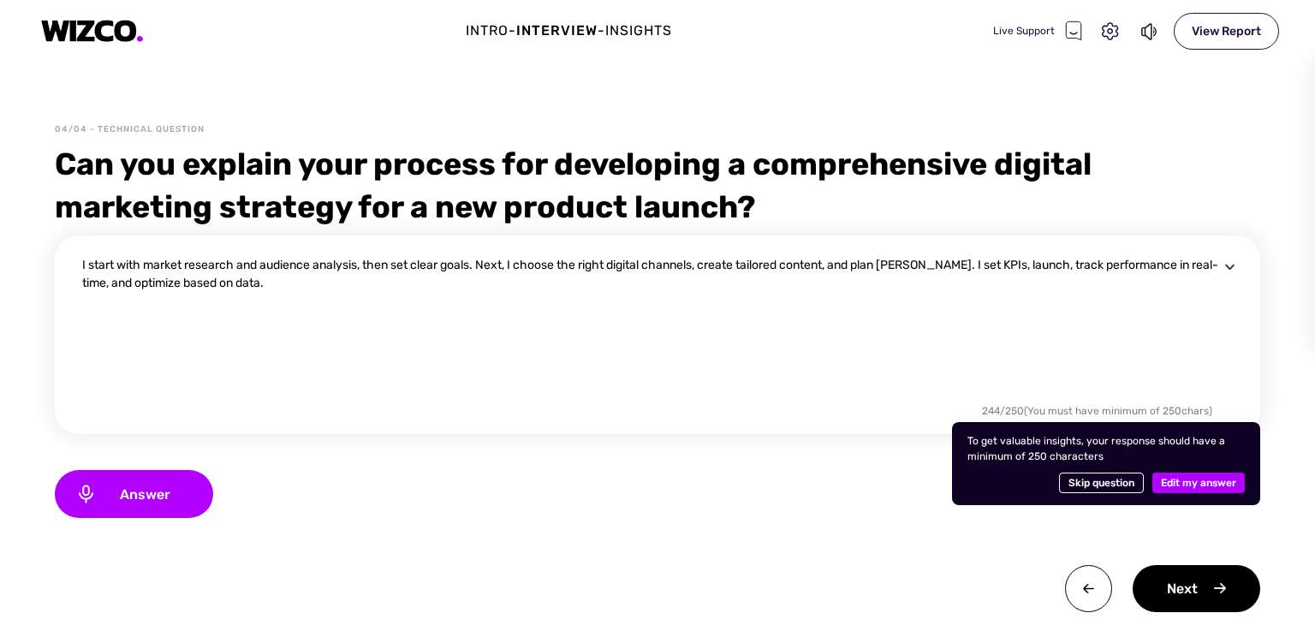
click at [954, 570] on div "Next" at bounding box center [658, 588] width 1206 height 47
click at [691, 319] on textarea "I start with market research and audience analysis, then set clear goals. Next,…" at bounding box center [650, 328] width 1137 height 144
click at [1188, 357] on textarea "I start with market research and audience analysis, then set clear goals. Next,…" at bounding box center [650, 328] width 1137 height 144
click at [81, 251] on div "I start with market research and audience analysis, then set clear goals. Next,…" at bounding box center [658, 335] width 1206 height 199
click at [81, 264] on div "I start with market research and audience analysis, then set clear goals. Next,…" at bounding box center [658, 335] width 1206 height 199
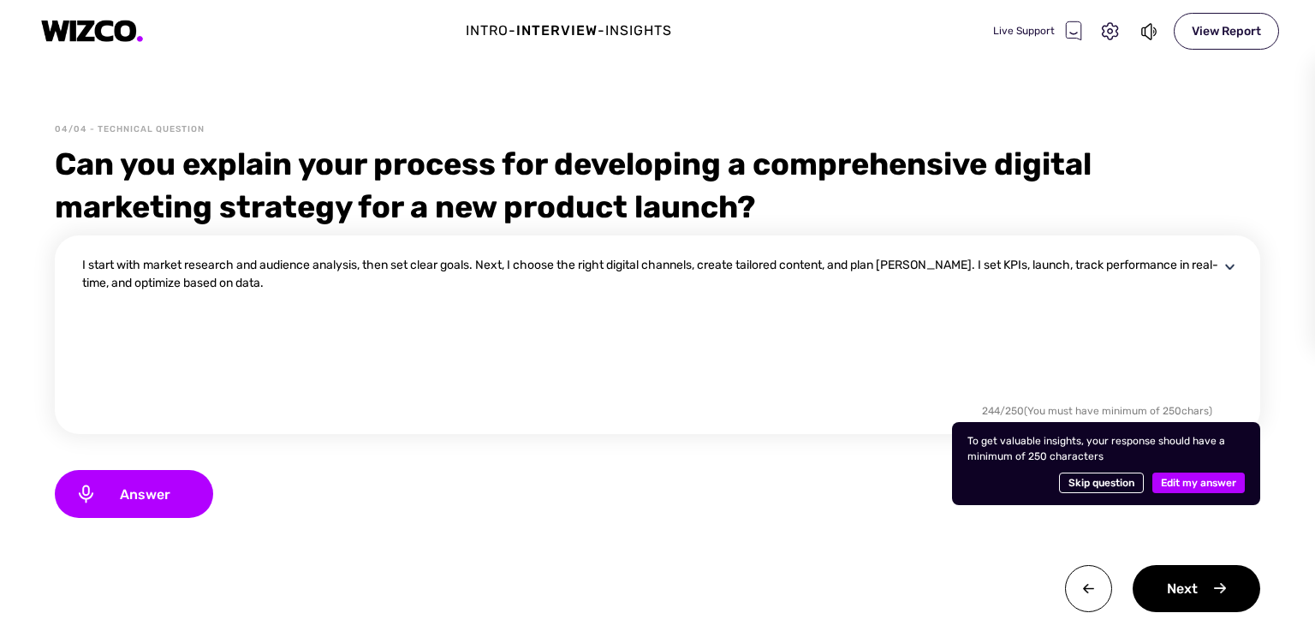
click at [81, 264] on div "I start with market research and audience analysis, then set clear goals. Next,…" at bounding box center [658, 335] width 1206 height 199
click at [82, 261] on textarea "I start with market research and audience analysis, then set clear goals. Next,…" at bounding box center [650, 328] width 1137 height 144
click at [290, 285] on textarea "I start with market research and audience analysis, then set clear goals. Next,…" at bounding box center [650, 328] width 1137 height 144
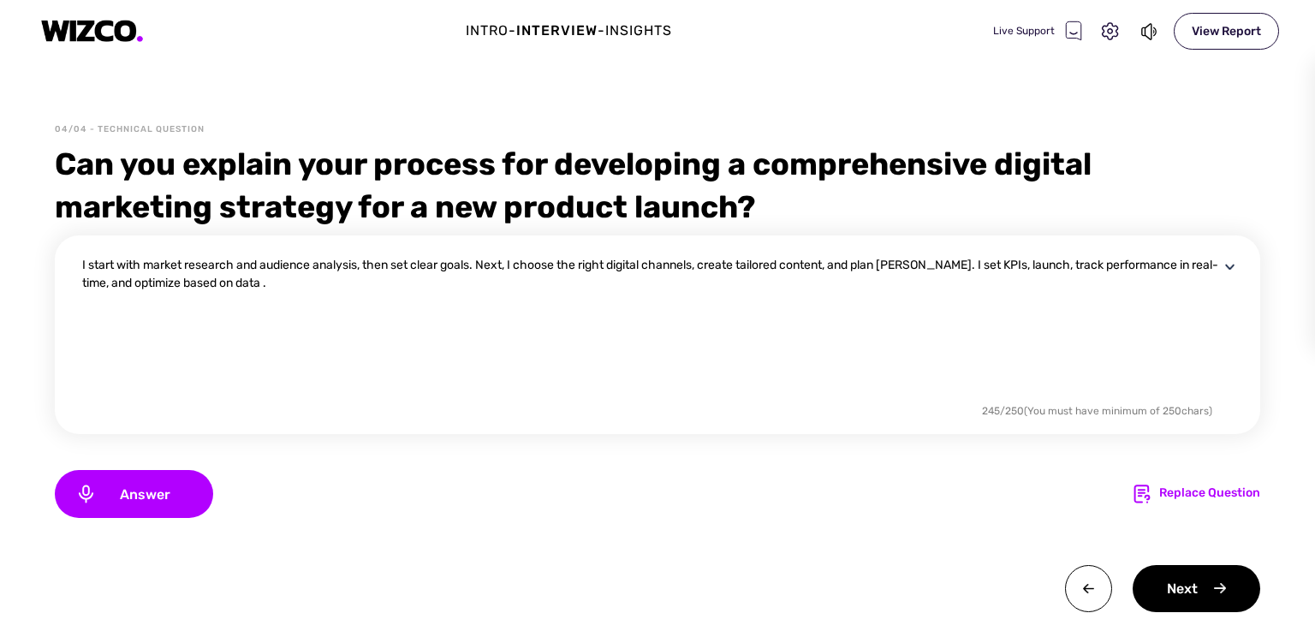
click at [86, 265] on textarea "I start with market research and audience analysis, then set clear goals. Next,…" at bounding box center [650, 328] width 1137 height 144
click at [322, 288] on textarea "I will start with market research and audience analysis, then set clear goals. …" at bounding box center [650, 328] width 1137 height 144
click at [504, 267] on textarea "I will start with market research and audience analysis, then set clear goals. …" at bounding box center [650, 328] width 1137 height 144
click at [624, 357] on textarea "I will start with market research and audience analysis, then set clear goals. …" at bounding box center [650, 328] width 1137 height 144
type textarea "I will start with market research and audience analysis, then set clear goals. …"
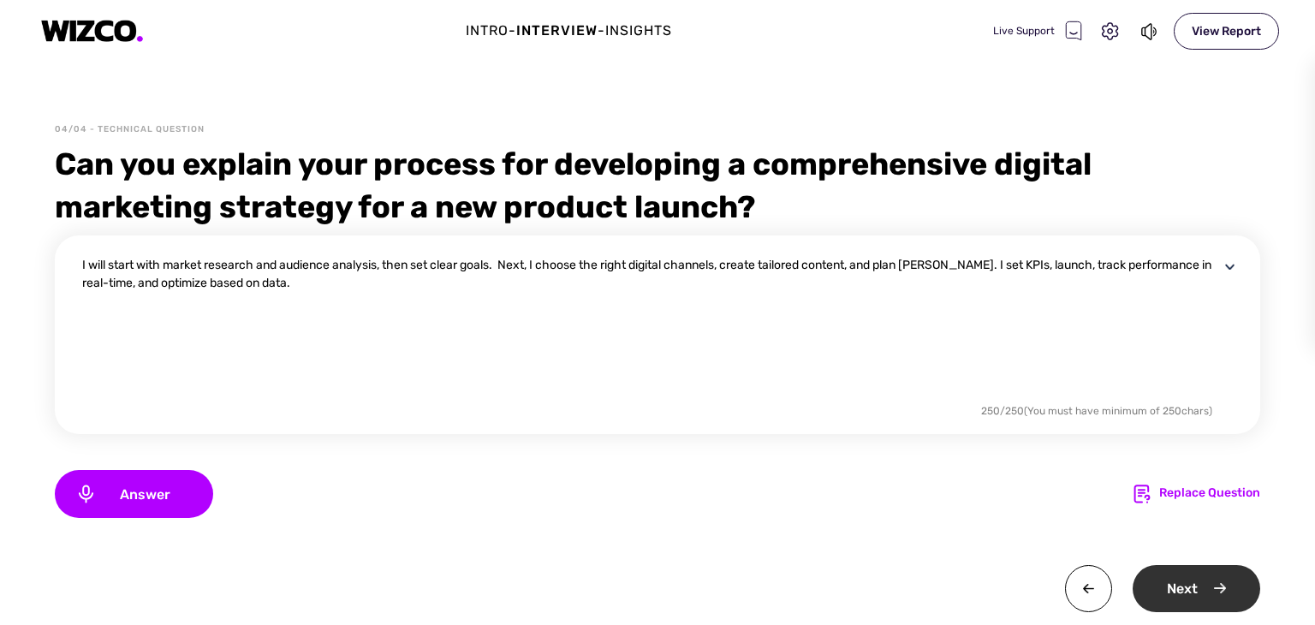
click at [1182, 589] on div "Next" at bounding box center [1197, 588] width 128 height 47
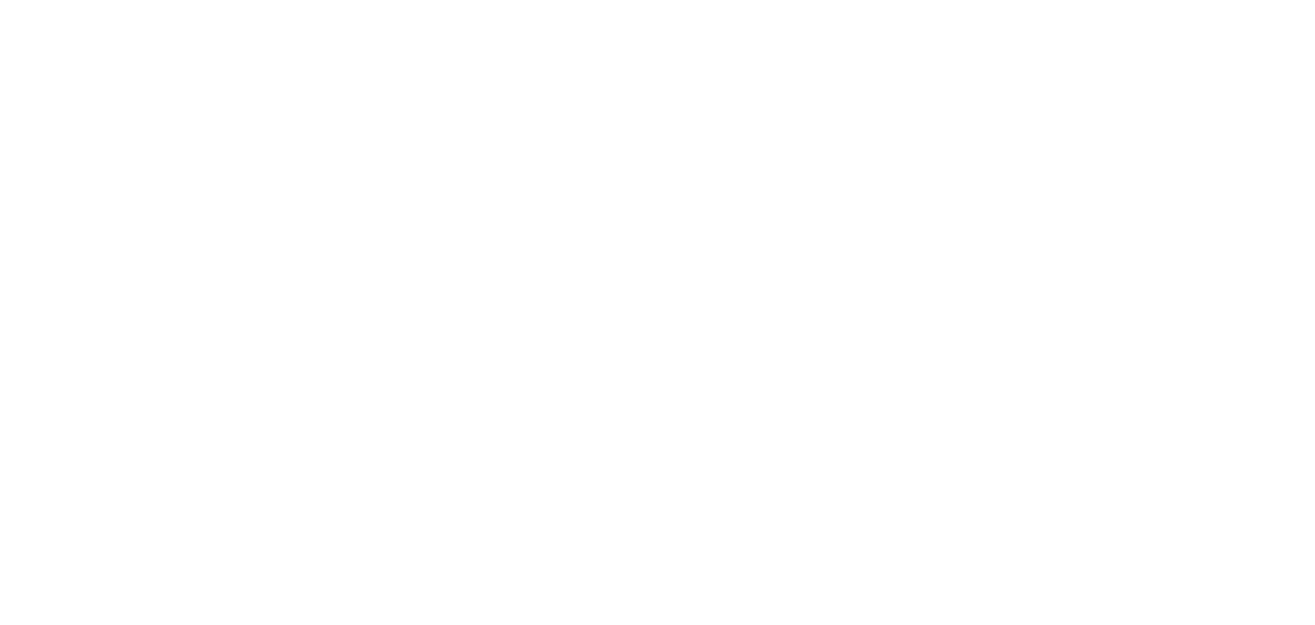
click at [941, 0] on html at bounding box center [657, 0] width 1315 height 0
